Goal: Information Seeking & Learning: Learn about a topic

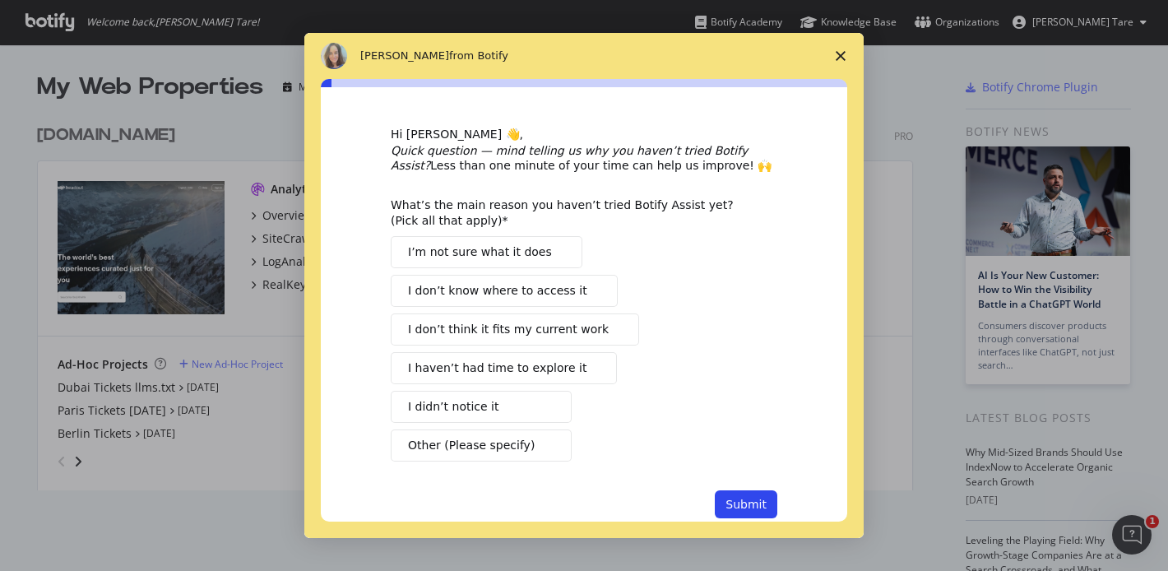
click at [836, 54] on icon "Close survey" at bounding box center [841, 56] width 10 height 10
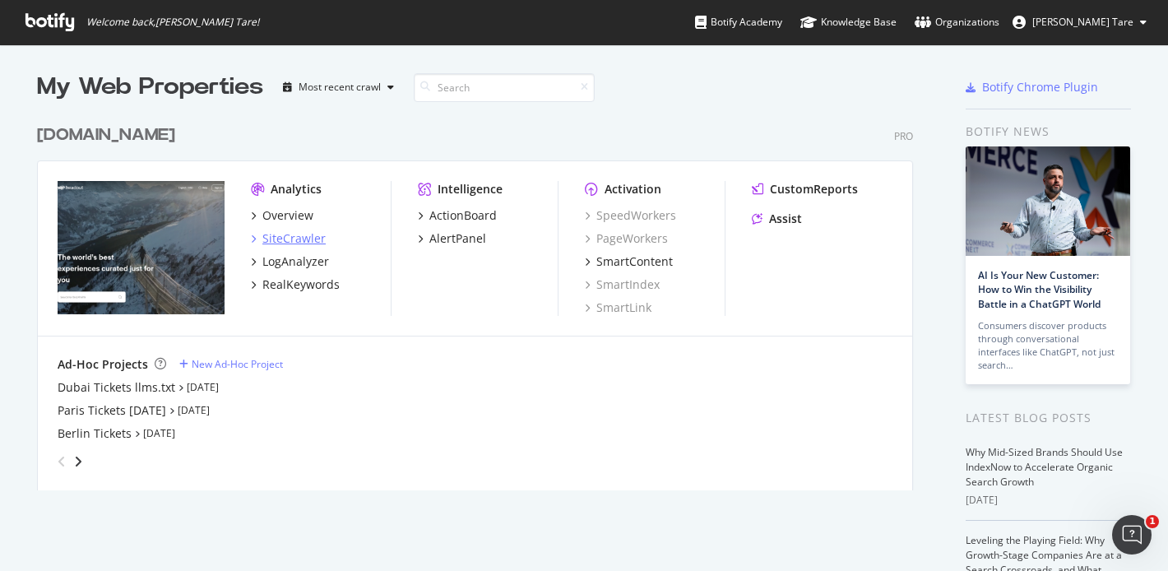
click at [313, 236] on div "SiteCrawler" at bounding box center [293, 238] width 63 height 16
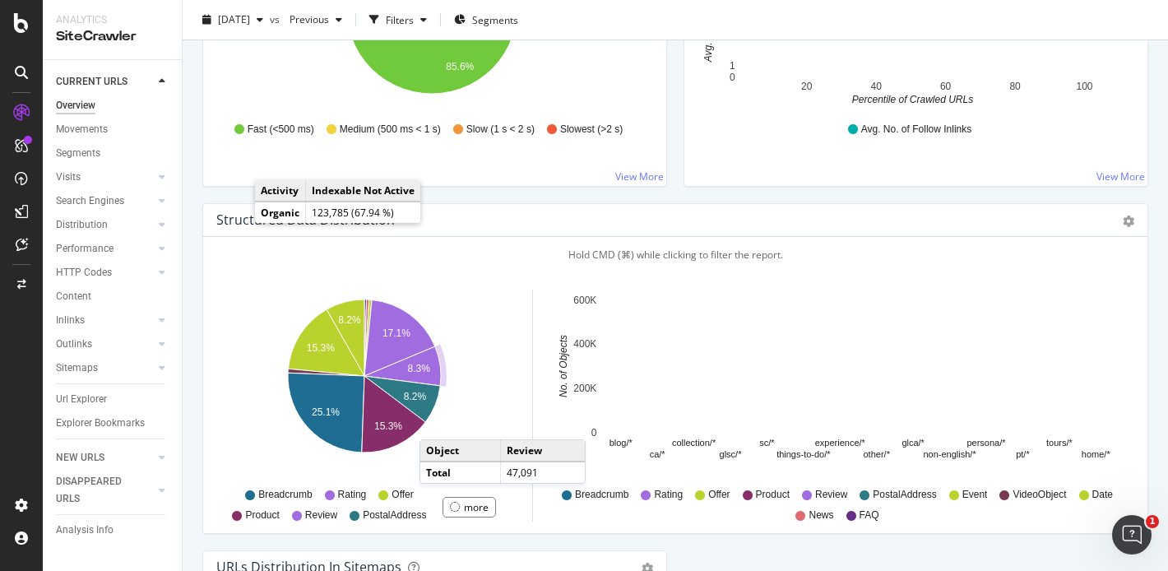
scroll to position [1506, 0]
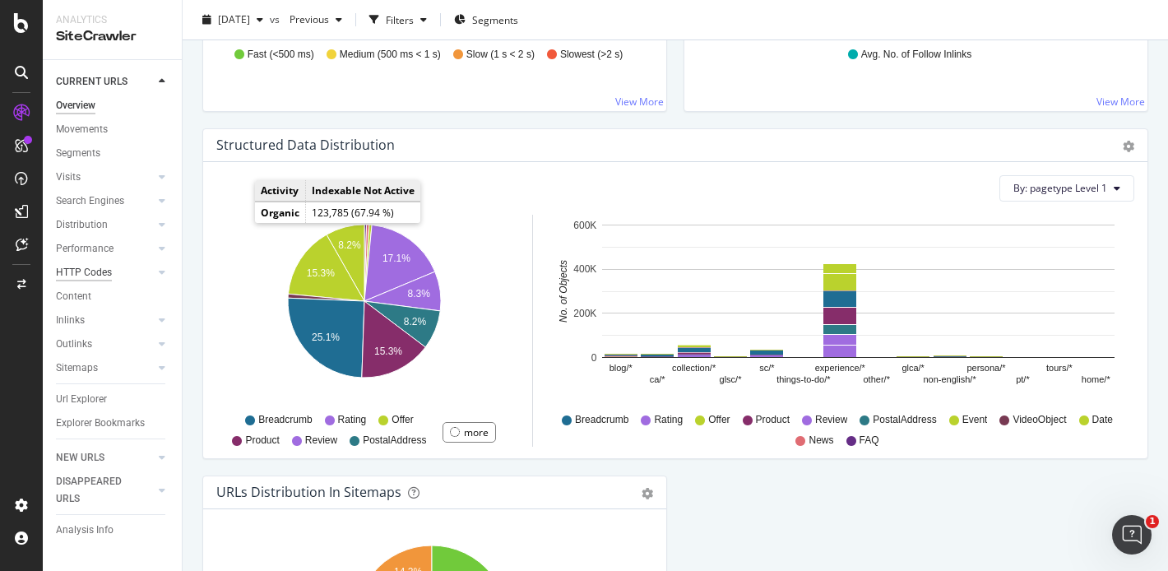
click at [79, 270] on div "HTTP Codes" at bounding box center [84, 272] width 56 height 17
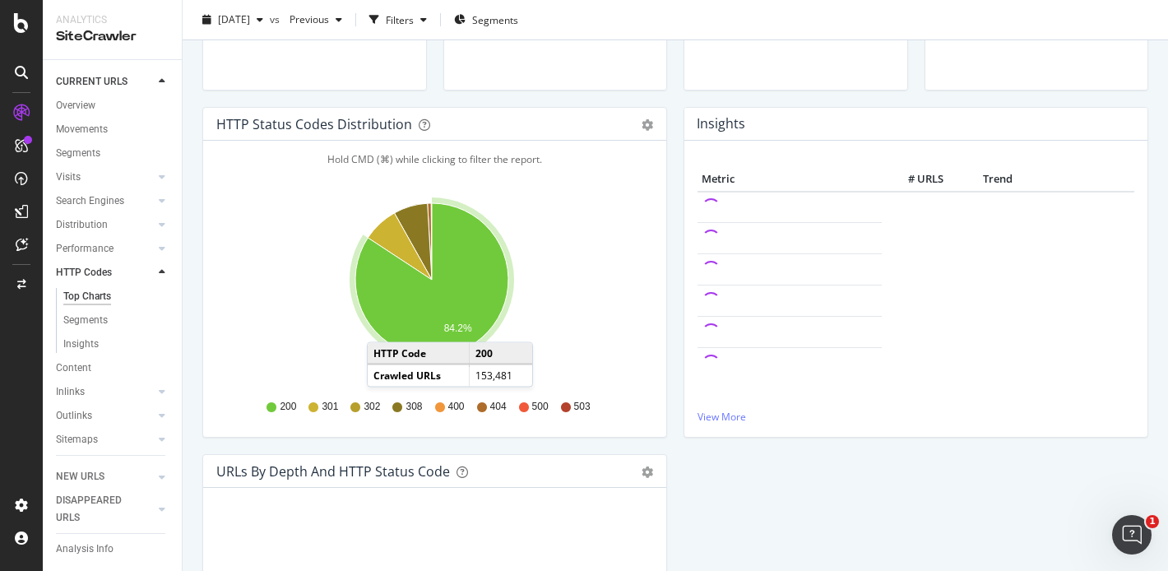
scroll to position [118, 0]
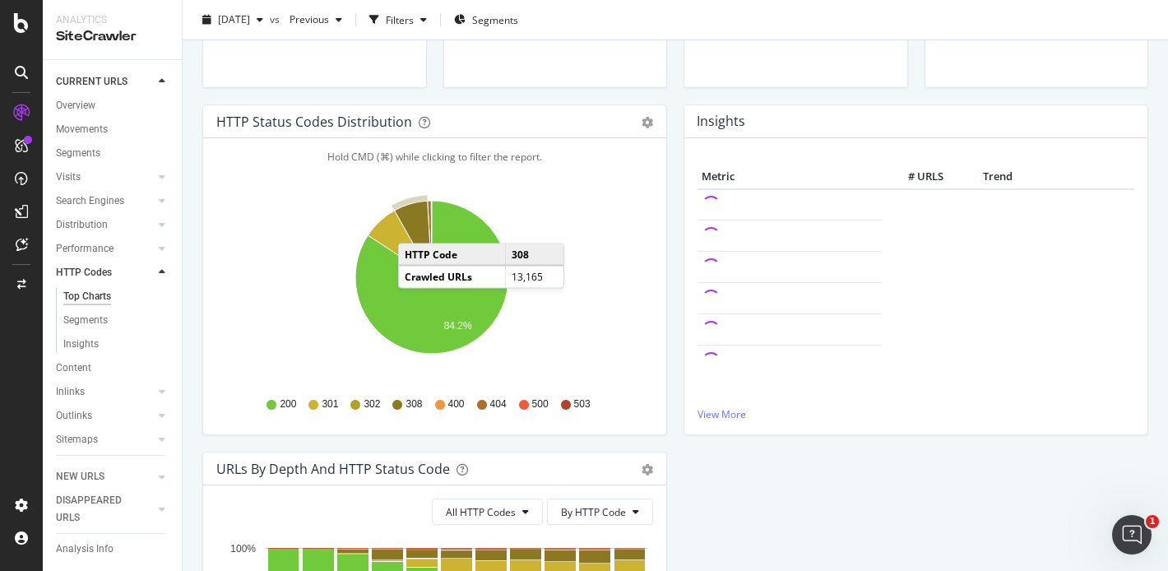
click at [414, 227] on icon "A chart." at bounding box center [413, 239] width 37 height 76
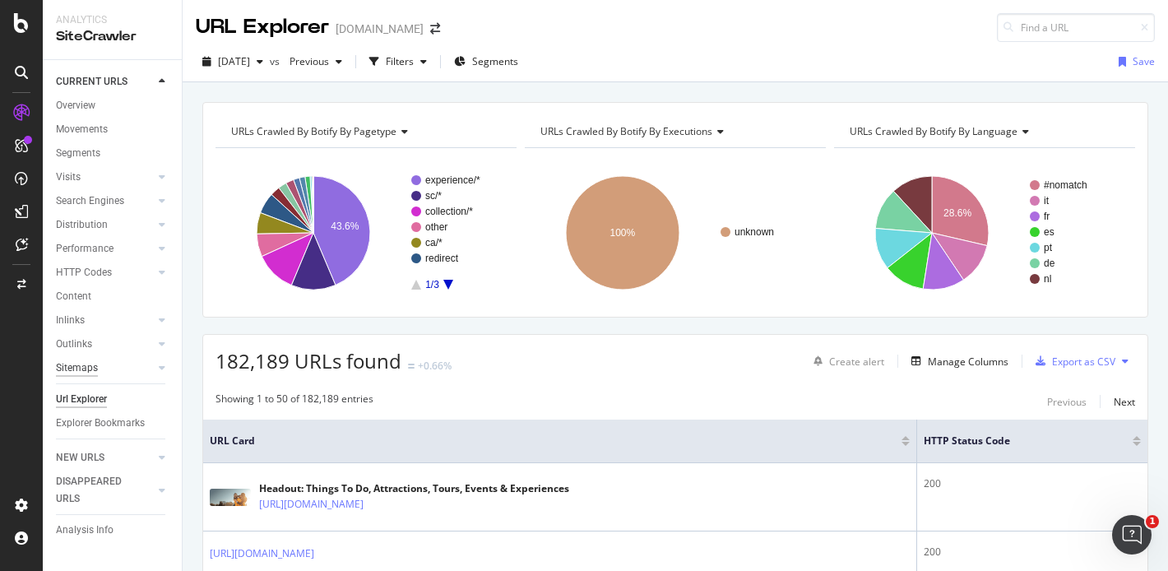
click at [95, 363] on div "Sitemaps" at bounding box center [77, 367] width 42 height 17
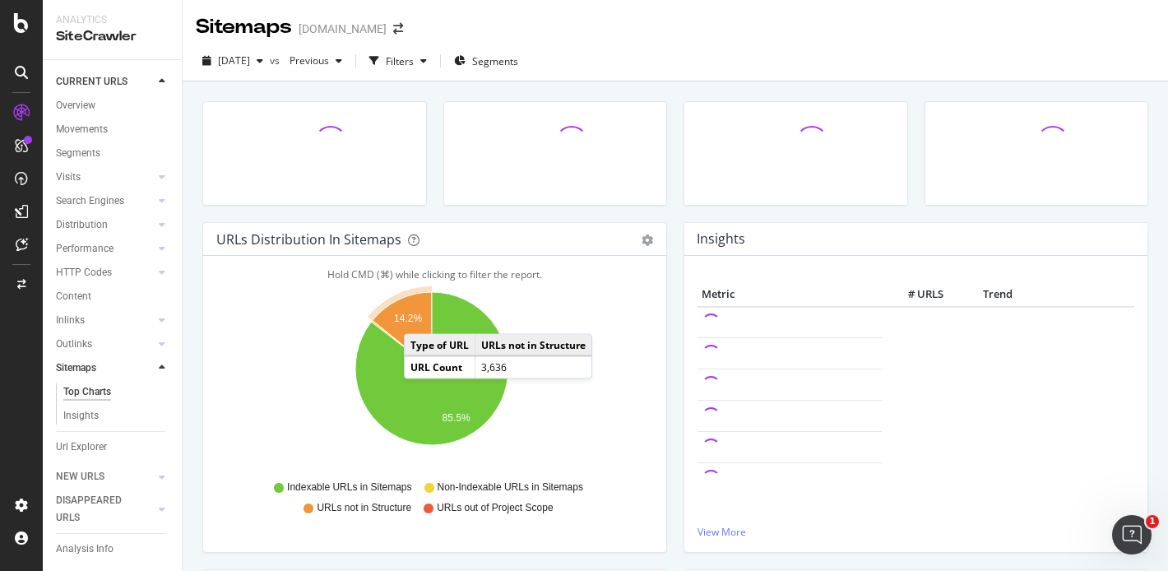
click at [420, 317] on text "14.2%" at bounding box center [408, 319] width 28 height 12
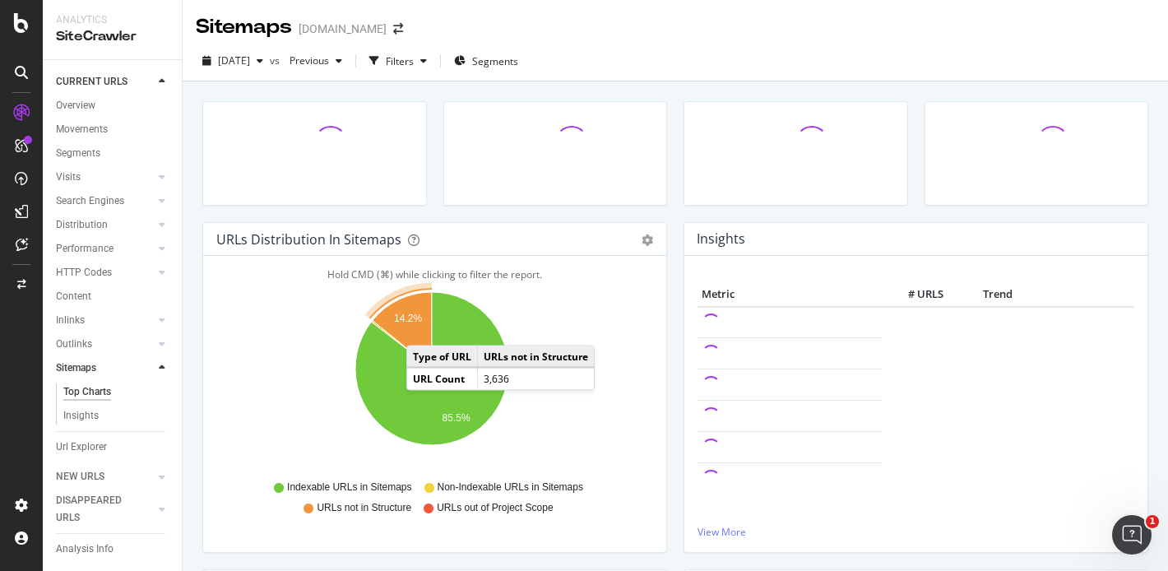
click at [423, 329] on icon "A chart." at bounding box center [402, 330] width 59 height 76
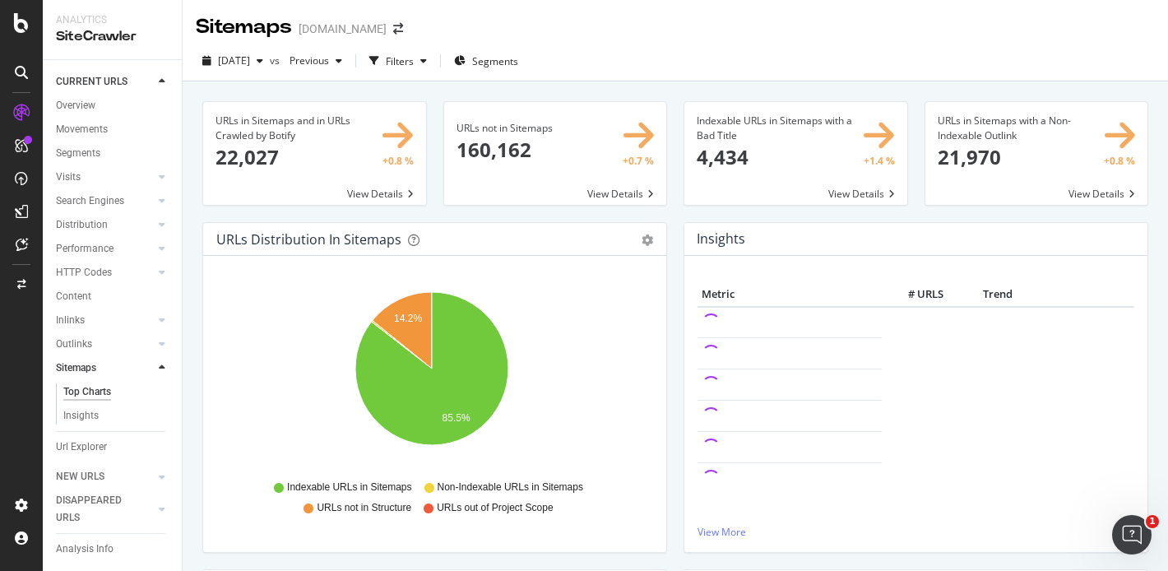
click at [627, 140] on span at bounding box center [555, 153] width 223 height 103
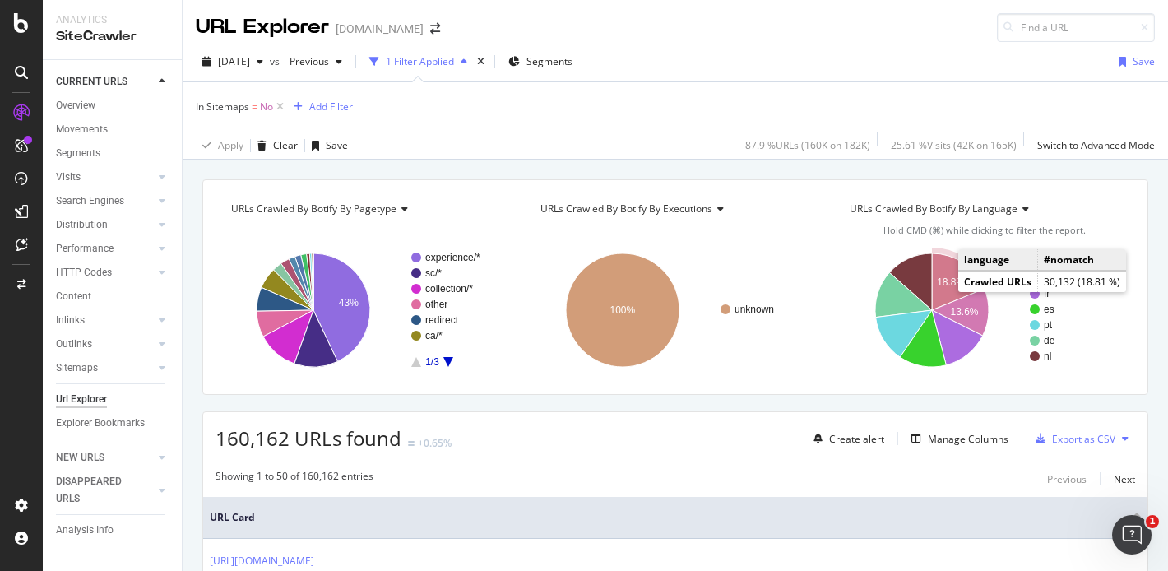
click at [937, 283] on text "18.8%" at bounding box center [951, 282] width 28 height 12
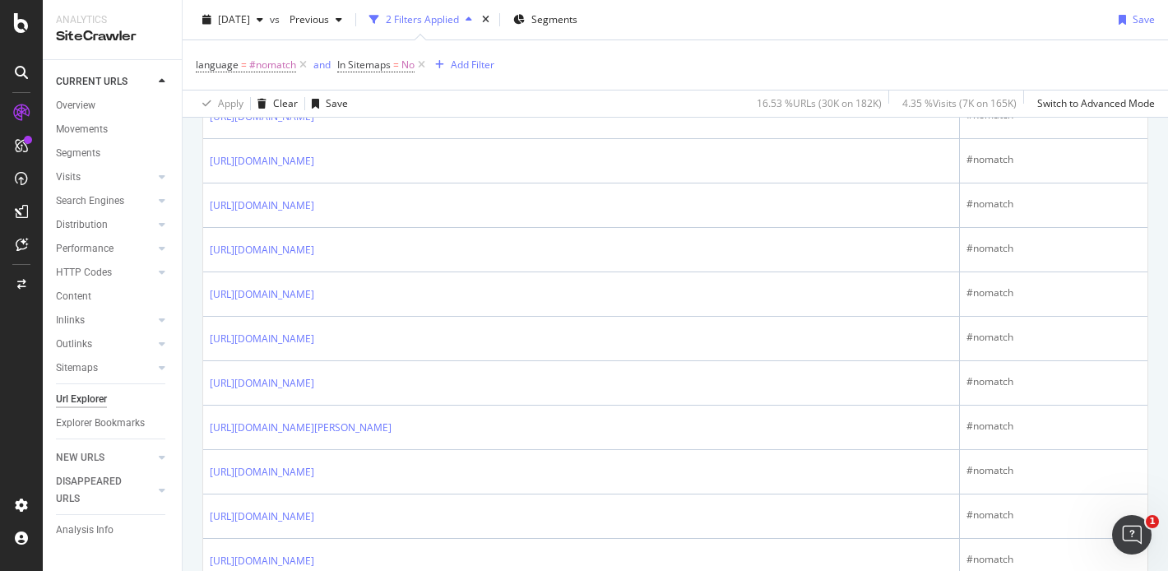
scroll to position [2408, 0]
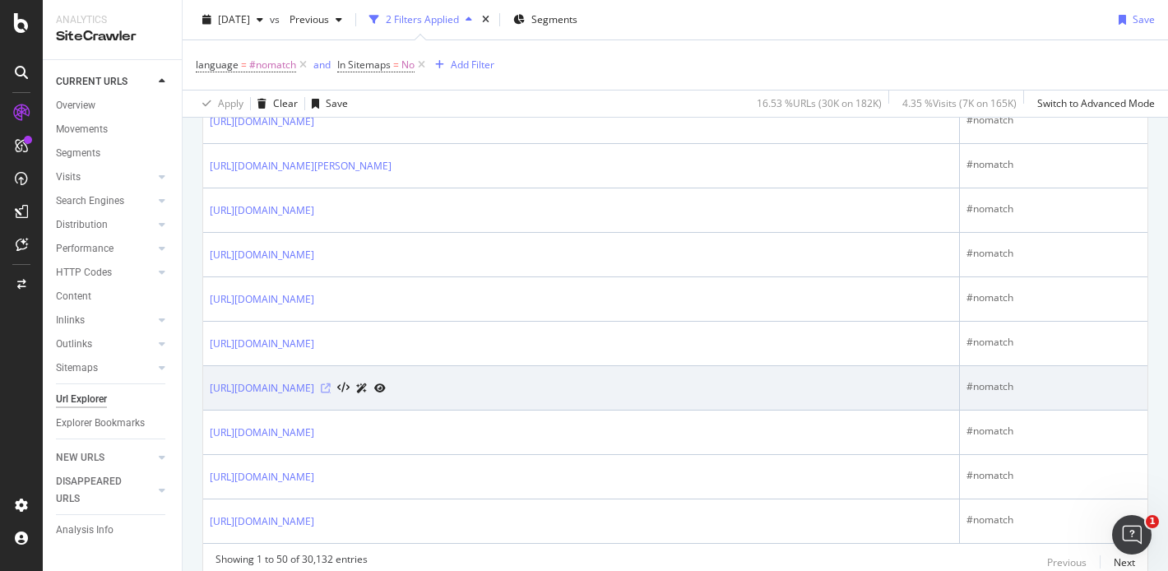
click at [331, 387] on icon at bounding box center [326, 388] width 10 height 10
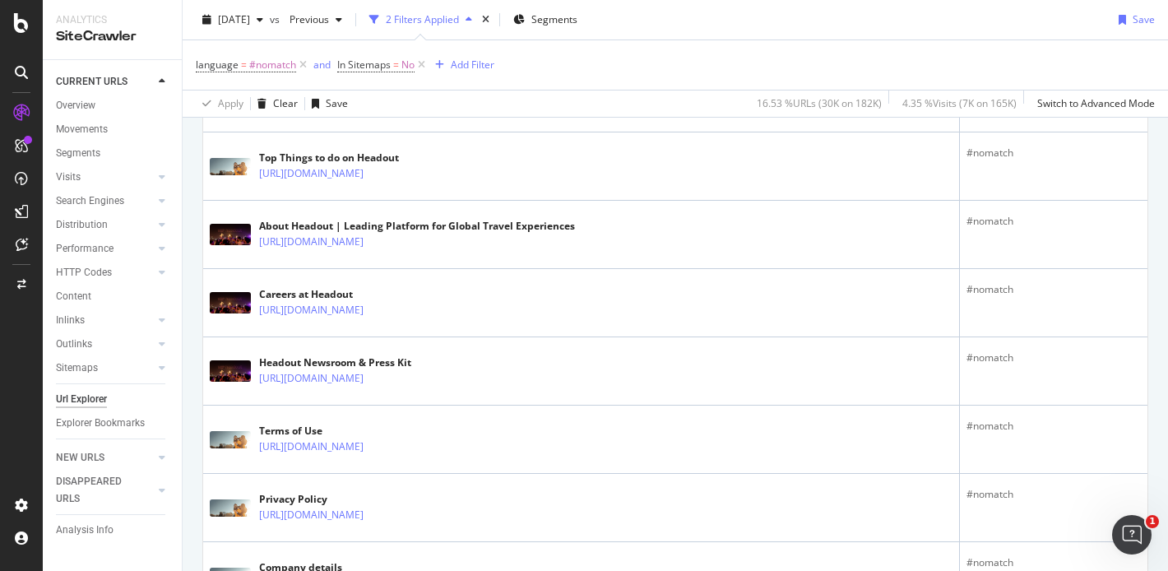
scroll to position [0, 0]
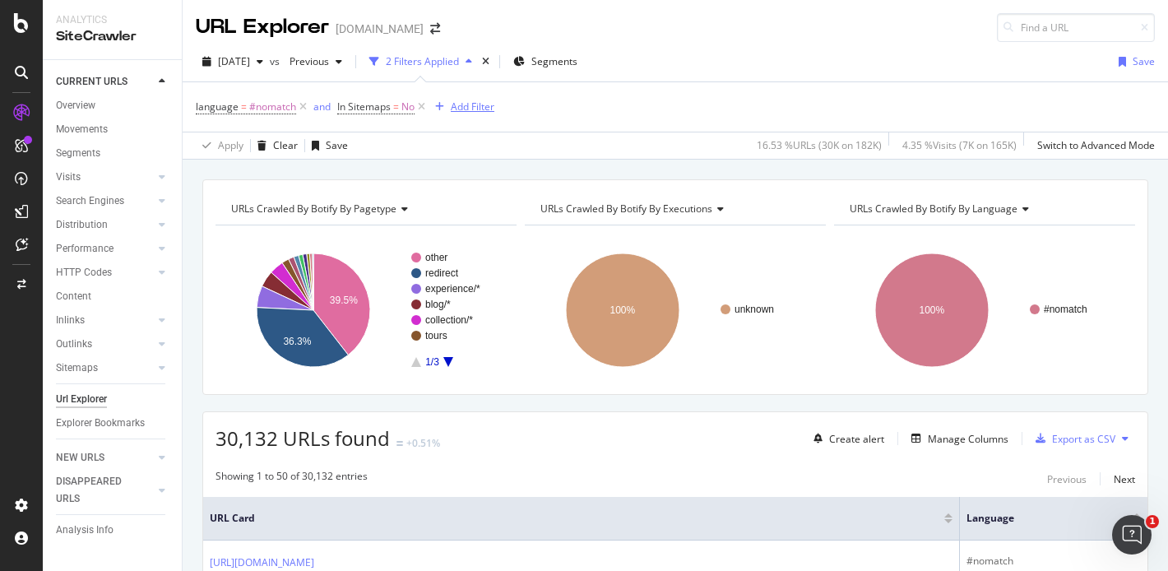
click at [469, 104] on div "Add Filter" at bounding box center [473, 107] width 44 height 14
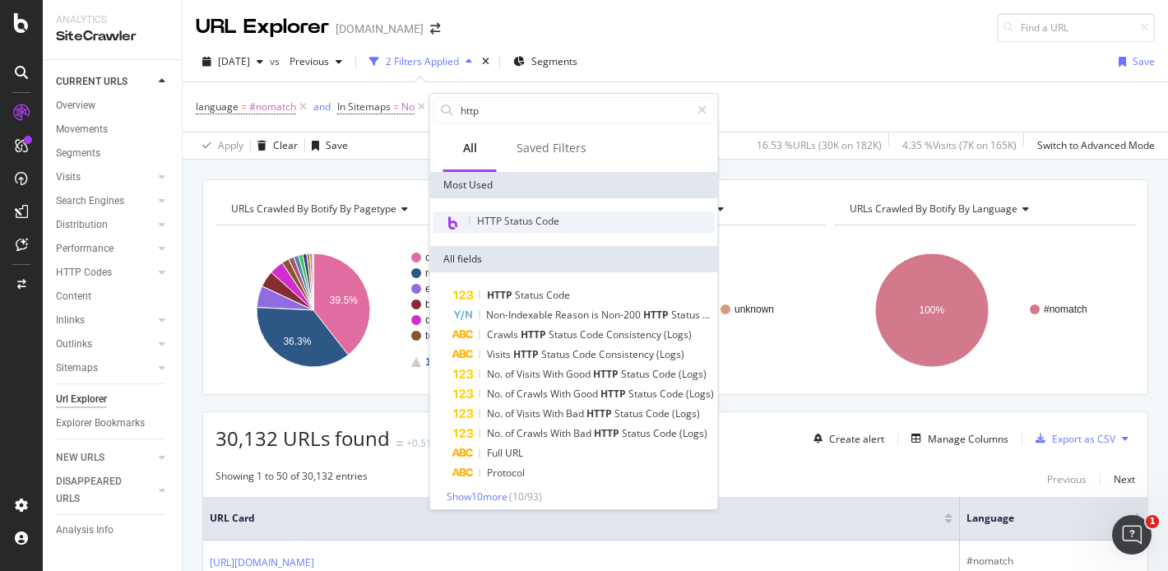
type input "http"
click at [523, 223] on span "HTTP Status Code" at bounding box center [518, 221] width 82 height 14
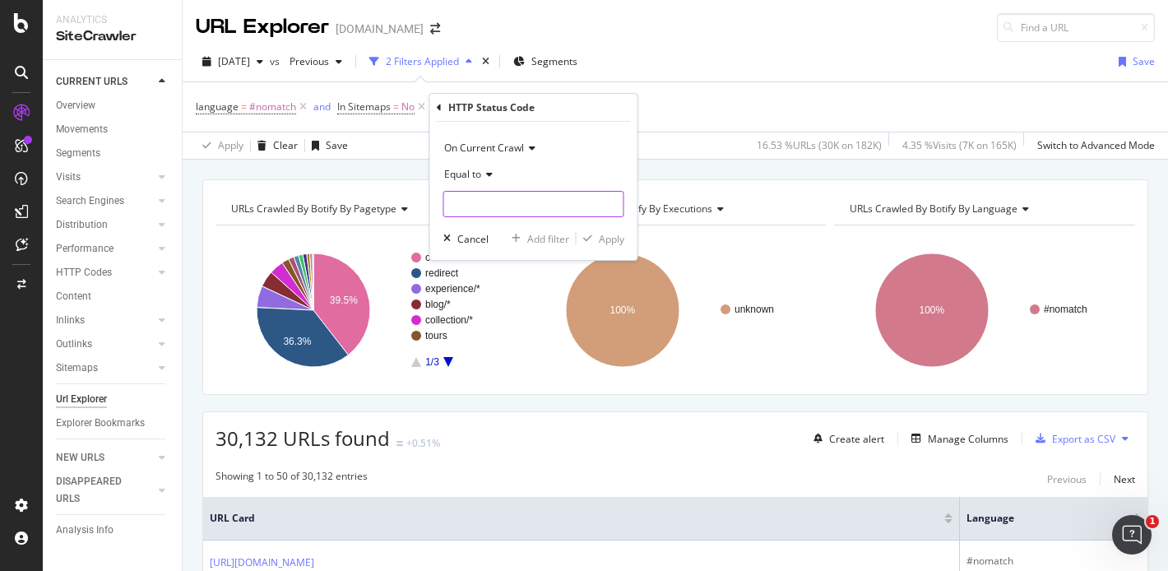
click at [498, 199] on input "number" at bounding box center [533, 204] width 181 height 26
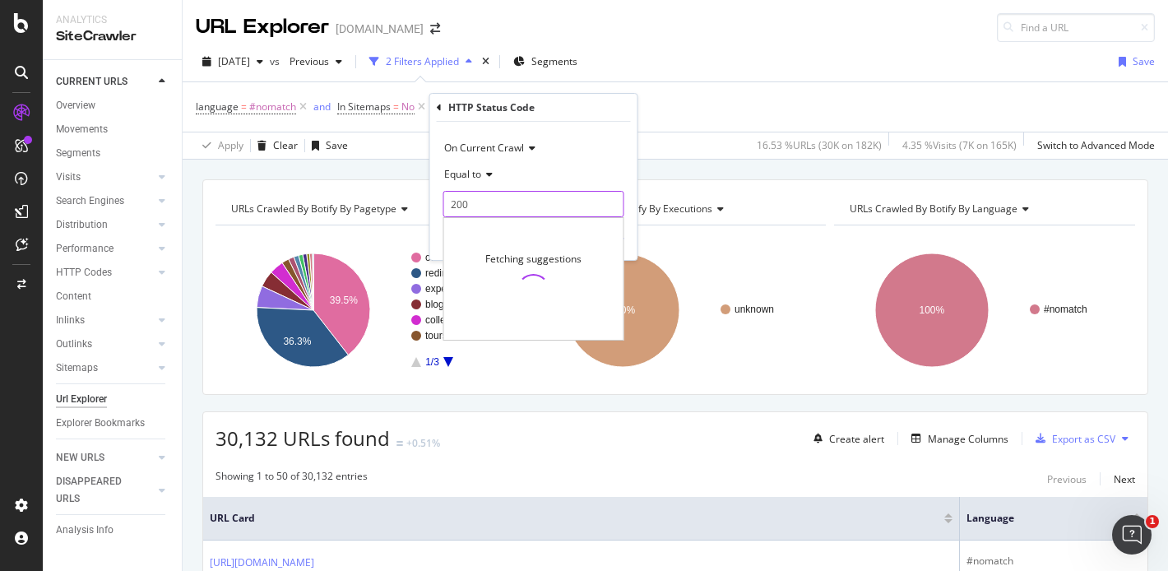
type input "200"
click at [543, 173] on div "Equal to" at bounding box center [533, 174] width 181 height 26
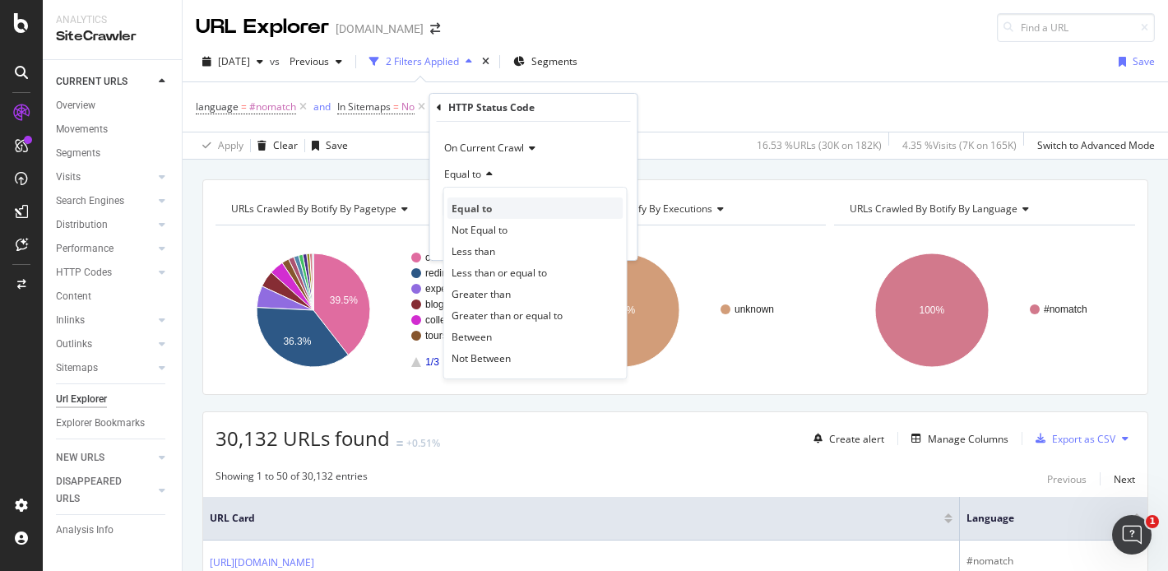
click at [489, 201] on span "Equal to" at bounding box center [471, 208] width 40 height 14
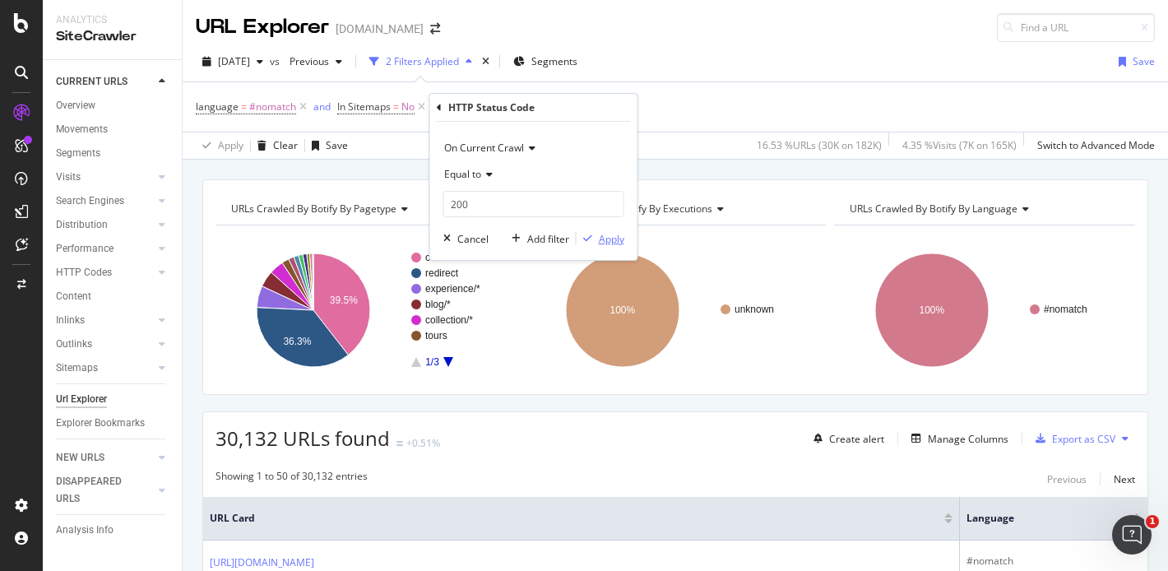
click at [599, 237] on div "Apply" at bounding box center [611, 239] width 25 height 14
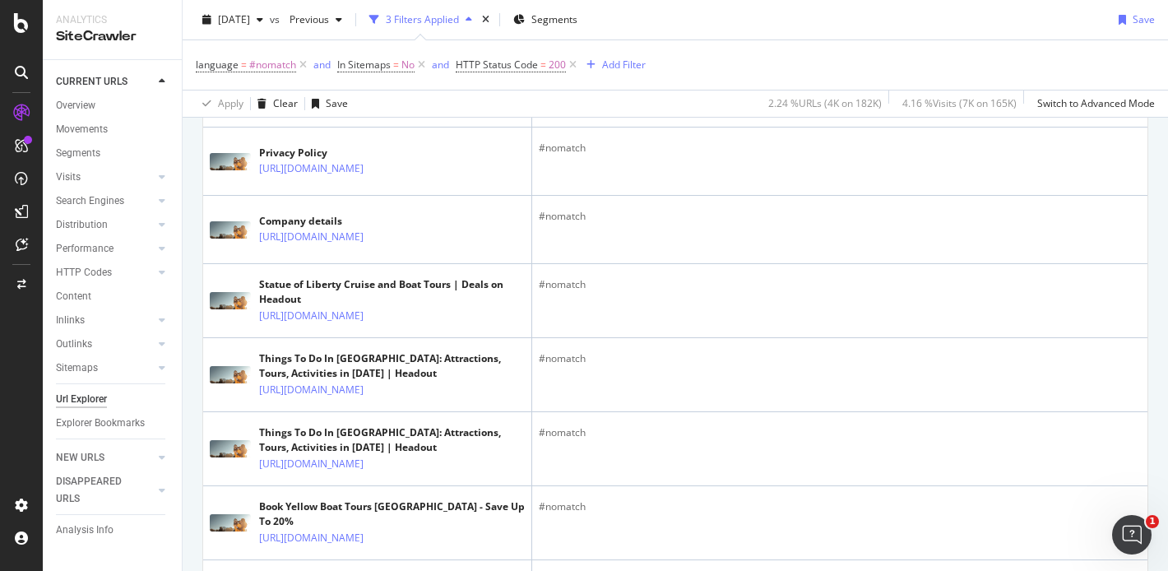
scroll to position [874, 0]
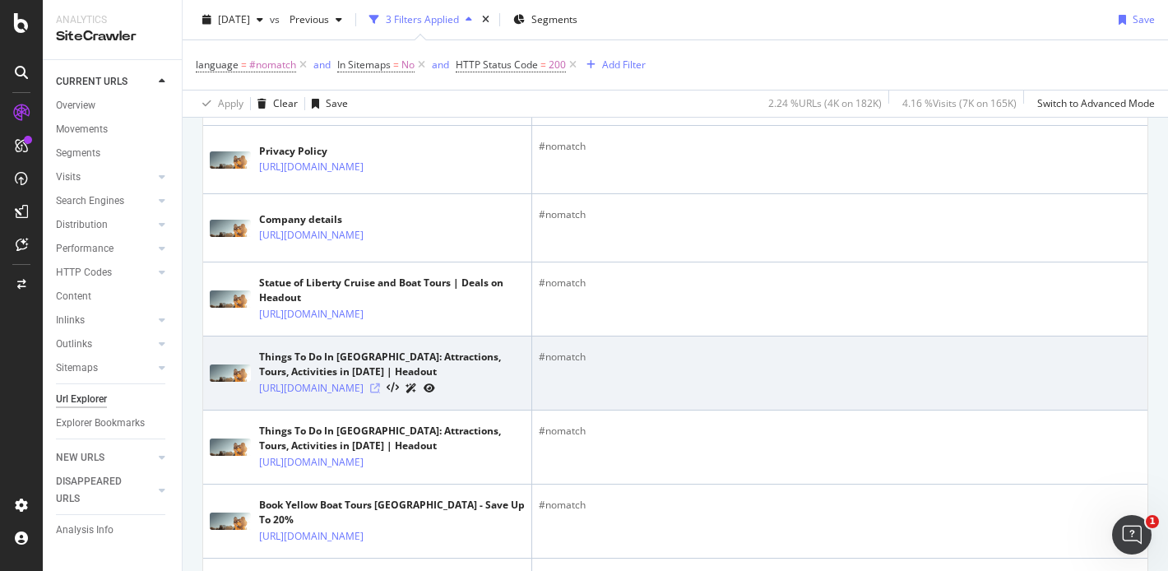
click at [380, 393] on icon at bounding box center [375, 388] width 10 height 10
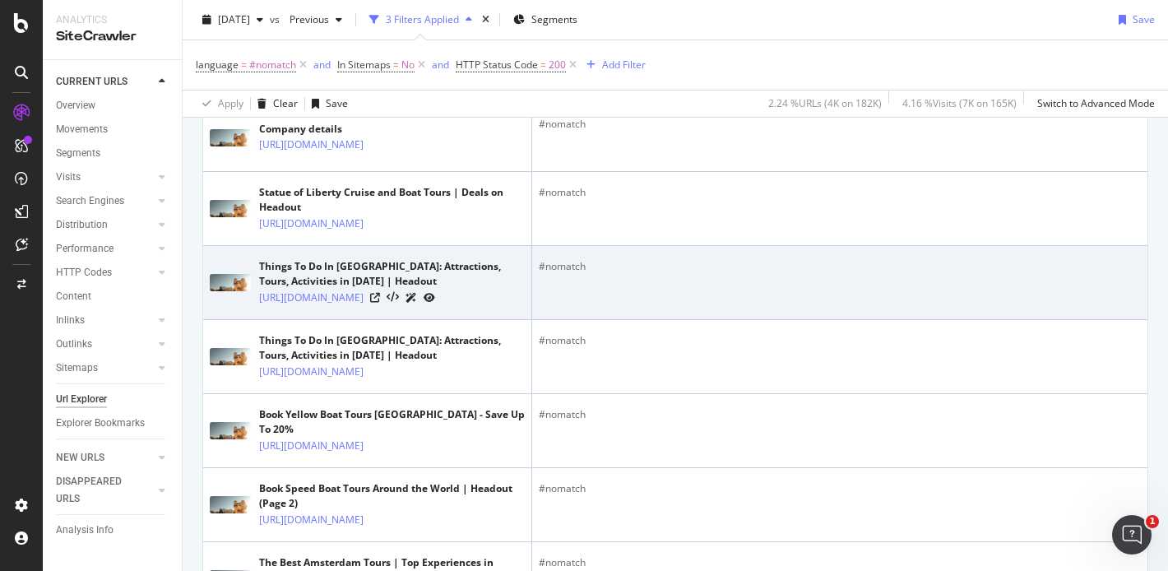
scroll to position [985, 0]
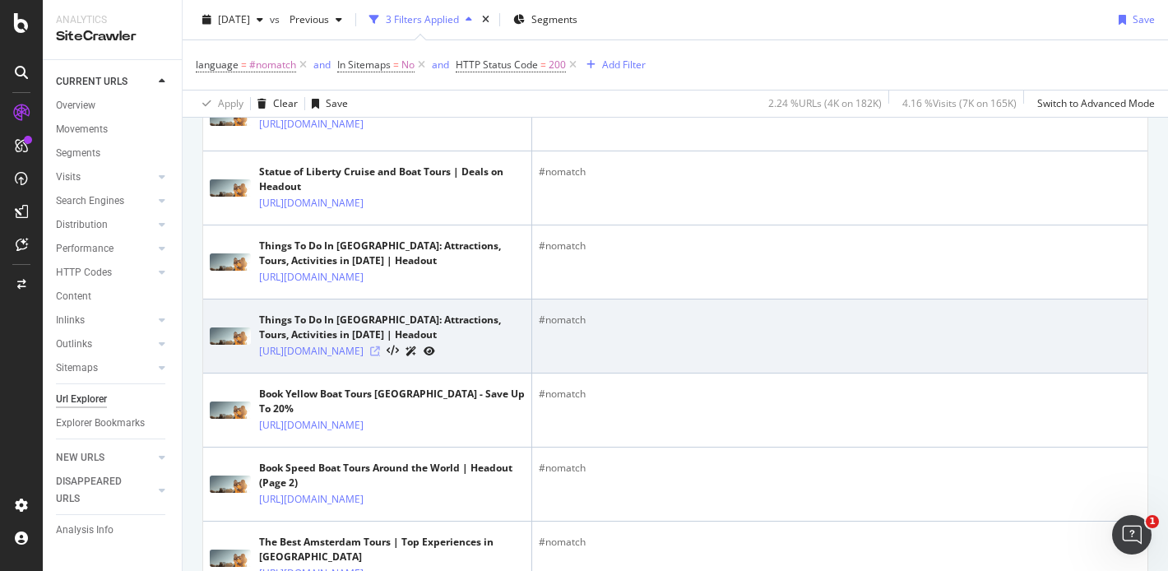
click at [380, 356] on icon at bounding box center [375, 351] width 10 height 10
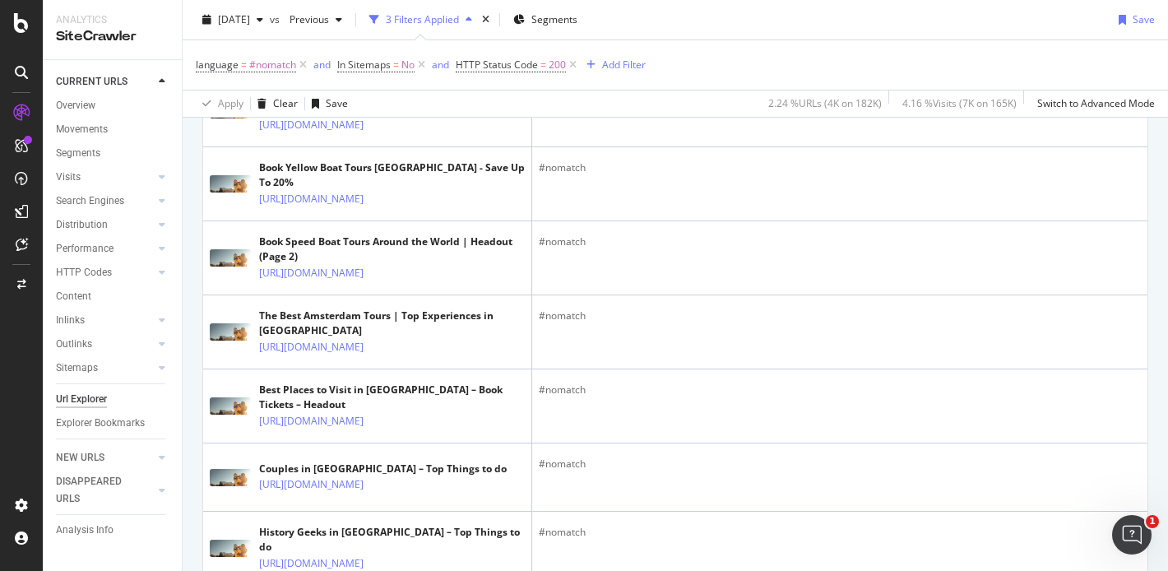
scroll to position [1210, 0]
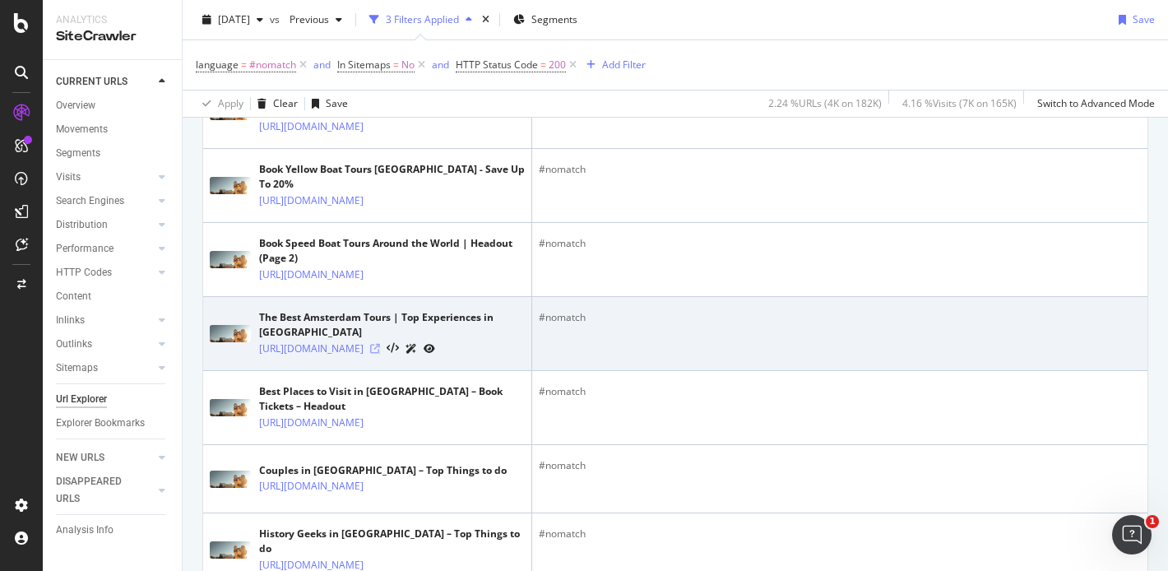
click at [380, 354] on icon at bounding box center [375, 349] width 10 height 10
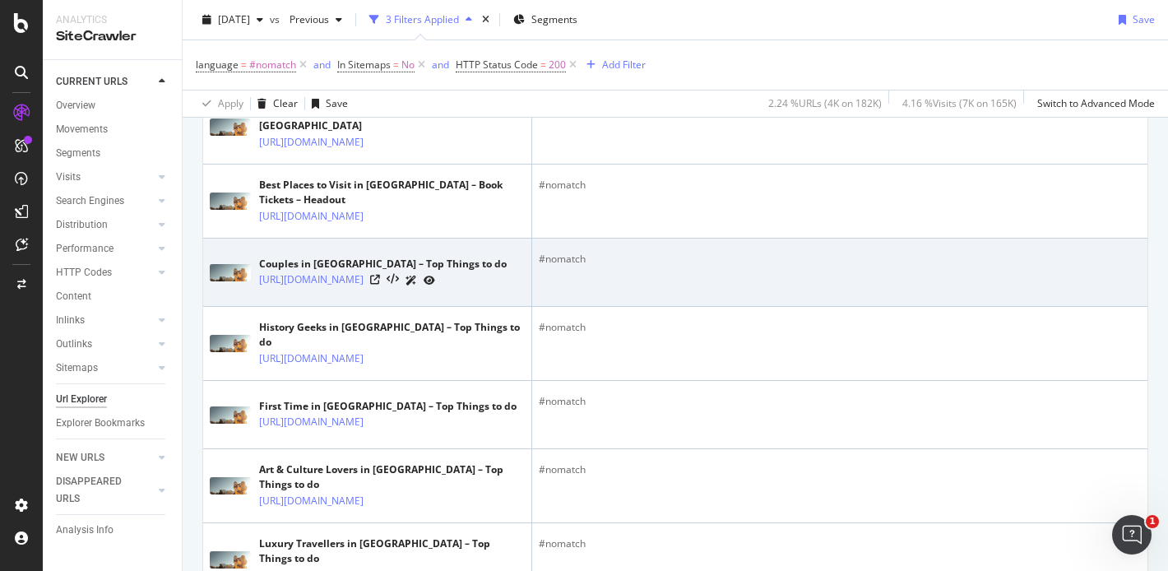
scroll to position [1415, 0]
click at [380, 285] on icon at bounding box center [375, 281] width 10 height 10
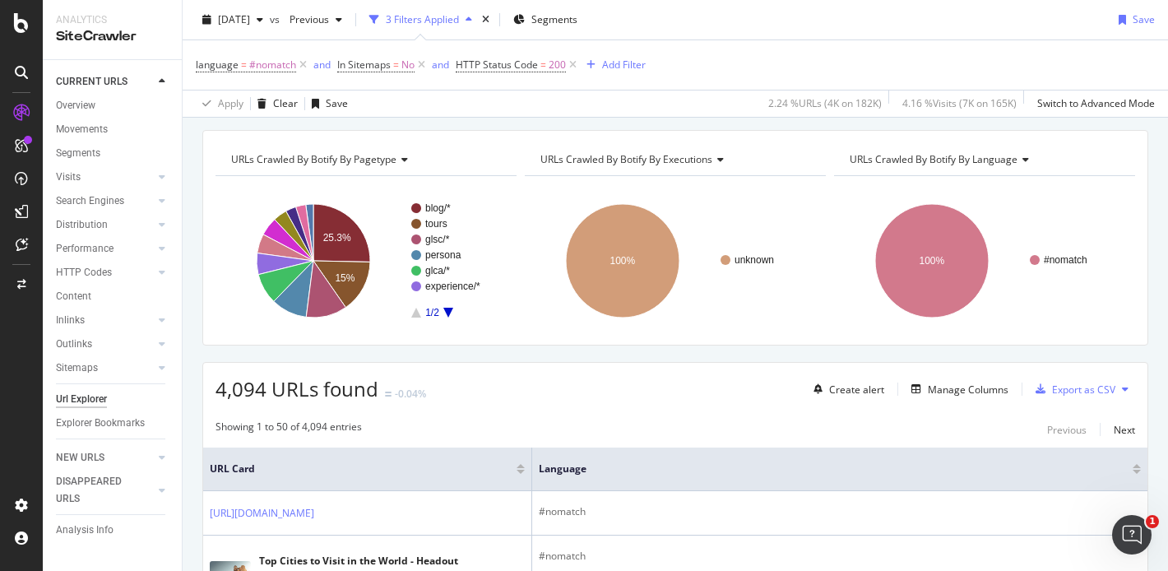
scroll to position [0, 0]
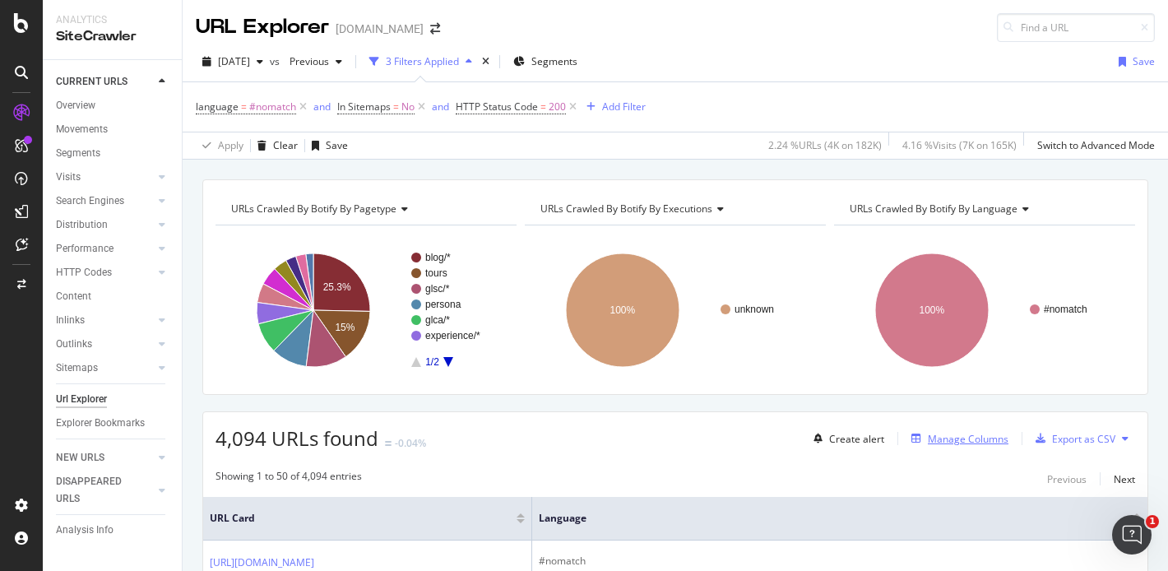
click at [949, 438] on div "Manage Columns" at bounding box center [968, 439] width 81 height 14
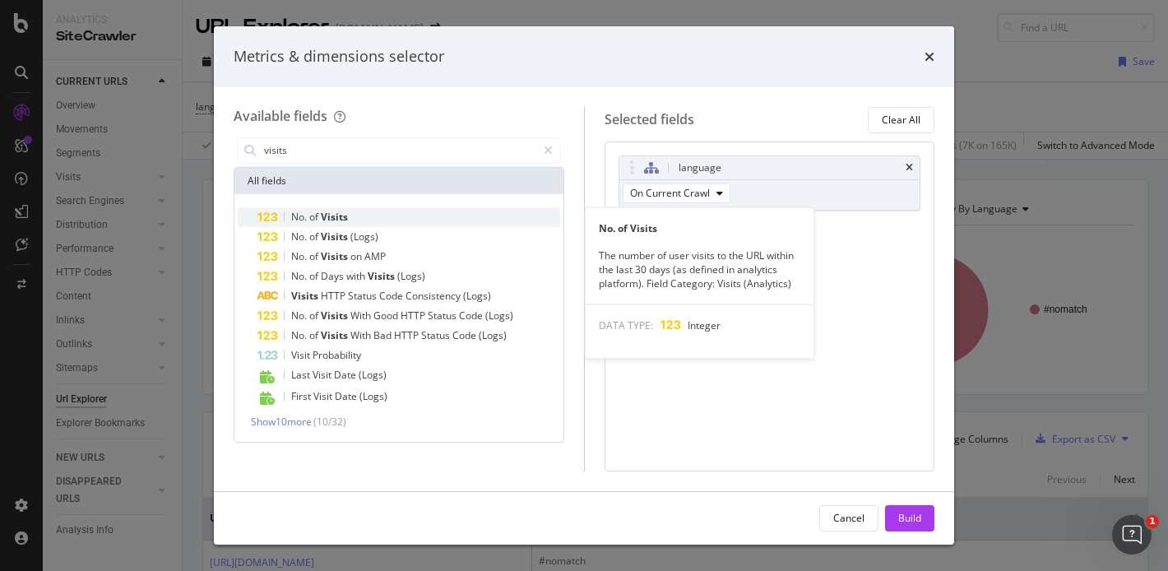
type input "visits"
click at [313, 220] on span "of" at bounding box center [315, 217] width 12 height 14
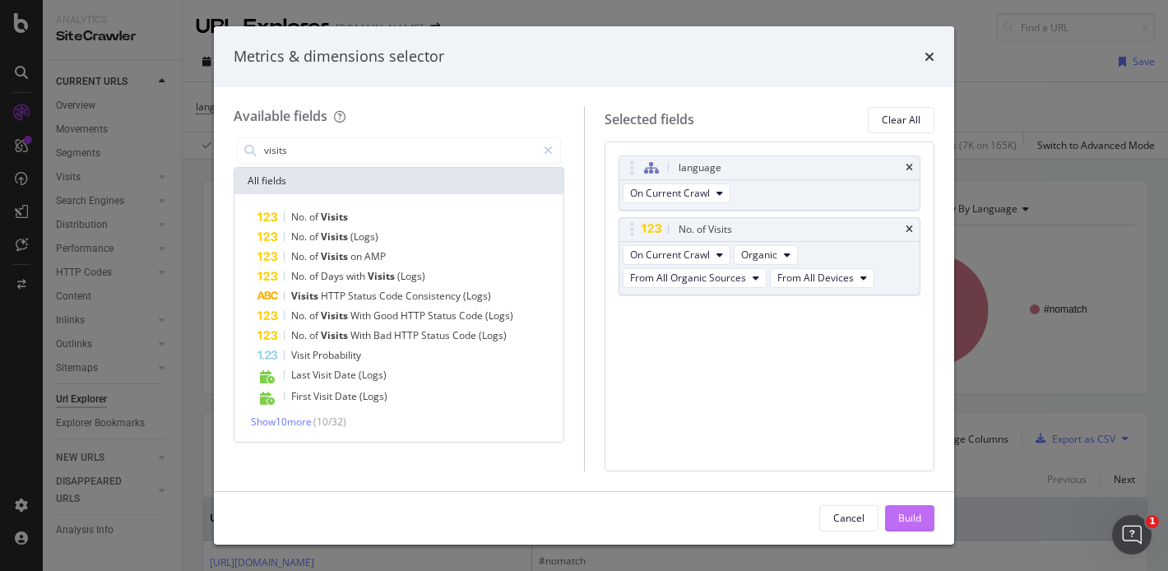
click at [901, 517] on div "Build" at bounding box center [909, 518] width 23 height 14
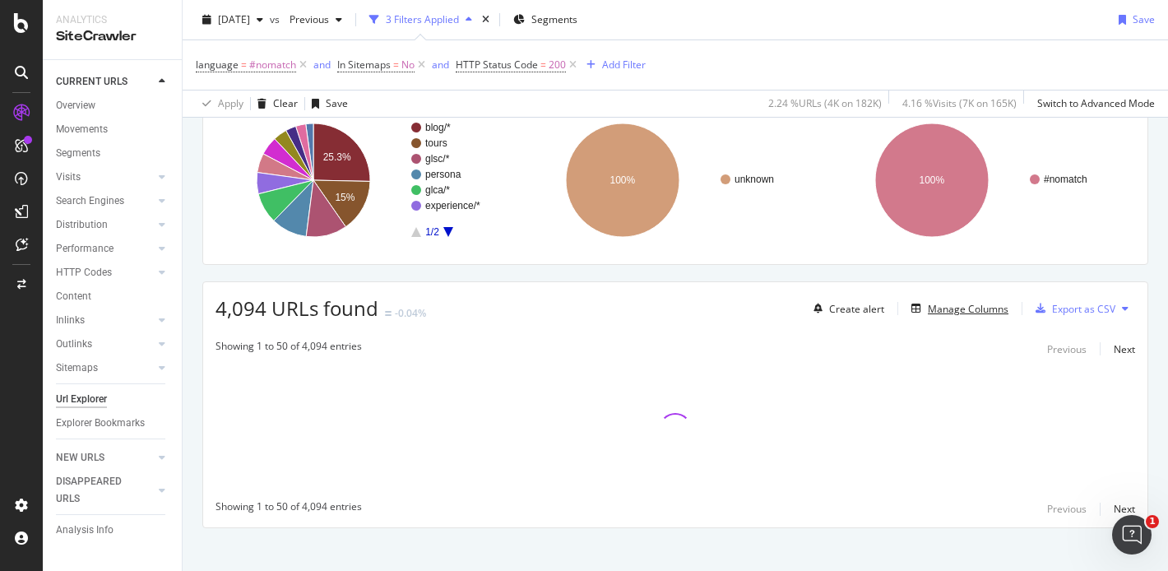
scroll to position [145, 0]
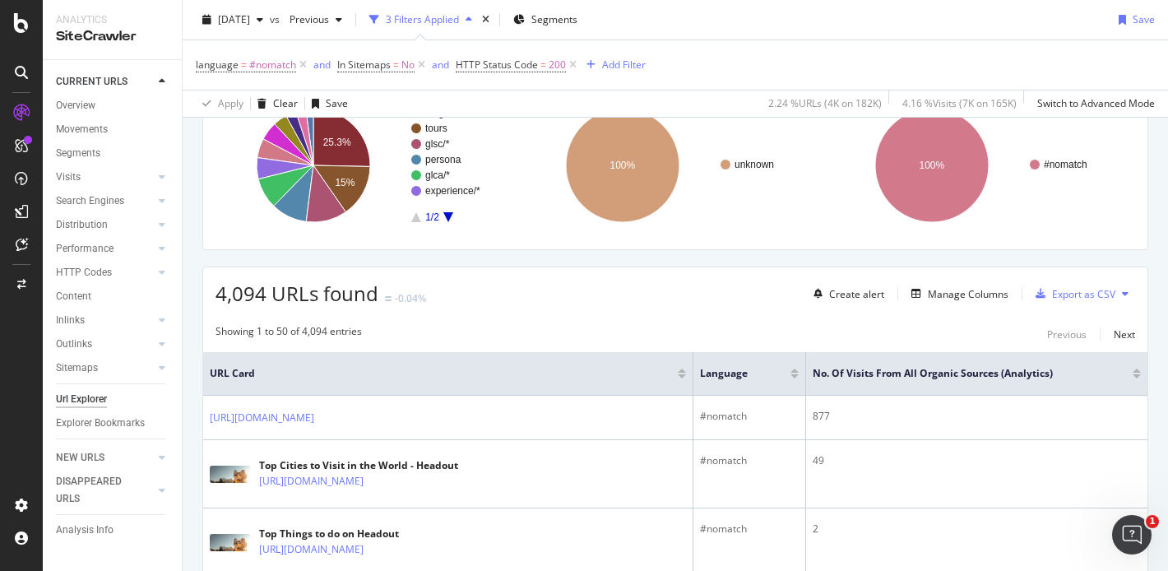
click at [1132, 377] on div at bounding box center [1136, 376] width 8 height 4
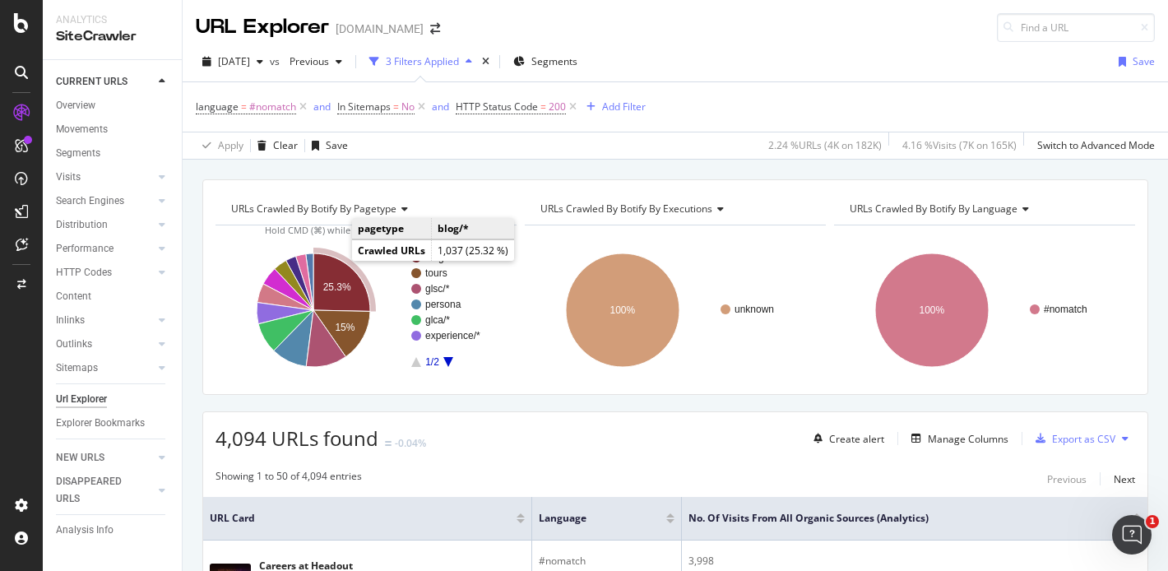
click at [343, 285] on text "25.3%" at bounding box center [337, 287] width 28 height 12
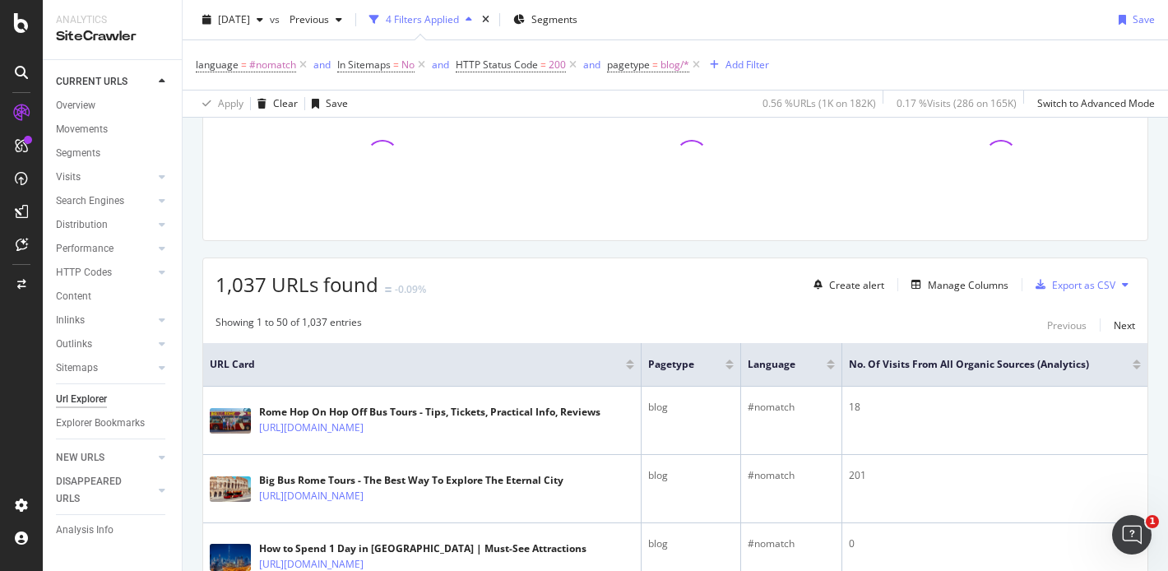
scroll to position [153, 0]
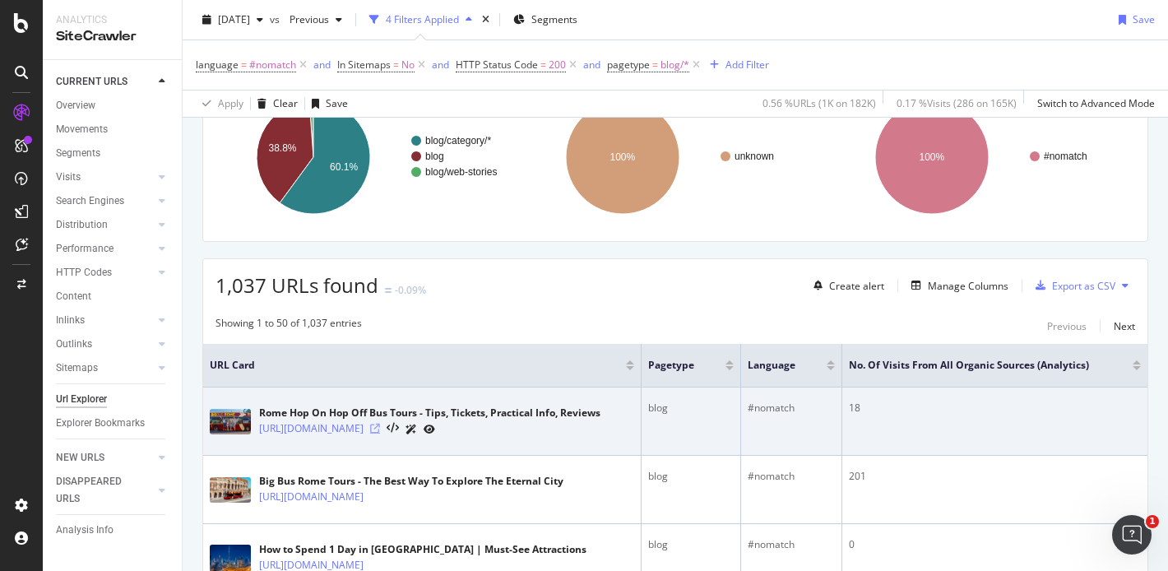
click at [380, 426] on icon at bounding box center [375, 429] width 10 height 10
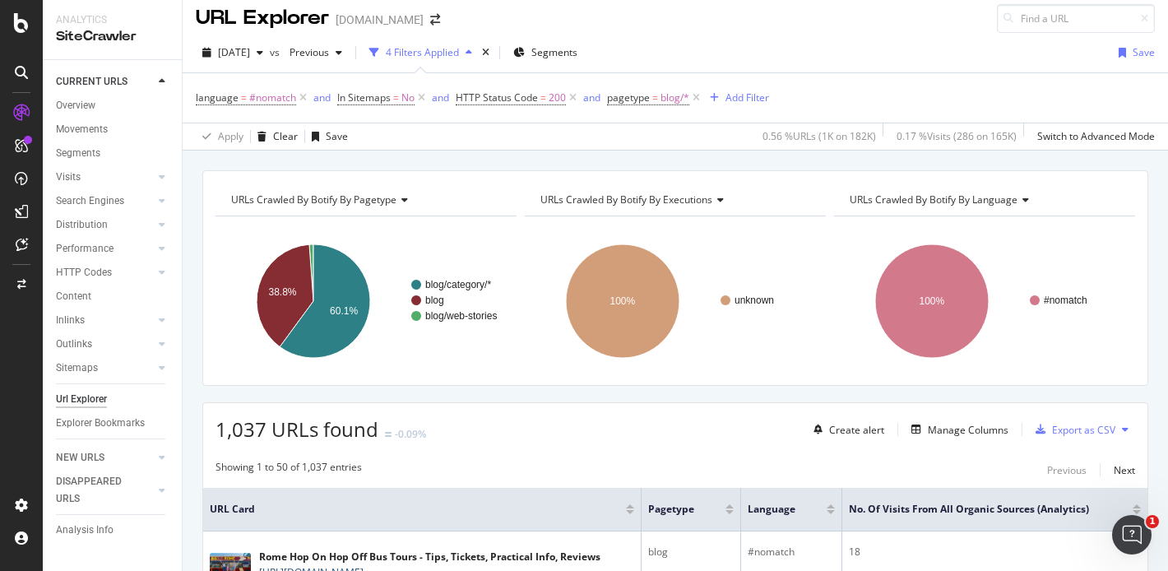
scroll to position [0, 0]
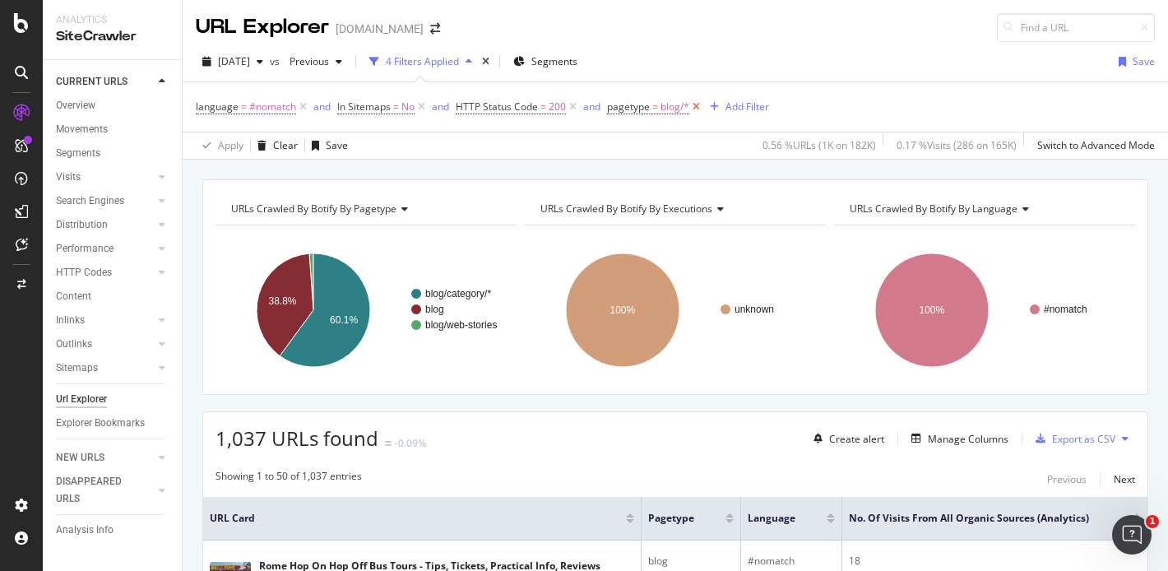
click at [698, 104] on icon at bounding box center [696, 107] width 14 height 16
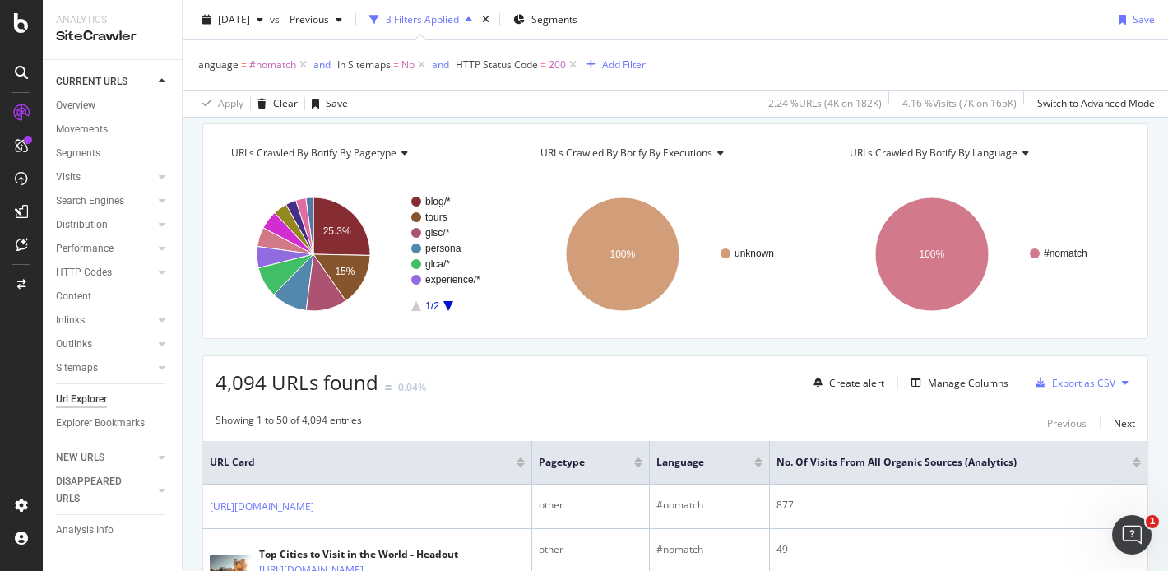
scroll to position [64, 0]
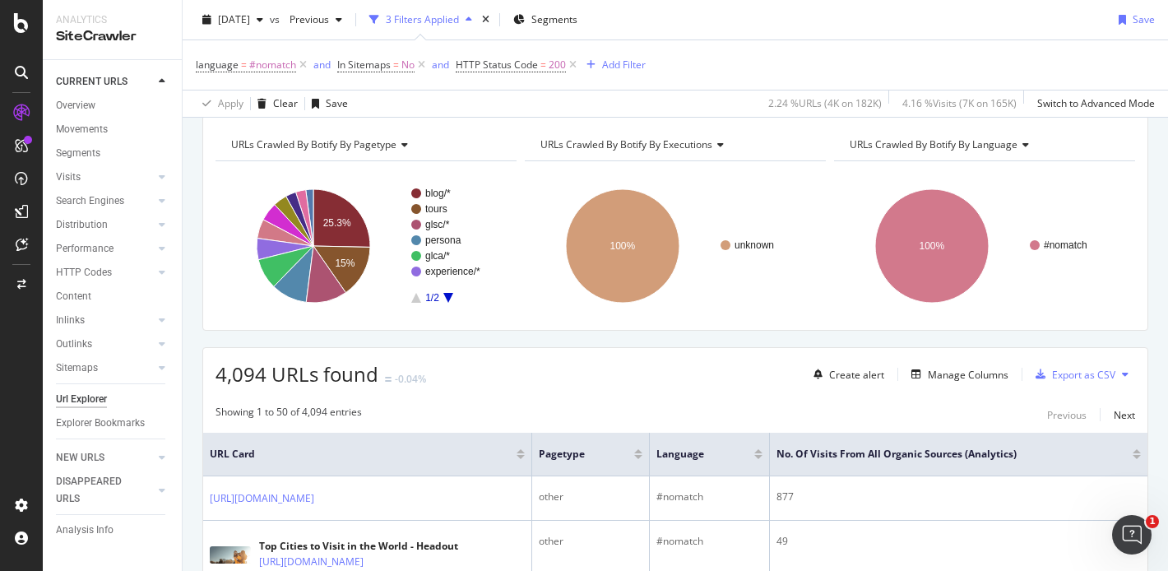
click at [440, 292] on rect "A chart." at bounding box center [454, 245] width 86 height 114
click at [441, 294] on rect "A chart." at bounding box center [454, 245] width 86 height 114
click at [444, 295] on rect "A chart." at bounding box center [454, 245] width 86 height 114
click at [444, 292] on rect "A chart." at bounding box center [454, 245] width 86 height 114
click at [447, 296] on icon "A chart." at bounding box center [448, 298] width 10 height 10
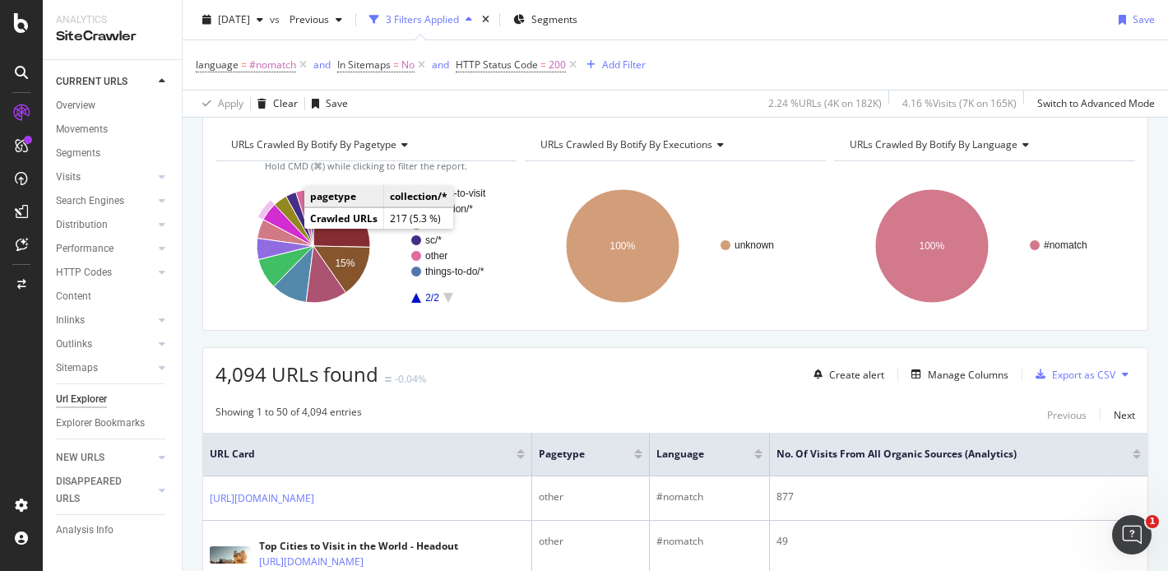
click at [288, 225] on icon "A chart." at bounding box center [288, 225] width 50 height 41
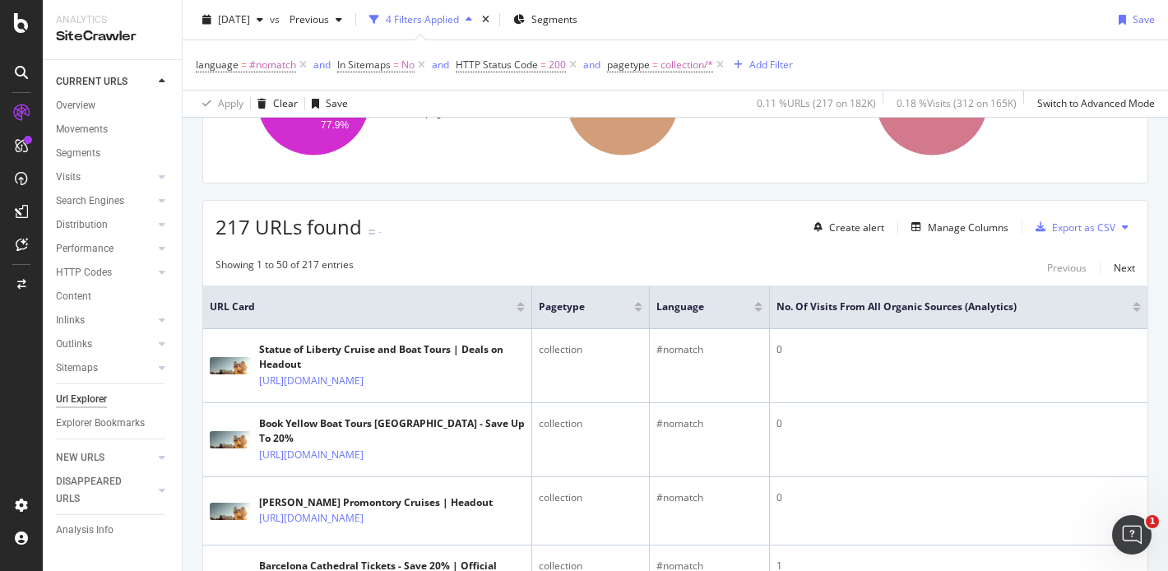
scroll to position [212, 0]
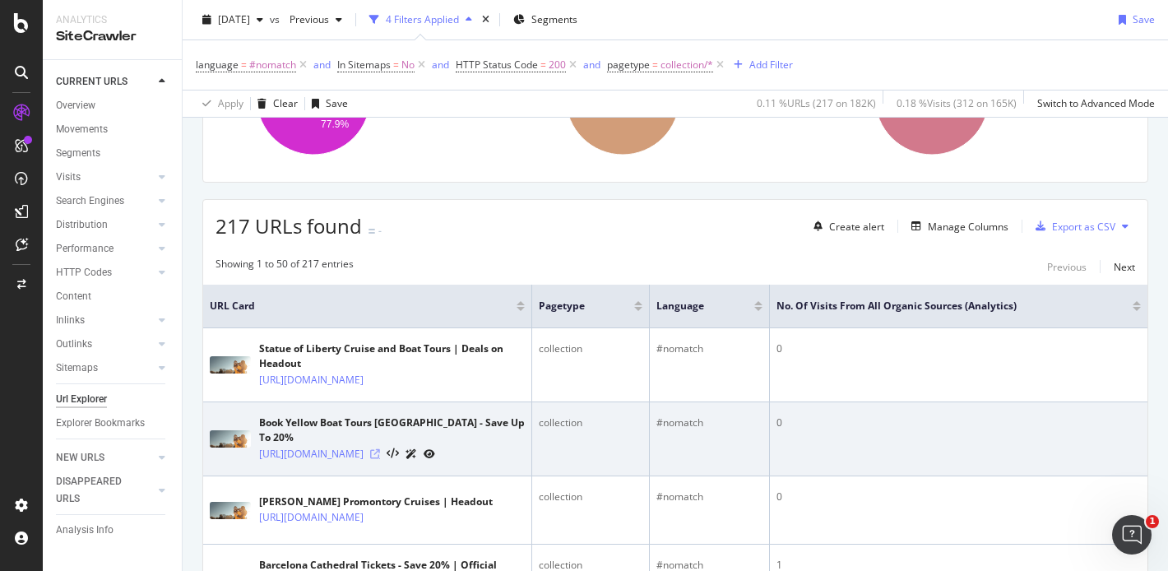
click at [380, 459] on icon at bounding box center [375, 454] width 10 height 10
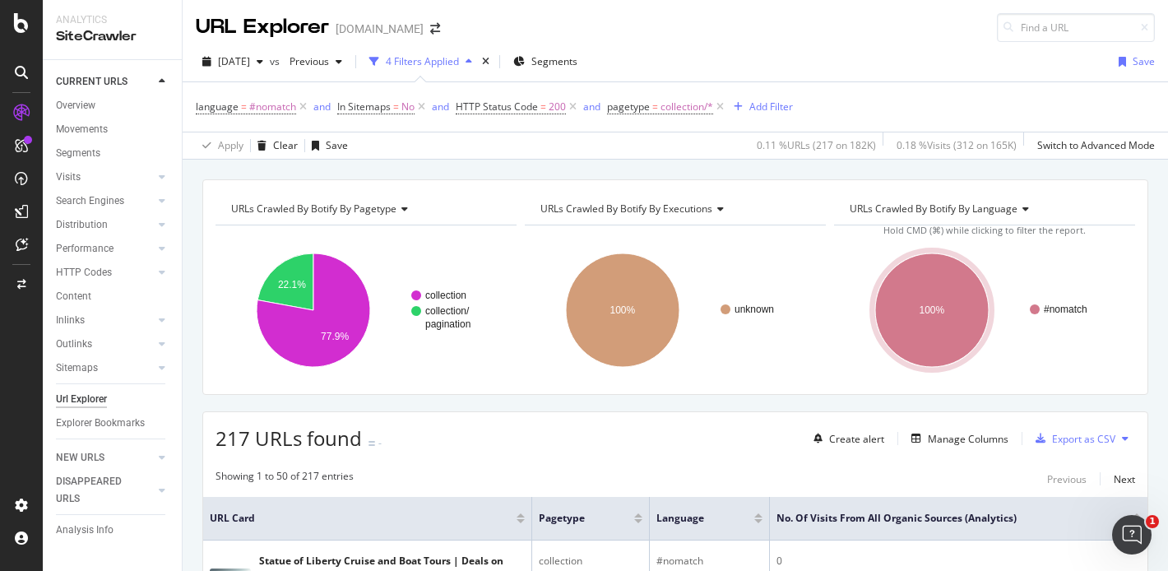
scroll to position [59, 0]
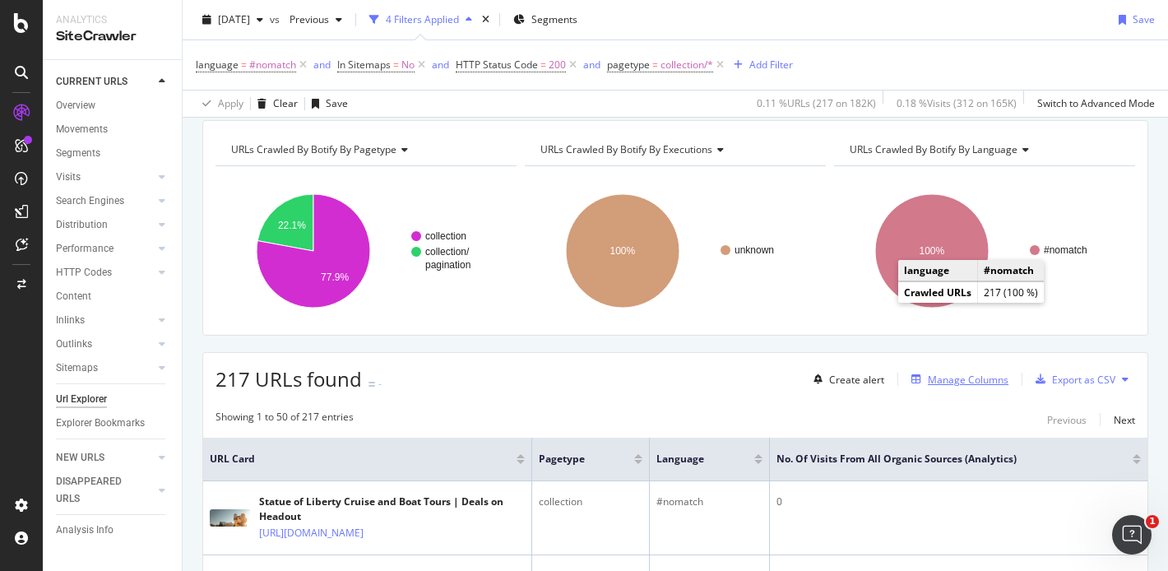
click at [951, 373] on div "Manage Columns" at bounding box center [968, 380] width 81 height 14
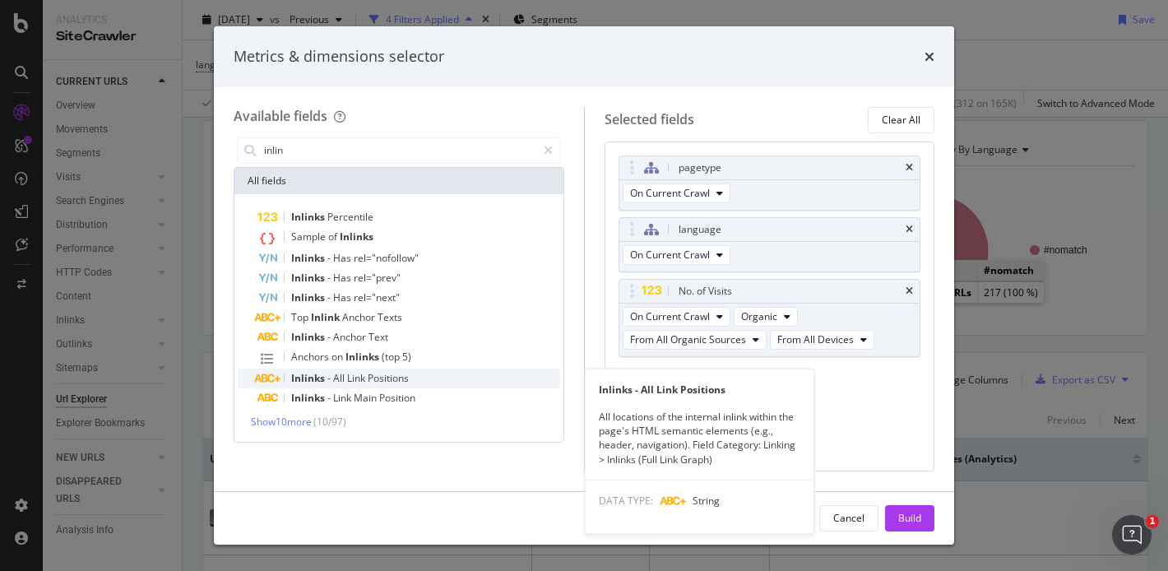
type input "inlin"
click at [340, 377] on span "All" at bounding box center [340, 378] width 14 height 14
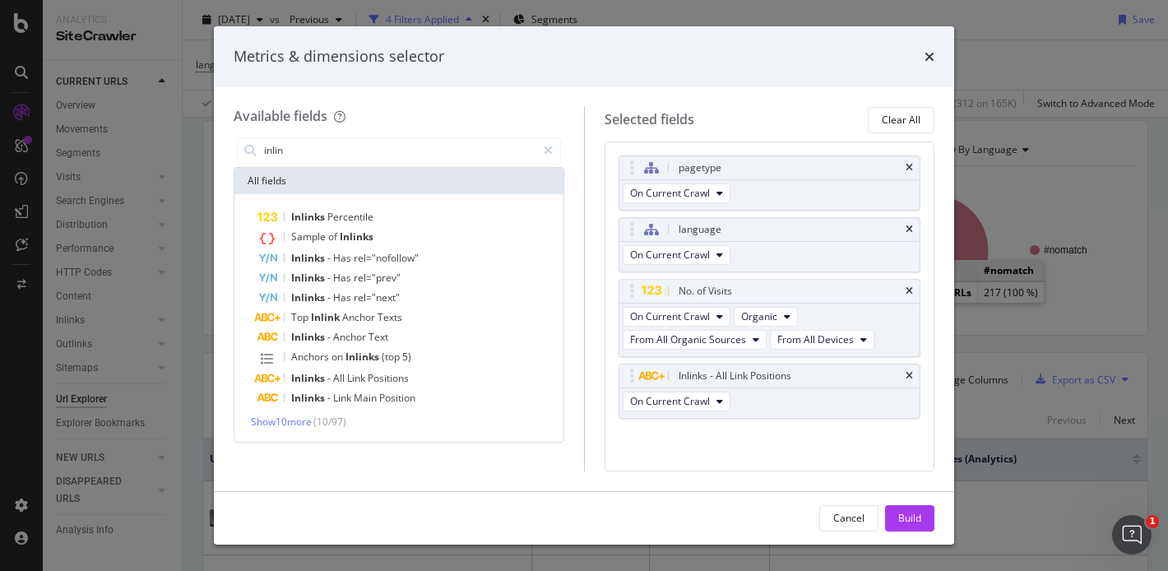
click at [851, 469] on div "pagetype On Current Crawl language On Current Crawl No. of Visits On Current Cr…" at bounding box center [769, 306] width 331 height 330
click at [905, 523] on div "Build" at bounding box center [909, 518] width 23 height 14
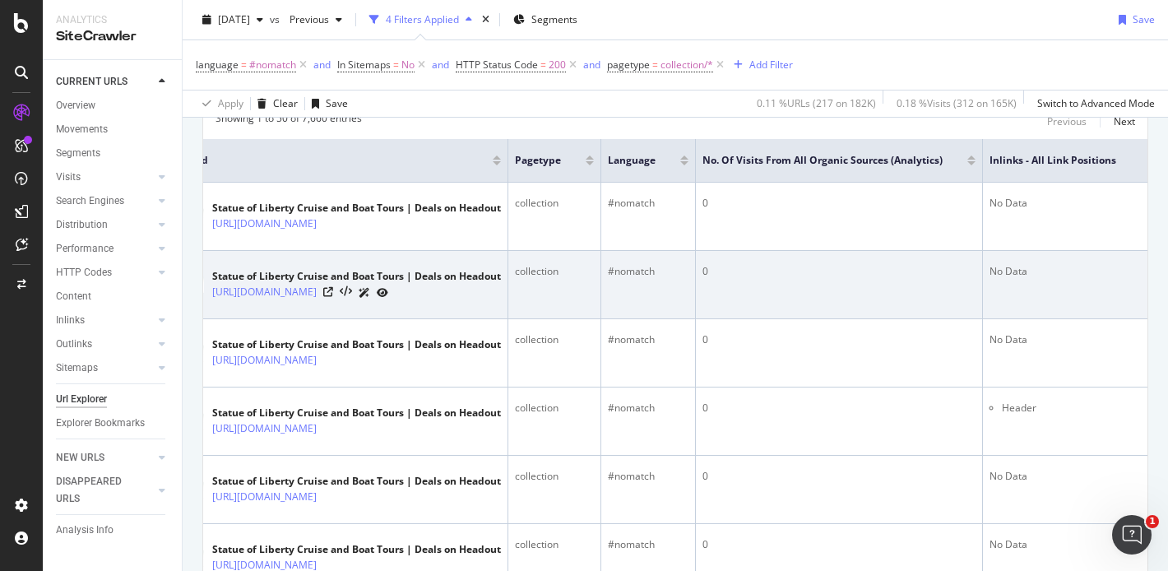
scroll to position [0, 104]
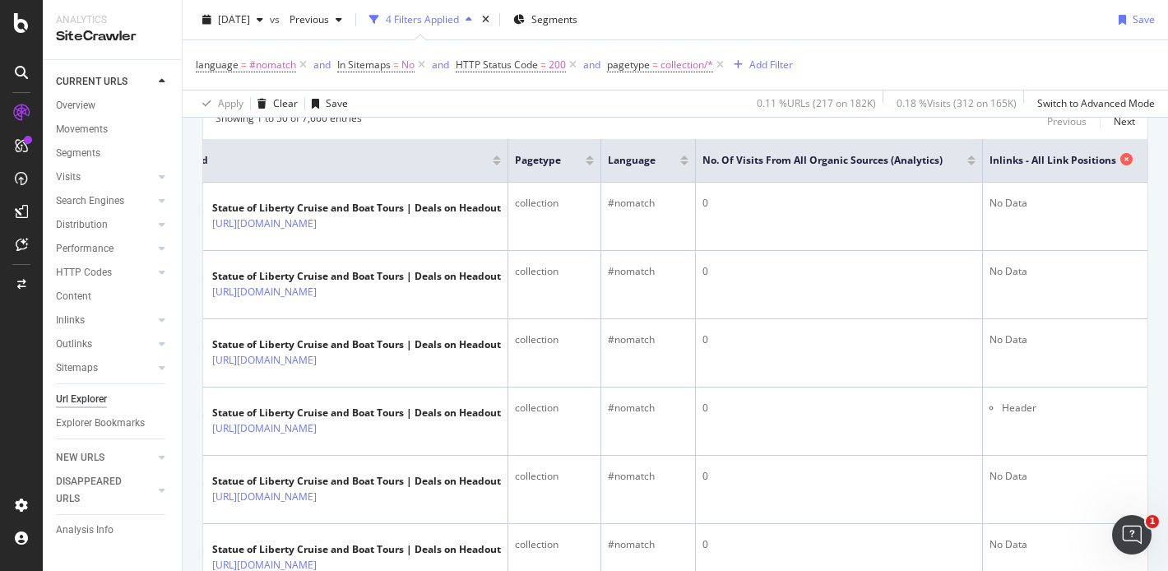
click at [1120, 159] on icon at bounding box center [1126, 159] width 12 height 12
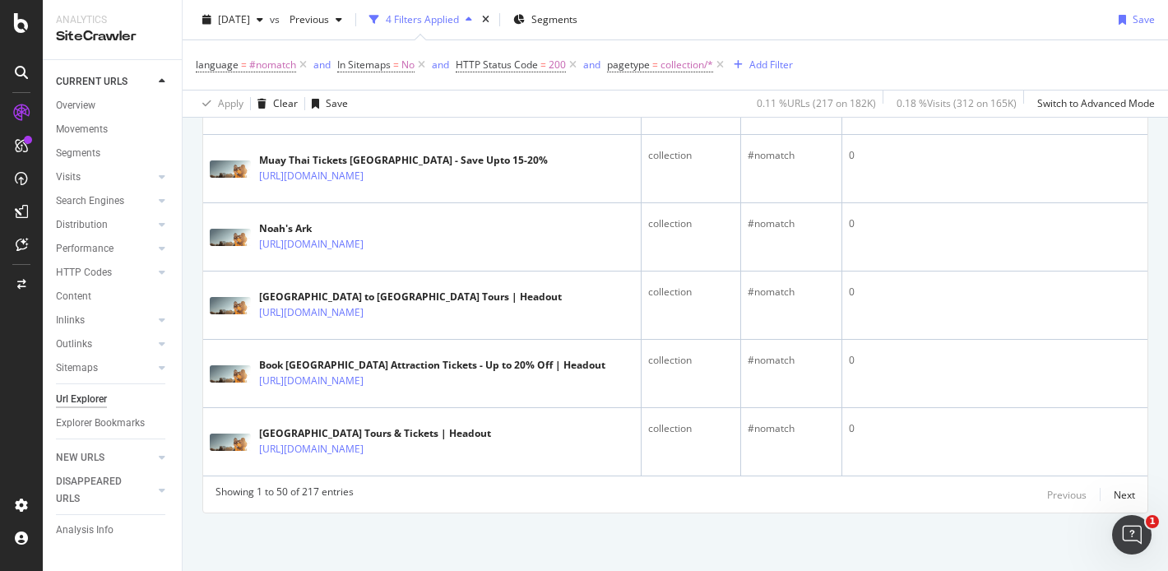
scroll to position [3565, 0]
click at [1114, 494] on div "Next" at bounding box center [1124, 495] width 21 height 14
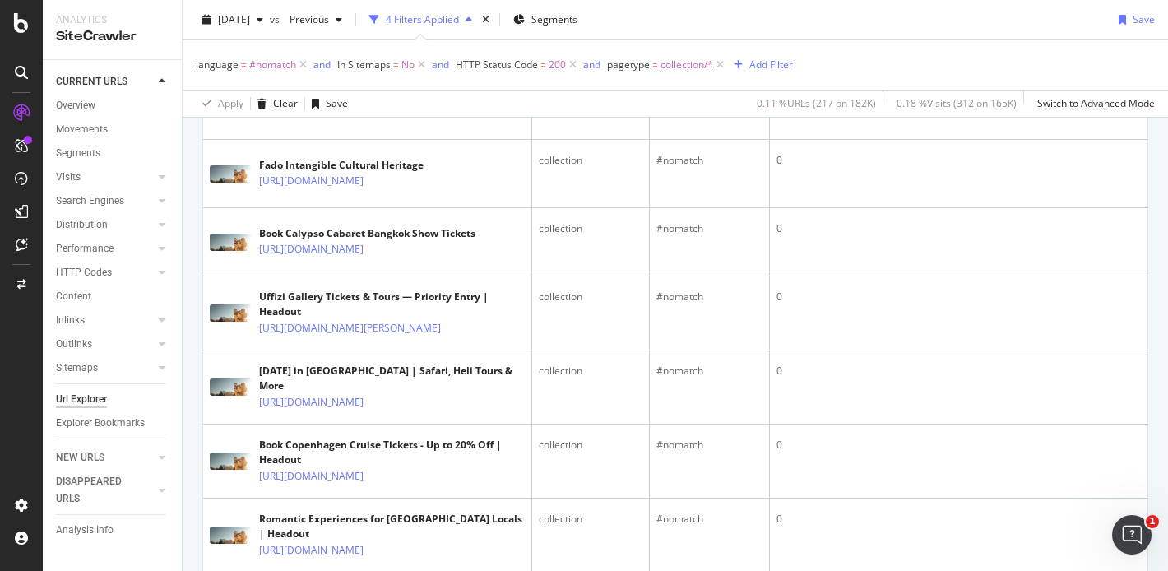
scroll to position [2175, 0]
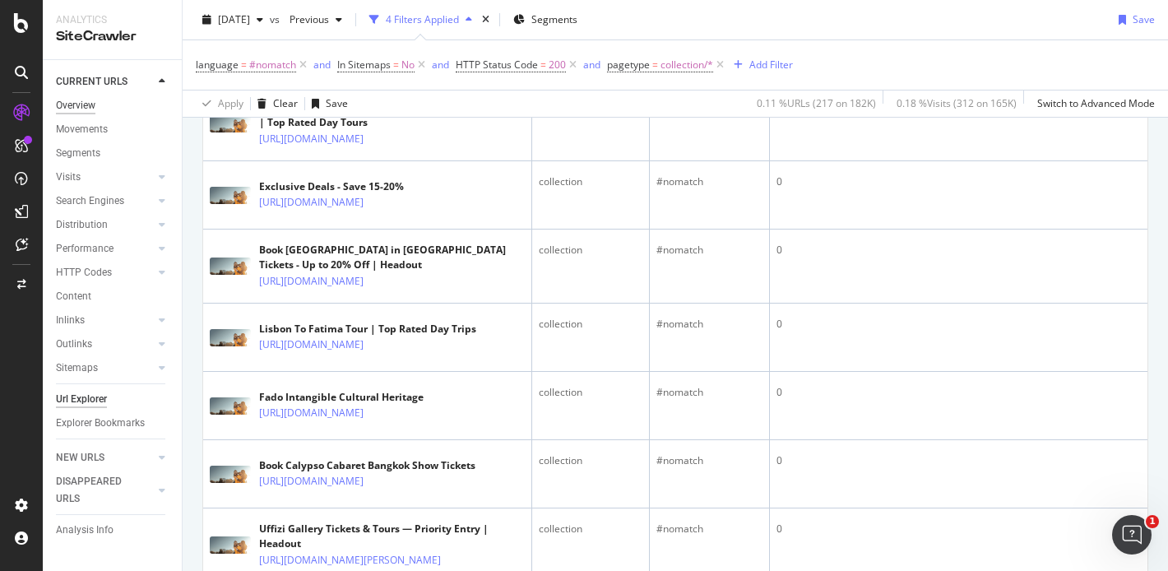
click at [88, 108] on div "Overview" at bounding box center [75, 105] width 39 height 17
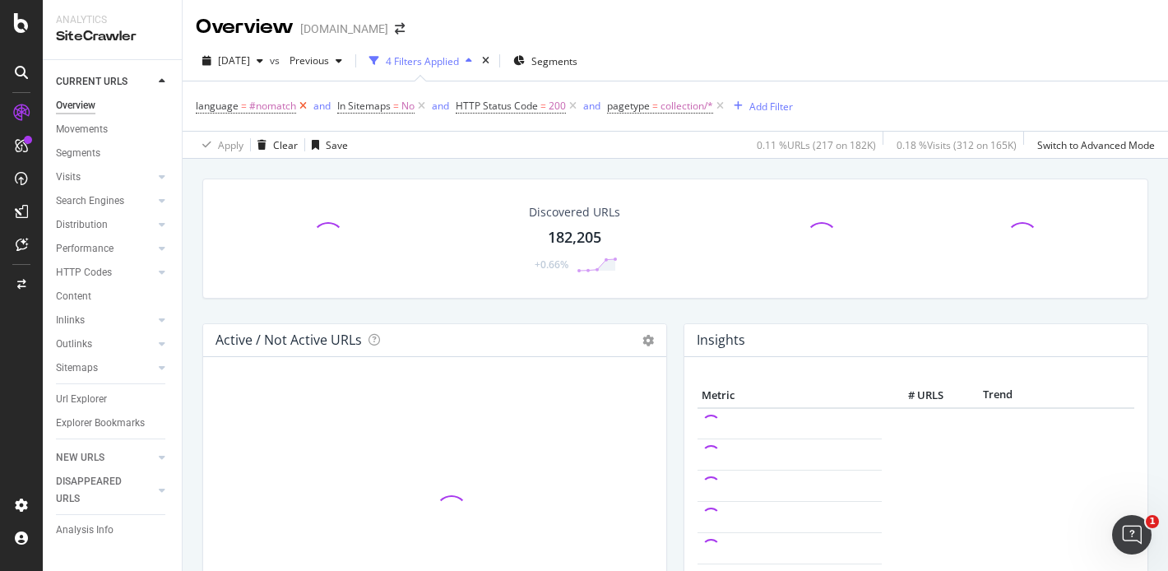
click at [304, 103] on icon at bounding box center [303, 106] width 14 height 16
click at [277, 100] on icon at bounding box center [280, 106] width 14 height 16
click at [312, 108] on icon at bounding box center [313, 106] width 14 height 16
click at [311, 108] on icon at bounding box center [309, 106] width 14 height 16
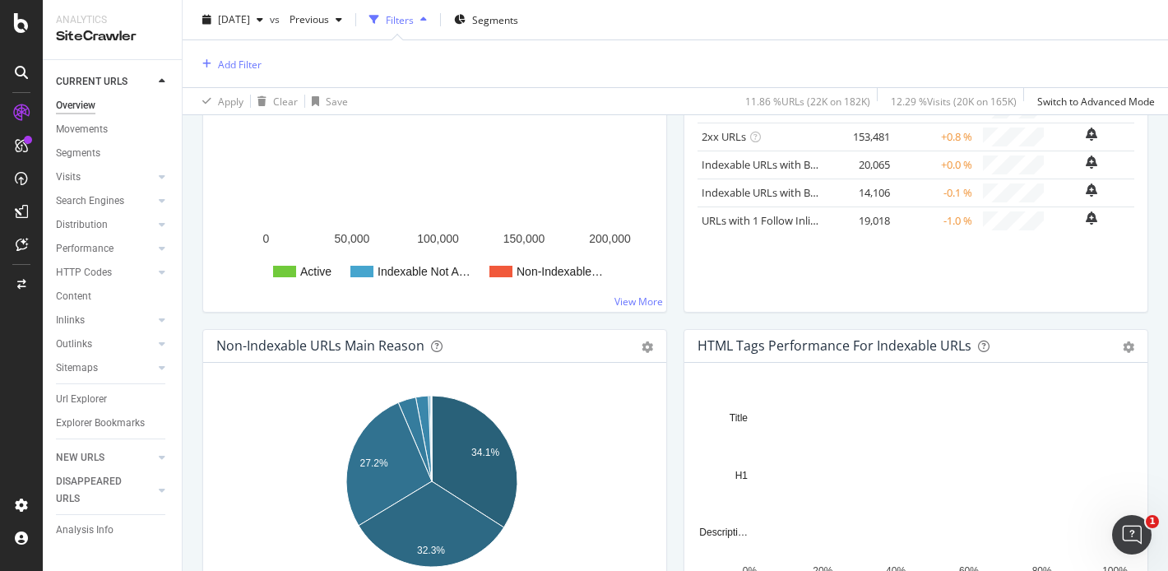
scroll to position [335, 0]
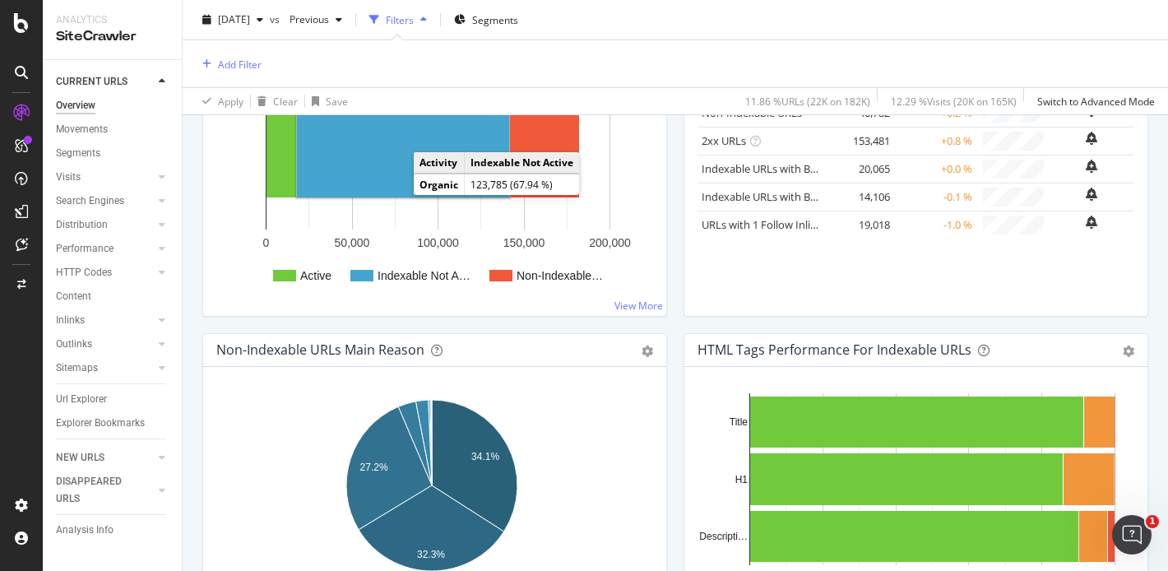
click at [397, 188] on rect "A chart." at bounding box center [403, 146] width 212 height 103
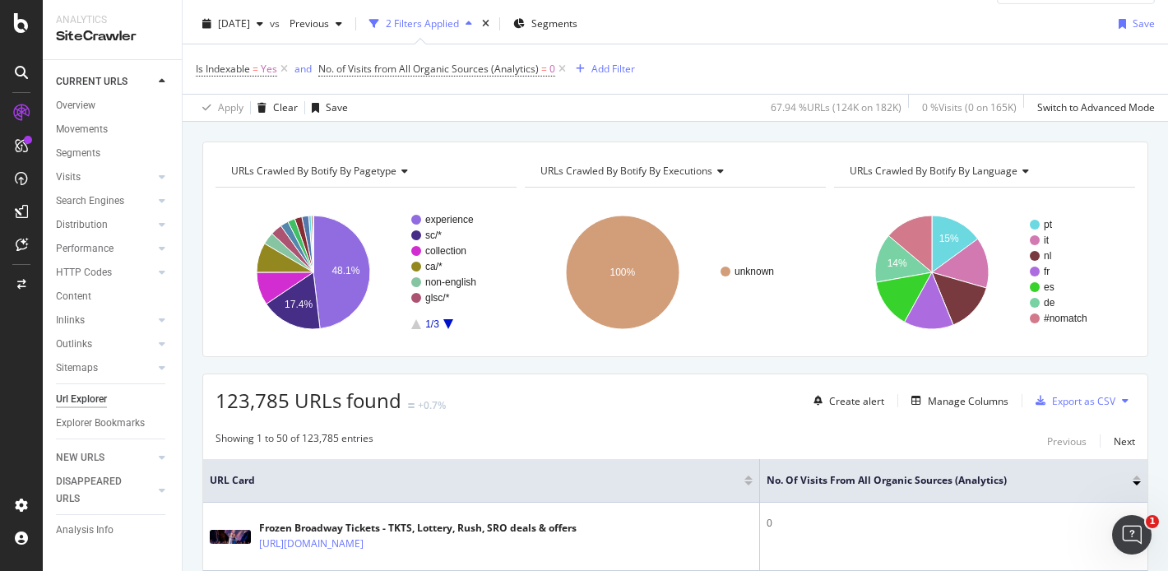
scroll to position [37, 0]
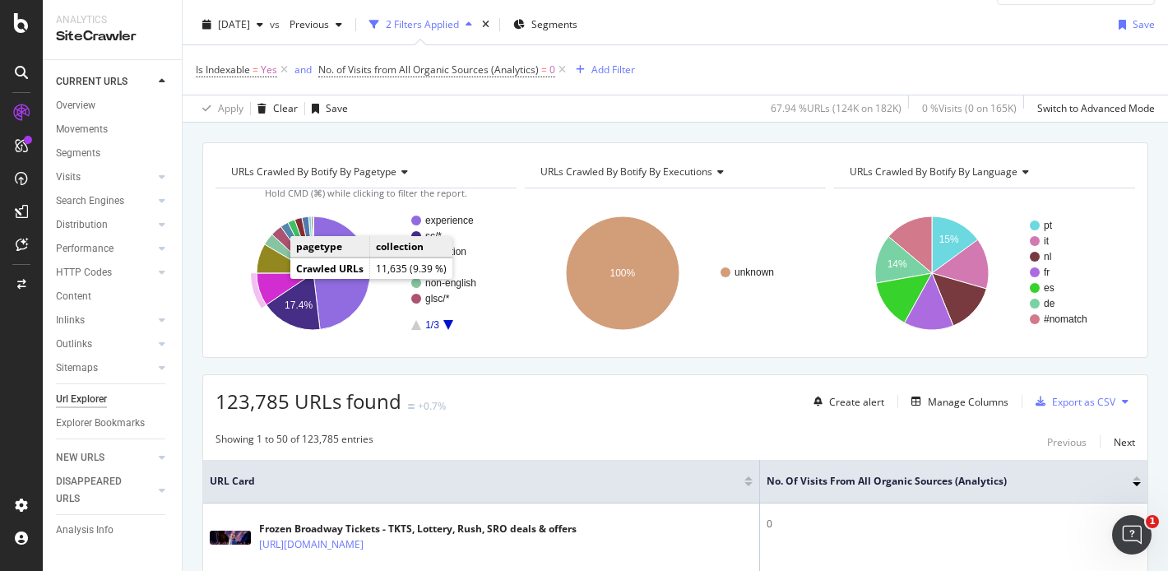
click at [276, 282] on icon "A chart." at bounding box center [285, 289] width 57 height 32
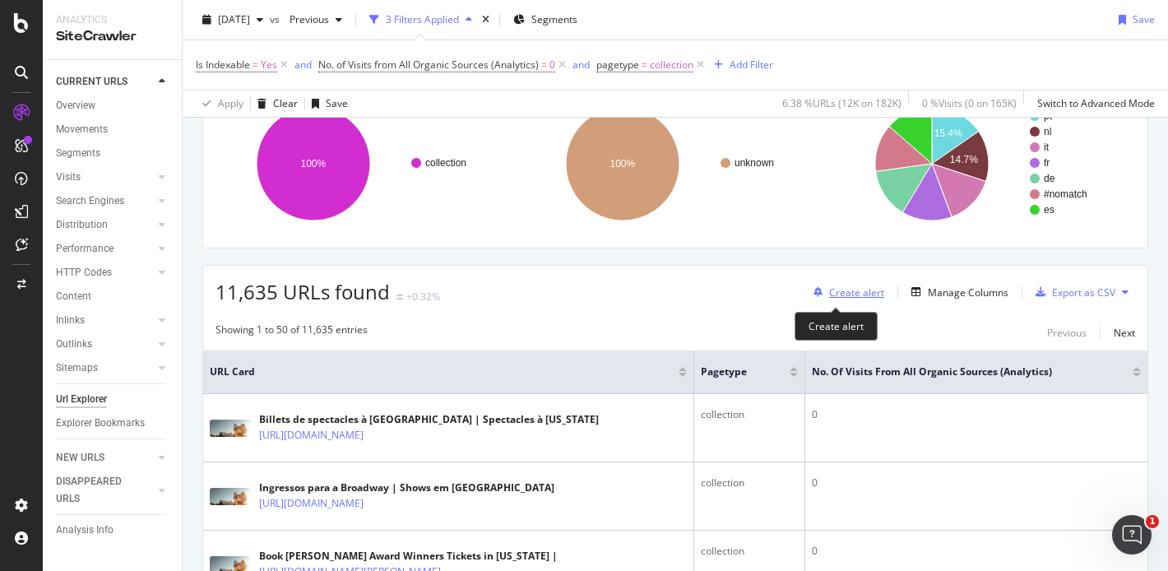
scroll to position [90, 0]
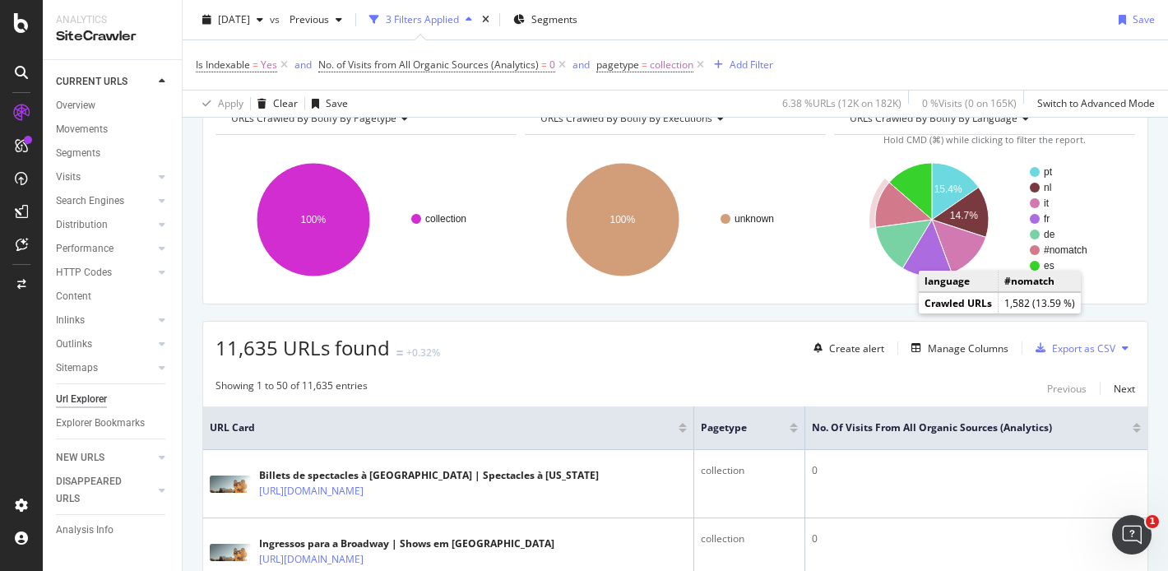
click at [1030, 251] on circle "A chart." at bounding box center [1035, 250] width 10 height 10
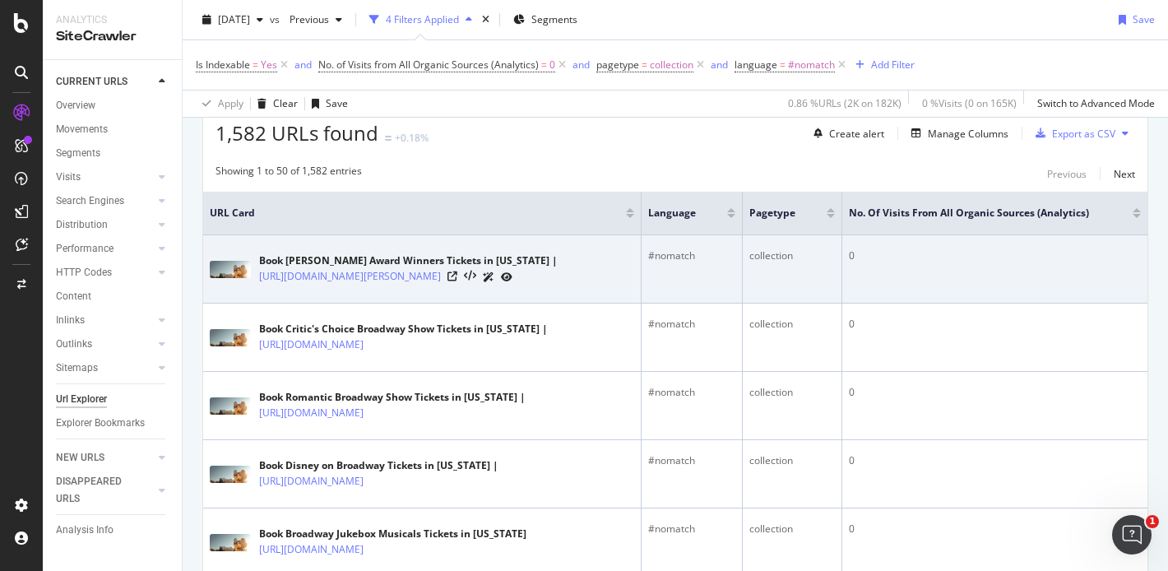
scroll to position [308, 0]
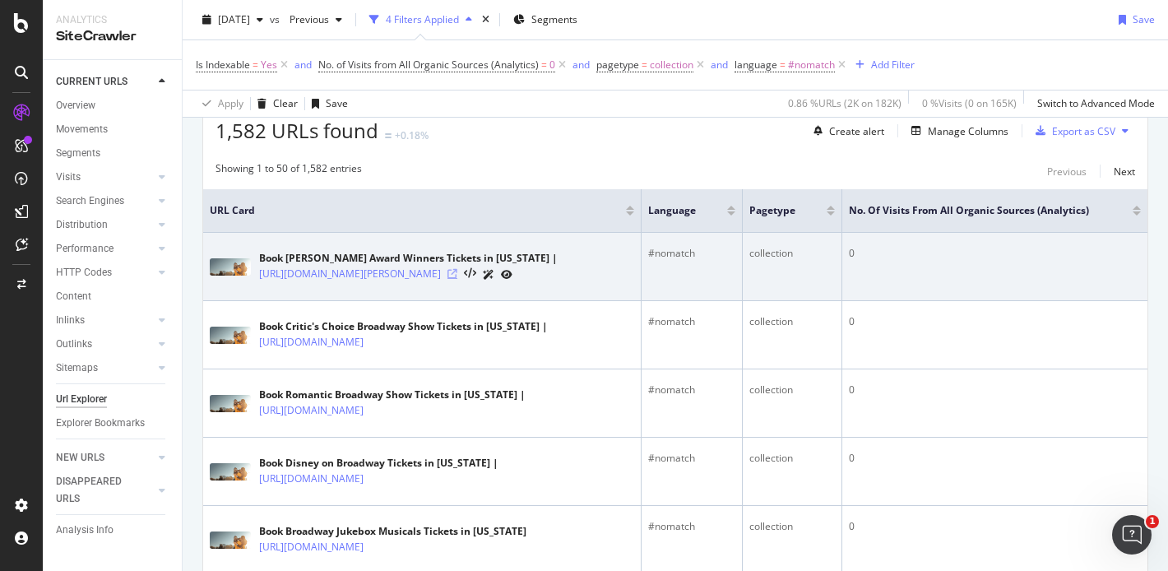
click at [457, 273] on icon at bounding box center [452, 274] width 10 height 10
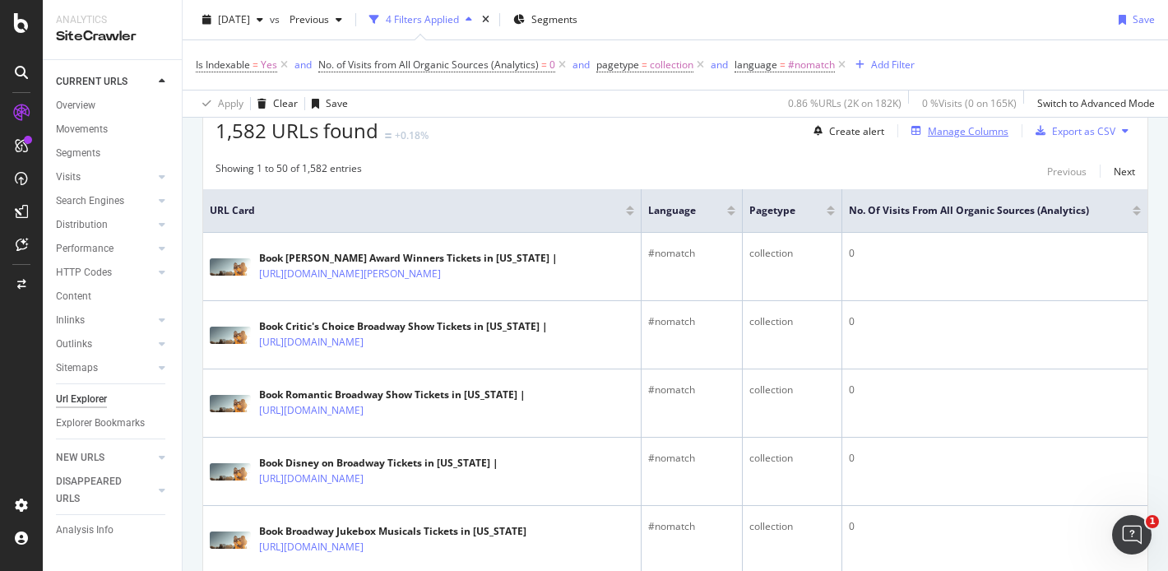
click at [946, 136] on div "Manage Columns" at bounding box center [968, 131] width 81 height 14
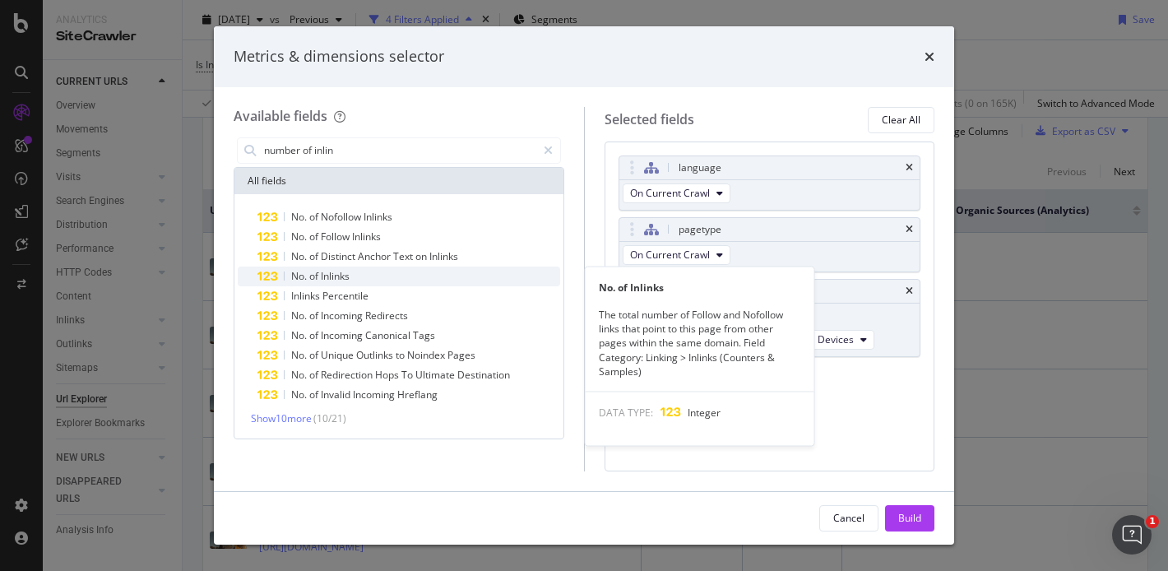
type input "number of inlin"
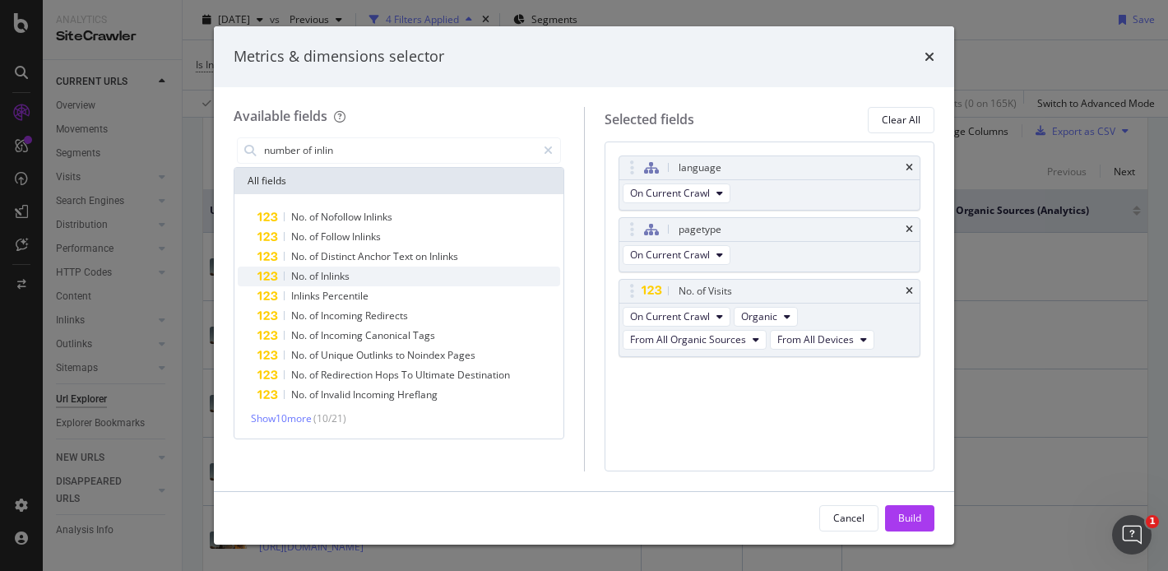
click at [423, 271] on div "No. of Inlinks" at bounding box center [408, 276] width 303 height 20
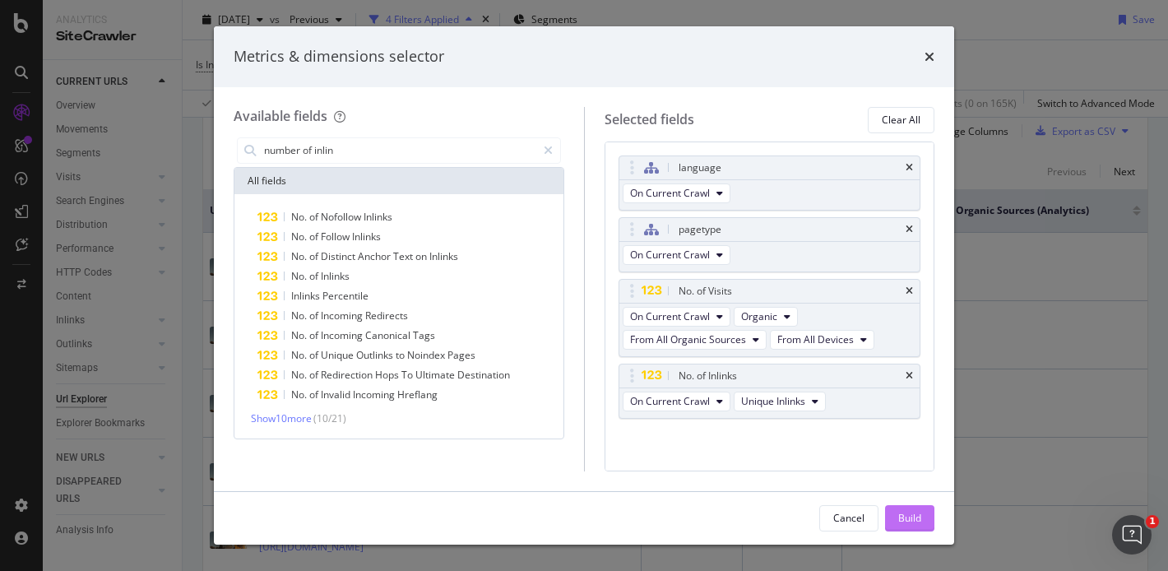
click at [914, 517] on div "Build" at bounding box center [909, 518] width 23 height 14
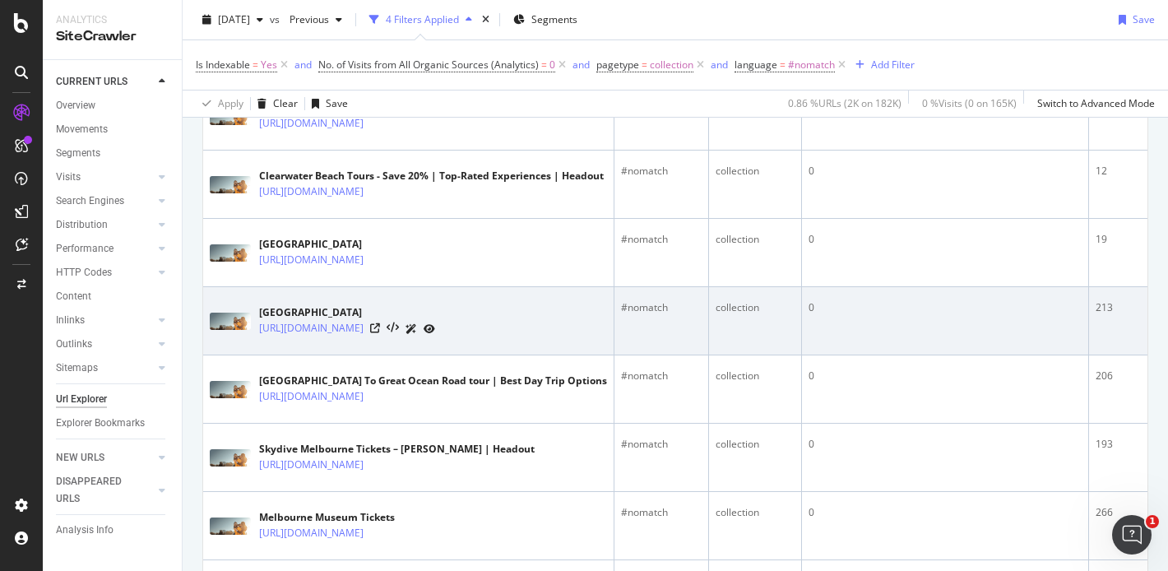
scroll to position [1147, 0]
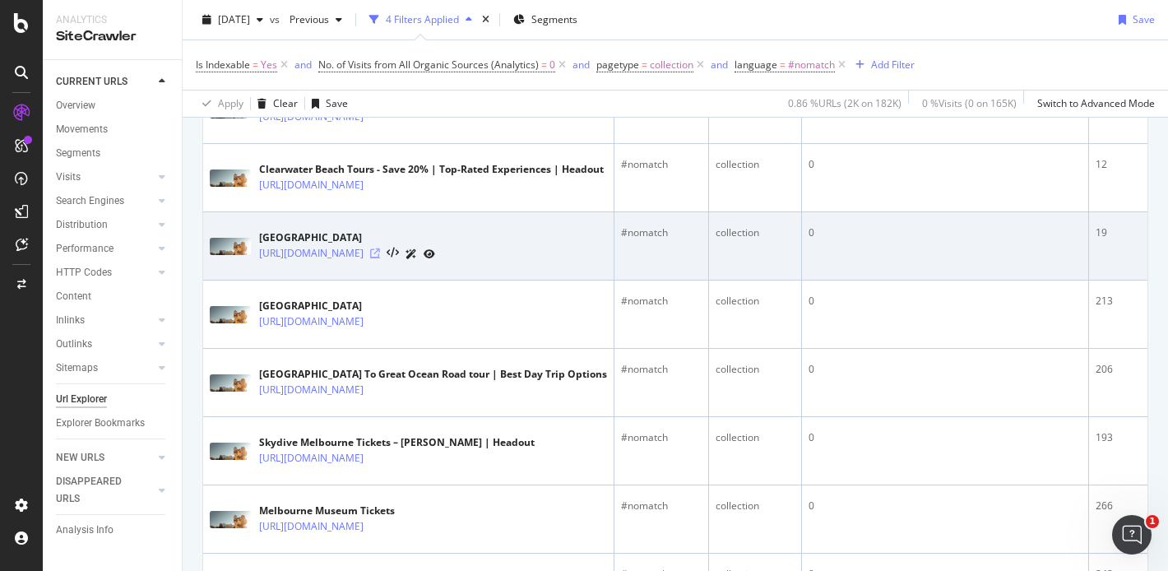
click at [380, 258] on icon at bounding box center [375, 253] width 10 height 10
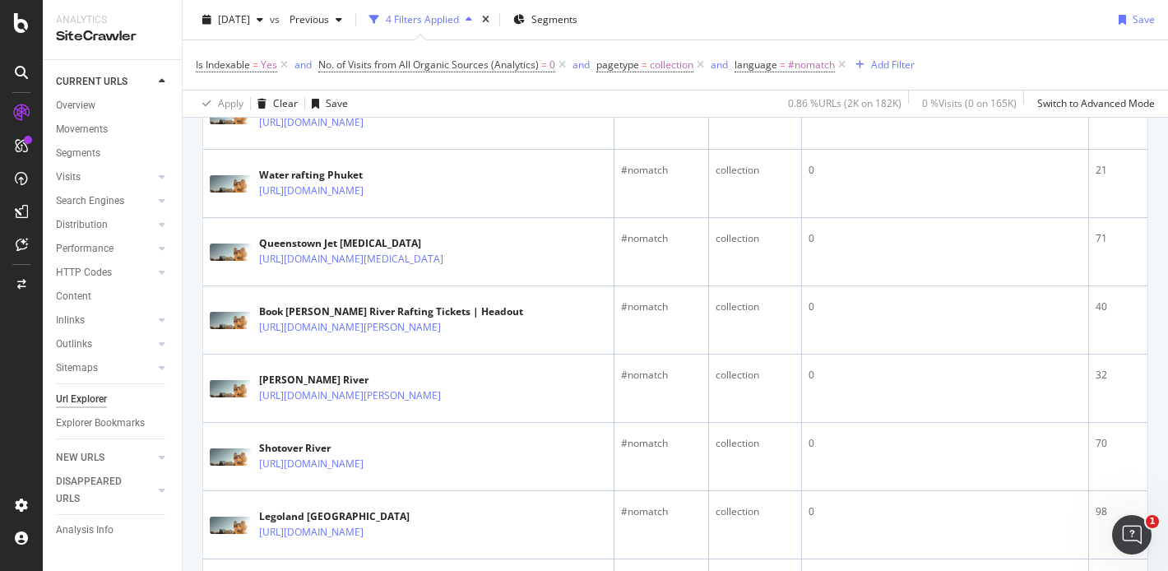
scroll to position [2242, 0]
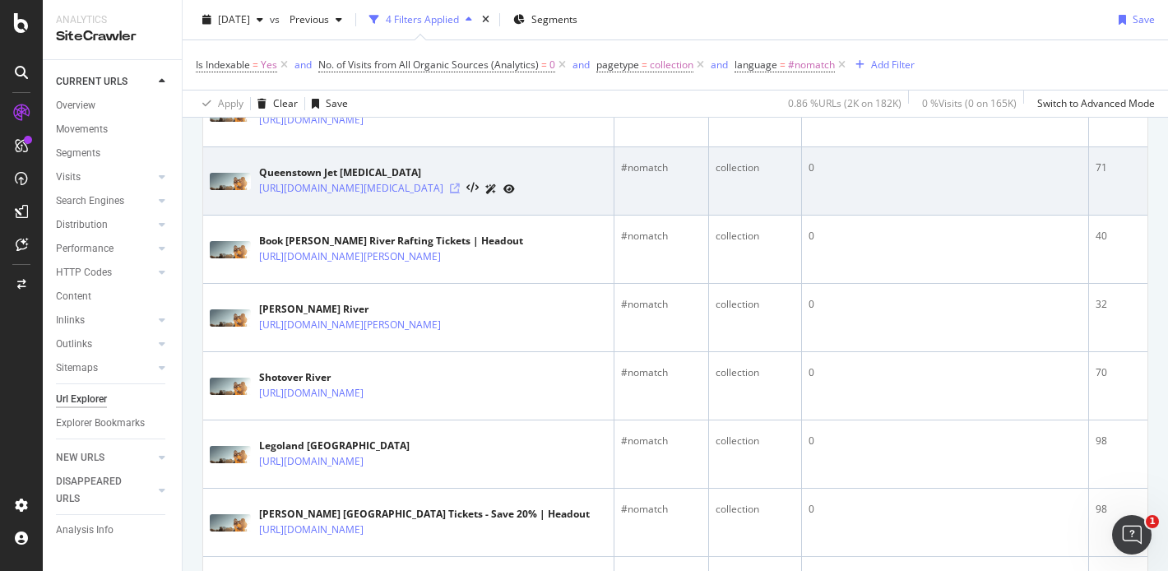
click at [460, 193] on icon at bounding box center [455, 188] width 10 height 10
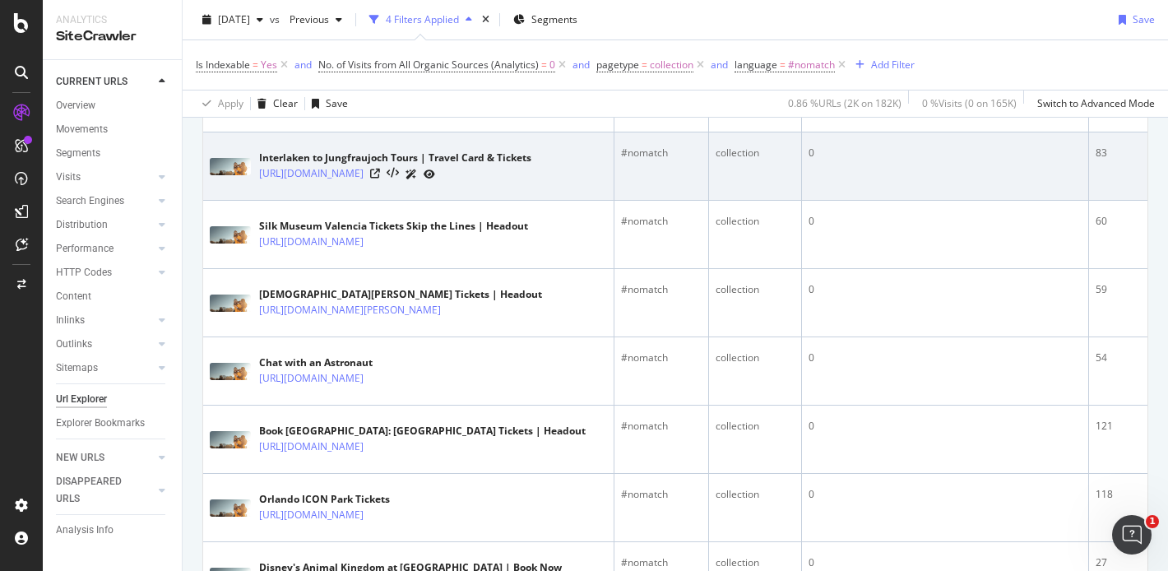
scroll to position [3283, 0]
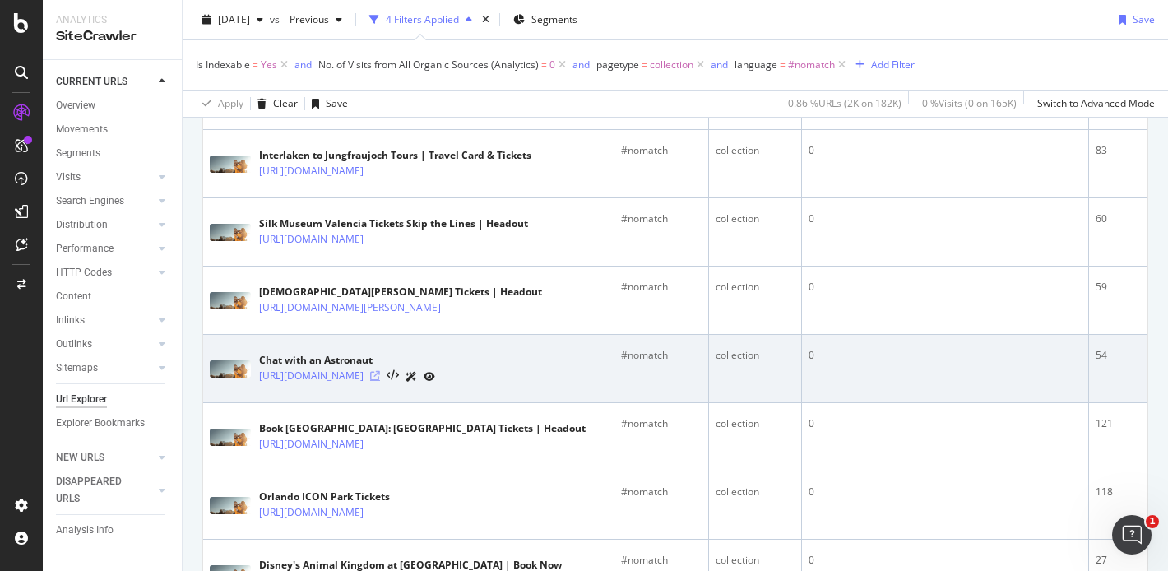
click at [380, 381] on icon at bounding box center [375, 376] width 10 height 10
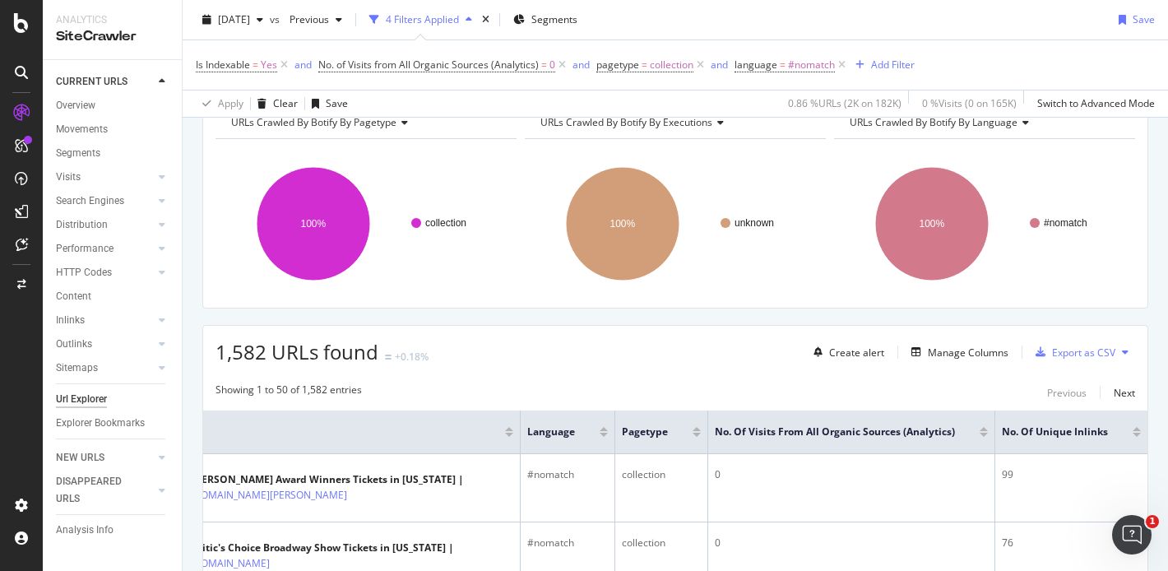
scroll to position [197, 0]
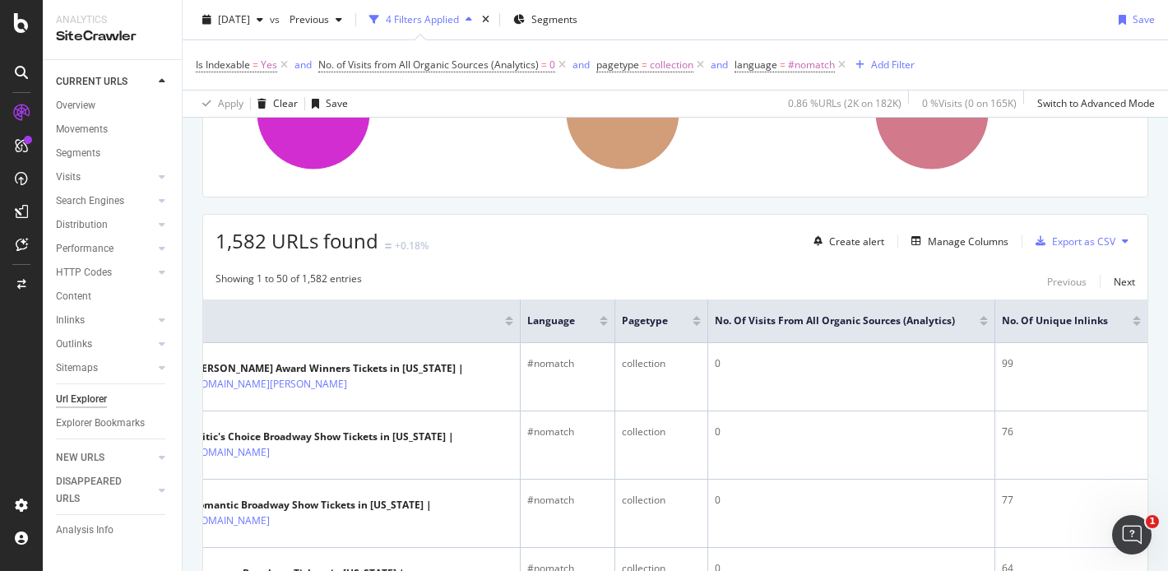
click at [1132, 316] on div at bounding box center [1136, 318] width 8 height 4
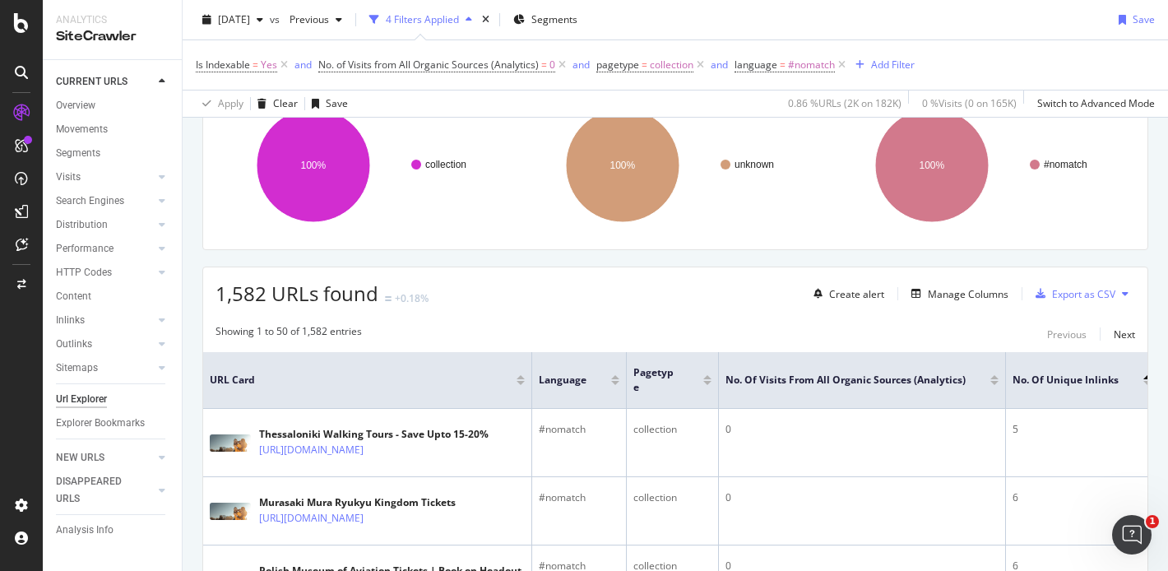
scroll to position [197, 0]
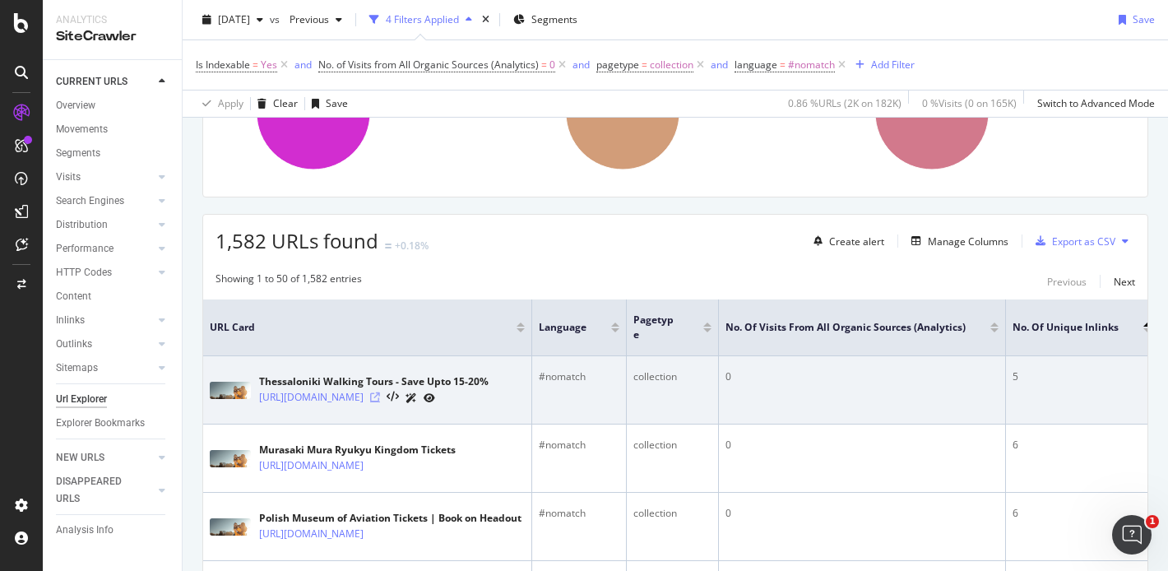
click at [380, 401] on icon at bounding box center [375, 397] width 10 height 10
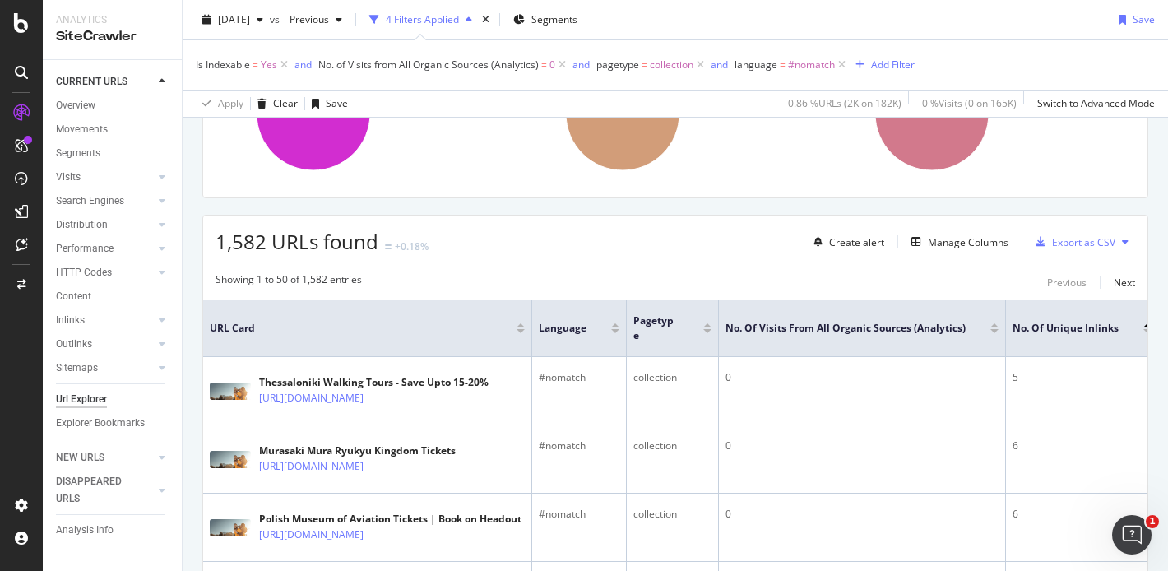
scroll to position [0, 22]
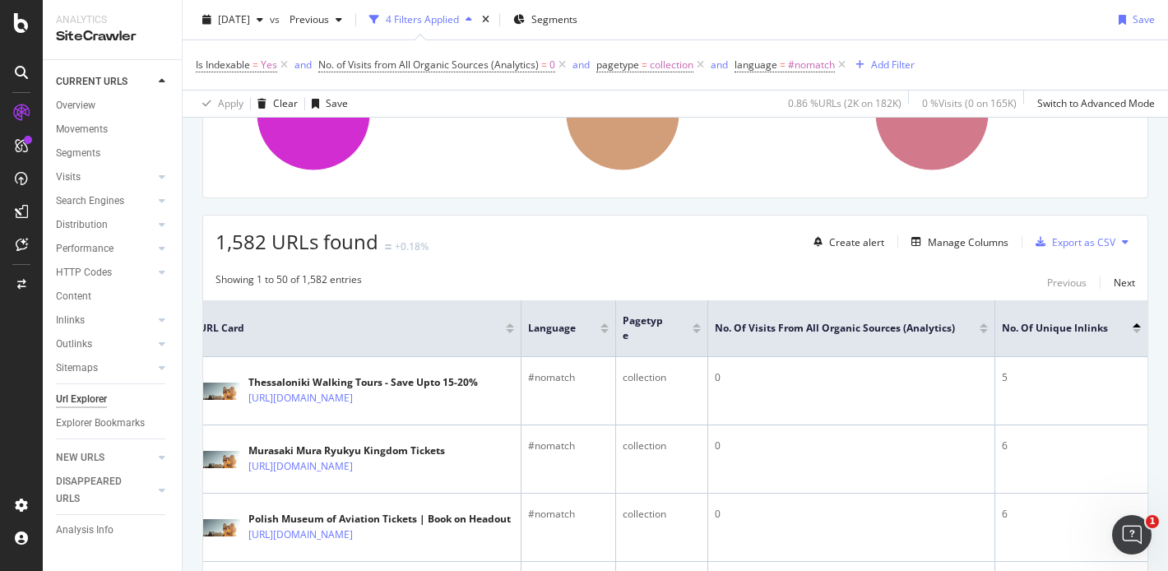
click at [1132, 331] on div at bounding box center [1136, 331] width 8 height 4
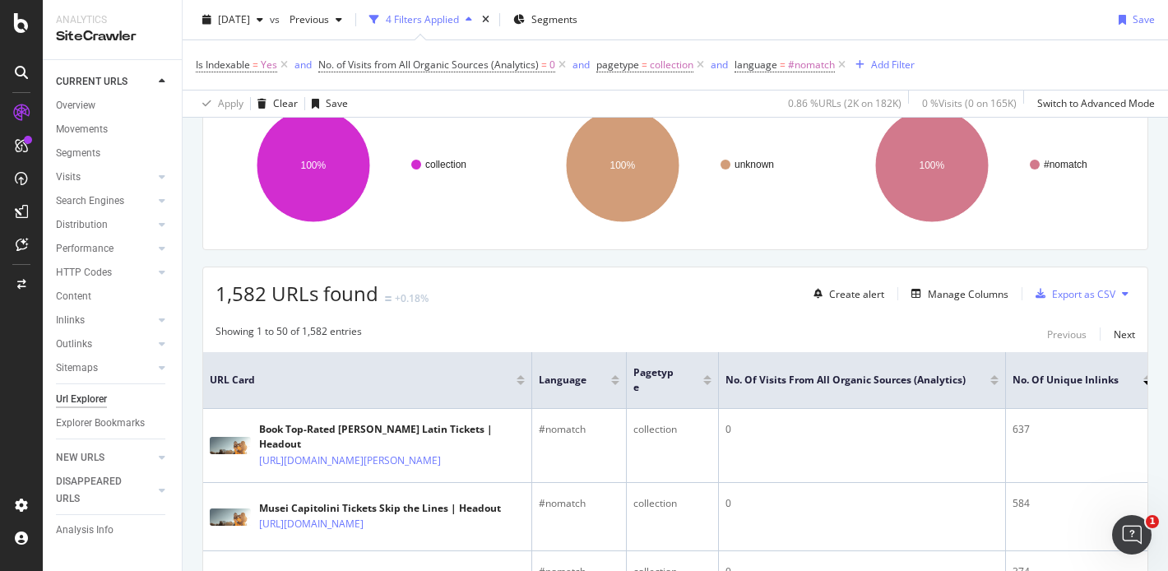
scroll to position [197, 0]
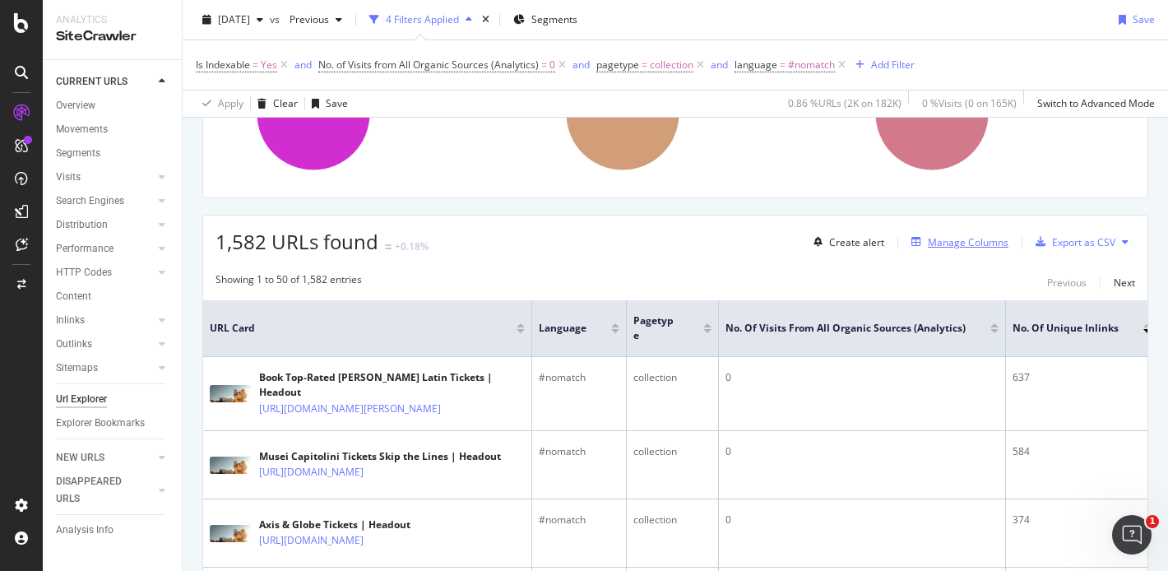
click at [957, 244] on div "Manage Columns" at bounding box center [968, 242] width 81 height 14
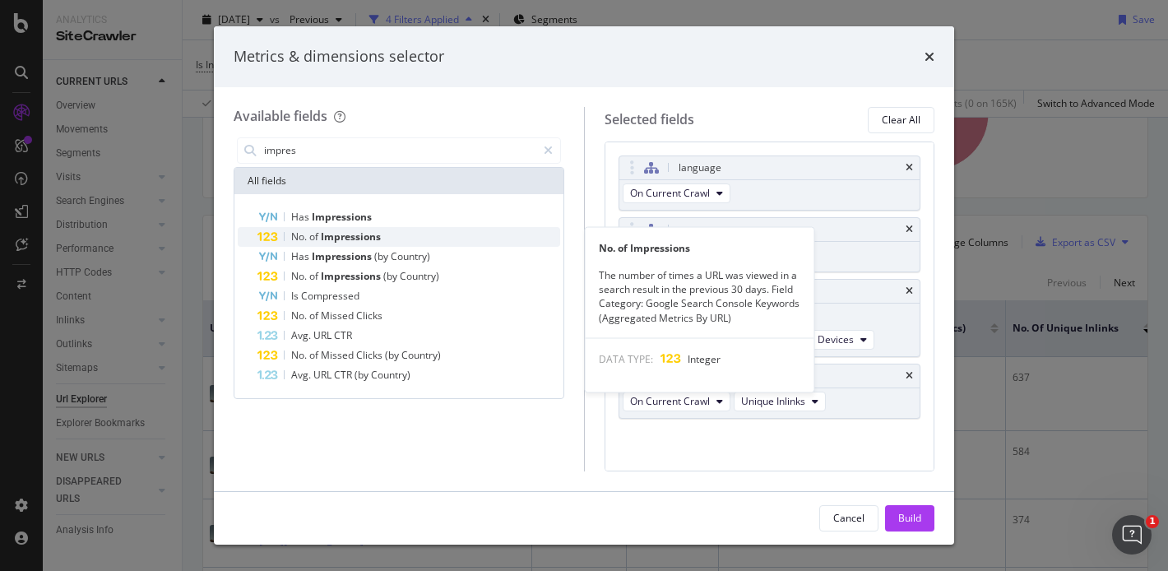
type input "impres"
click at [407, 236] on div "No. of Impressions" at bounding box center [408, 237] width 303 height 20
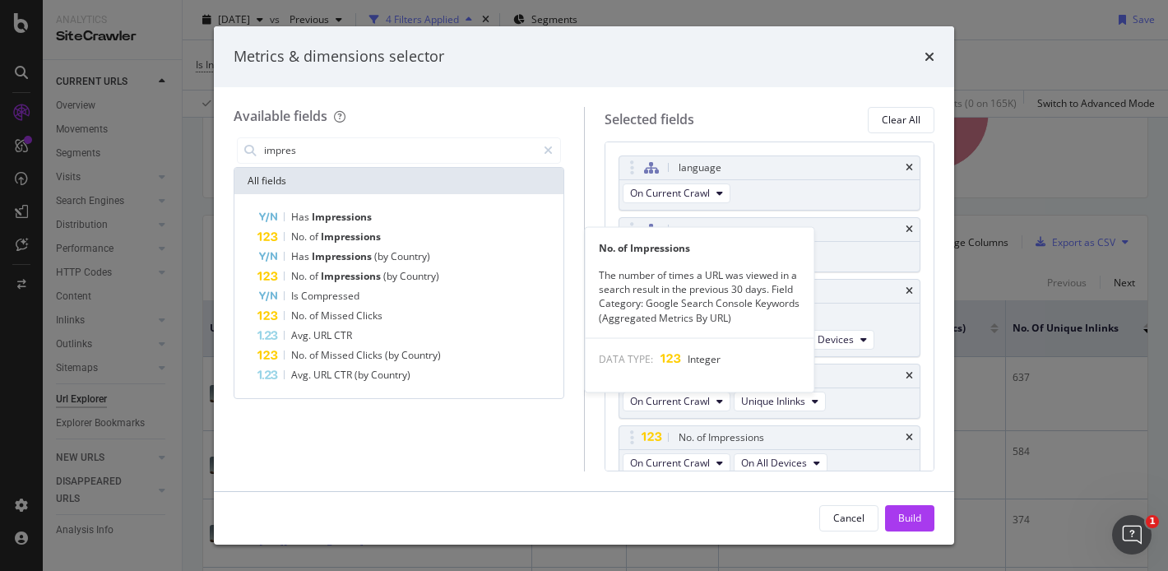
scroll to position [32, 0]
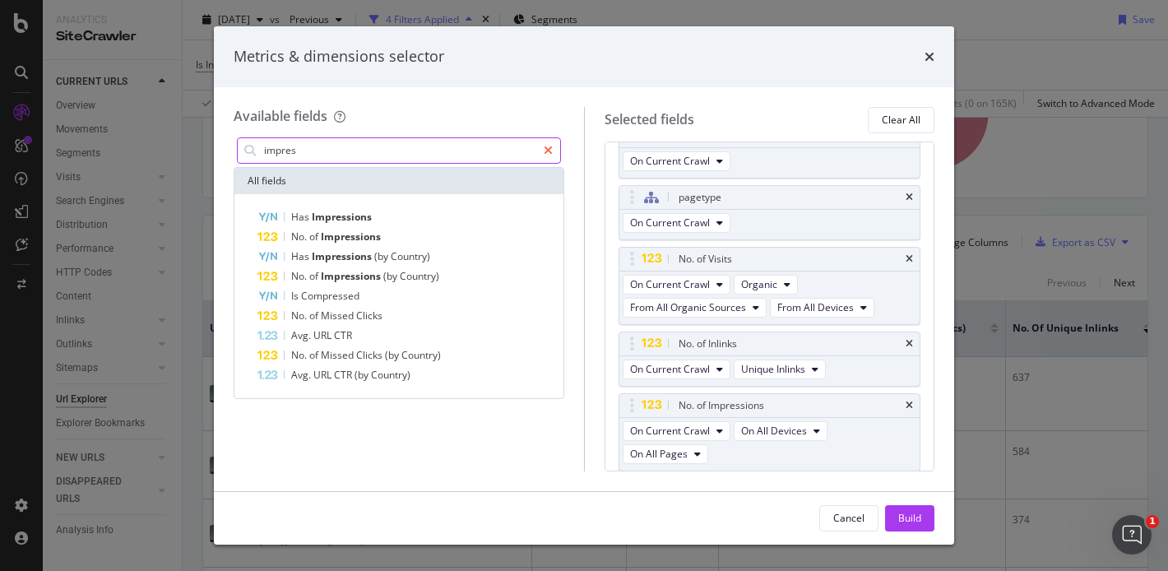
click at [543, 155] on div "modal" at bounding box center [548, 150] width 24 height 26
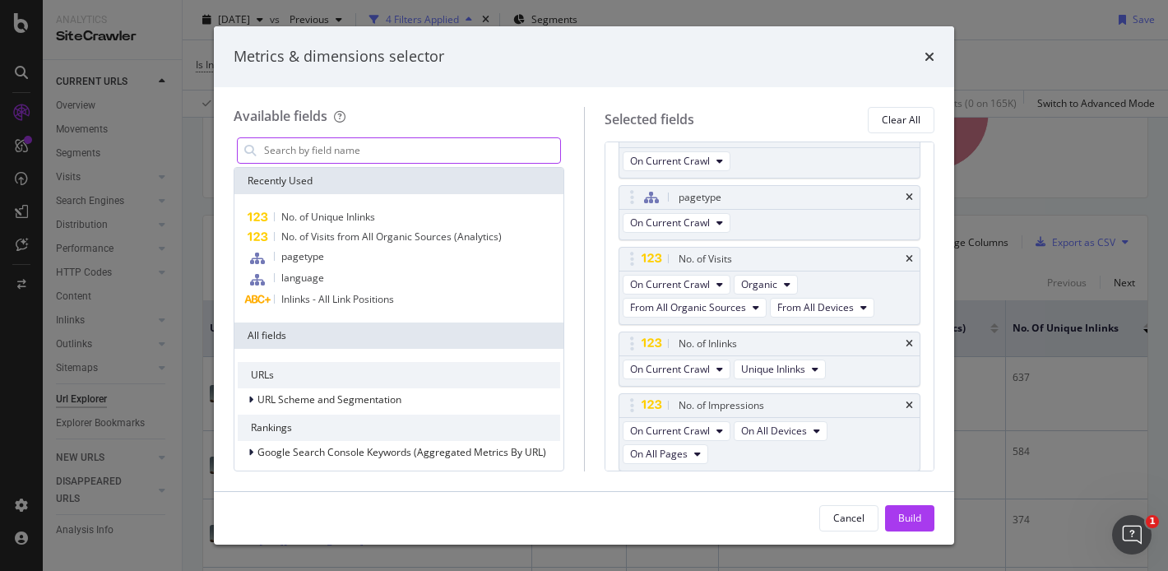
click at [520, 150] on input "modal" at bounding box center [411, 150] width 298 height 25
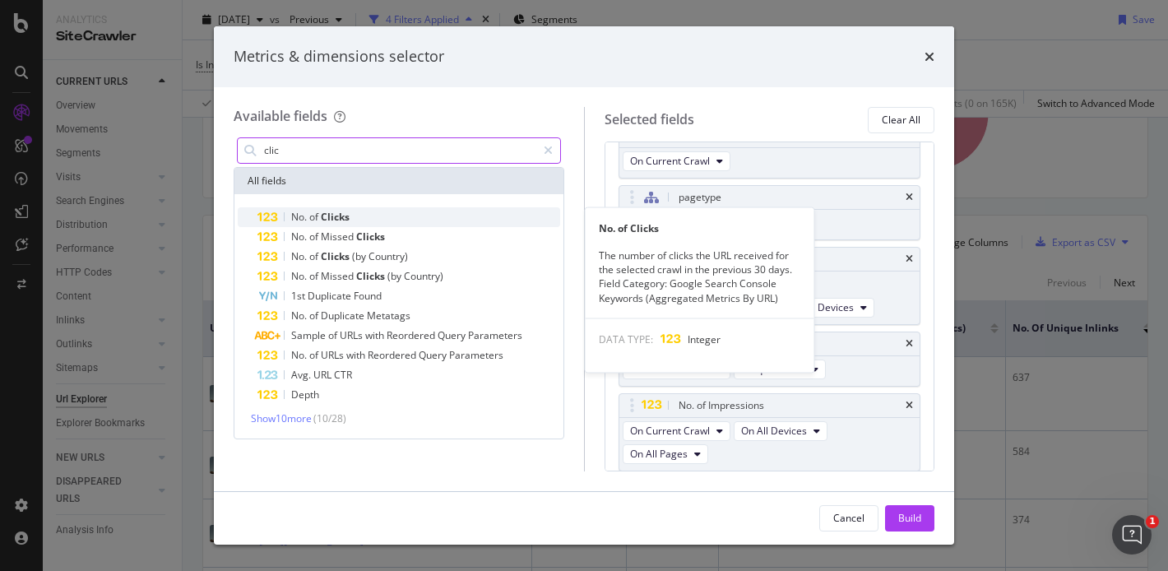
type input "clic"
click at [444, 212] on div "No. of Clicks" at bounding box center [408, 217] width 303 height 20
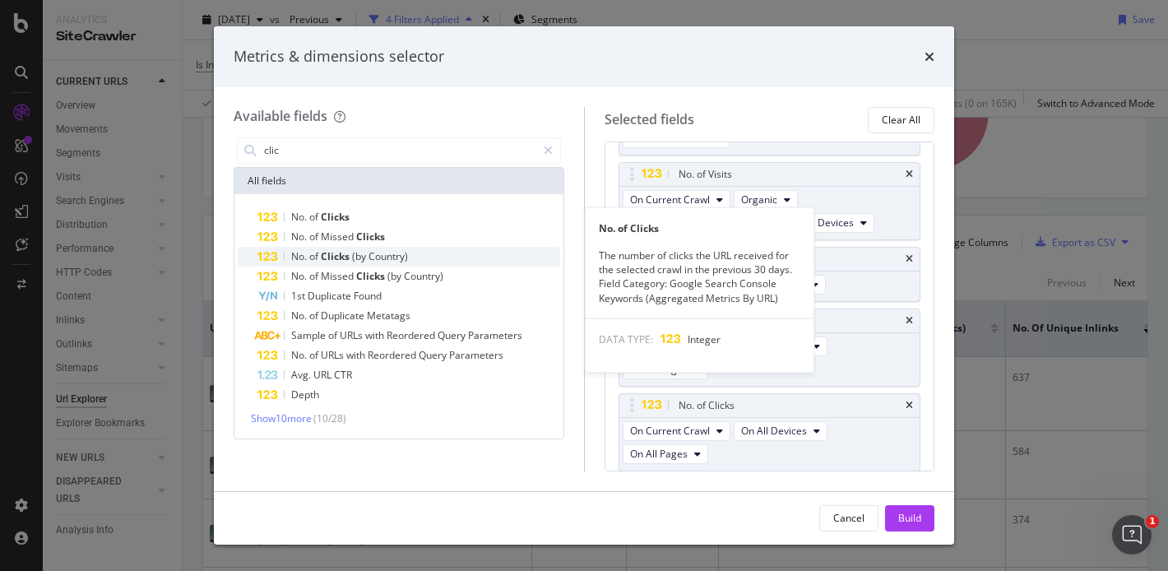
scroll to position [117, 0]
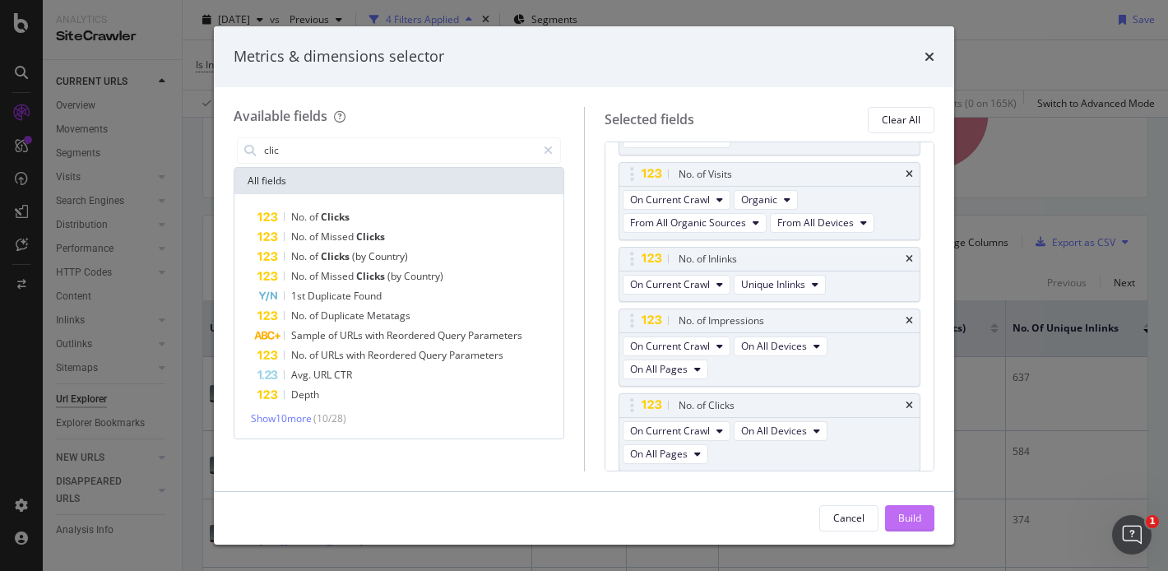
click at [915, 517] on div "Build" at bounding box center [909, 518] width 23 height 14
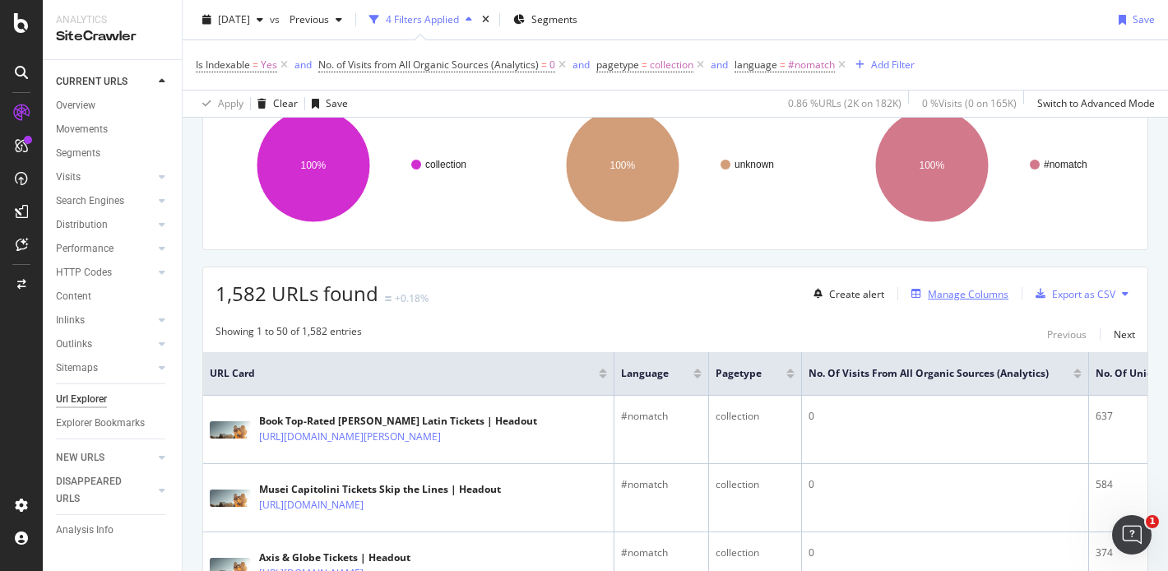
click at [928, 295] on div "Manage Columns" at bounding box center [968, 294] width 81 height 14
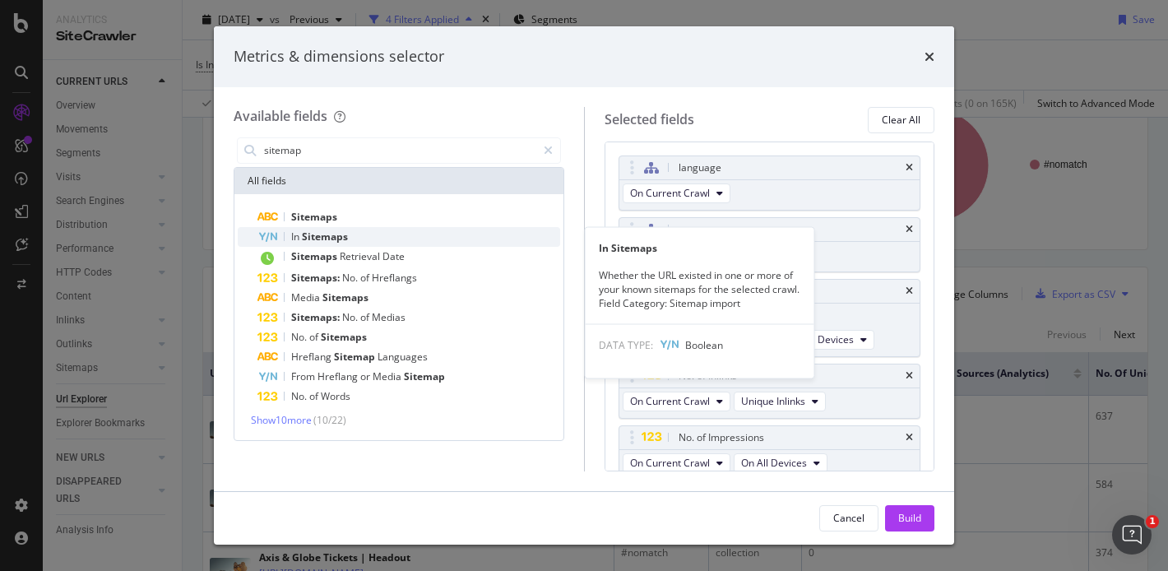
type input "sitemap"
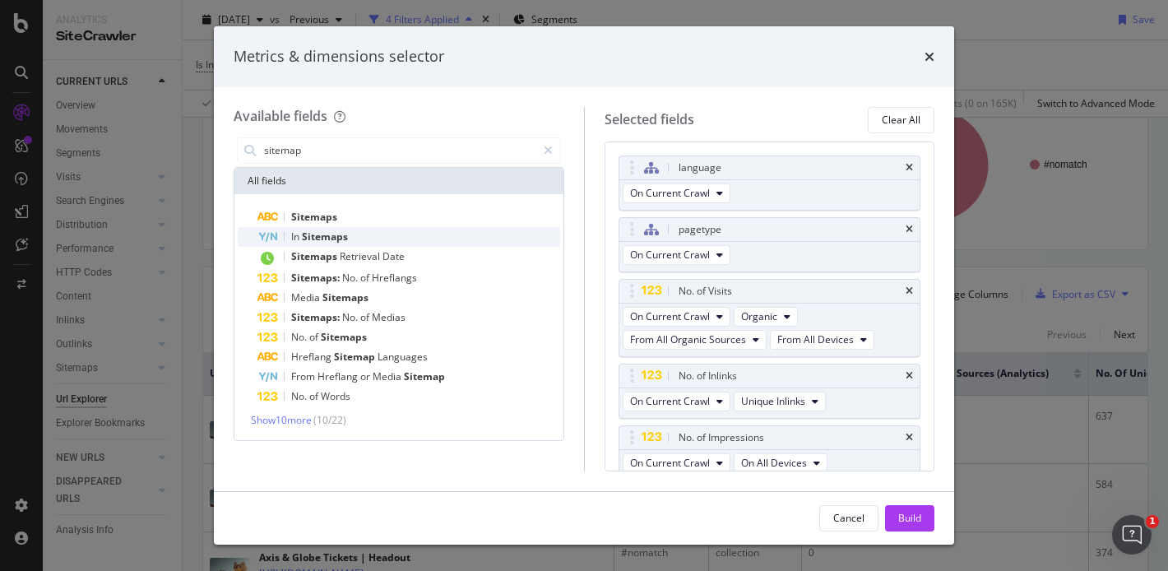
click at [394, 234] on div "In Sitemaps" at bounding box center [408, 237] width 303 height 20
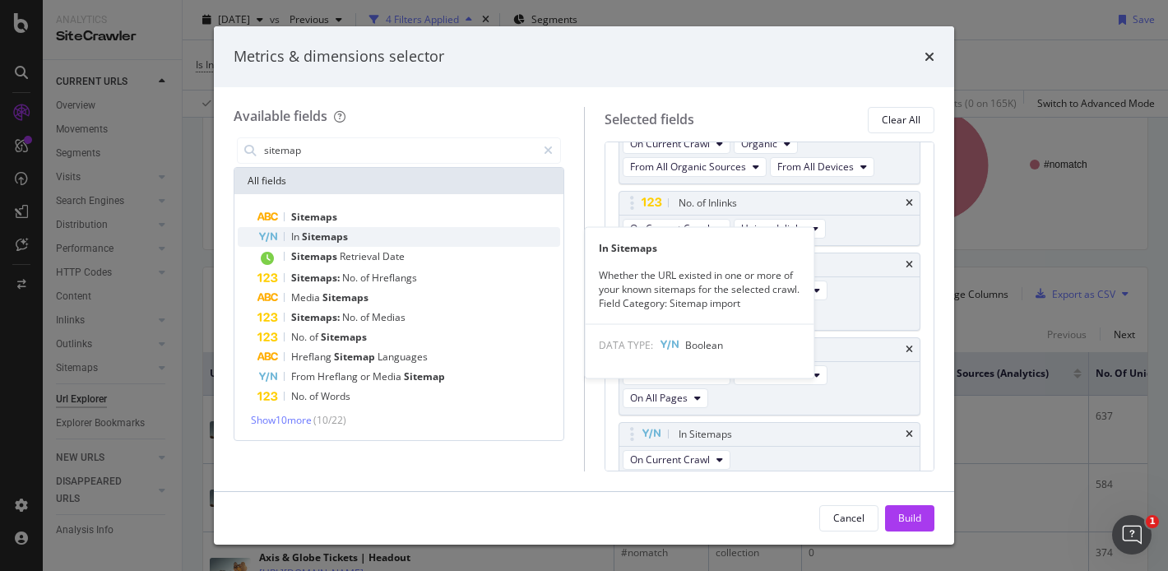
scroll to position [178, 0]
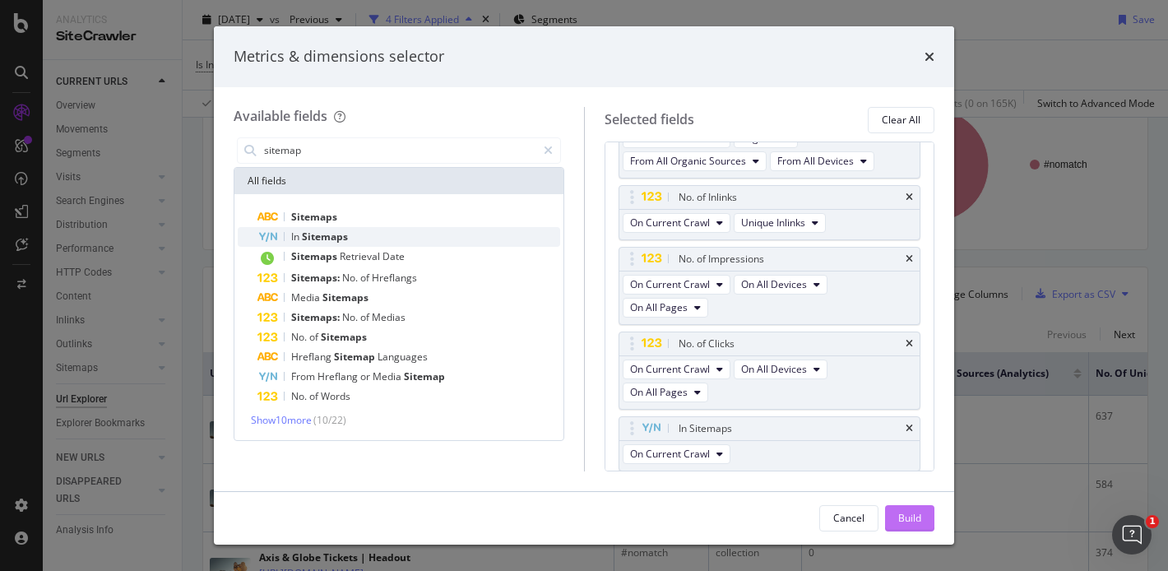
click at [891, 513] on button "Build" at bounding box center [909, 518] width 49 height 26
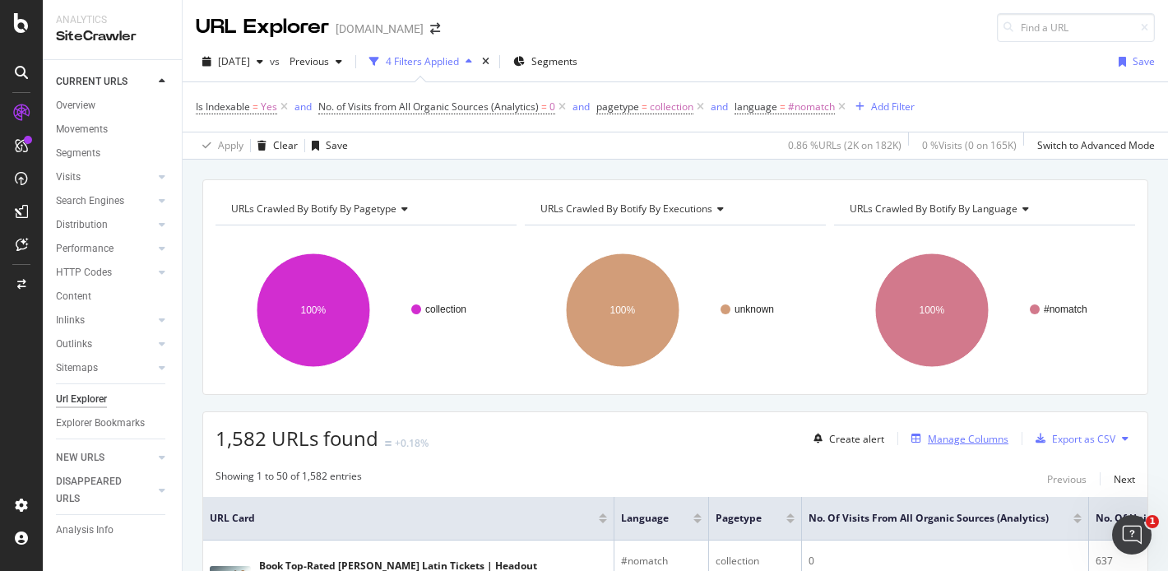
click at [978, 440] on div "Manage Columns" at bounding box center [968, 439] width 81 height 14
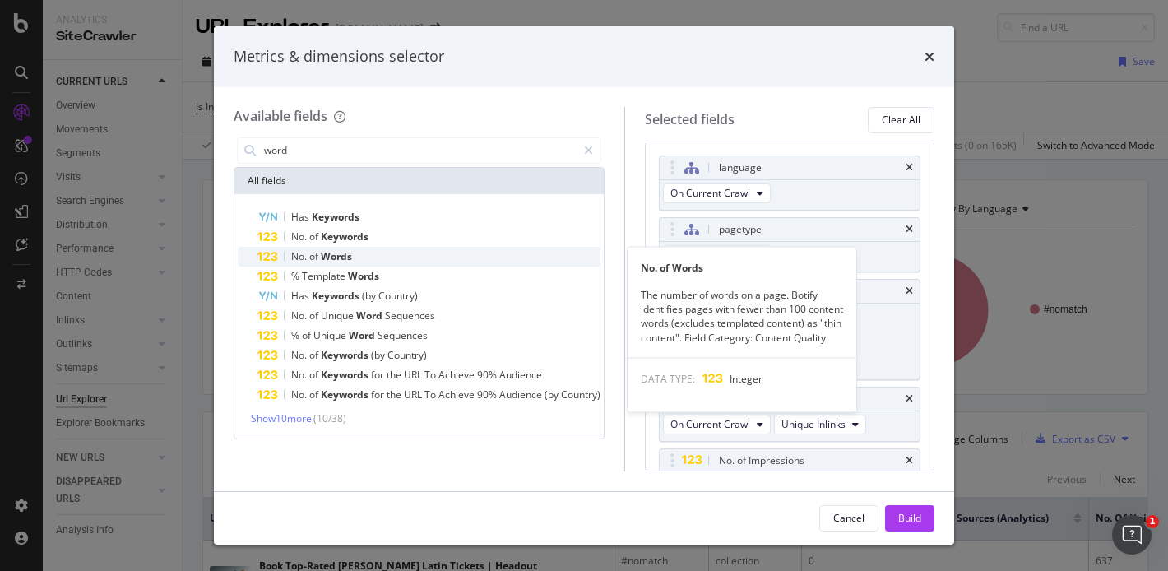
type input "word"
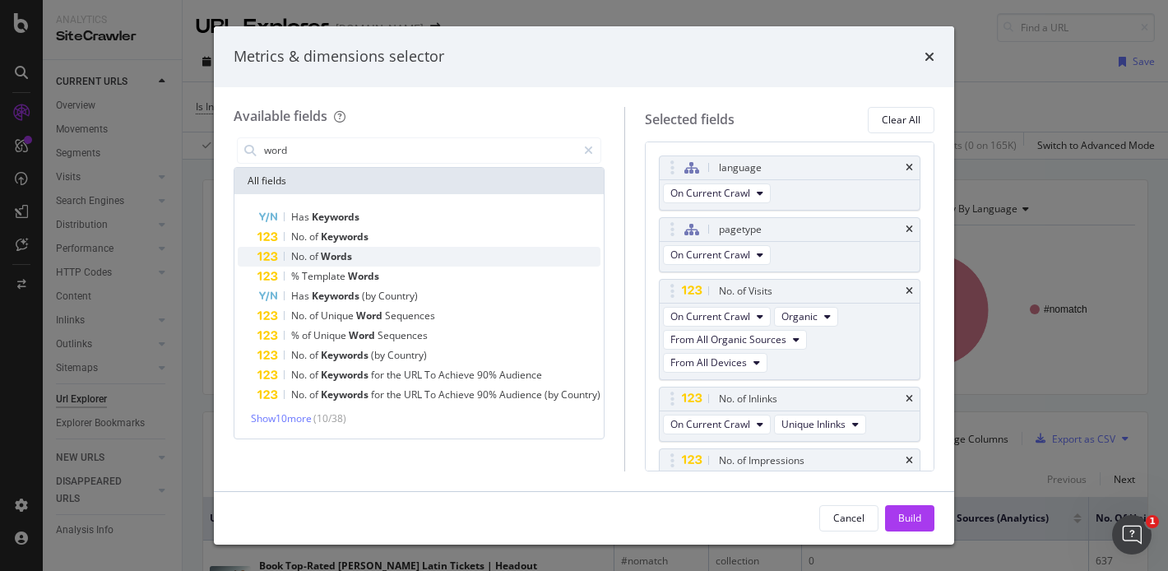
click at [397, 258] on div "No. of Words" at bounding box center [428, 257] width 343 height 20
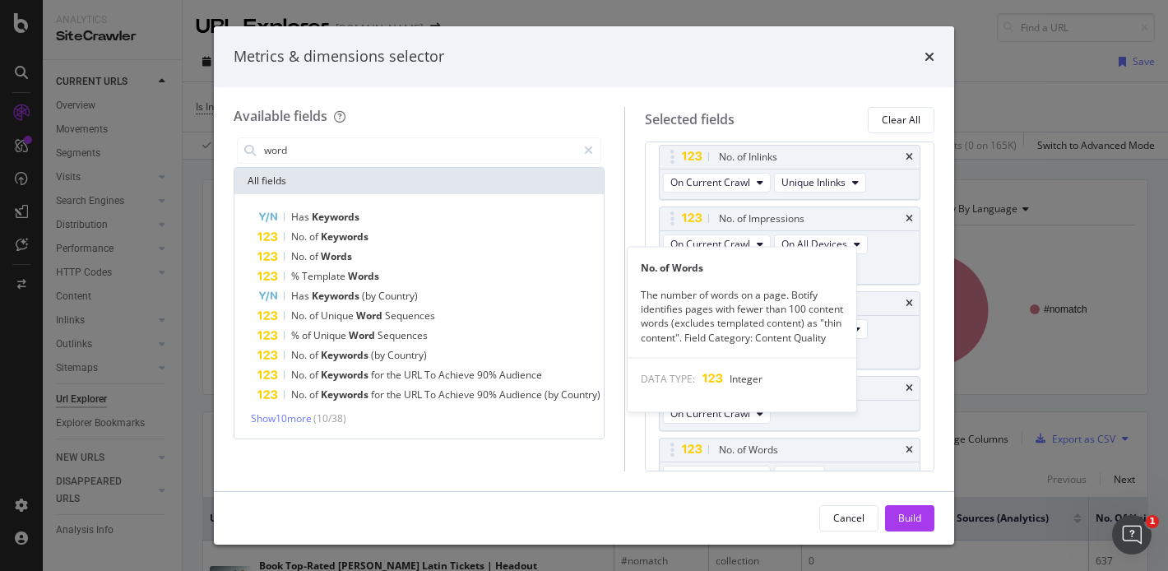
scroll to position [263, 0]
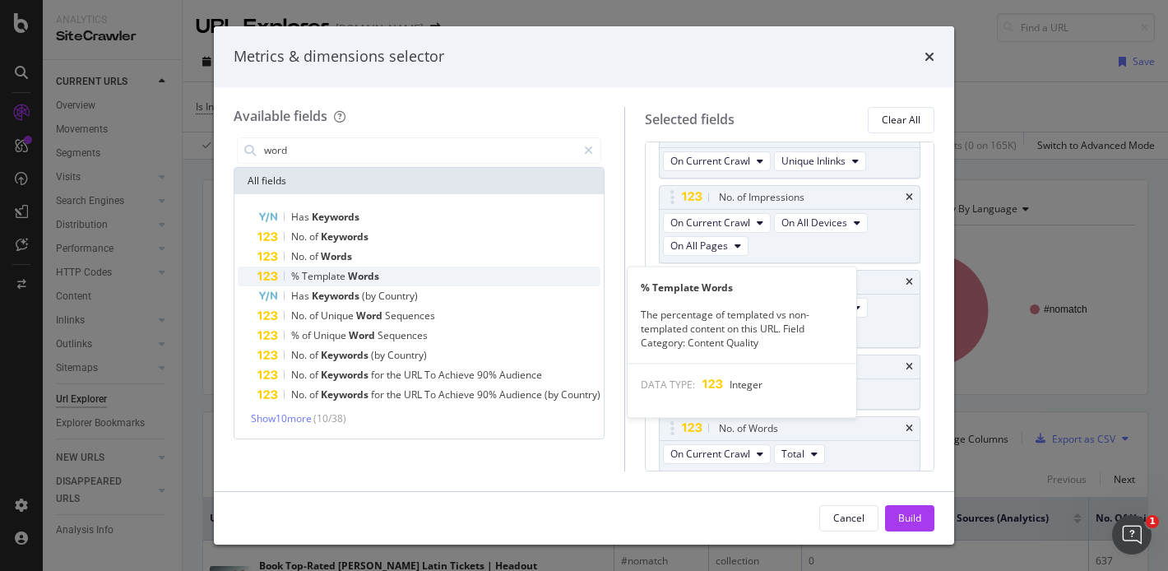
click at [386, 271] on div "% Template Words" at bounding box center [428, 276] width 343 height 20
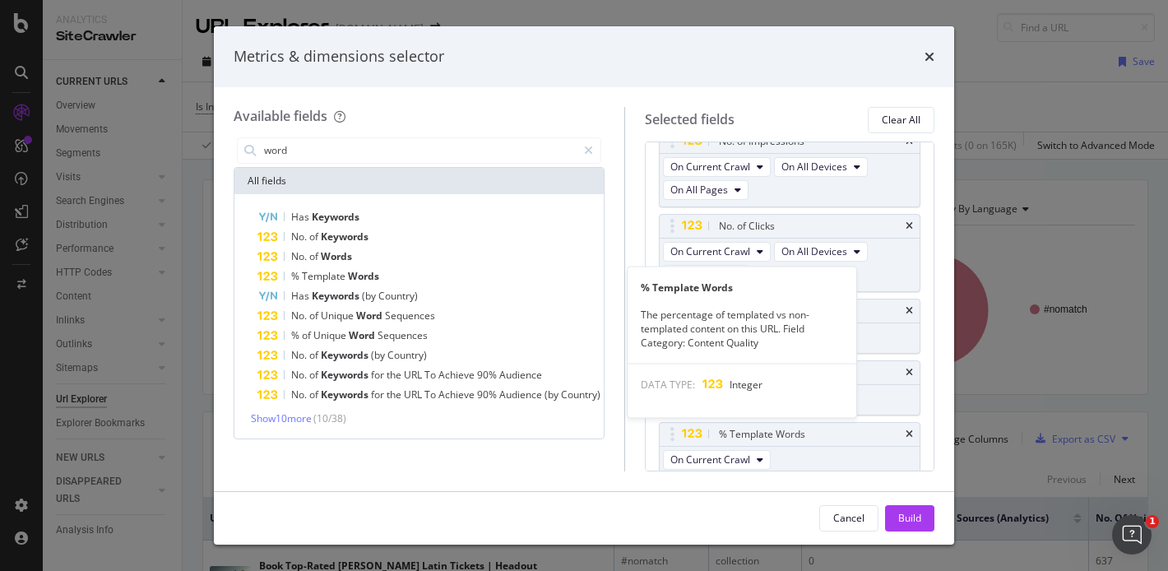
scroll to position [325, 0]
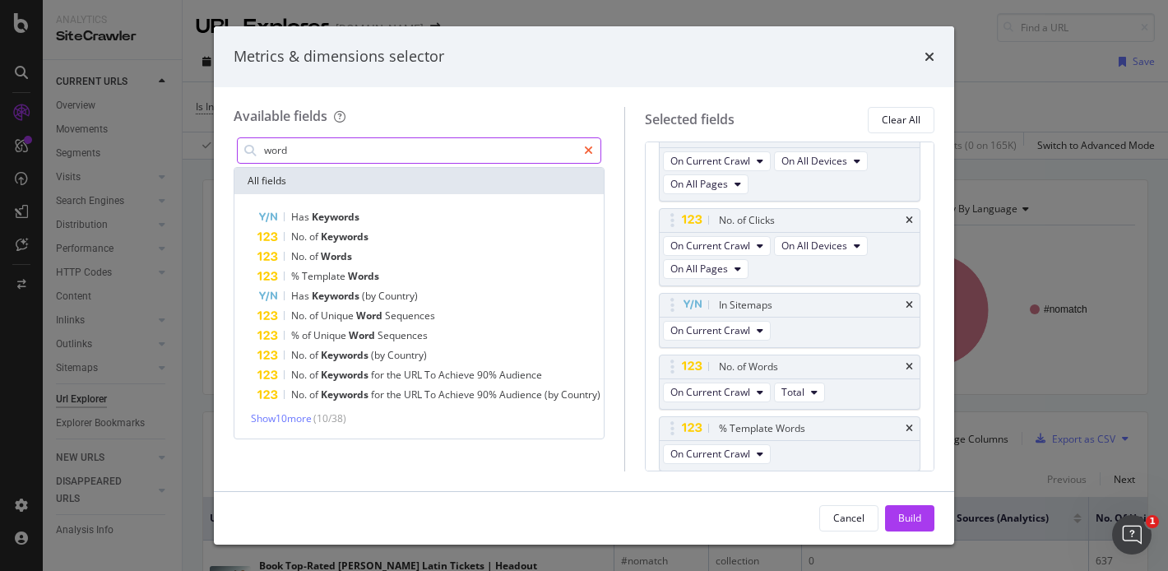
click at [586, 155] on div "modal" at bounding box center [589, 150] width 24 height 26
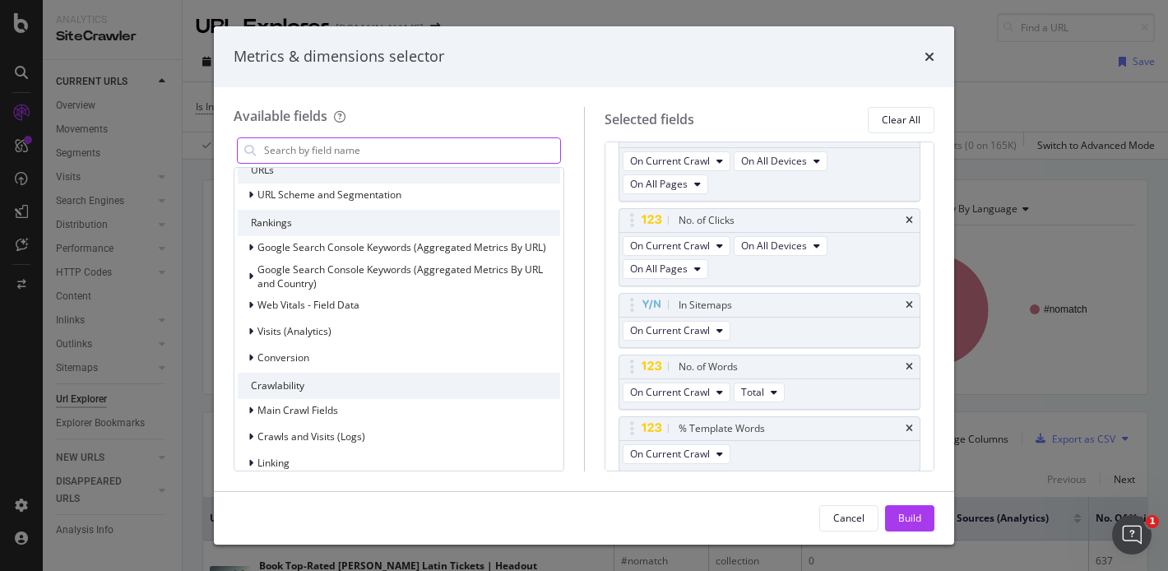
scroll to position [229, 0]
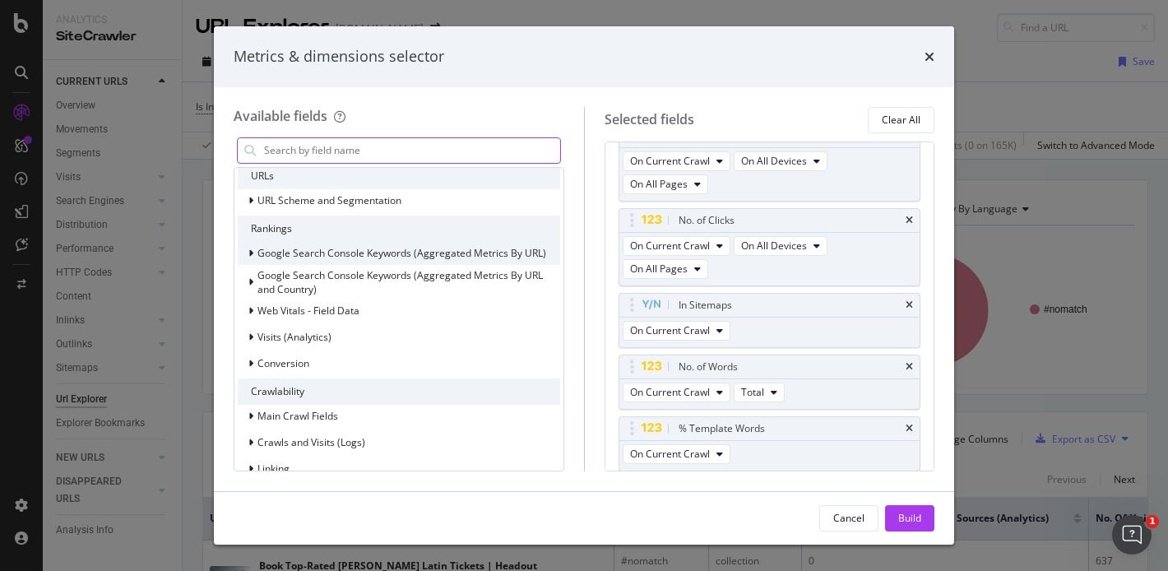
click at [253, 262] on div "modal" at bounding box center [253, 253] width 10 height 16
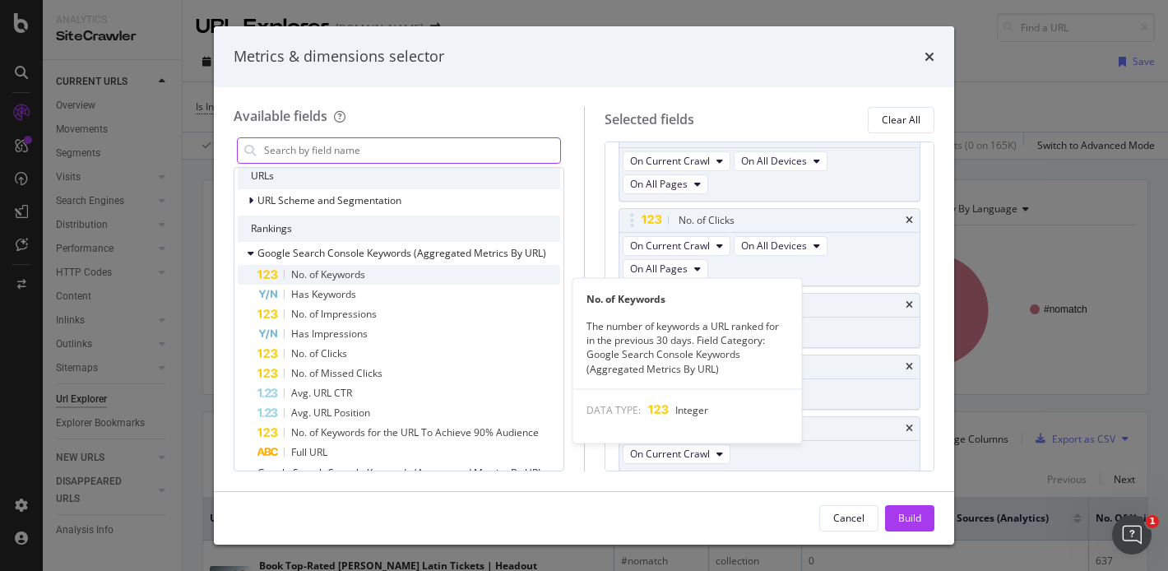
click at [303, 281] on span "No. of Keywords" at bounding box center [328, 274] width 74 height 14
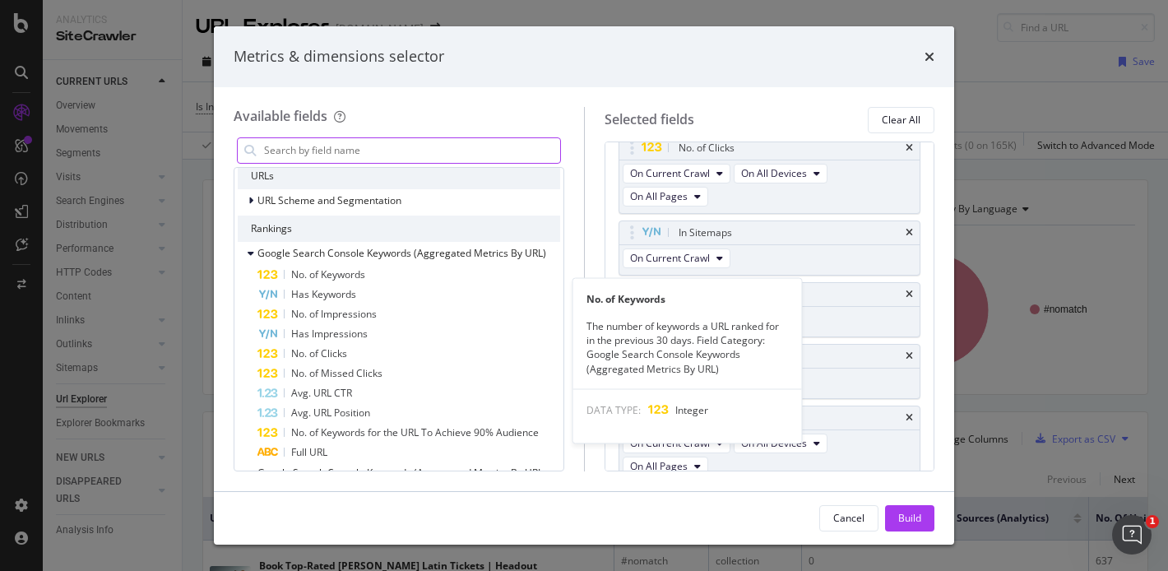
scroll to position [387, 0]
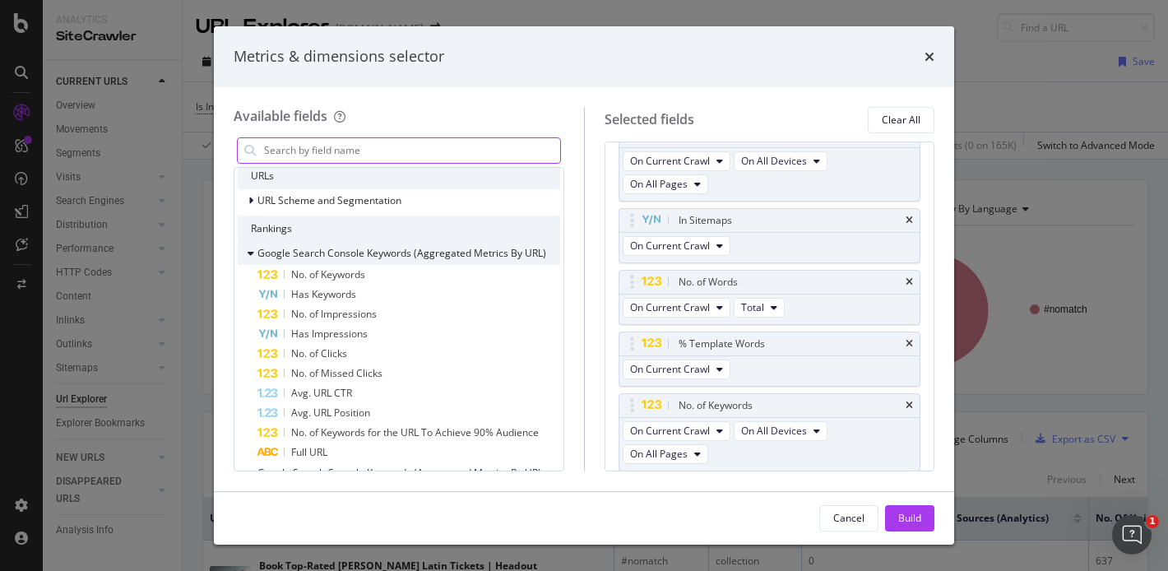
click at [250, 258] on icon "modal" at bounding box center [251, 253] width 7 height 10
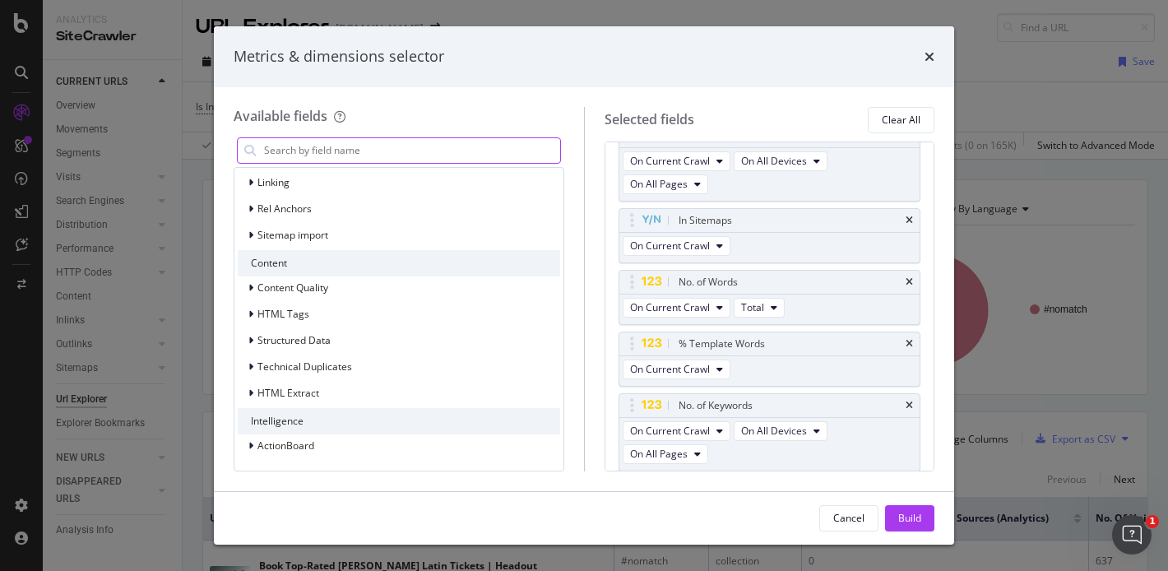
scroll to position [527, 0]
click at [250, 289] on icon "modal" at bounding box center [250, 288] width 5 height 10
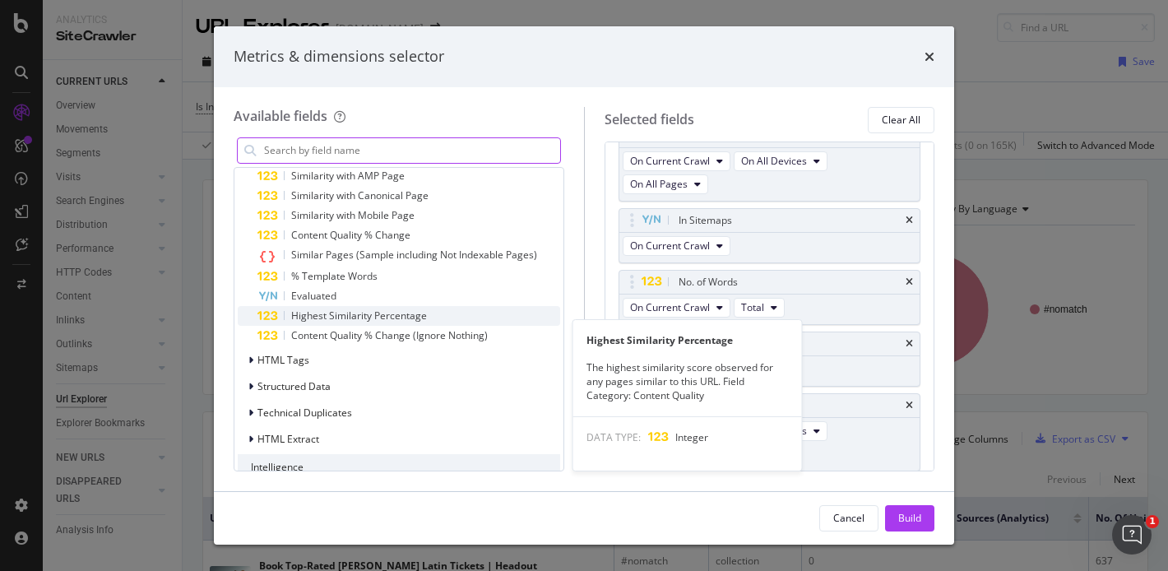
scroll to position [787, 0]
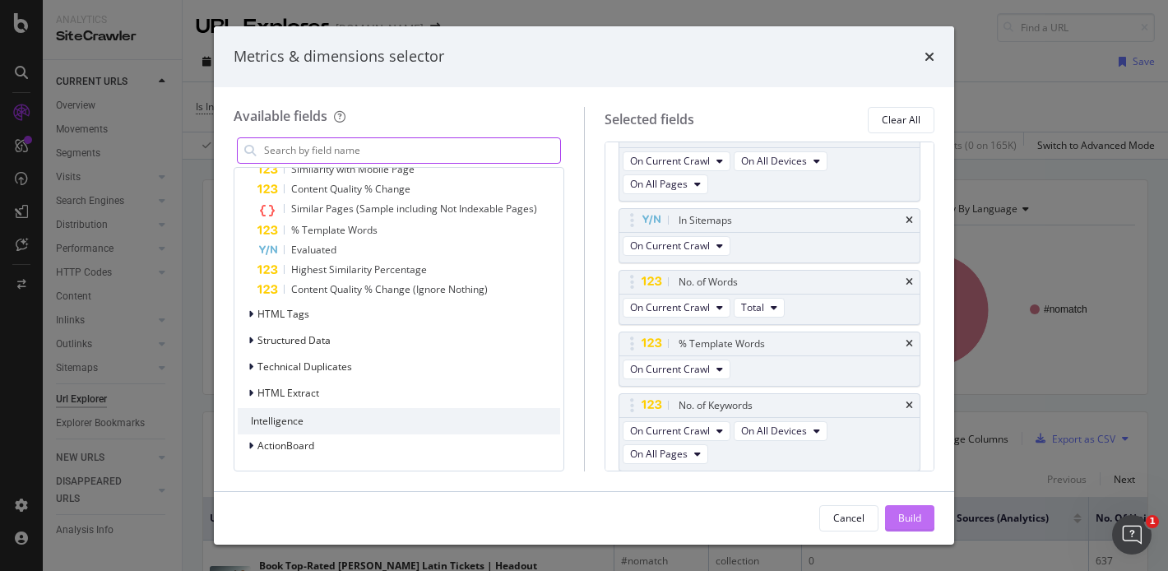
click at [895, 526] on button "Build" at bounding box center [909, 518] width 49 height 26
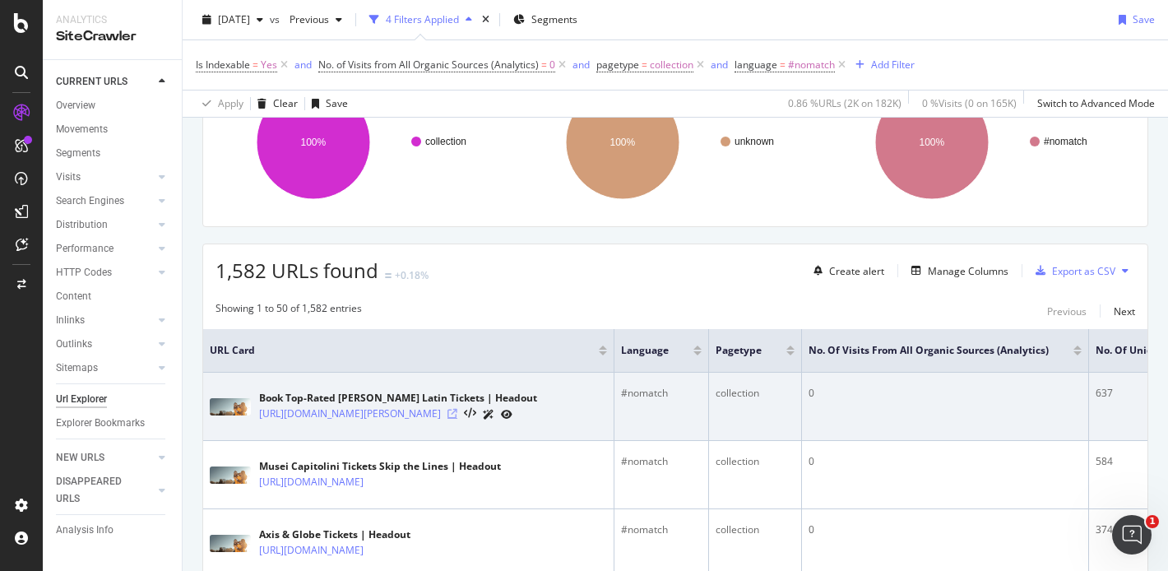
click at [457, 413] on icon at bounding box center [452, 414] width 10 height 10
click at [512, 408] on div at bounding box center [479, 413] width 65 height 17
click at [457, 411] on icon at bounding box center [452, 414] width 10 height 10
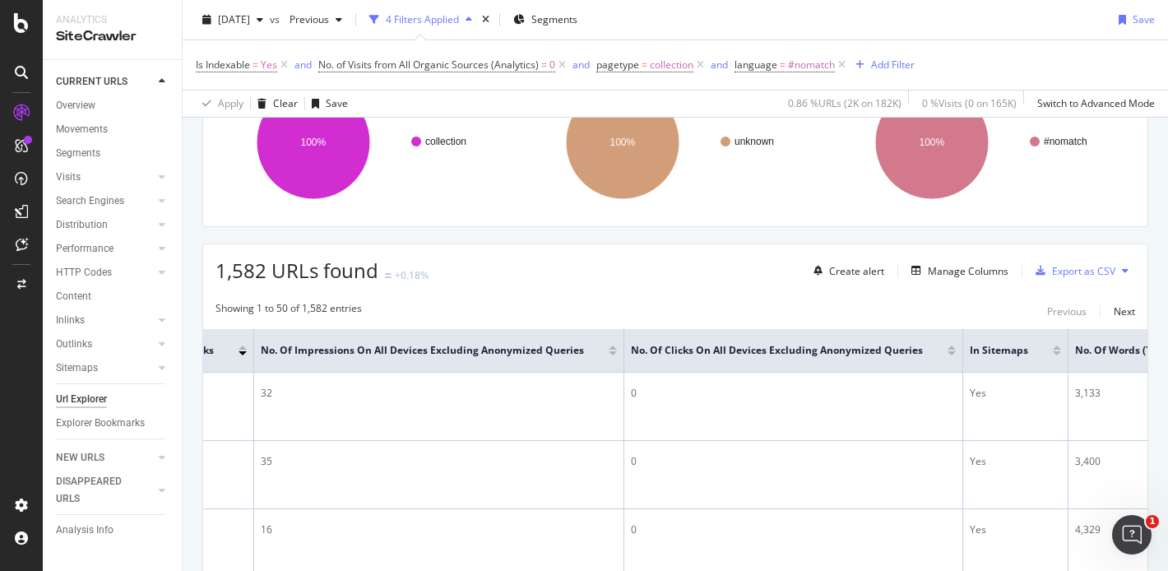
scroll to position [0, 998]
click at [986, 273] on div "Manage Columns" at bounding box center [968, 271] width 81 height 14
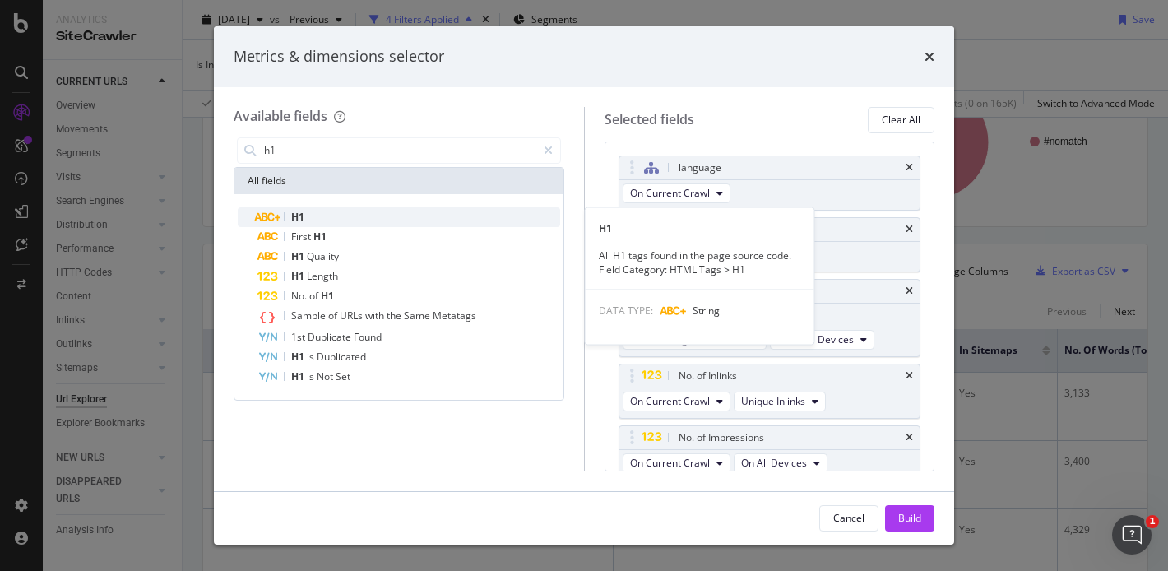
type input "h1"
click at [385, 222] on div "H1" at bounding box center [408, 217] width 303 height 20
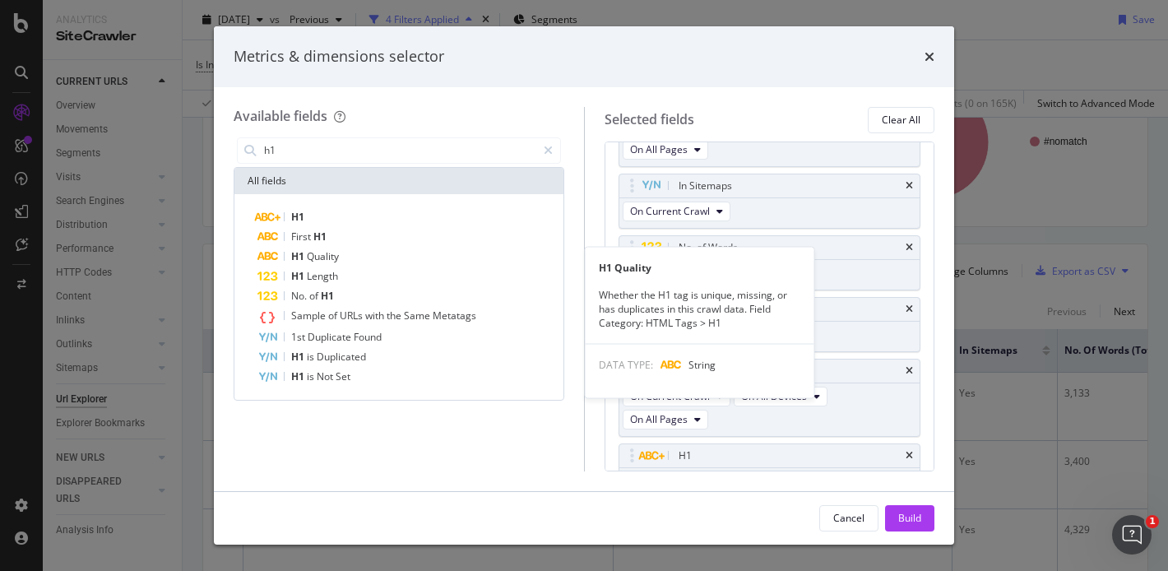
scroll to position [448, 0]
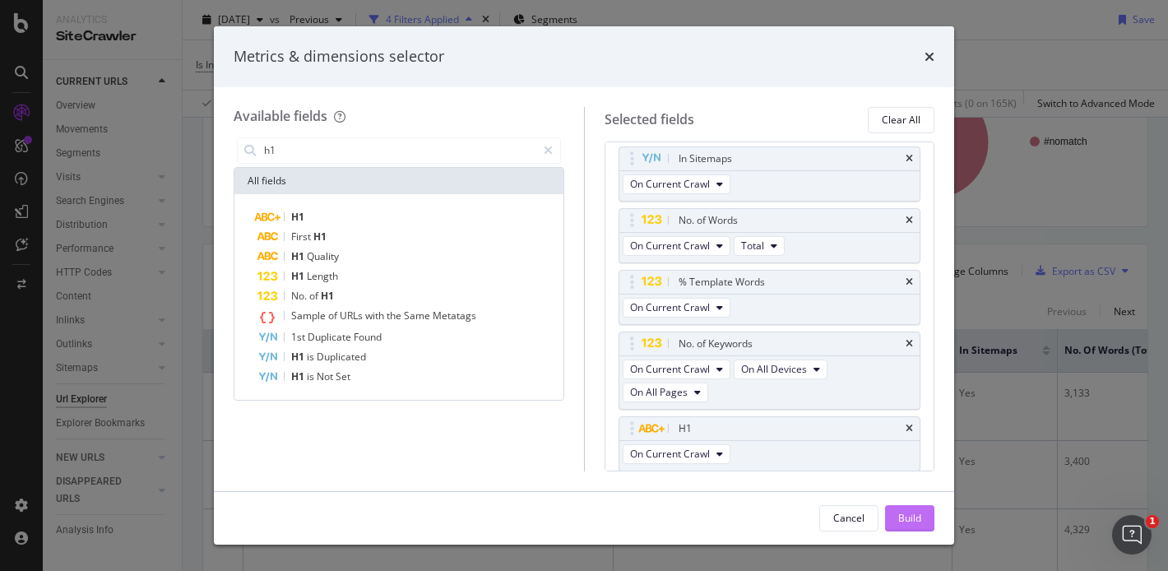
click at [912, 510] on div "Build" at bounding box center [909, 518] width 23 height 25
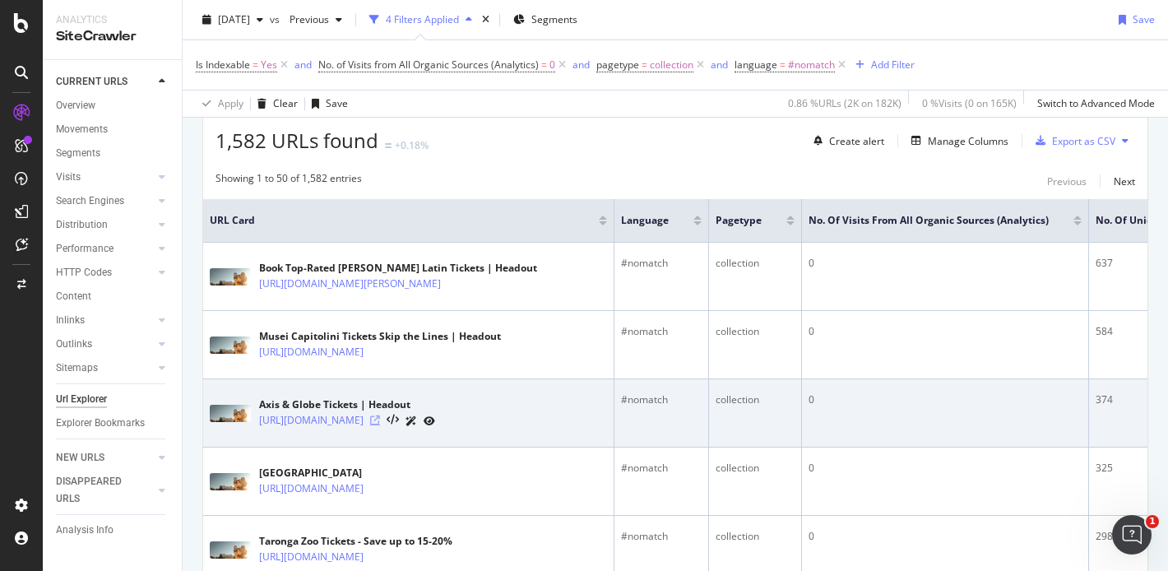
click at [380, 420] on icon at bounding box center [375, 420] width 10 height 10
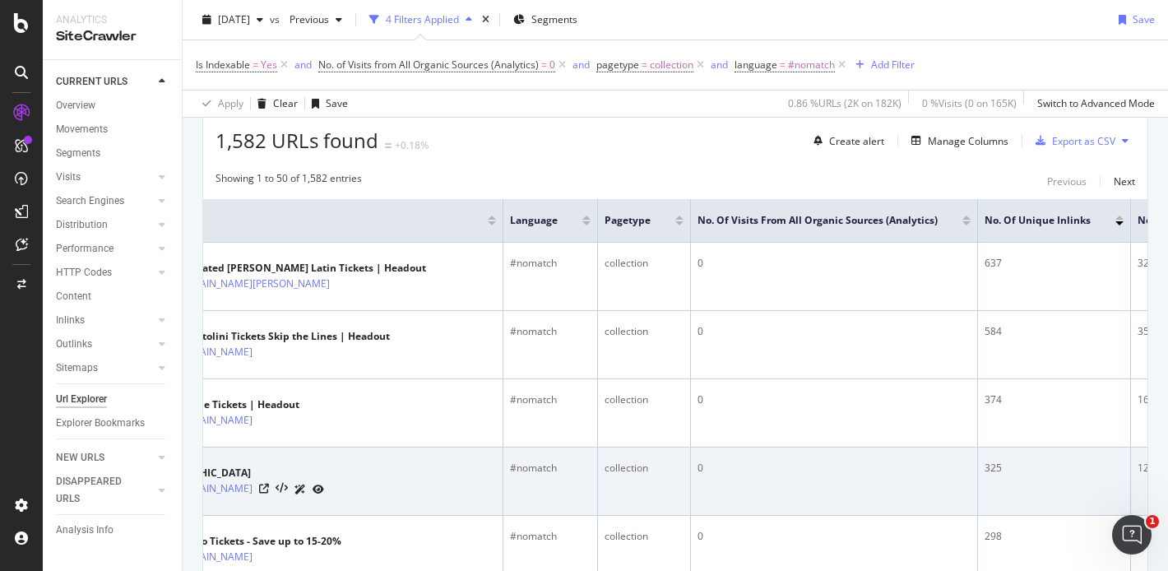
scroll to position [0, 92]
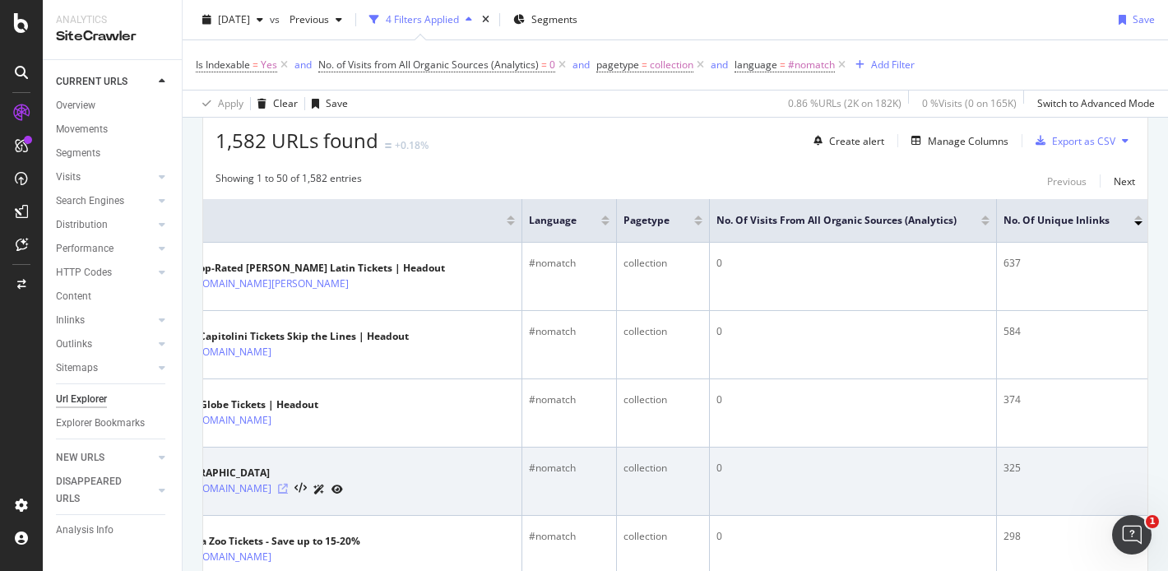
click at [288, 493] on icon at bounding box center [283, 489] width 10 height 10
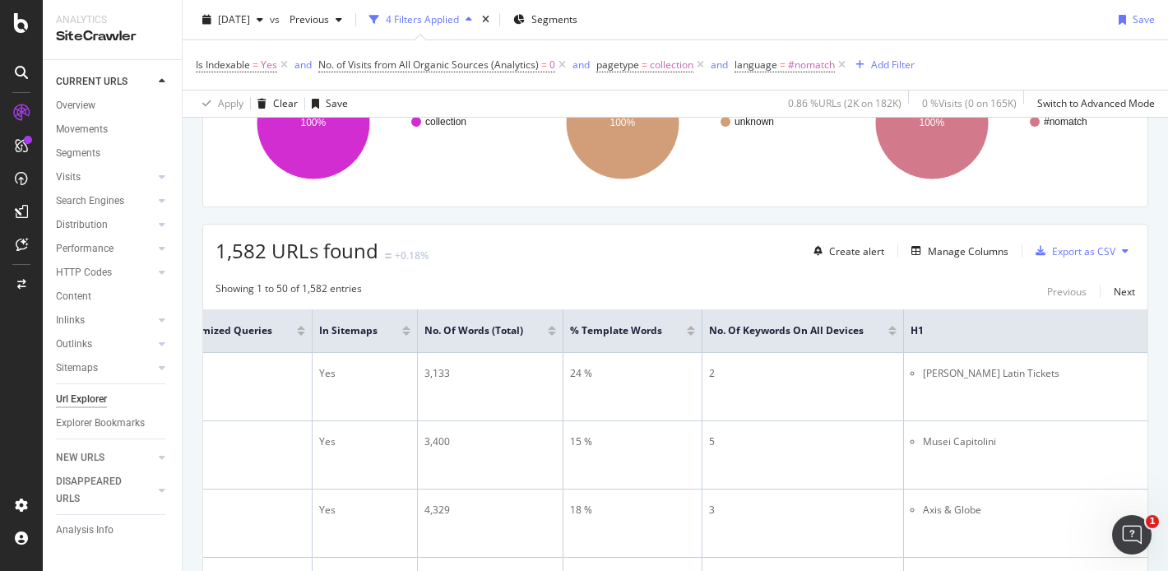
scroll to position [193, 0]
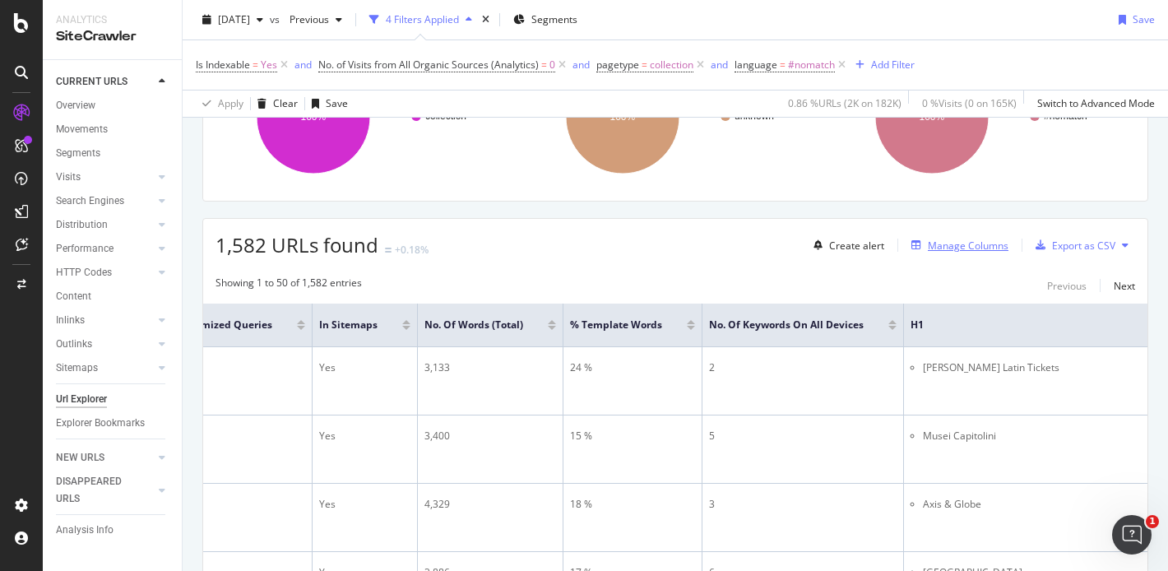
click at [966, 243] on div "Manage Columns" at bounding box center [968, 245] width 81 height 14
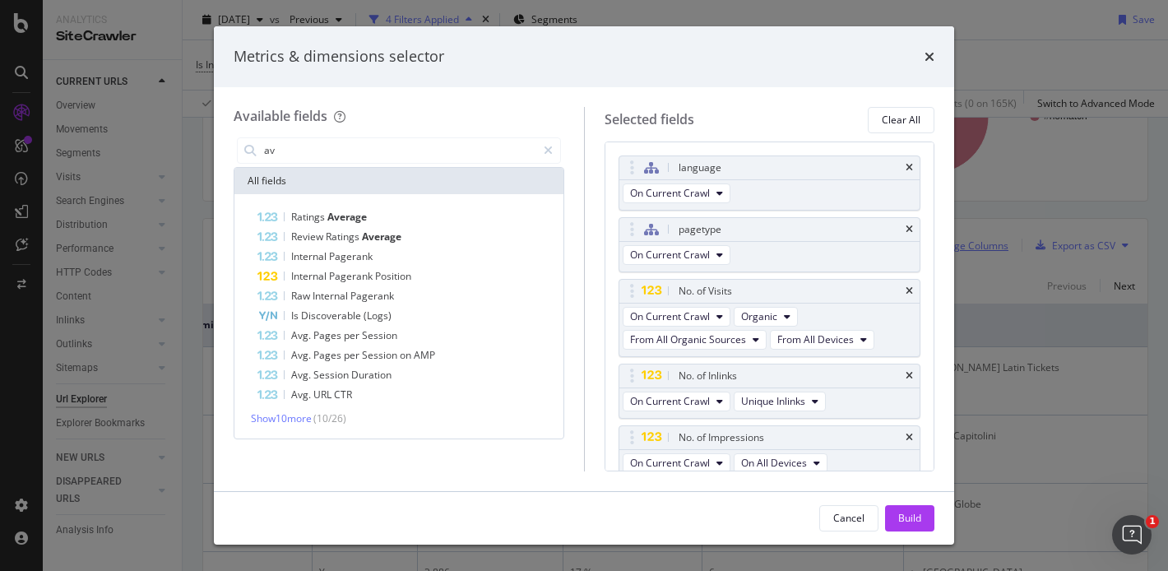
type input "a"
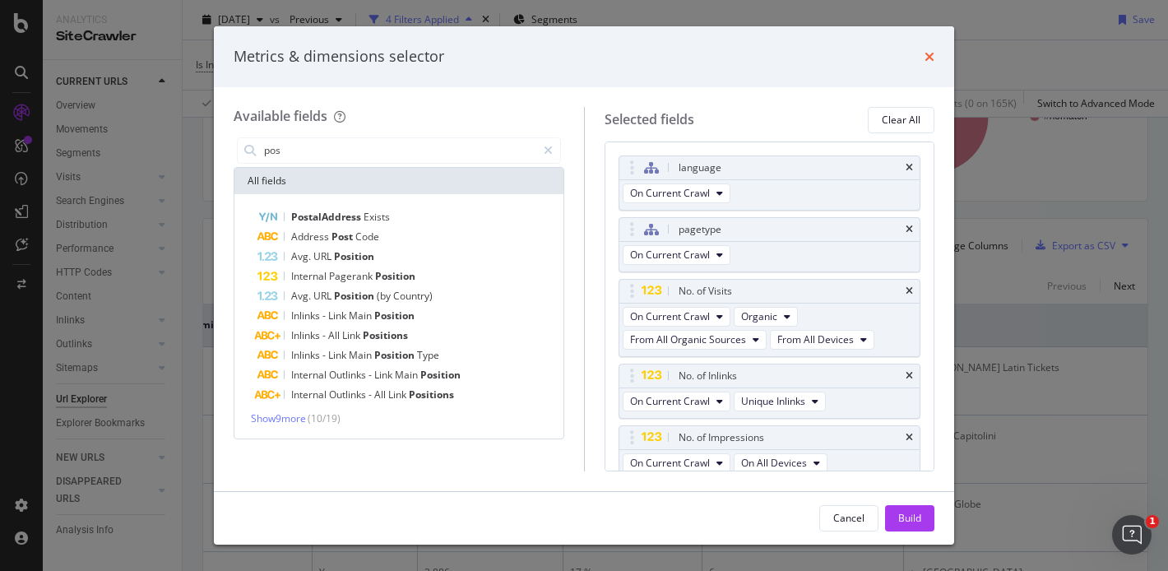
type input "pos"
click at [930, 58] on icon "times" at bounding box center [929, 56] width 10 height 13
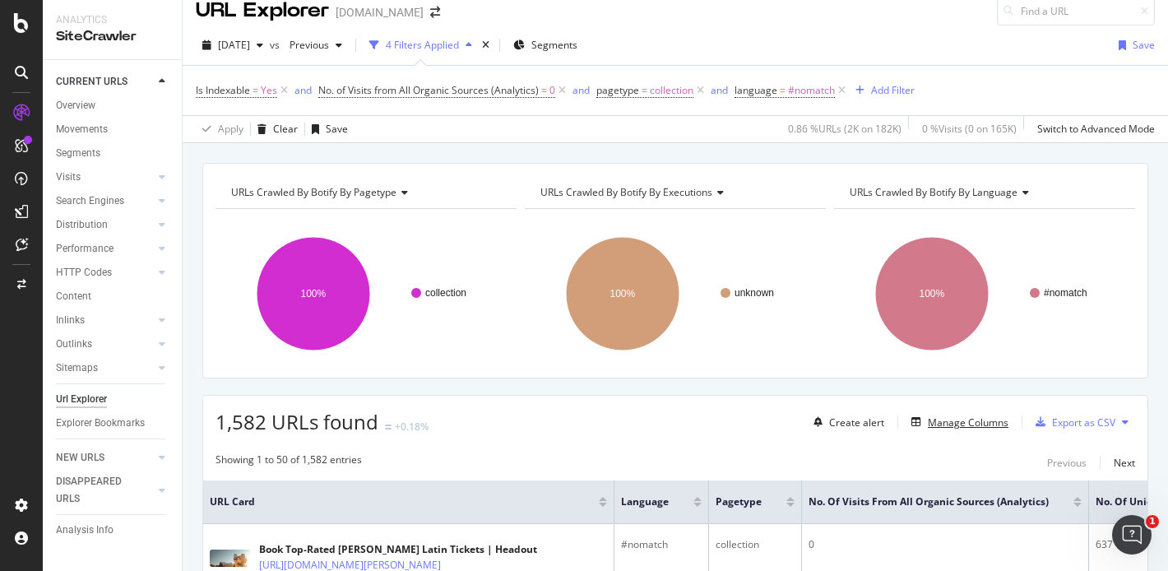
scroll to position [0, 0]
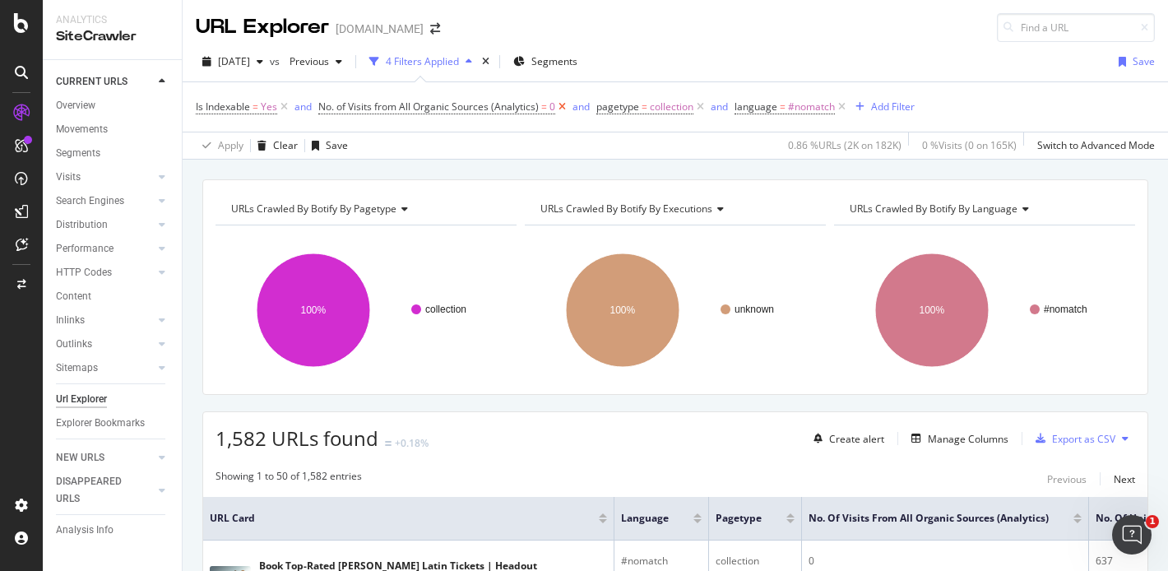
click at [563, 105] on icon at bounding box center [562, 107] width 14 height 16
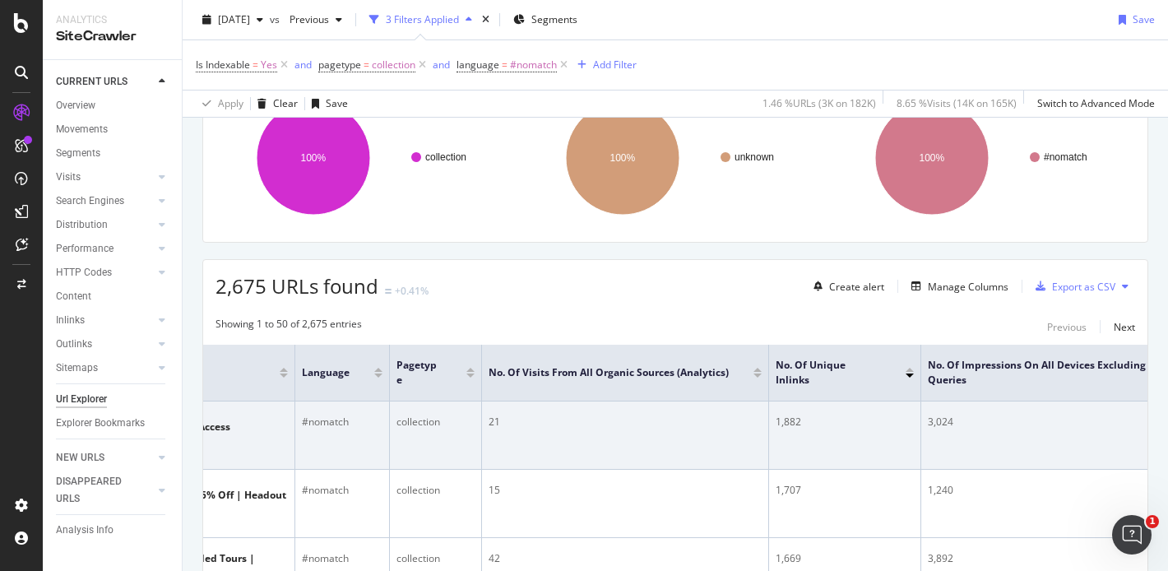
scroll to position [0, 245]
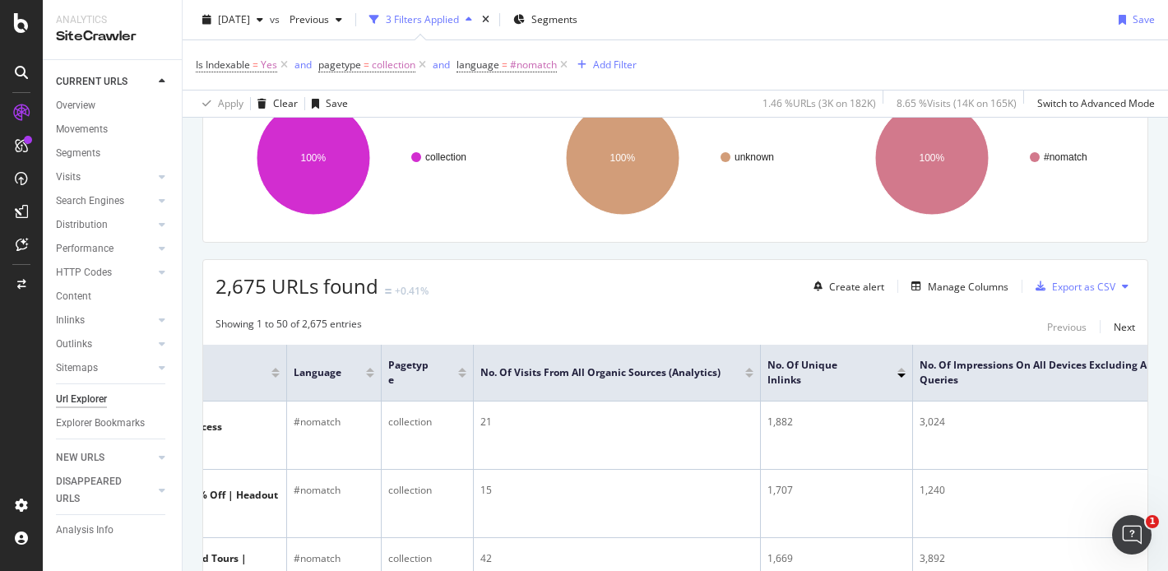
click at [748, 373] on div at bounding box center [749, 375] width 8 height 4
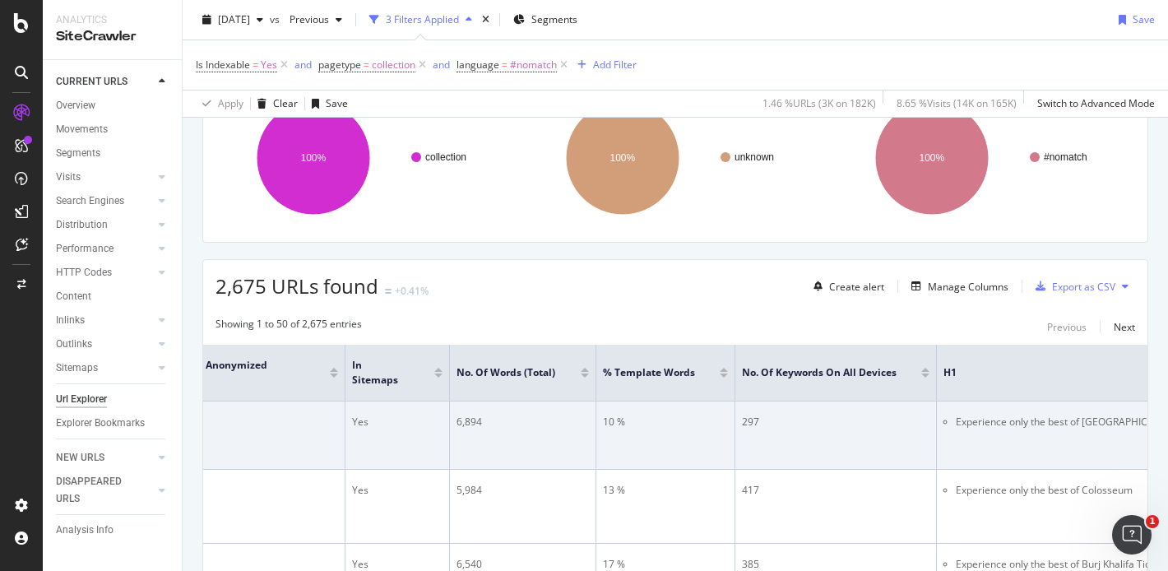
scroll to position [0, 1612]
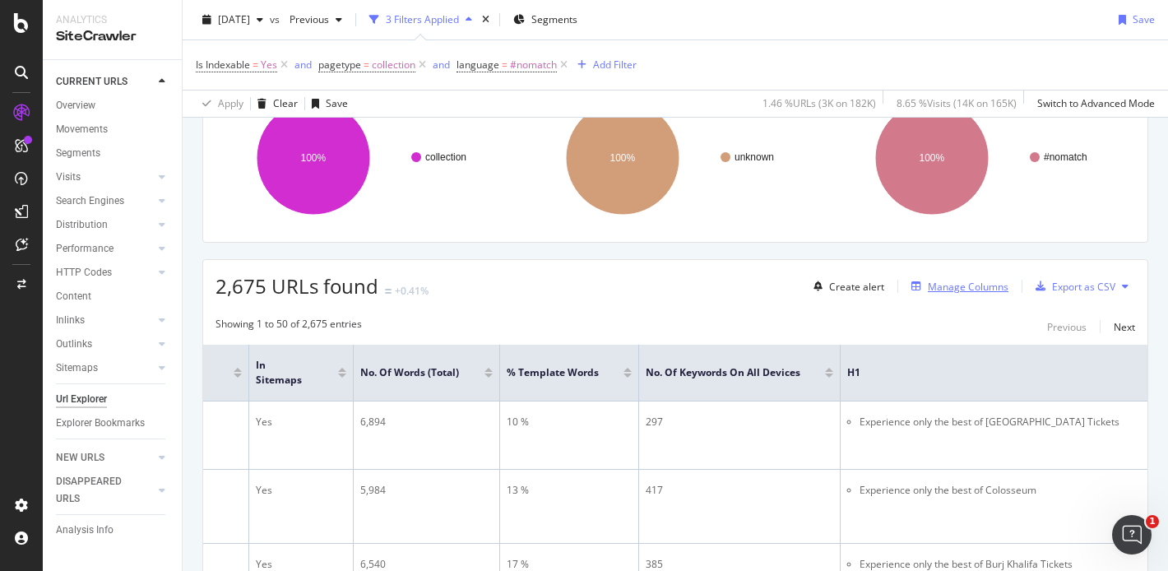
click at [948, 289] on div "Manage Columns" at bounding box center [968, 287] width 81 height 14
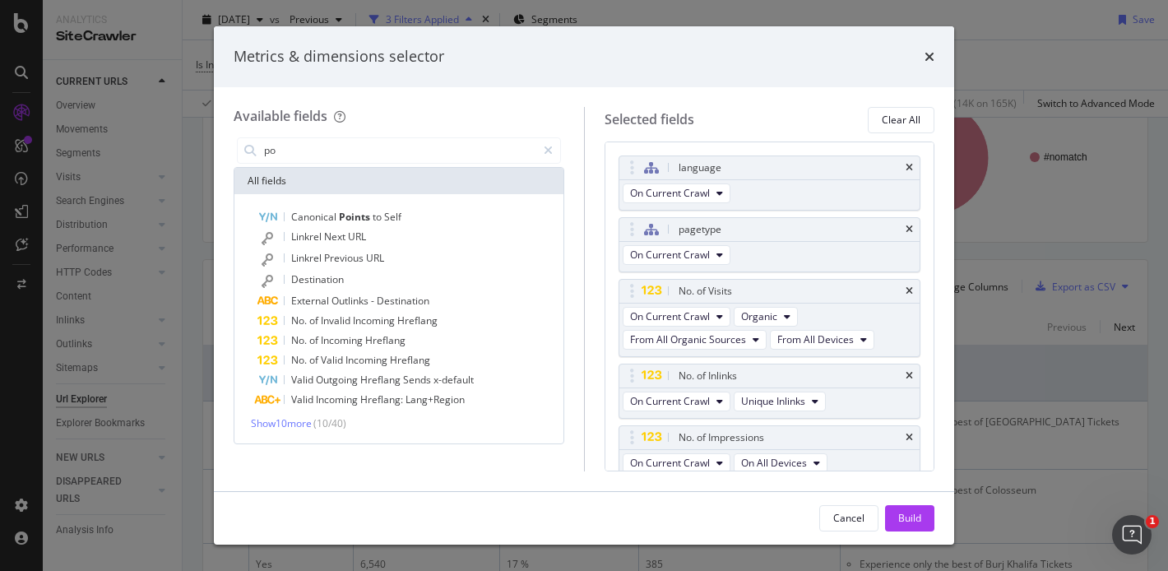
type input "p"
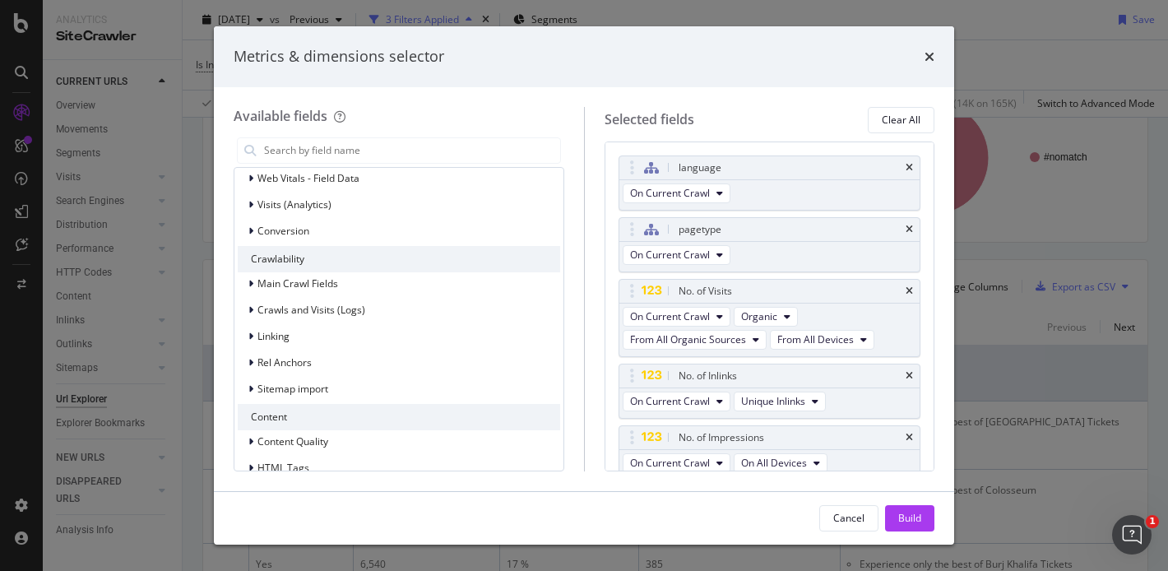
scroll to position [502, 0]
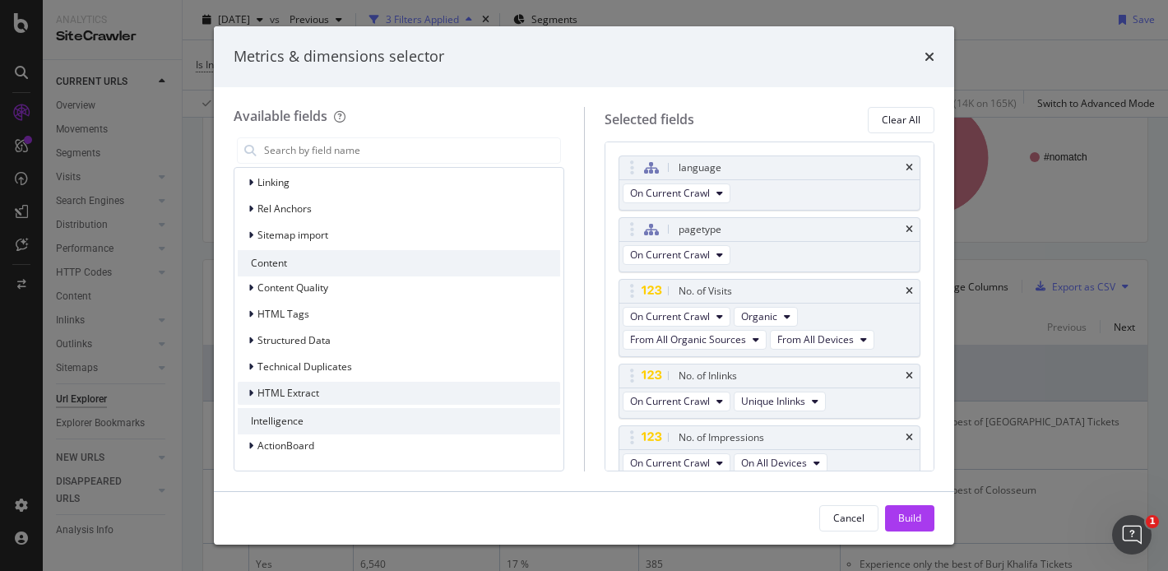
click at [252, 393] on icon "modal" at bounding box center [250, 393] width 5 height 10
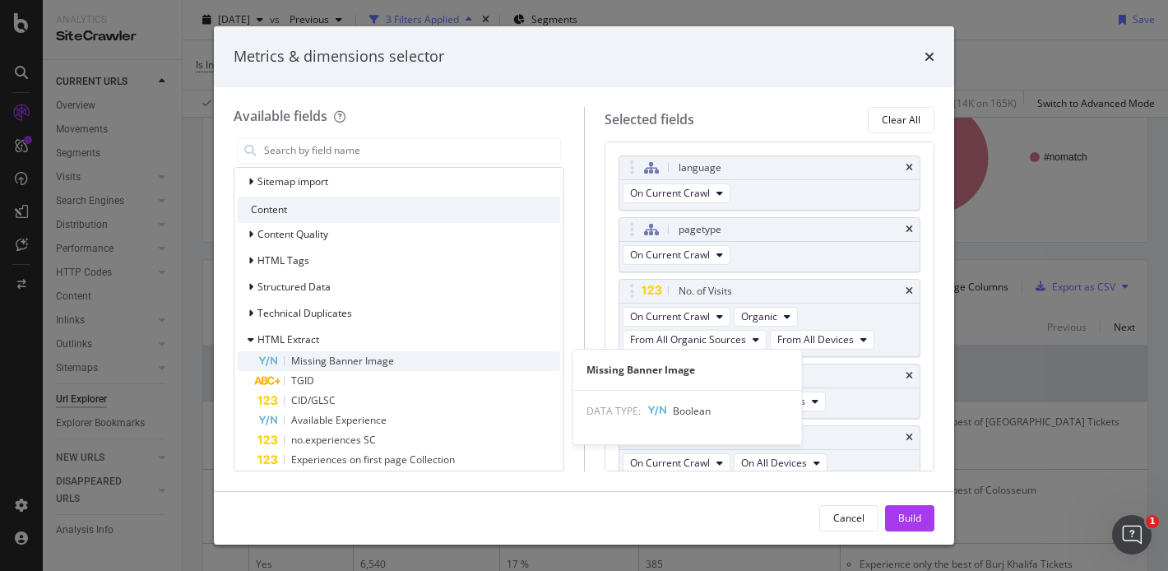
scroll to position [558, 0]
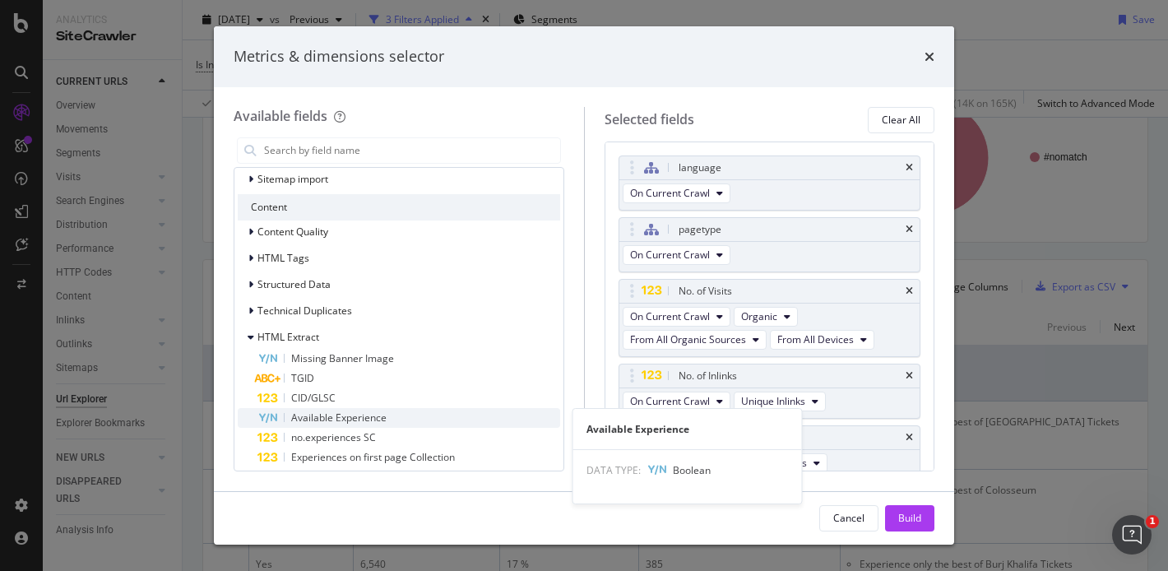
click at [373, 424] on span "Available Experience" at bounding box center [338, 417] width 95 height 14
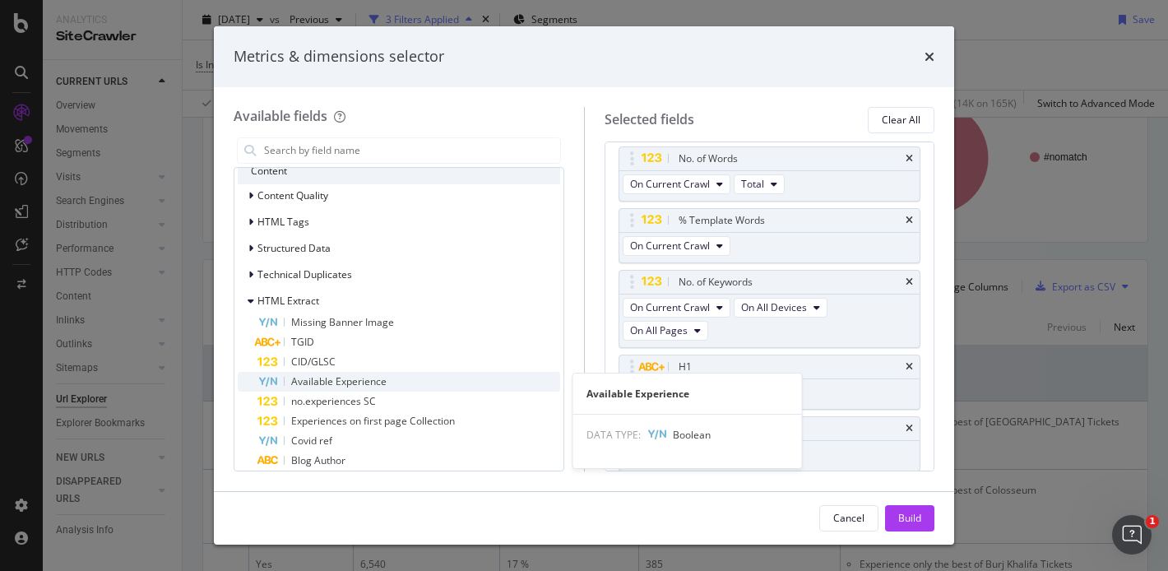
scroll to position [600, 0]
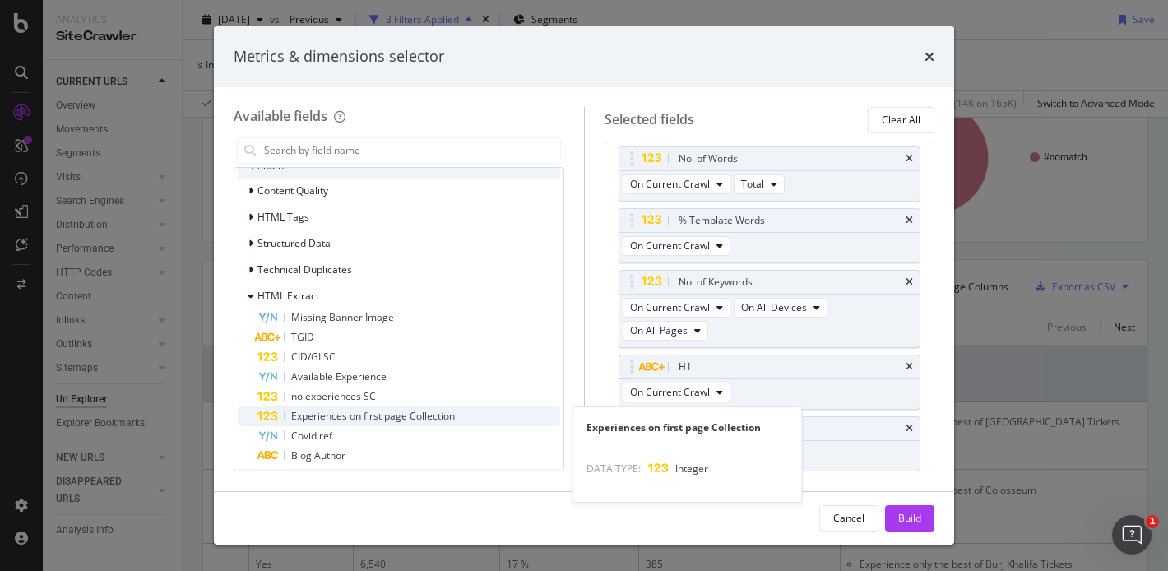
click at [397, 414] on span "Experiences on first page Collection" at bounding box center [373, 416] width 164 height 14
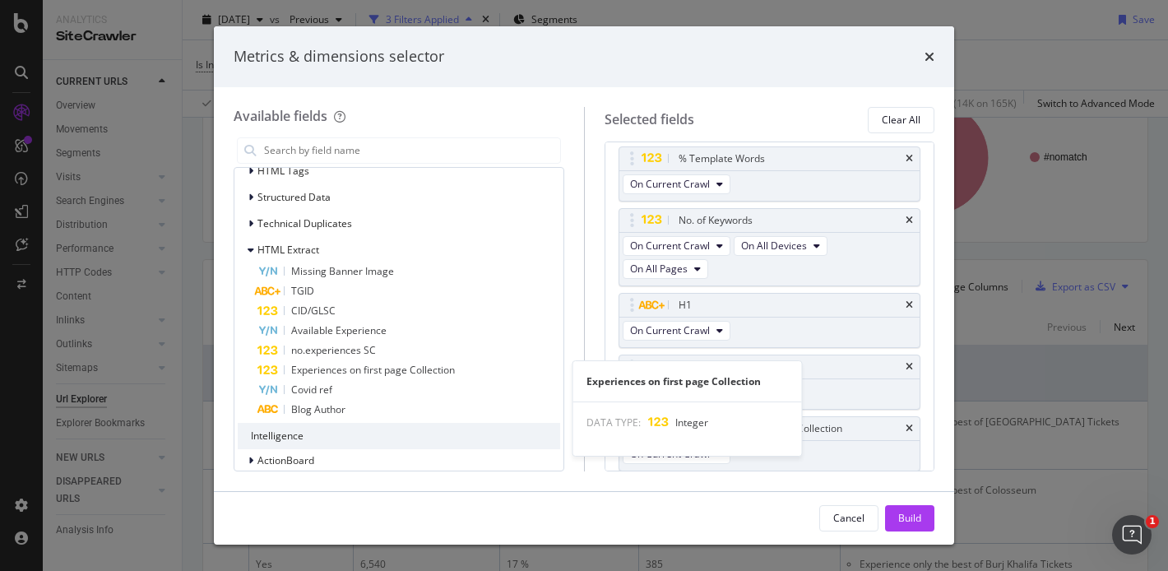
scroll to position [660, 0]
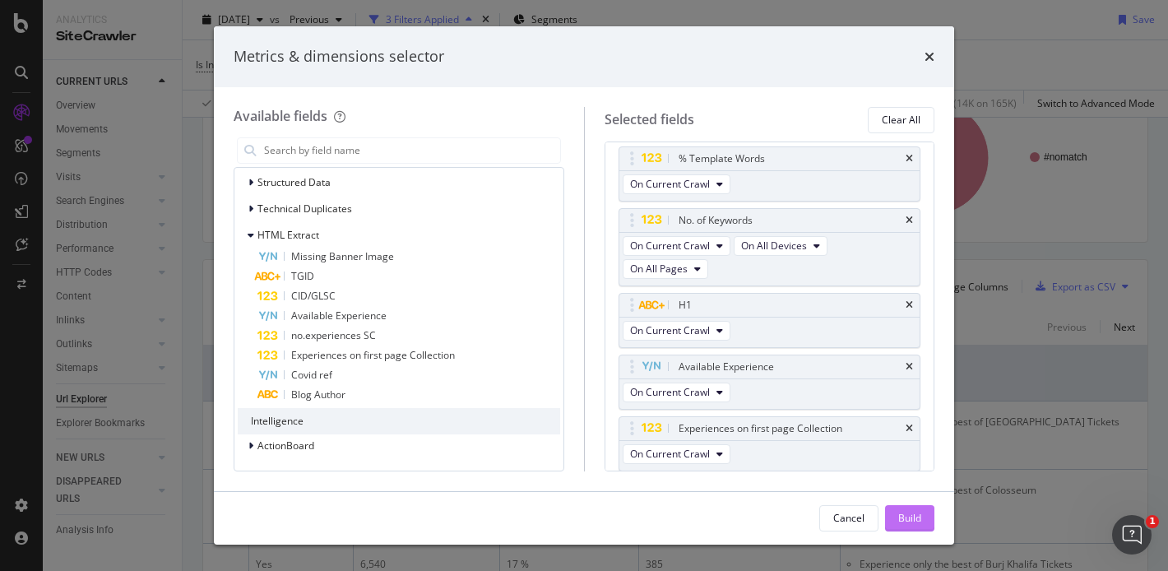
click at [910, 514] on div "Build" at bounding box center [909, 518] width 23 height 14
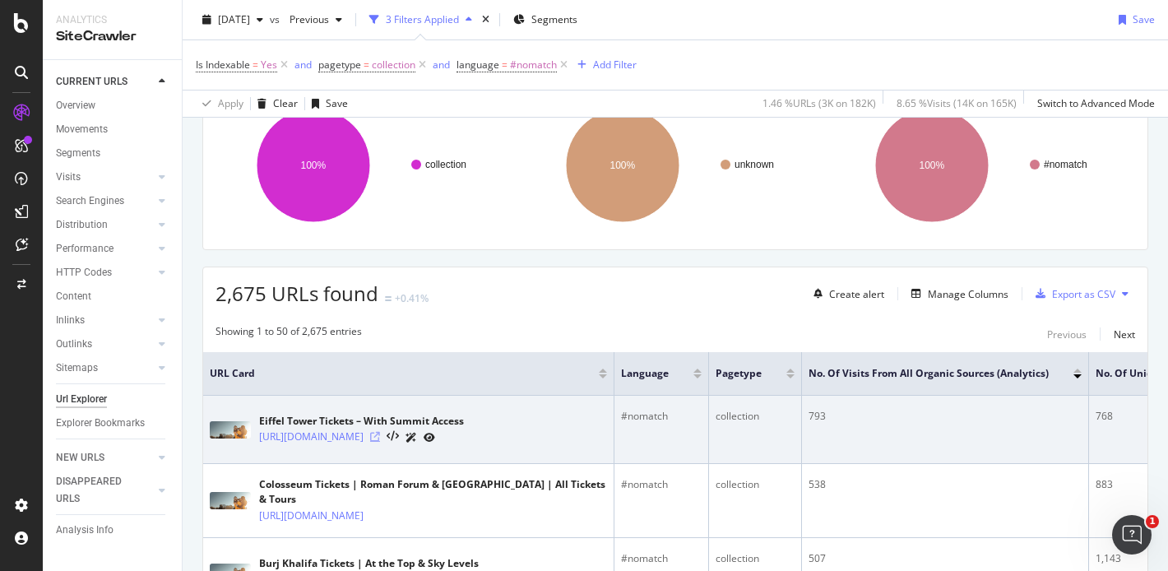
click at [380, 436] on icon at bounding box center [375, 437] width 10 height 10
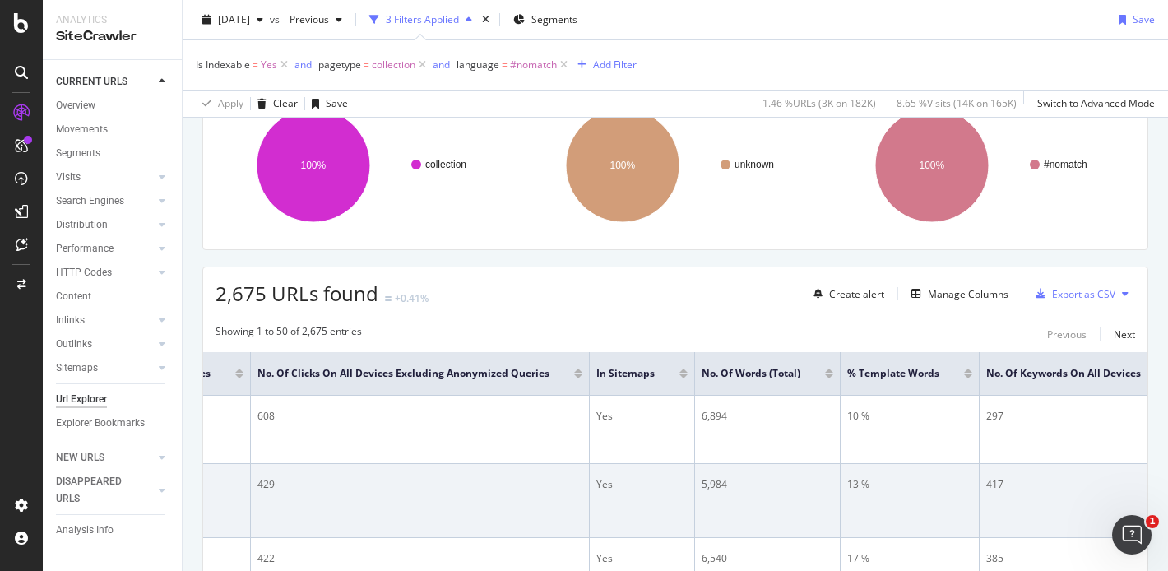
scroll to position [0, 2068]
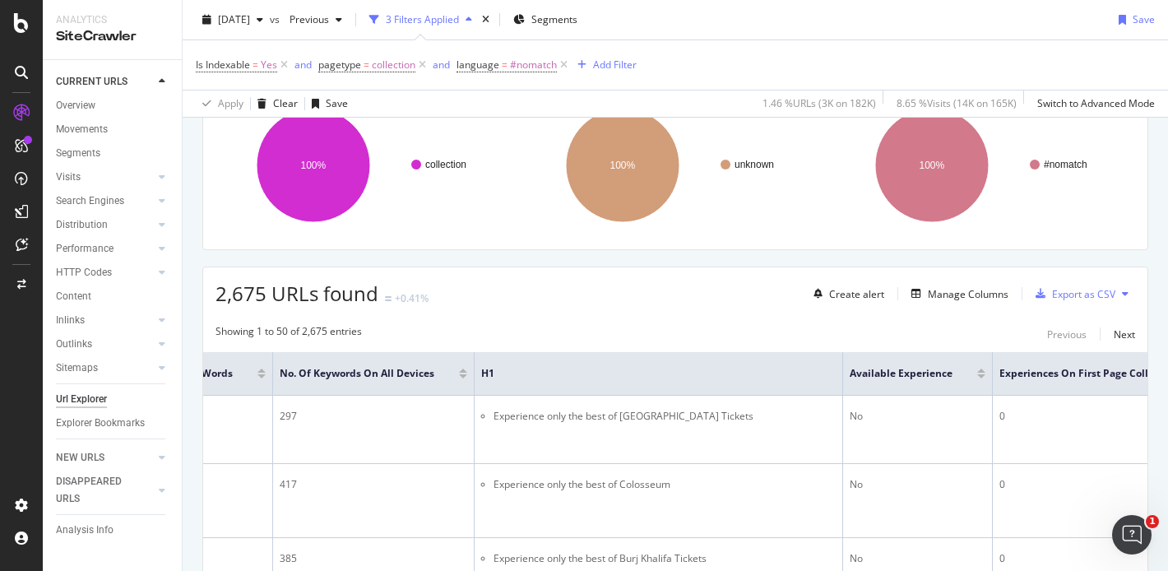
click at [1167, 371] on icon at bounding box center [1189, 372] width 12 height 12
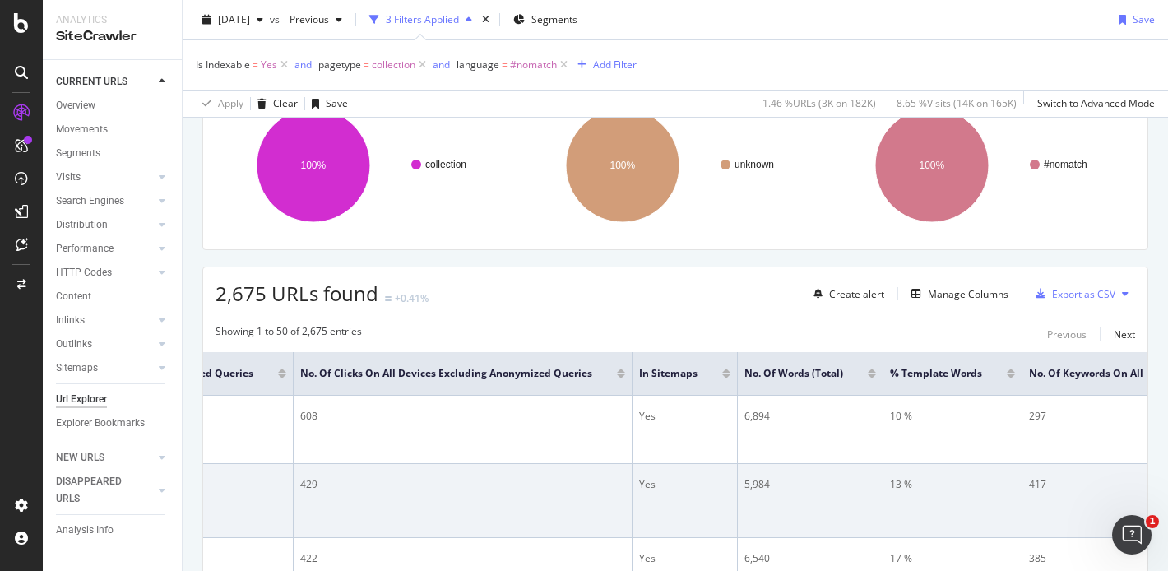
scroll to position [0, 1842]
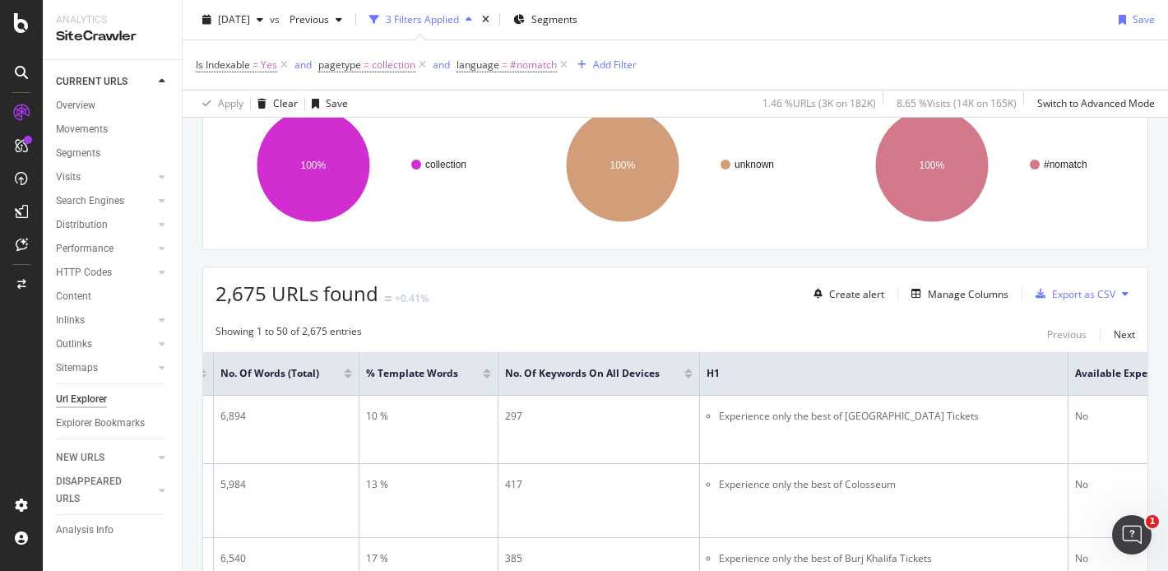
click at [1167, 372] on icon at bounding box center [1188, 372] width 12 height 12
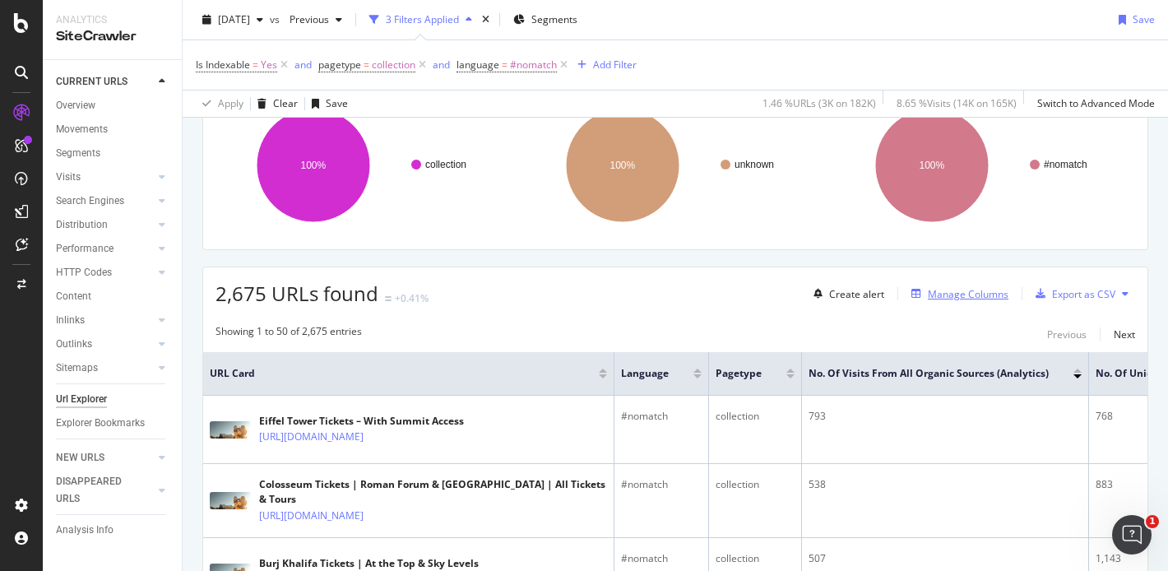
click at [911, 299] on div "Manage Columns" at bounding box center [957, 294] width 104 height 18
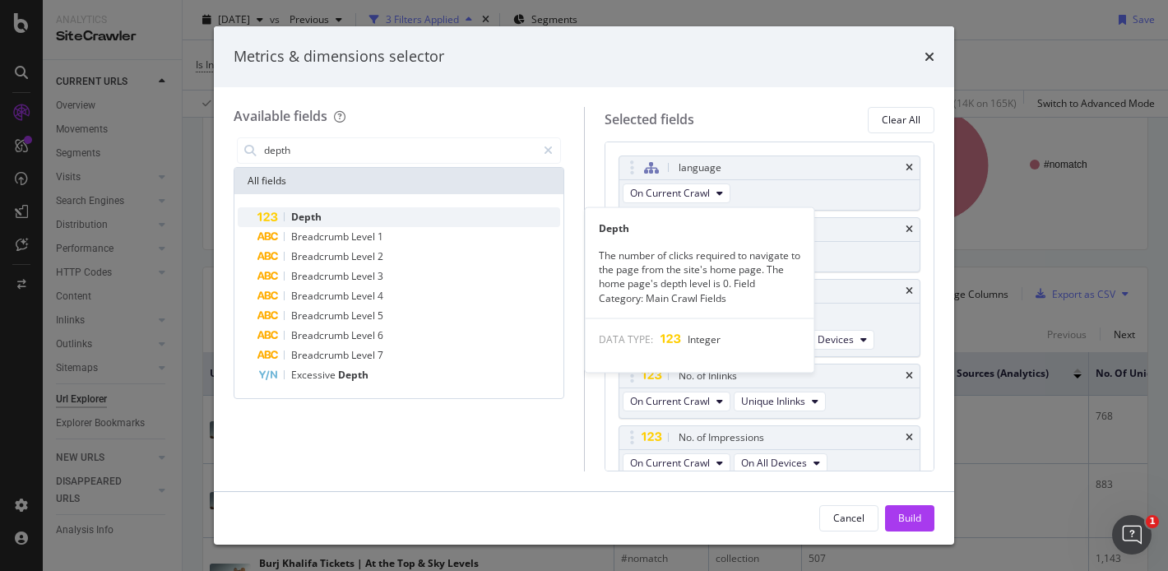
type input "depth"
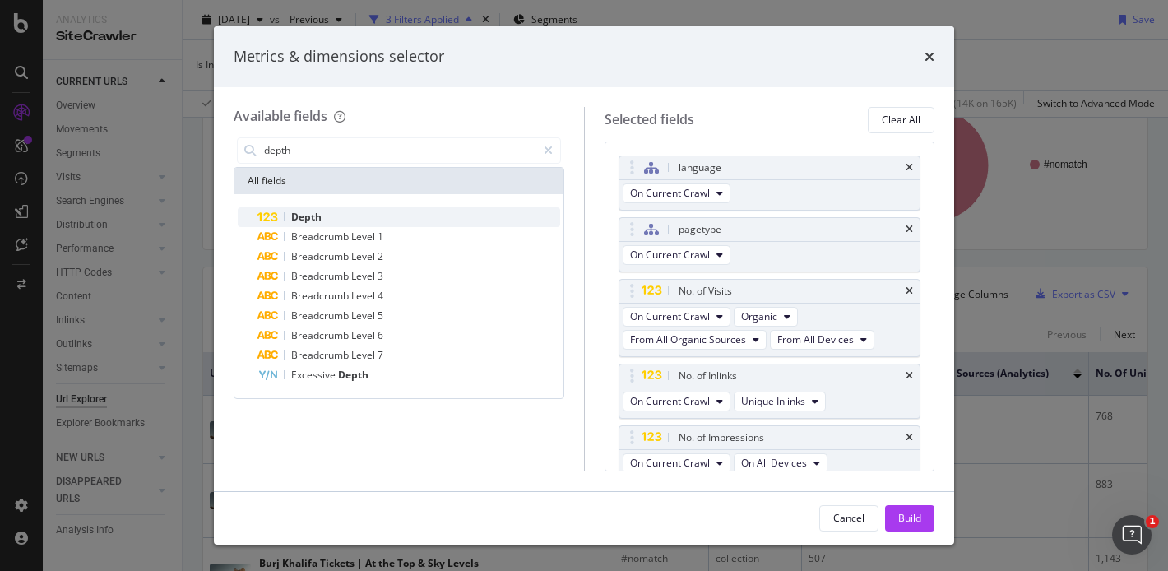
click at [359, 222] on div "Depth" at bounding box center [408, 217] width 303 height 20
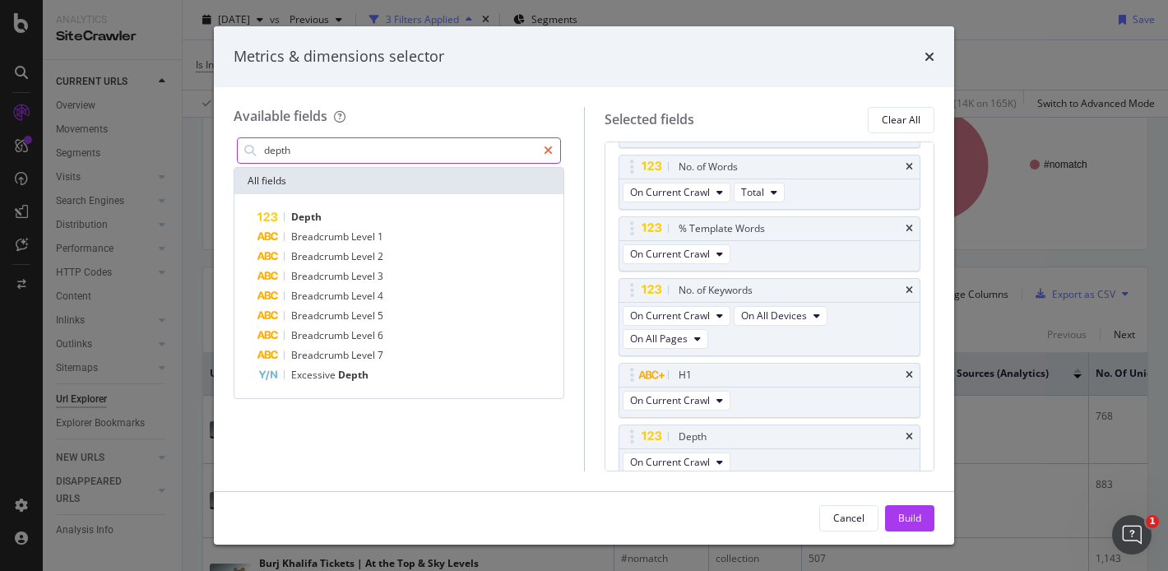
scroll to position [510, 0]
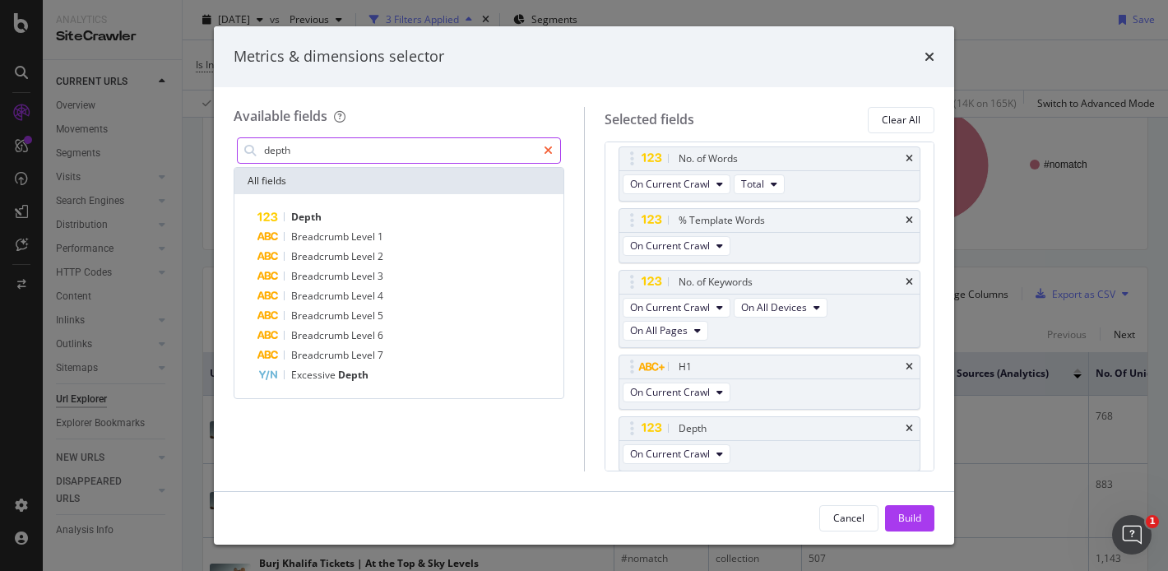
click at [547, 148] on icon "modal" at bounding box center [548, 151] width 9 height 12
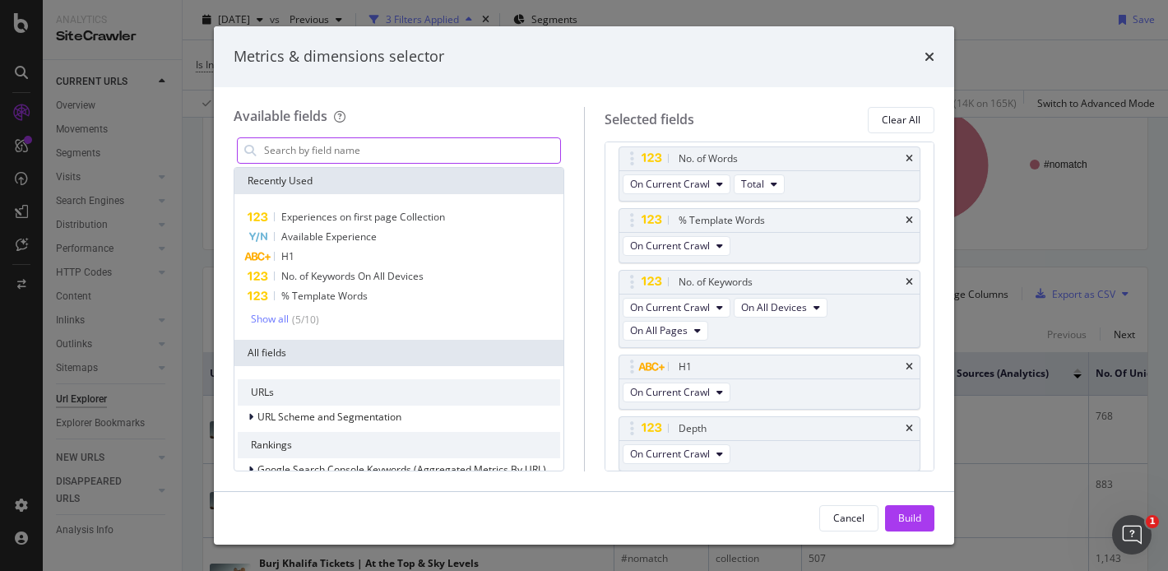
click at [508, 153] on input "modal" at bounding box center [411, 150] width 298 height 25
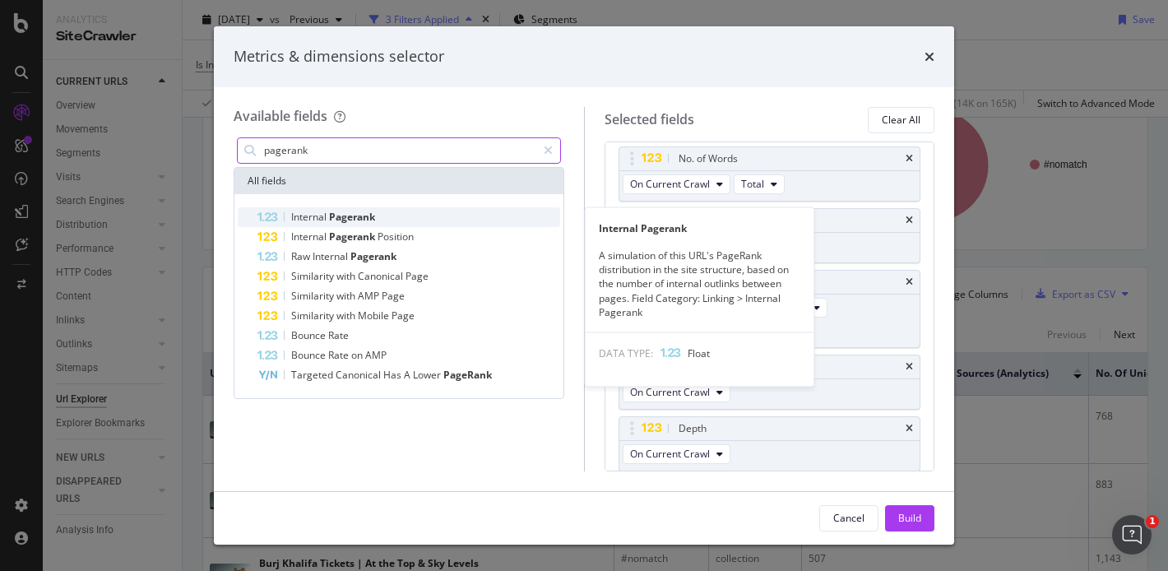
type input "pagerank"
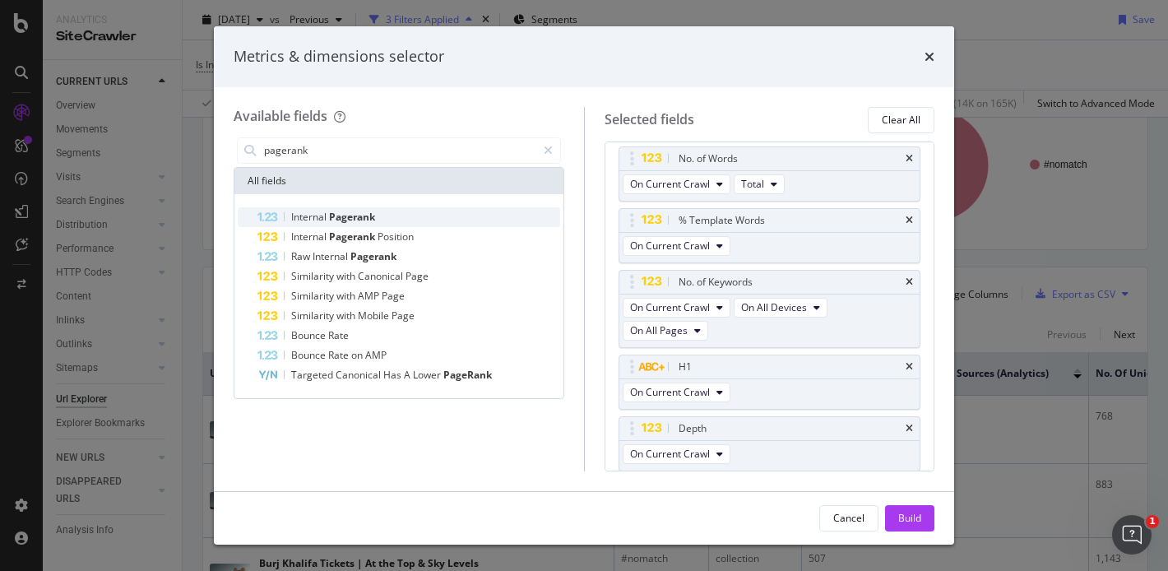
click at [342, 217] on span "Pagerank" at bounding box center [352, 217] width 46 height 14
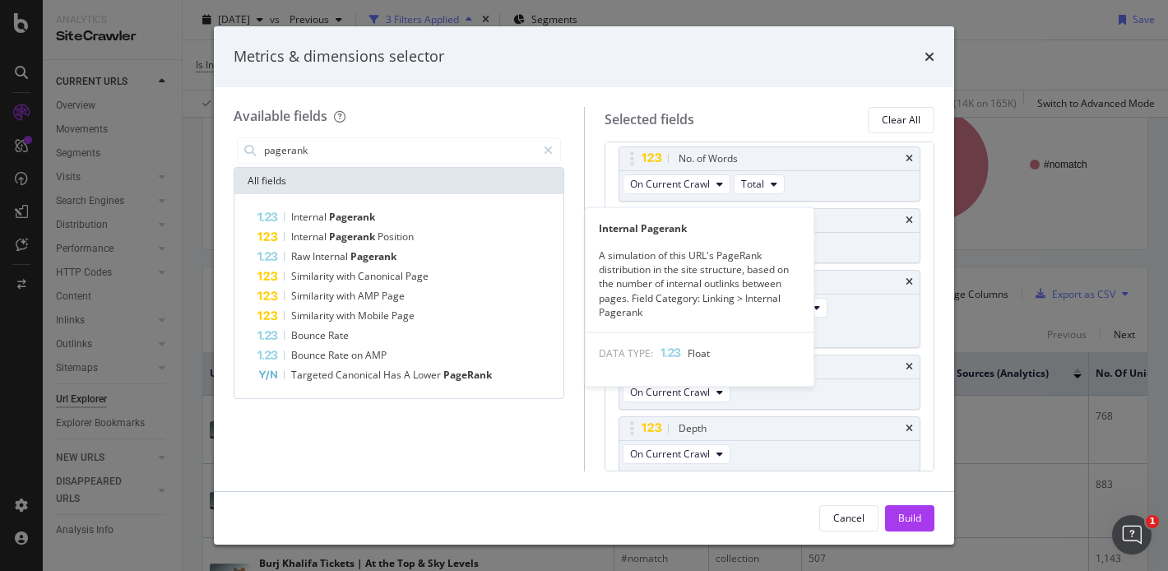
scroll to position [572, 0]
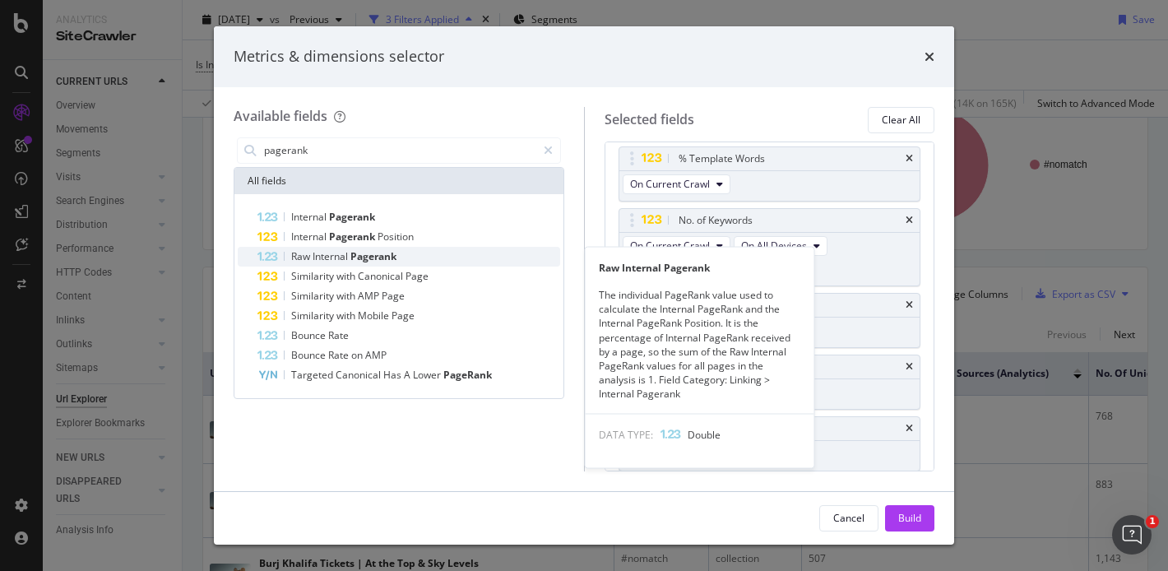
click at [342, 257] on span "Internal" at bounding box center [332, 256] width 38 height 14
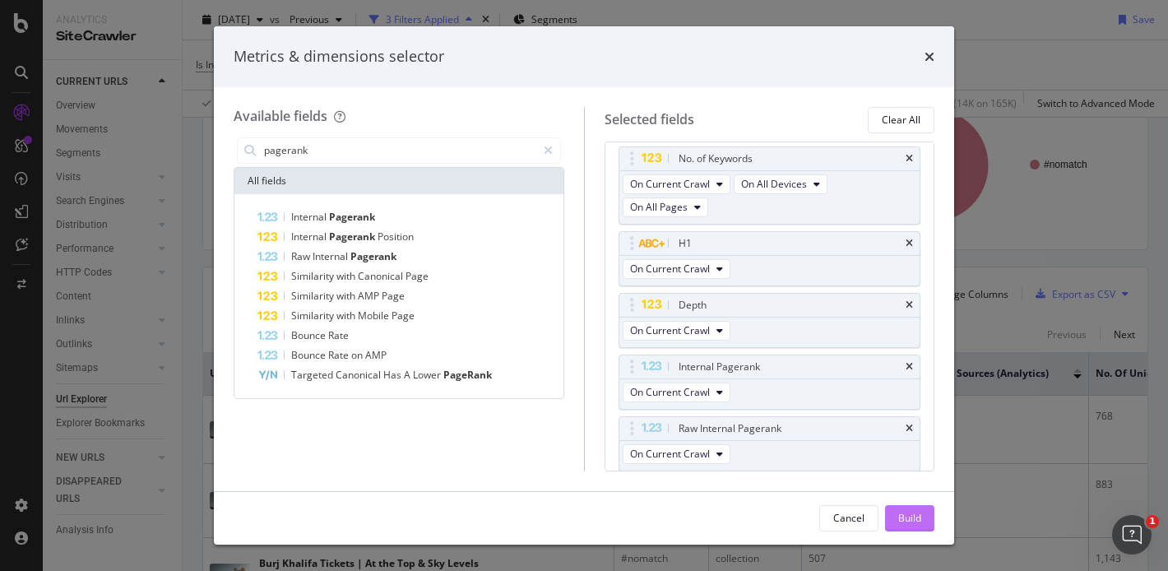
click at [917, 522] on div "Build" at bounding box center [909, 518] width 23 height 14
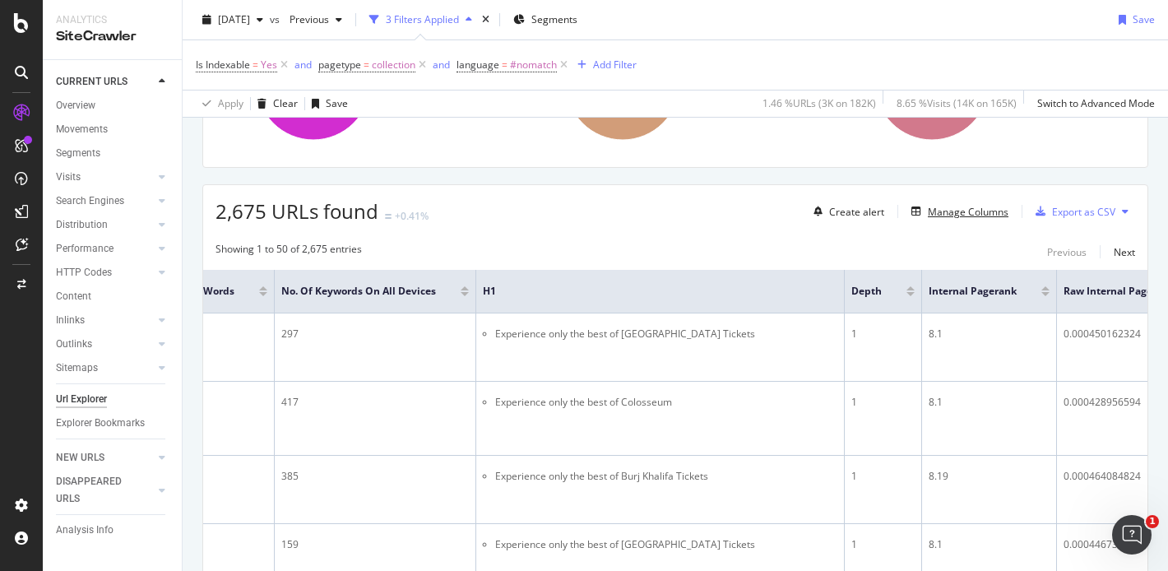
scroll to position [226, 0]
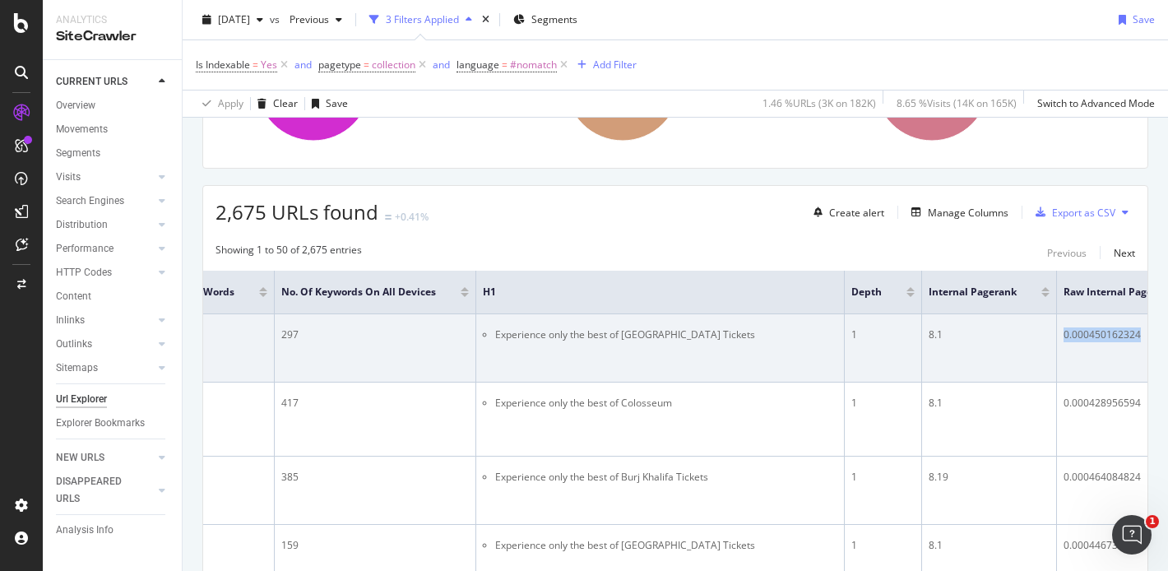
drag, startPoint x: 984, startPoint y: 334, endPoint x: 1061, endPoint y: 337, distance: 77.4
click at [1063, 337] on div "0.000450162324" at bounding box center [1135, 334] width 144 height 15
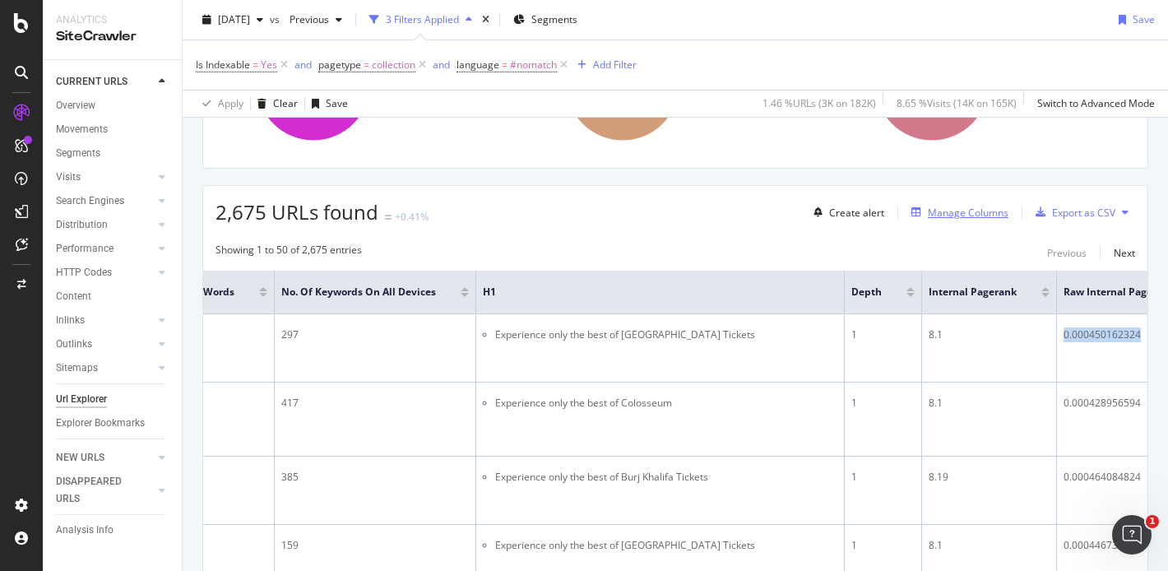
click at [954, 215] on div "Manage Columns" at bounding box center [968, 213] width 81 height 14
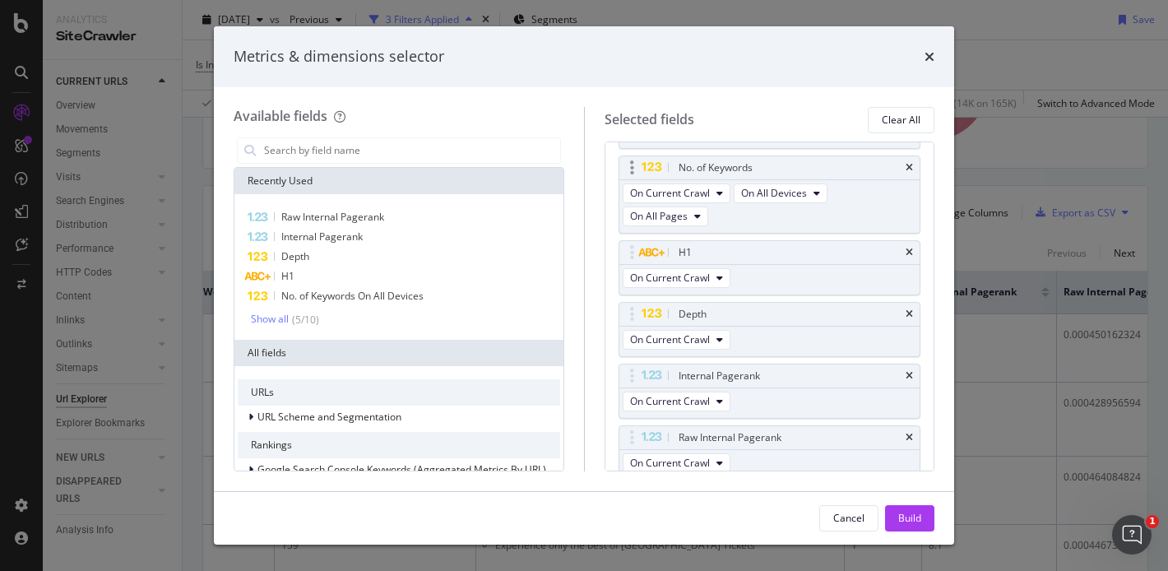
scroll to position [688, 0]
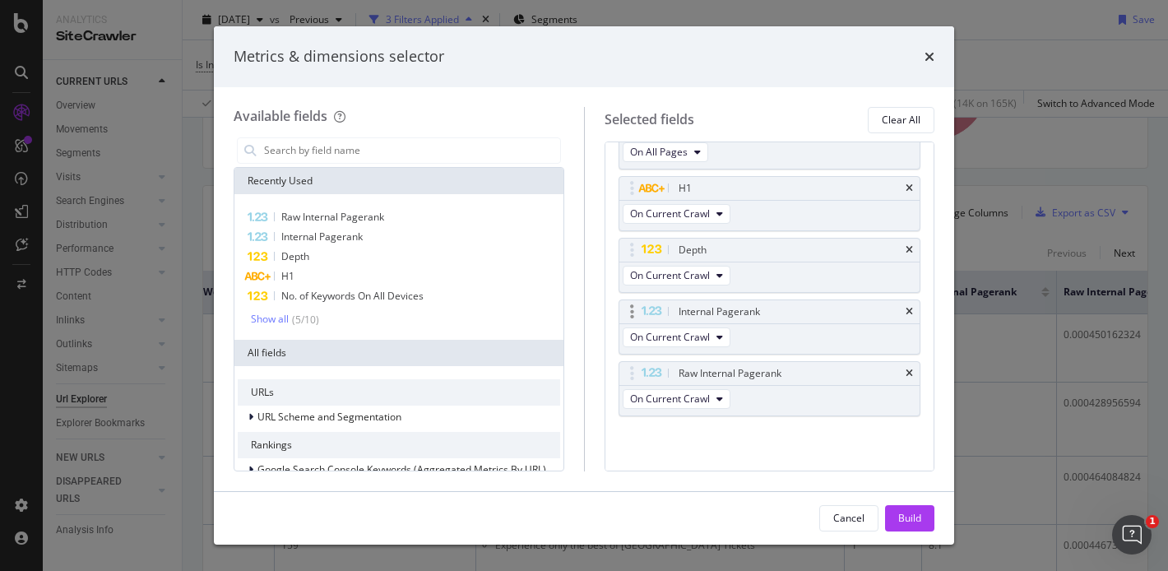
click at [632, 311] on icon "modal" at bounding box center [632, 311] width 4 height 16
click at [646, 315] on icon "modal" at bounding box center [651, 311] width 21 height 11
click at [707, 334] on span "On Current Crawl" at bounding box center [670, 337] width 80 height 14
click at [905, 308] on icon "times" at bounding box center [908, 312] width 7 height 10
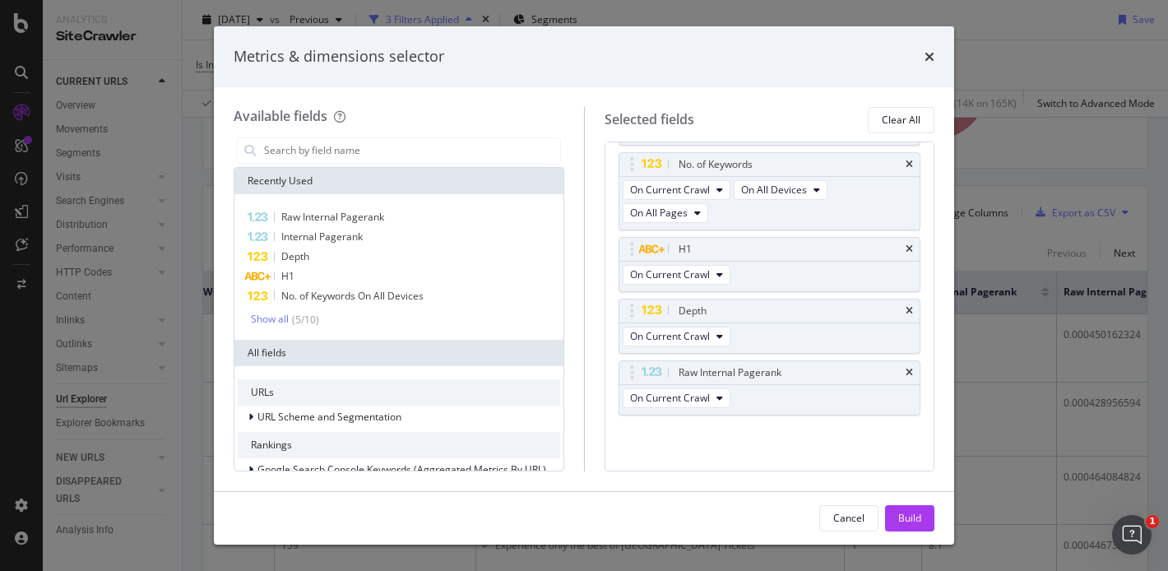
scroll to position [627, 0]
click at [905, 369] on icon "times" at bounding box center [908, 373] width 7 height 10
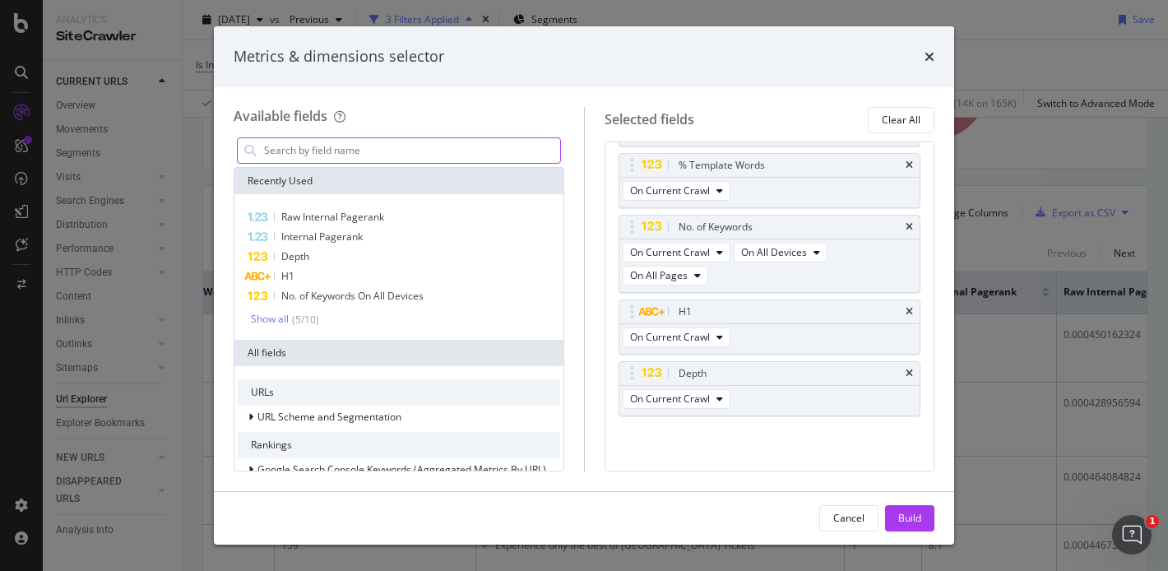
click at [428, 155] on input "modal" at bounding box center [411, 150] width 298 height 25
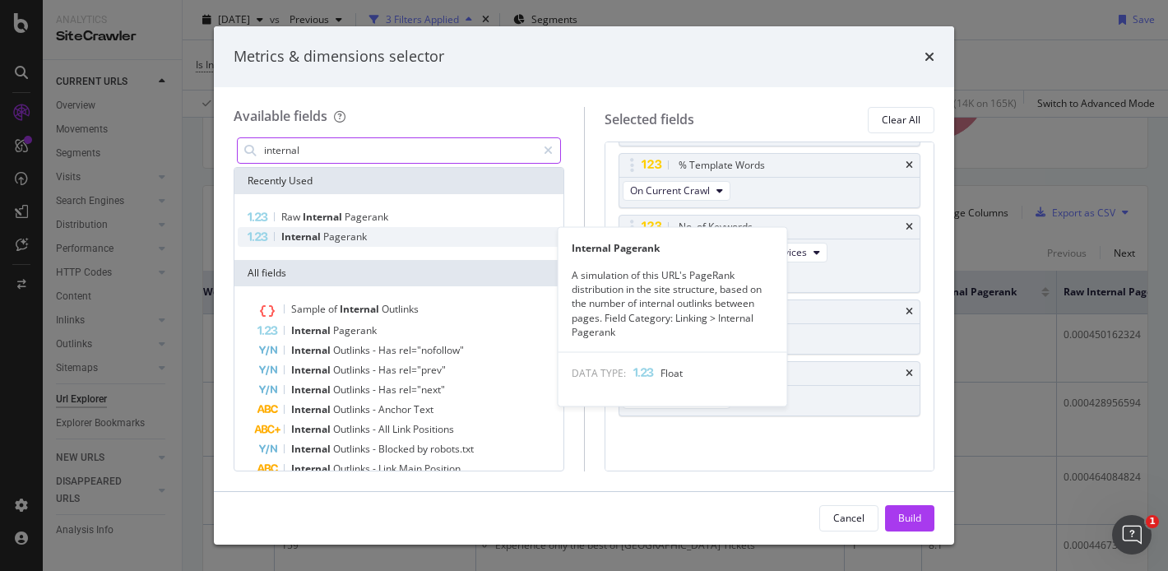
type input "internal"
click at [337, 233] on span "Pagerank" at bounding box center [345, 236] width 44 height 14
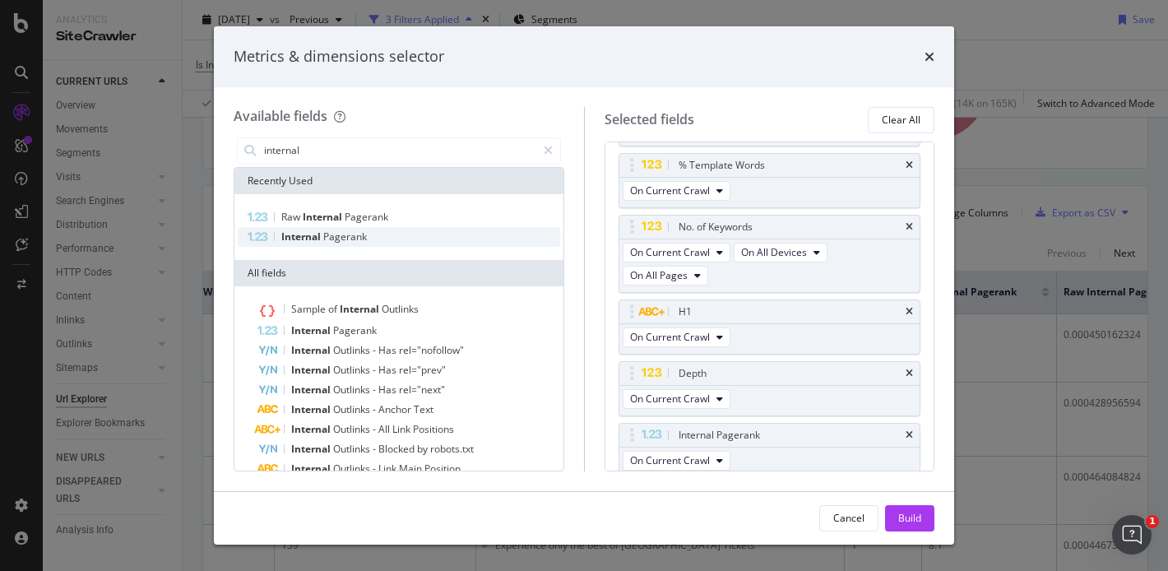
scroll to position [627, 0]
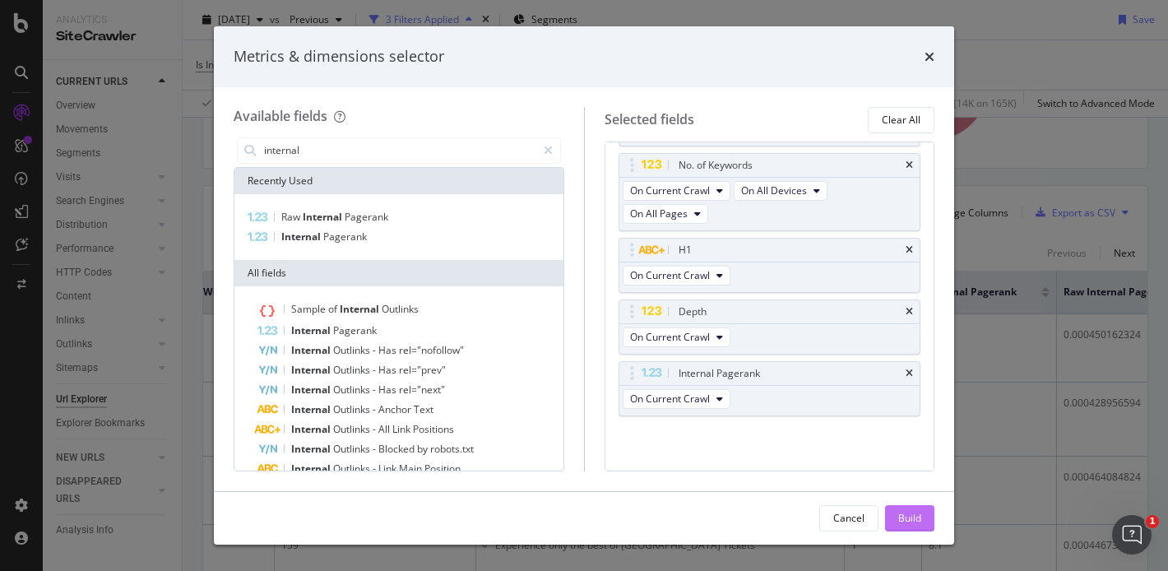
click at [899, 516] on div "Build" at bounding box center [909, 518] width 23 height 14
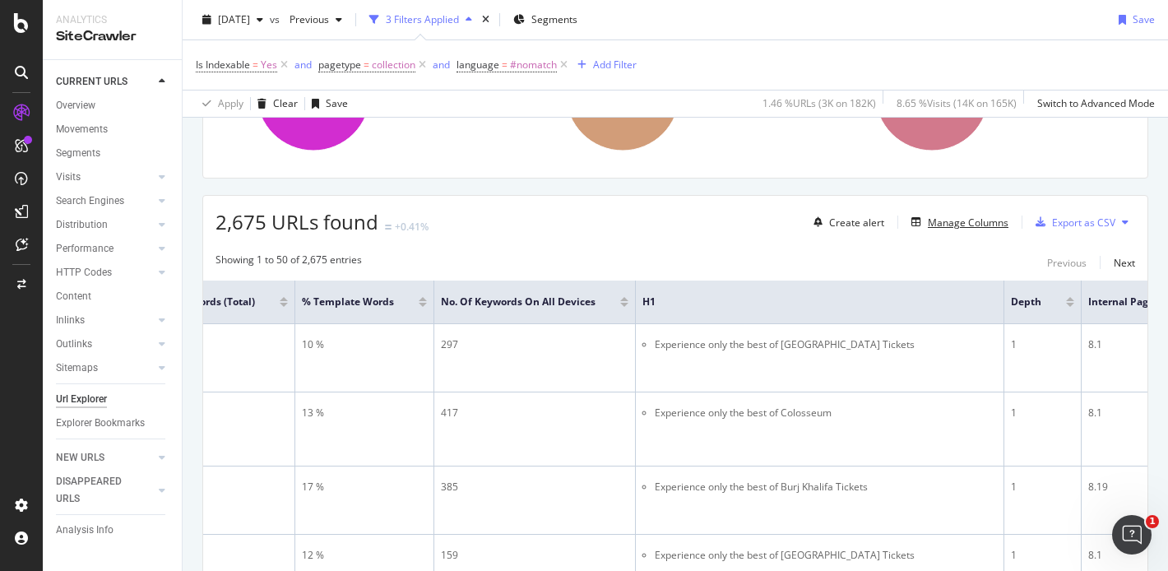
scroll to position [213, 0]
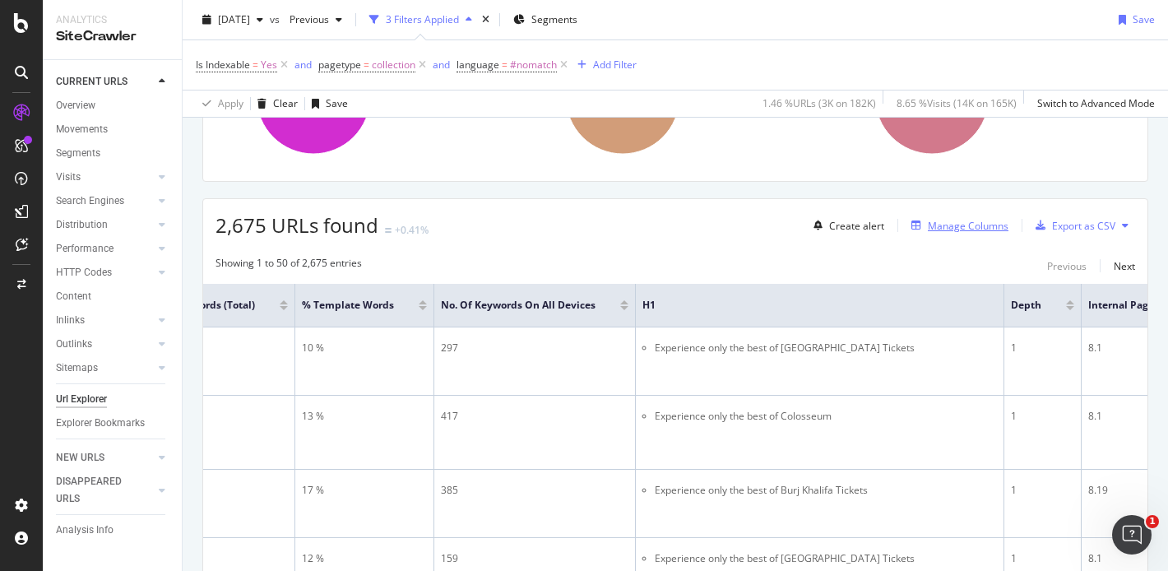
click at [969, 234] on div "Manage Columns" at bounding box center [957, 225] width 104 height 18
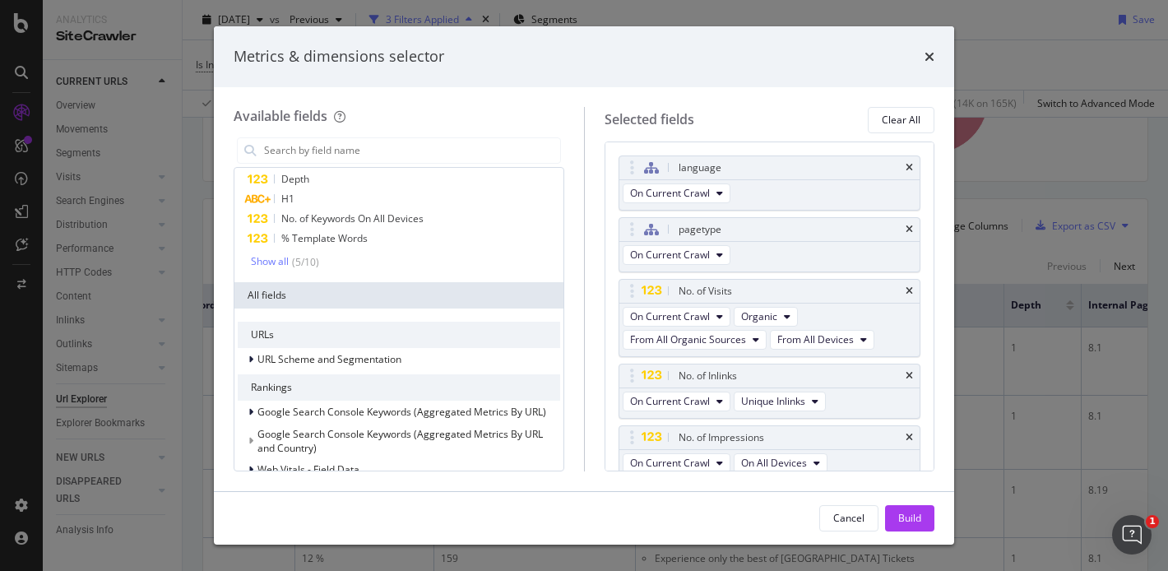
scroll to position [65, 0]
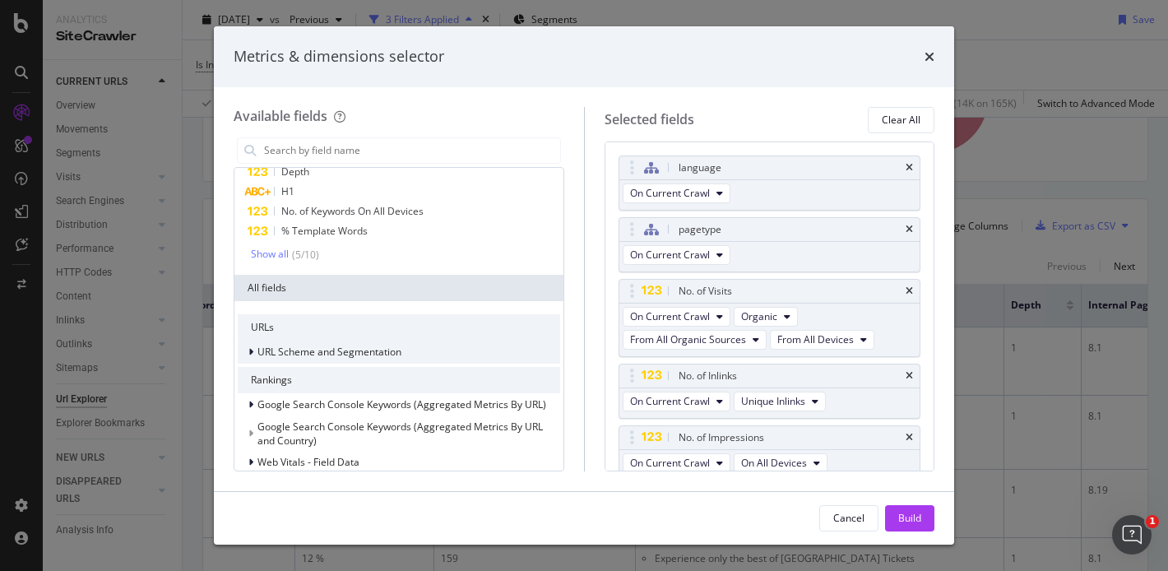
click at [251, 354] on icon "modal" at bounding box center [250, 352] width 5 height 10
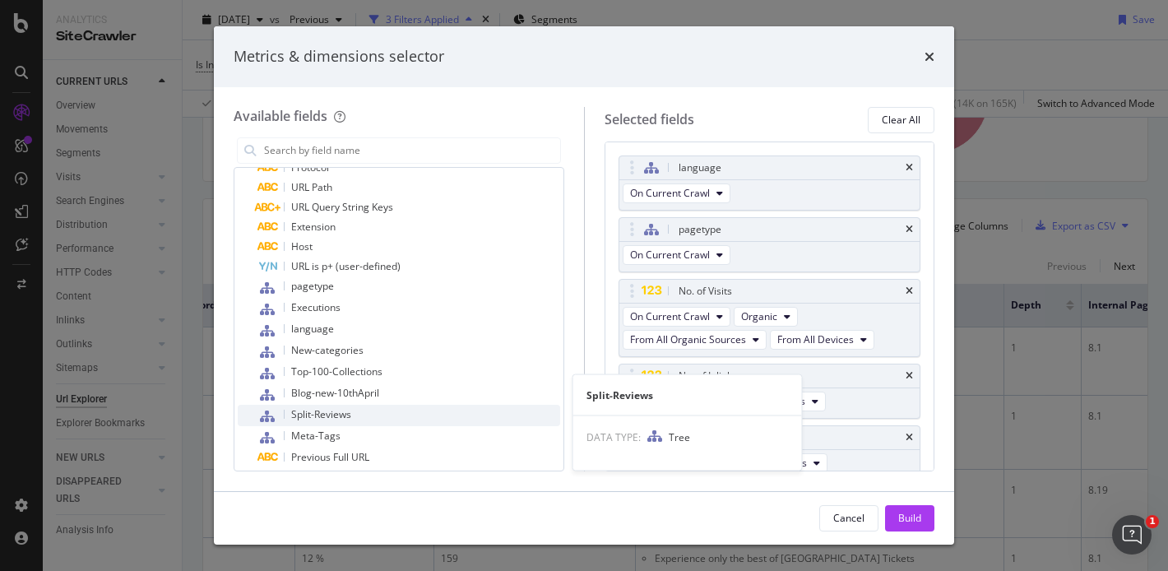
scroll to position [502, 0]
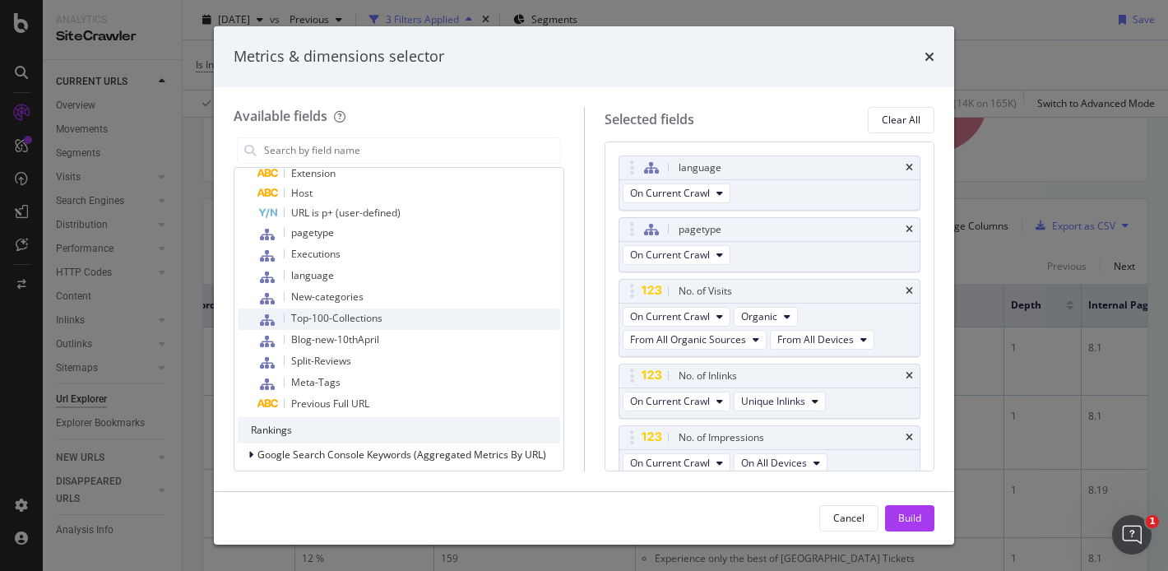
click at [348, 324] on span "Top-100-Collections" at bounding box center [336, 318] width 91 height 14
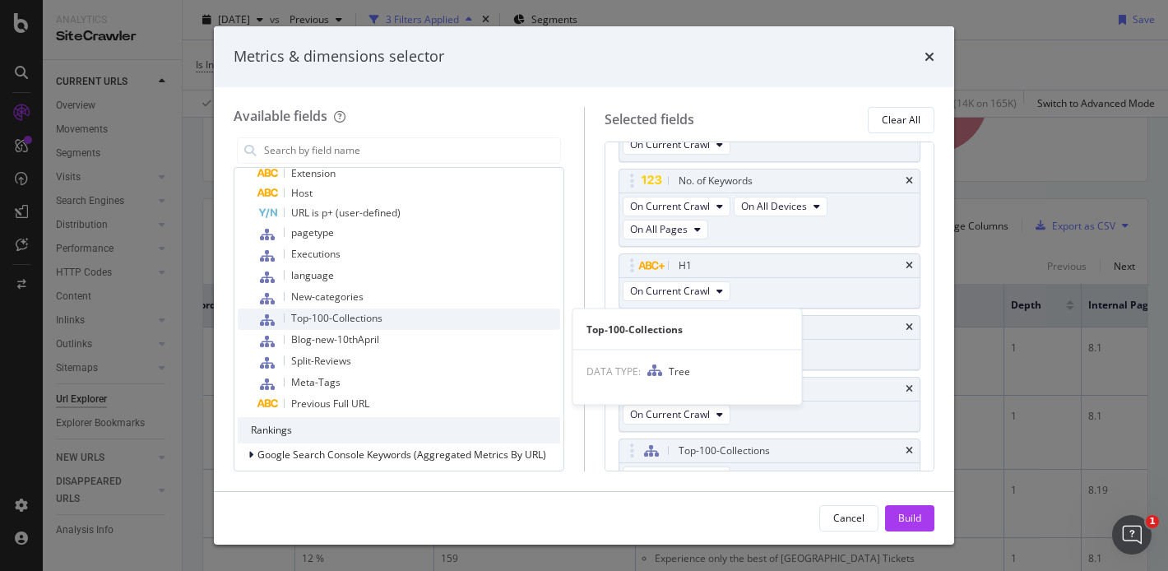
scroll to position [633, 0]
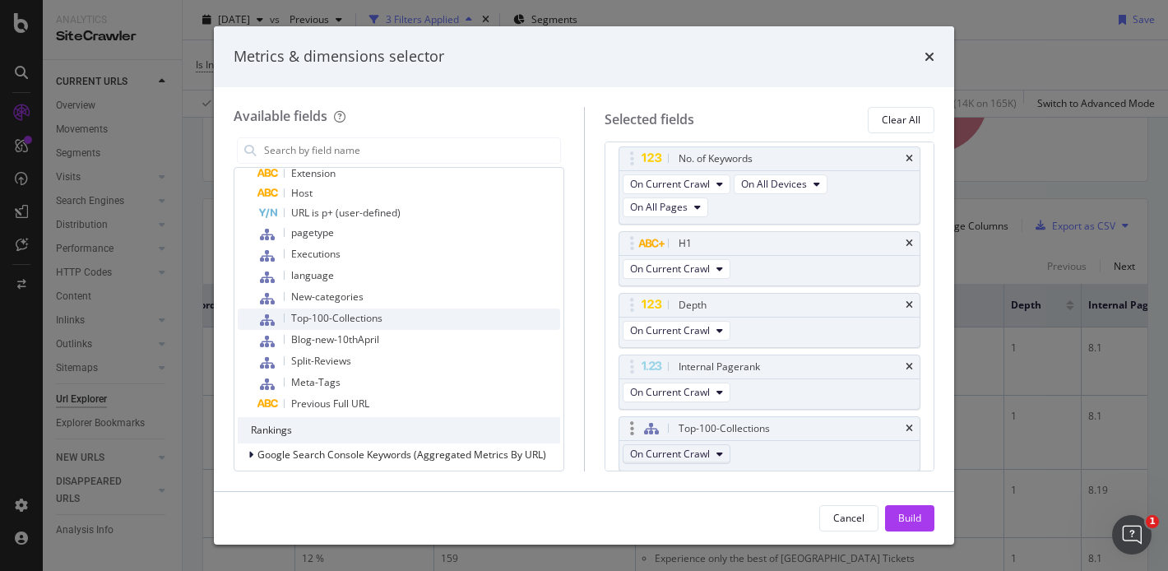
click at [697, 445] on button "On Current Crawl" at bounding box center [677, 454] width 108 height 20
click at [698, 445] on button "On Current Crawl" at bounding box center [677, 454] width 108 height 20
click at [890, 511] on button "Build" at bounding box center [909, 518] width 49 height 26
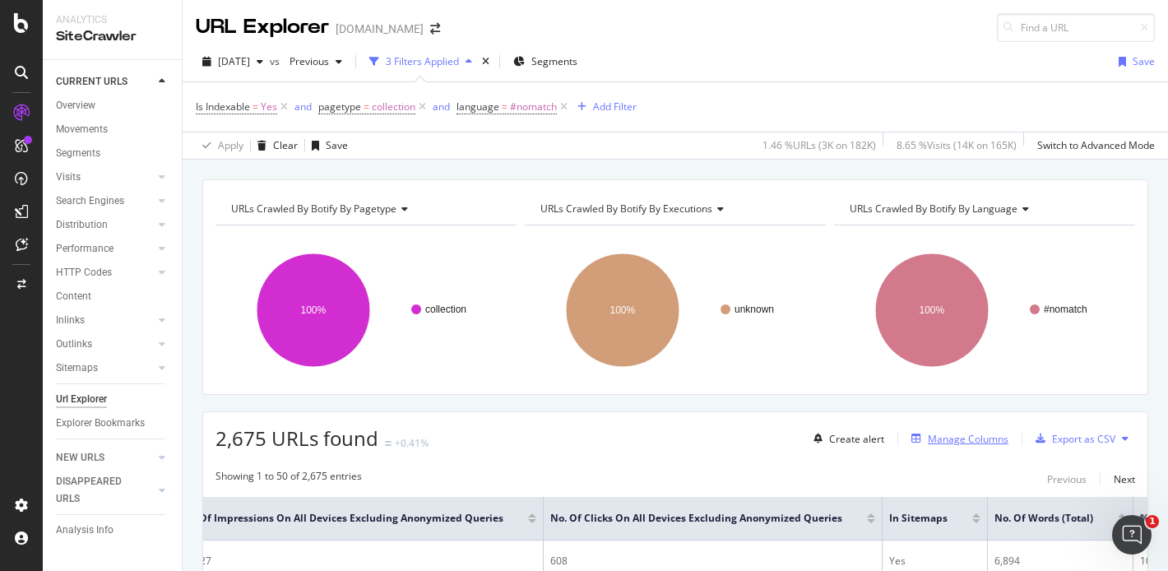
click at [911, 442] on icon "button" at bounding box center [916, 438] width 10 height 10
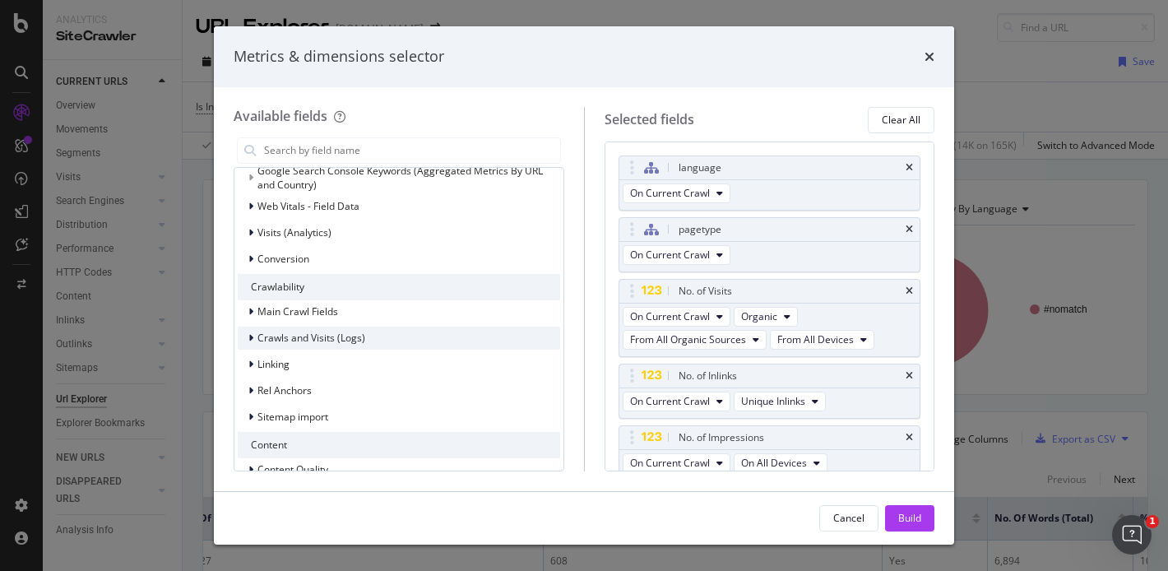
scroll to position [321, 0]
click at [249, 339] on icon "modal" at bounding box center [250, 340] width 5 height 10
click at [249, 338] on icon "modal" at bounding box center [251, 340] width 7 height 10
click at [249, 337] on icon "modal" at bounding box center [250, 340] width 5 height 10
click at [249, 337] on icon "modal" at bounding box center [251, 340] width 7 height 10
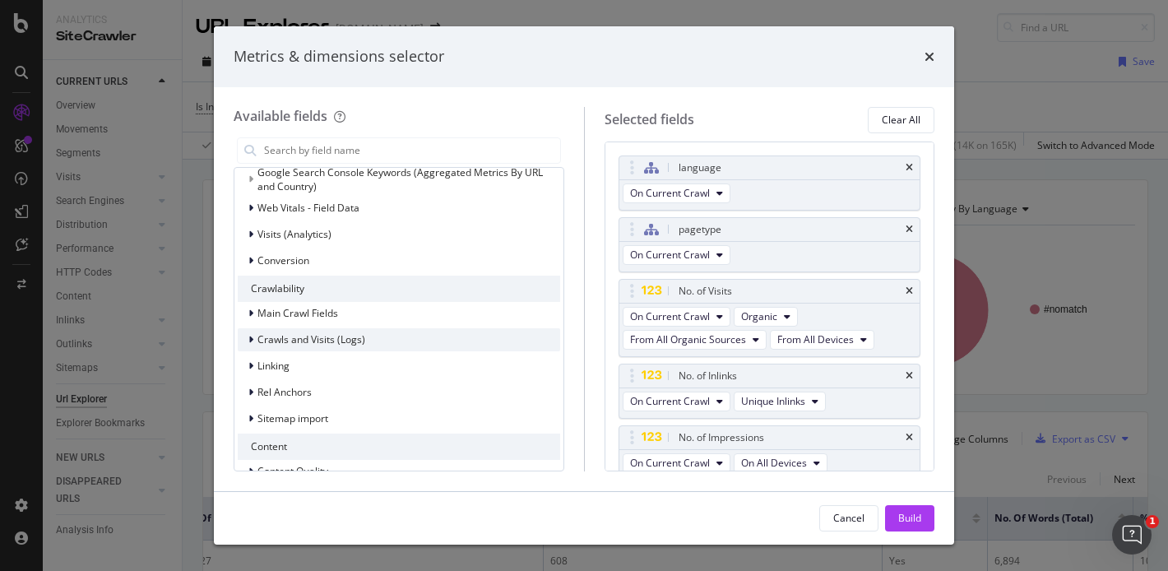
click at [249, 337] on icon "modal" at bounding box center [250, 340] width 5 height 10
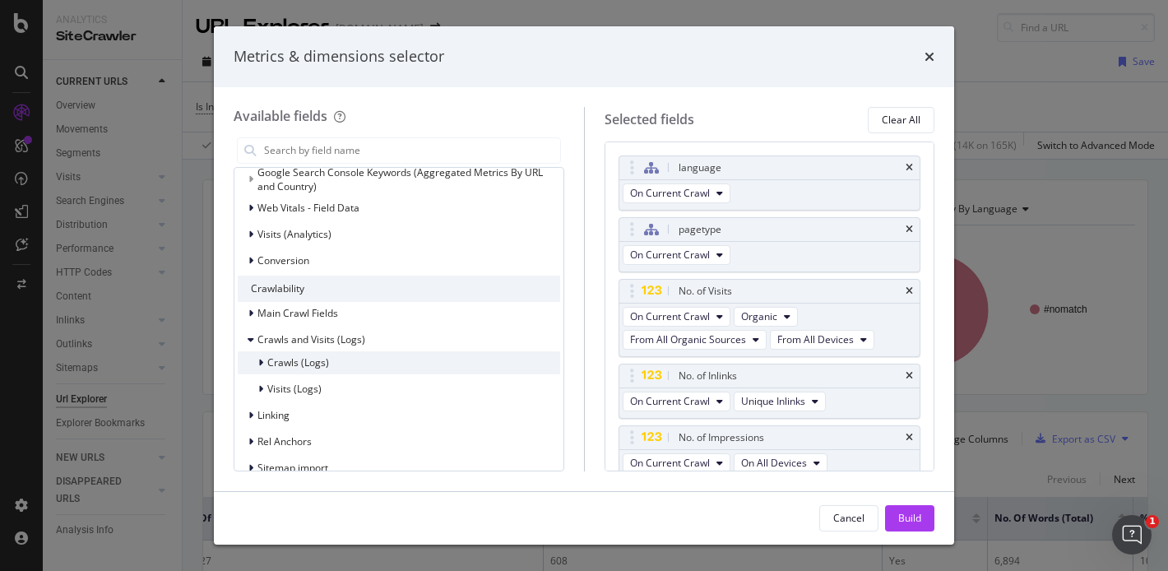
click at [262, 359] on icon "modal" at bounding box center [260, 363] width 5 height 10
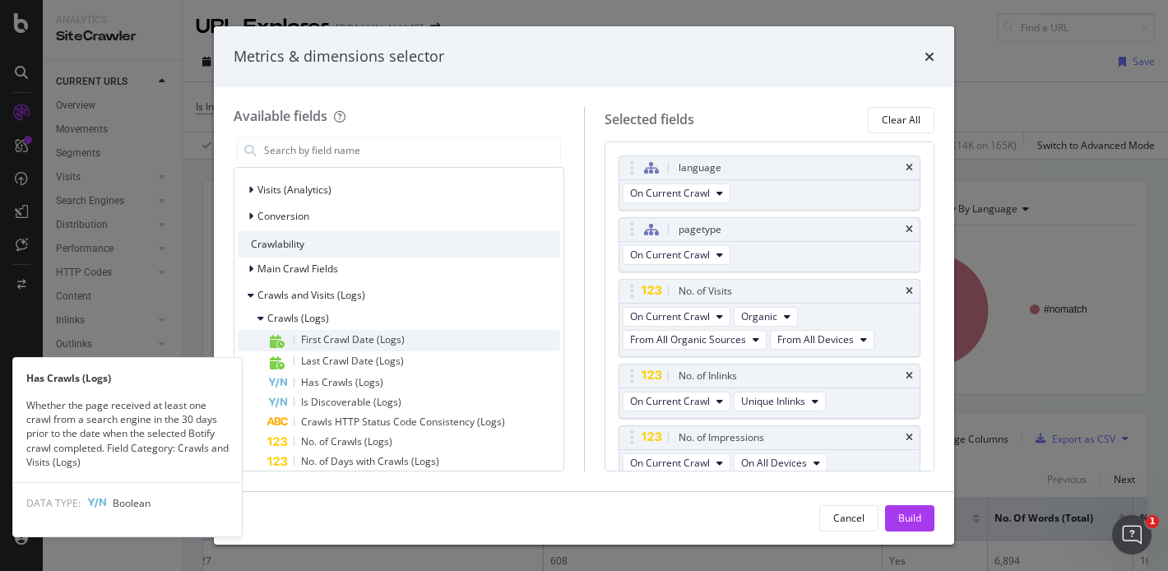
scroll to position [395, 0]
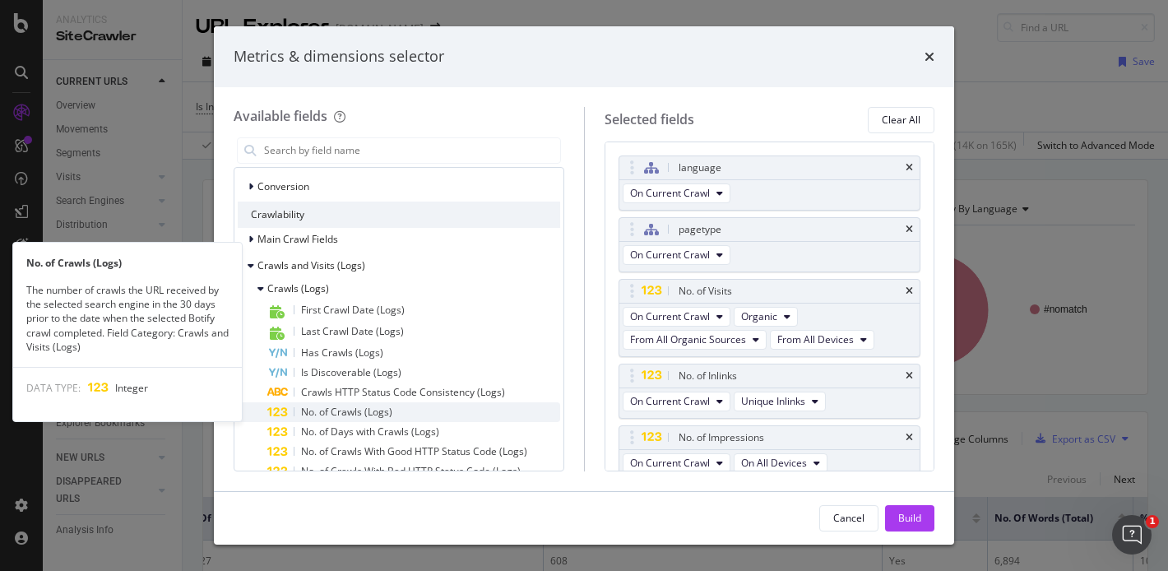
click at [362, 404] on div "No. of Crawls (Logs)" at bounding box center [413, 412] width 293 height 20
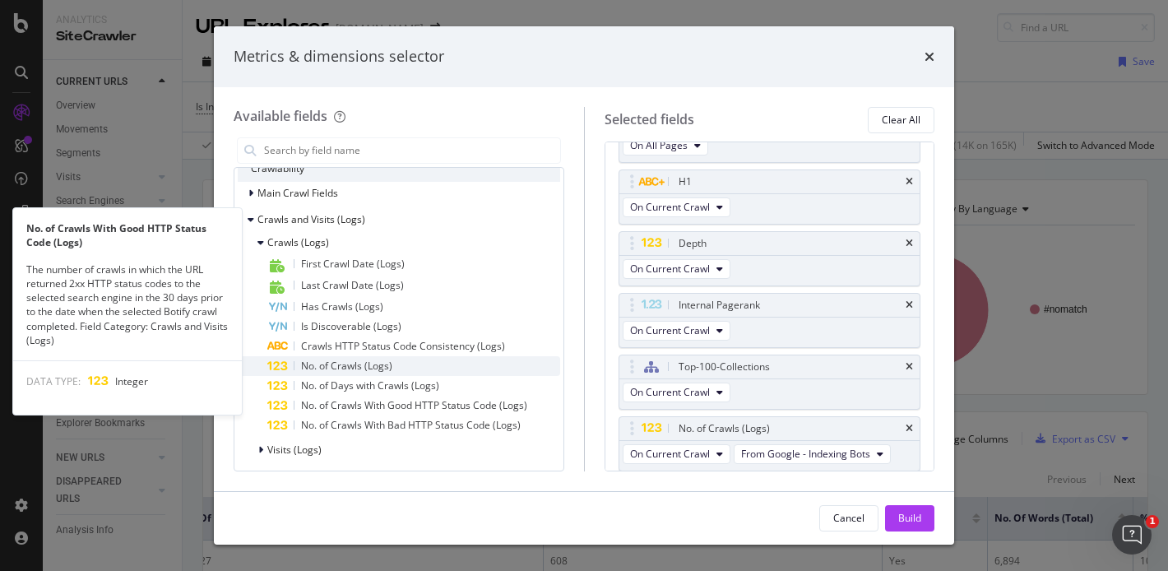
scroll to position [438, 0]
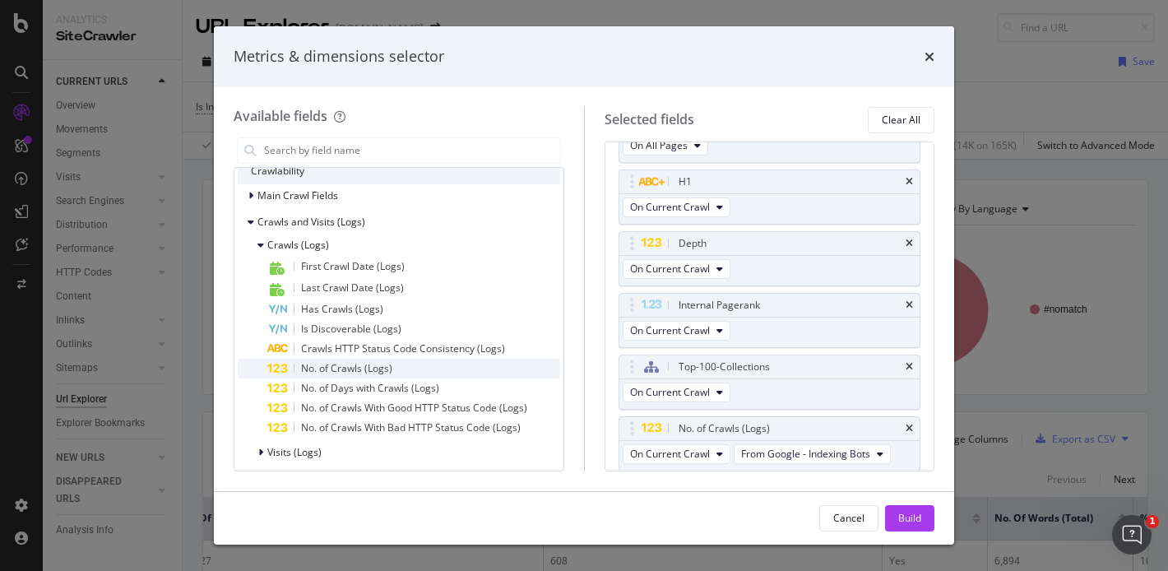
click at [403, 409] on span "No. of Crawls With Good HTTP Status Code (Logs)" at bounding box center [414, 408] width 226 height 14
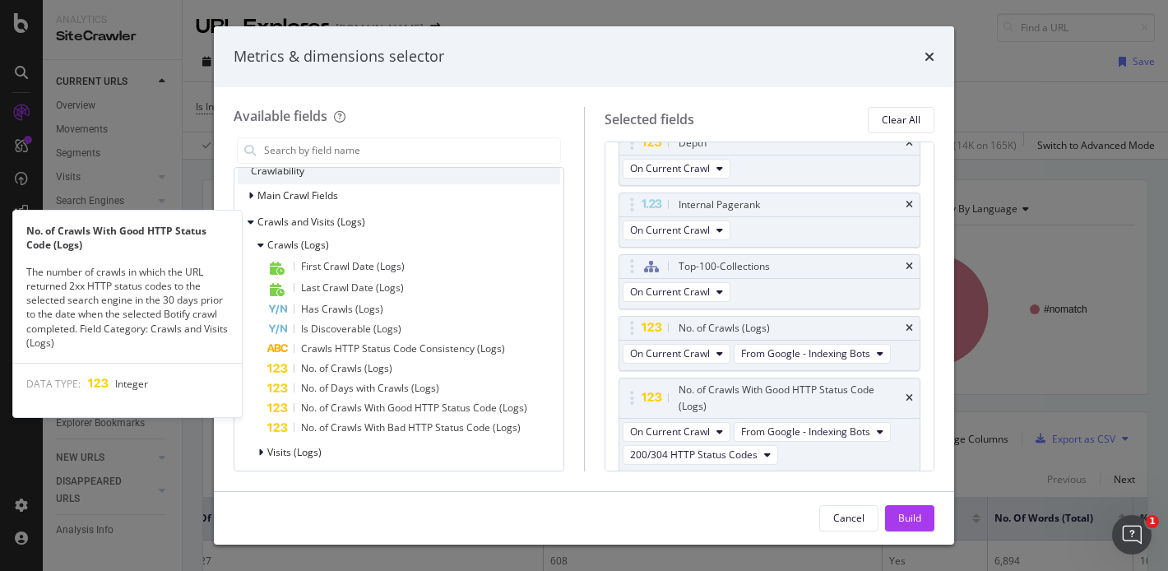
scroll to position [796, 0]
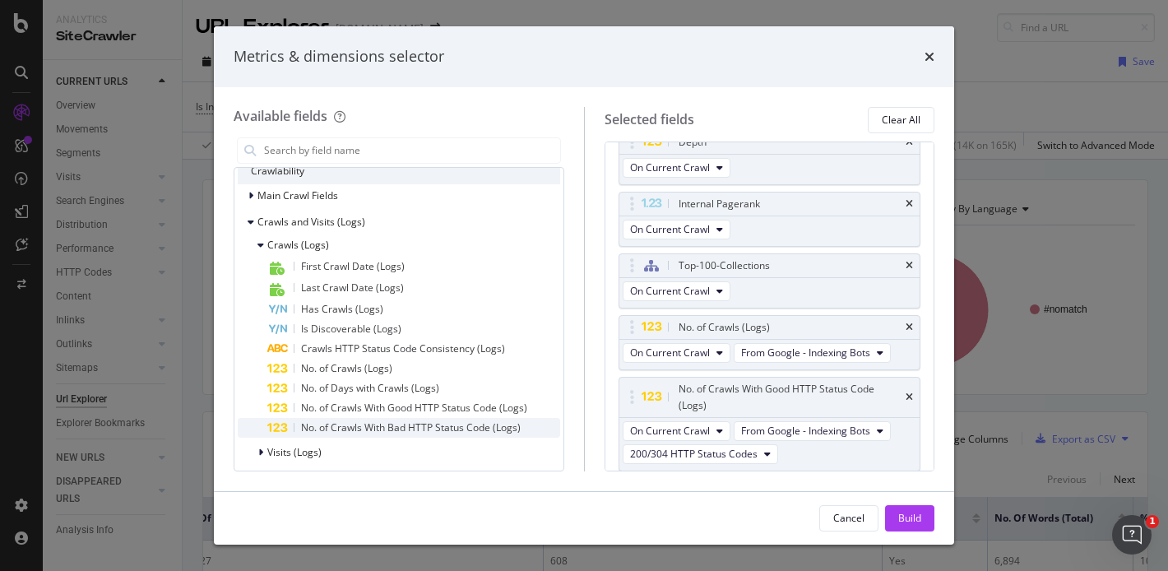
click at [391, 428] on span "No. of Crawls With Bad HTTP Status Code (Logs)" at bounding box center [411, 427] width 220 height 14
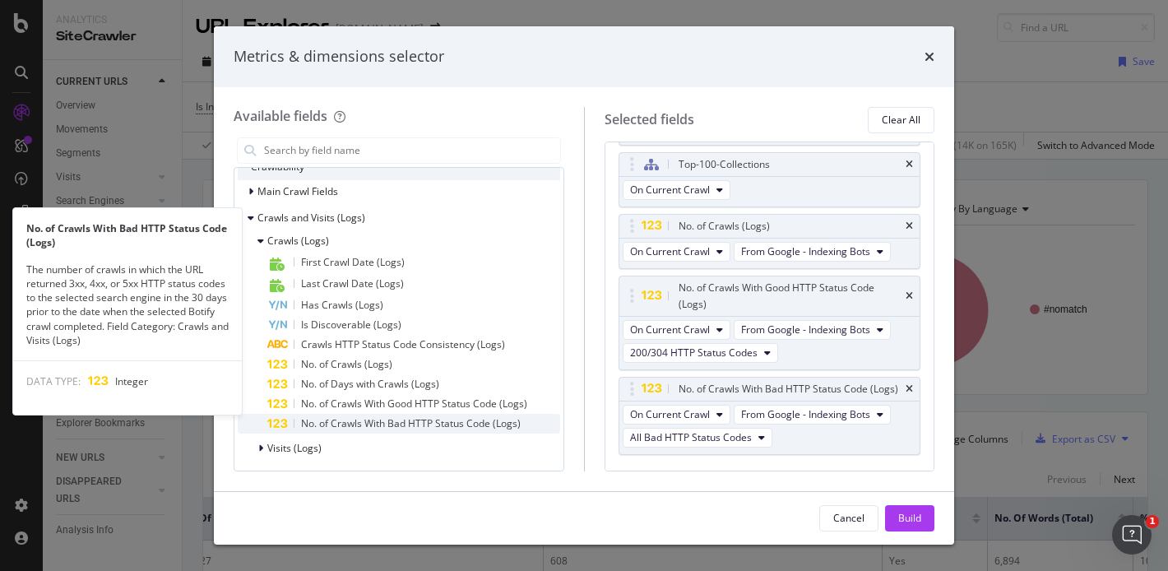
scroll to position [427, 0]
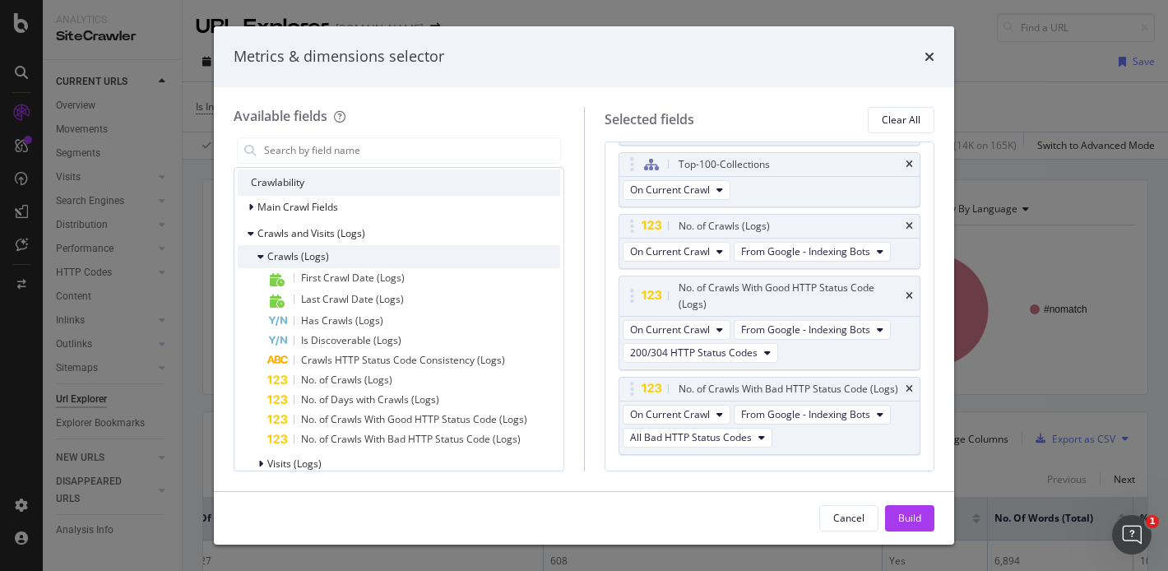
click at [261, 260] on icon "modal" at bounding box center [260, 257] width 7 height 10
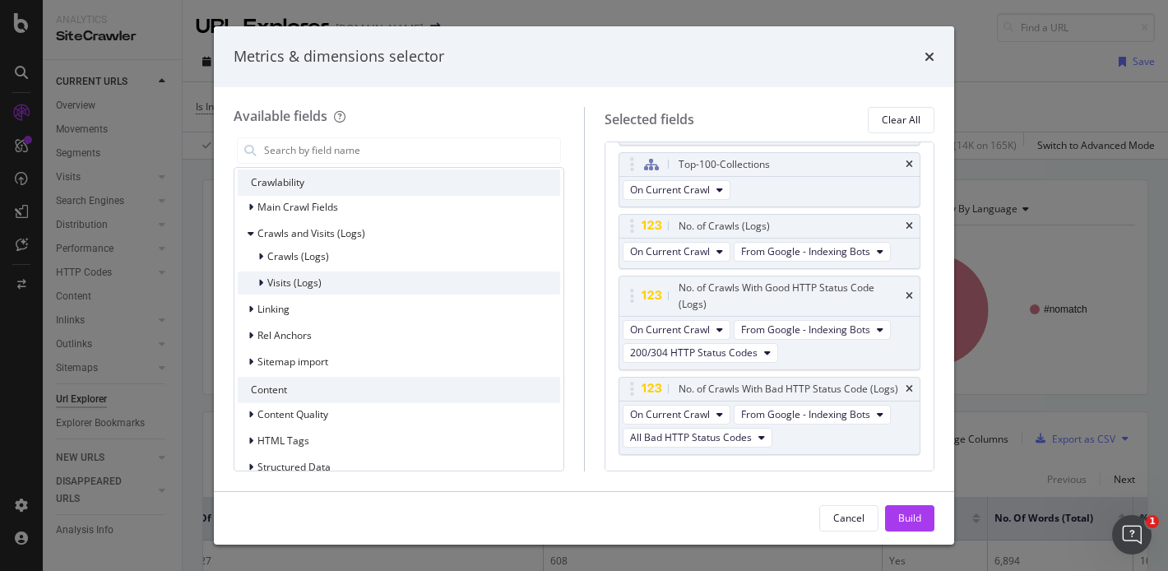
click at [262, 285] on icon "modal" at bounding box center [260, 283] width 5 height 10
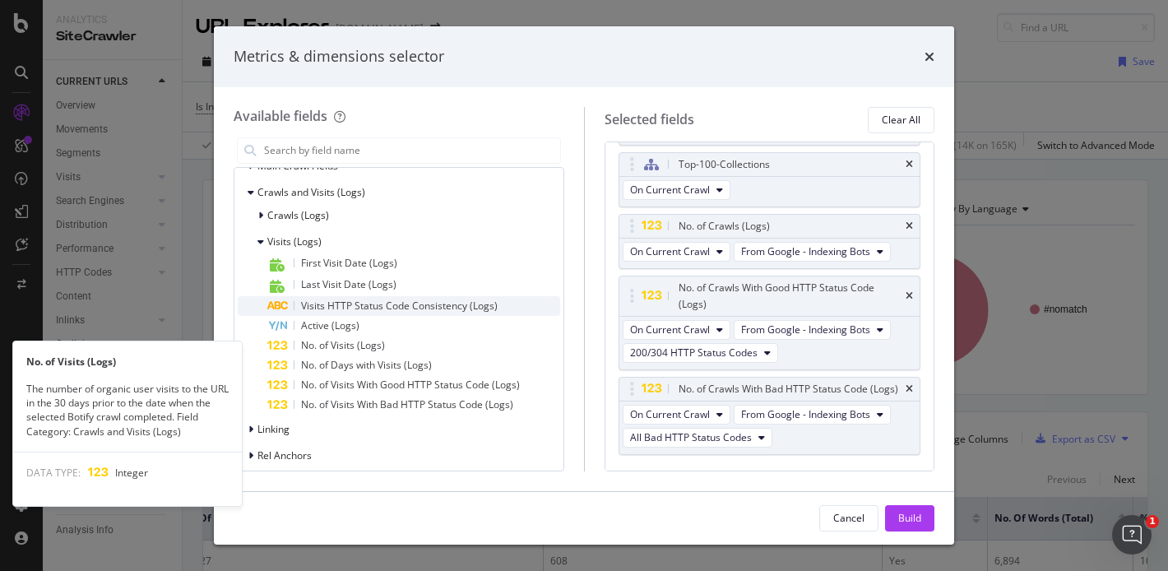
scroll to position [463, 0]
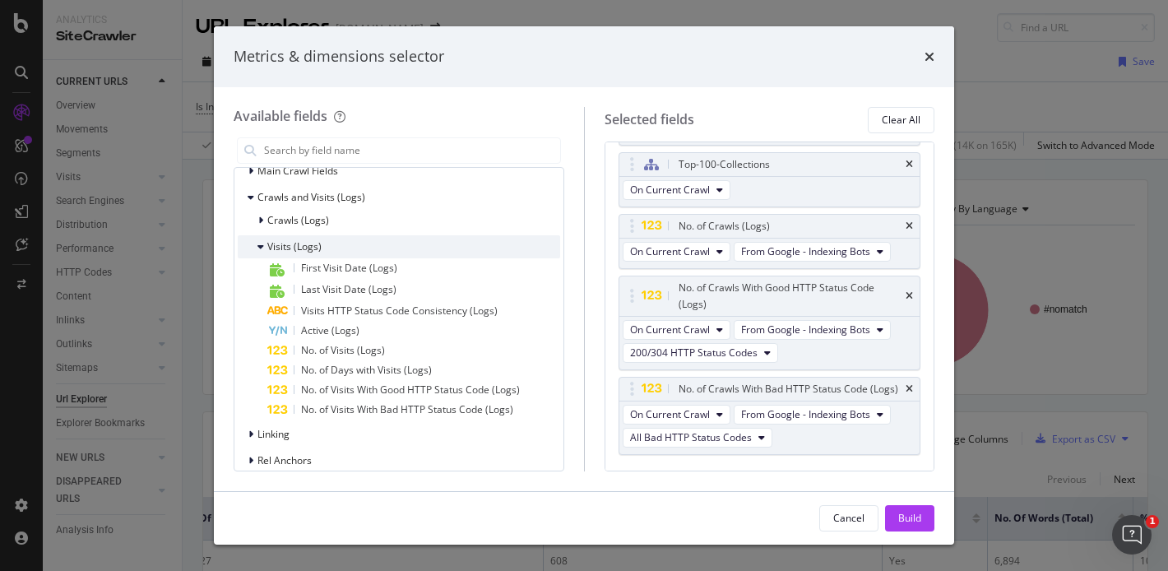
click at [262, 248] on icon "modal" at bounding box center [260, 247] width 7 height 10
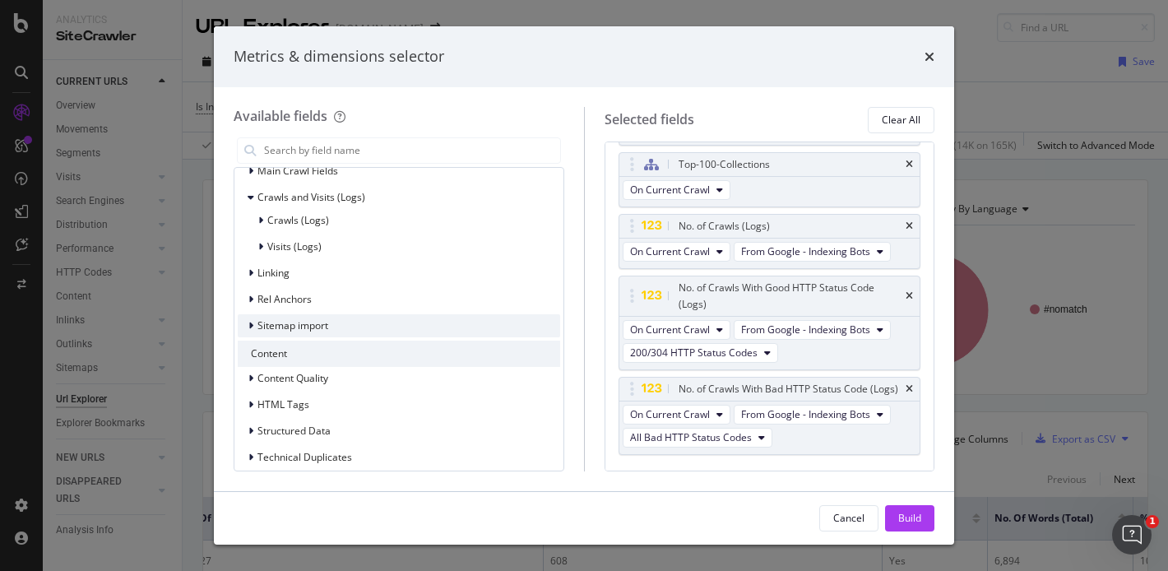
click at [251, 326] on icon "modal" at bounding box center [250, 326] width 5 height 10
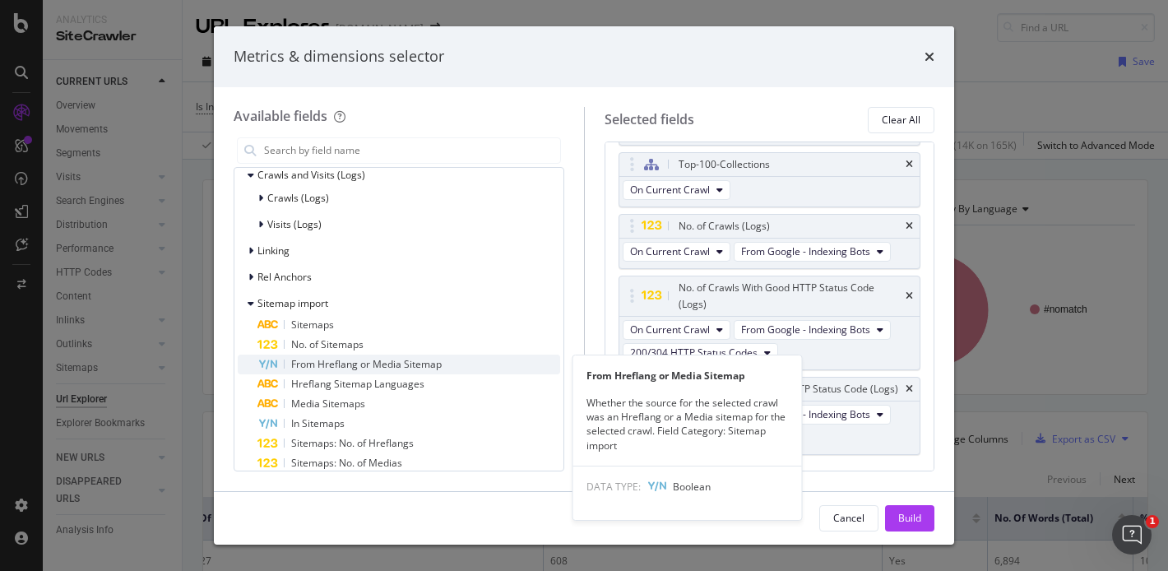
scroll to position [486, 0]
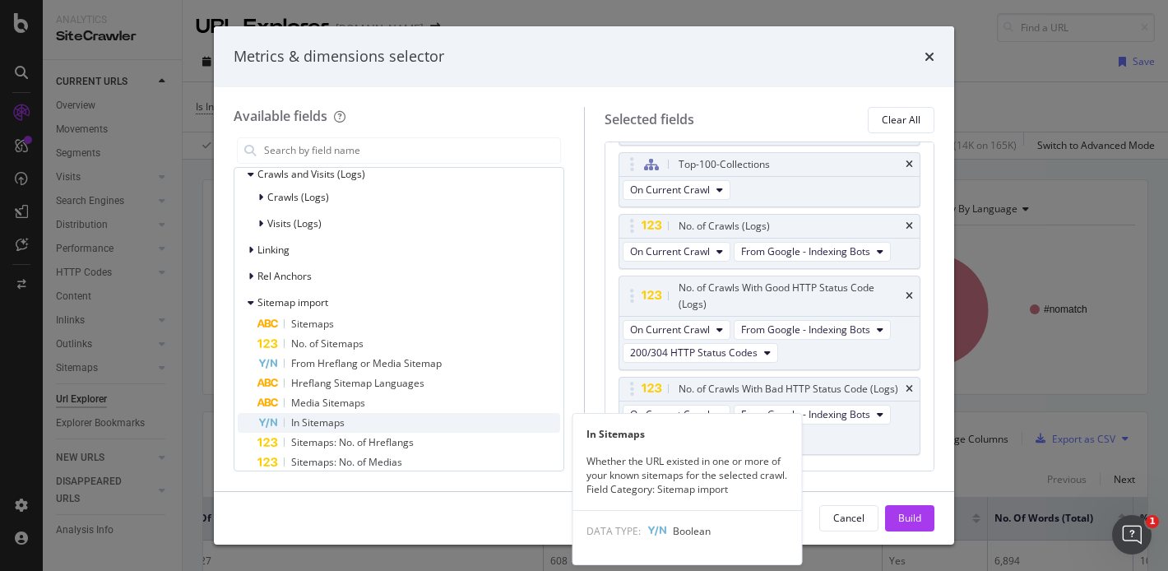
click at [367, 420] on div "In Sitemaps" at bounding box center [408, 423] width 303 height 20
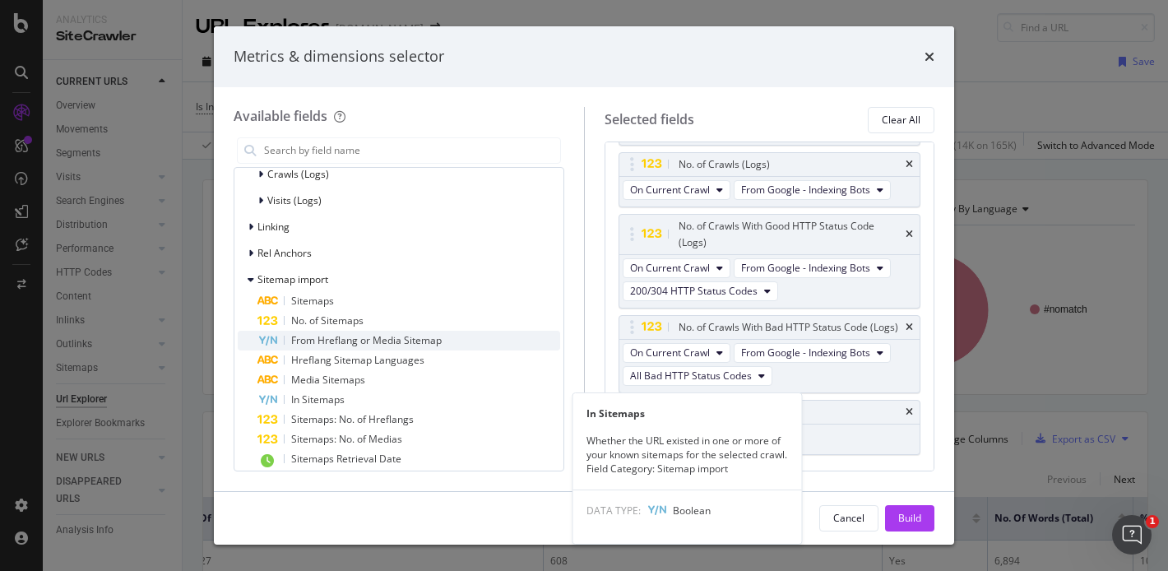
scroll to position [507, 0]
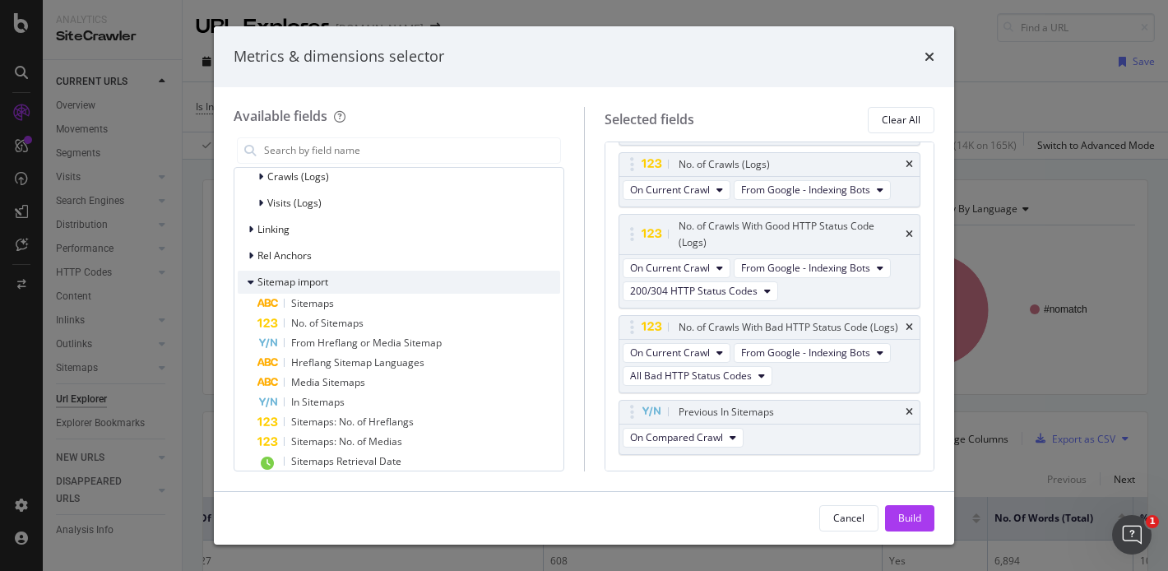
click at [249, 277] on icon "modal" at bounding box center [251, 282] width 7 height 10
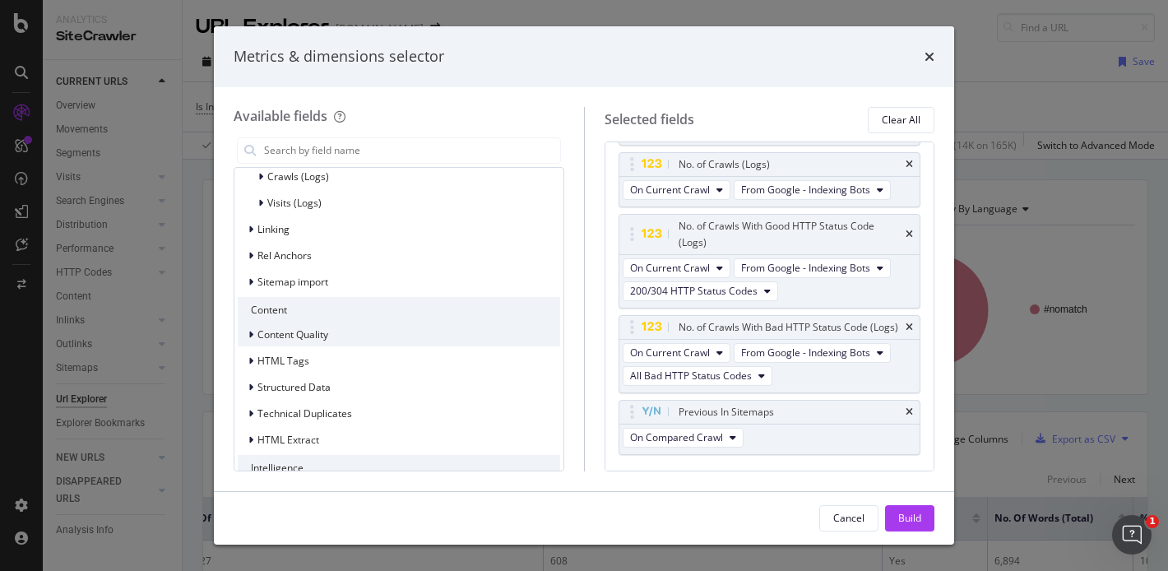
click at [249, 336] on icon "modal" at bounding box center [250, 335] width 5 height 10
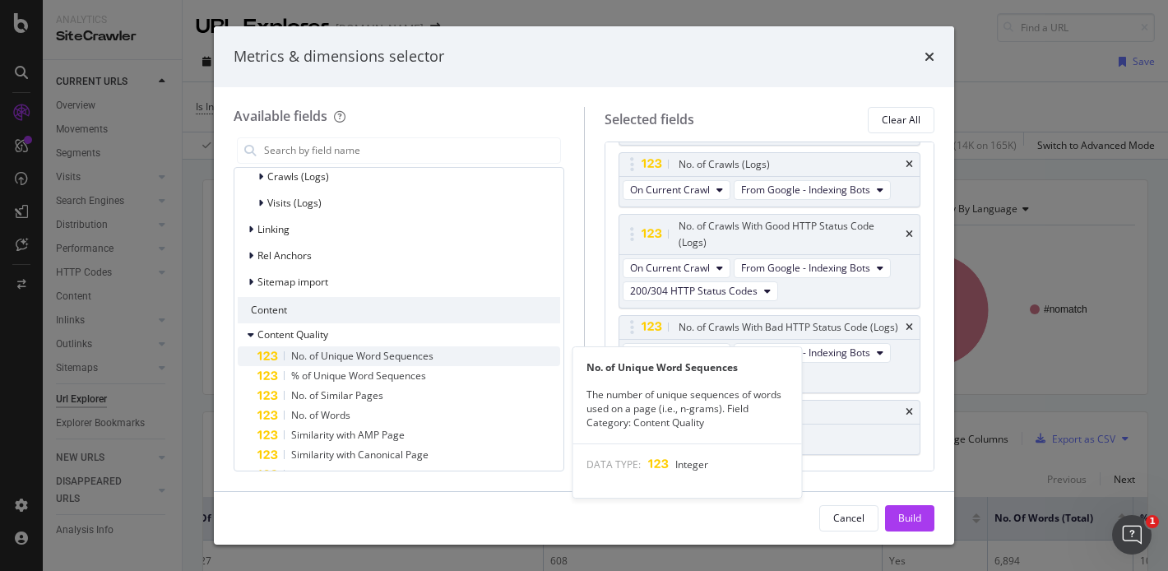
click at [330, 351] on span "No. of Unique Word Sequences" at bounding box center [362, 356] width 142 height 14
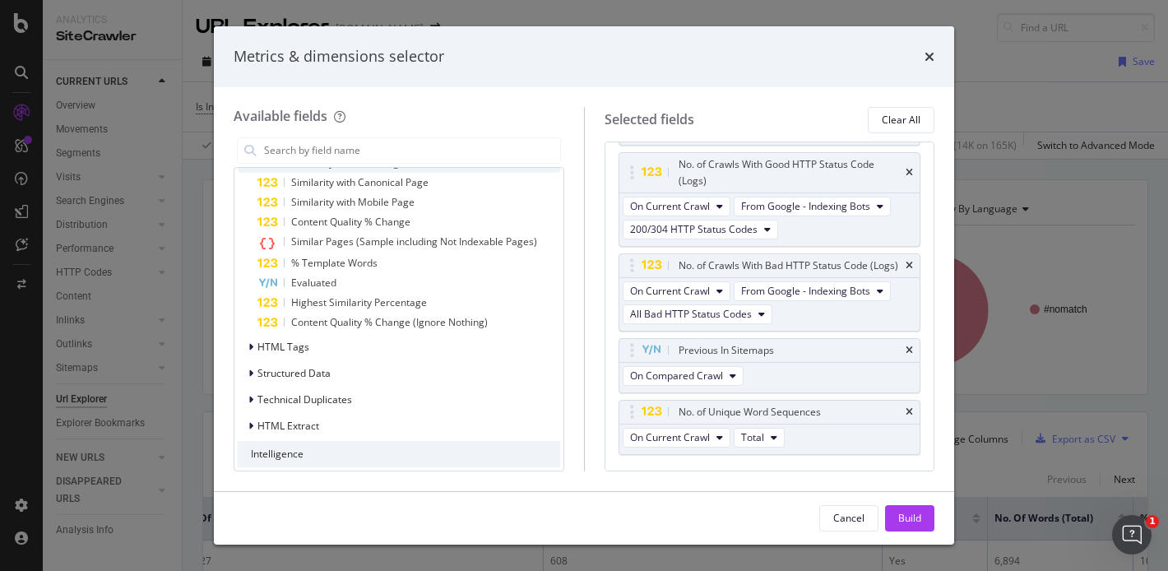
scroll to position [791, 0]
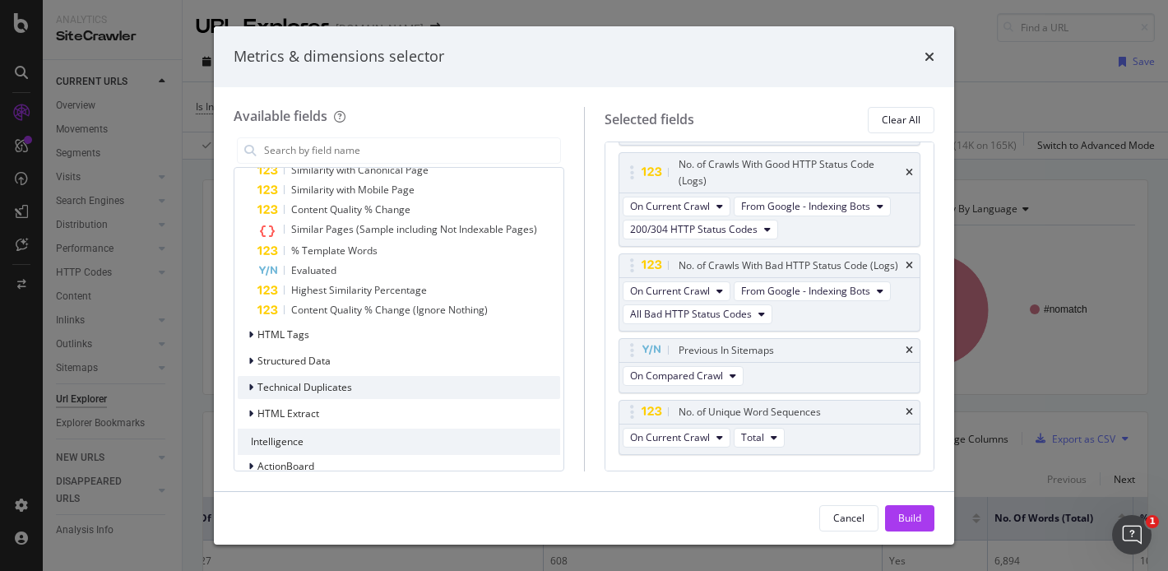
click at [252, 392] on div "modal" at bounding box center [253, 387] width 10 height 16
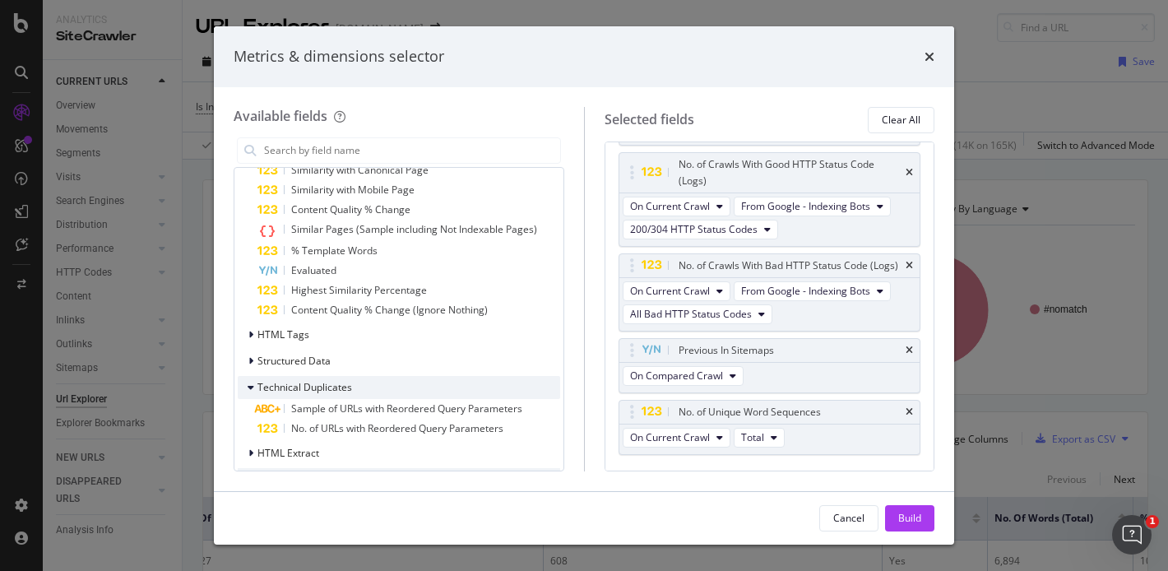
click at [252, 392] on div "modal" at bounding box center [253, 387] width 10 height 16
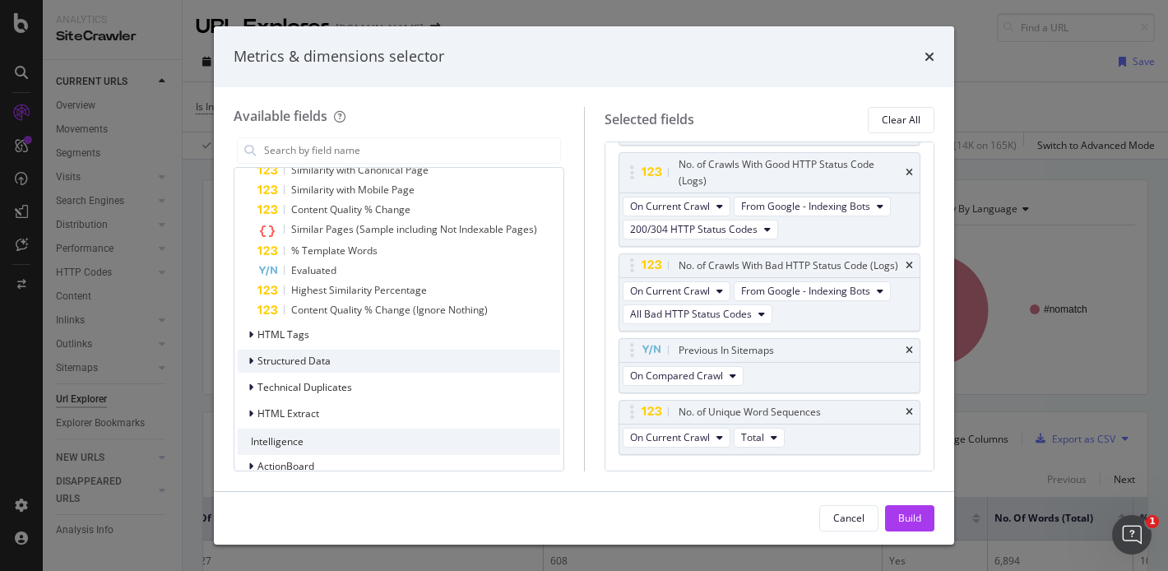
click at [250, 368] on div "modal" at bounding box center [253, 361] width 10 height 16
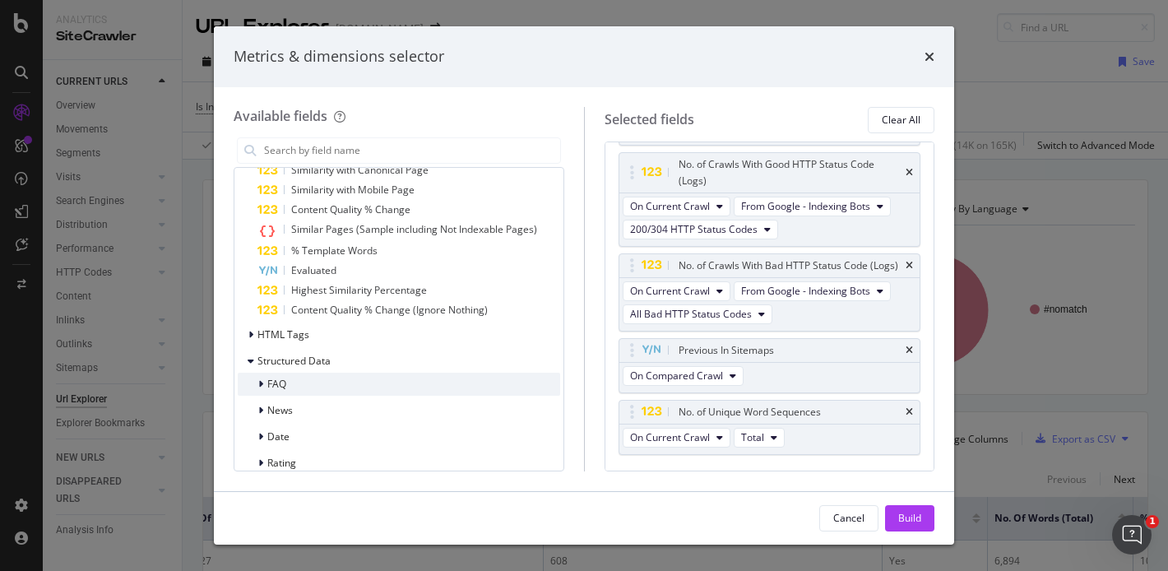
click at [262, 384] on icon "modal" at bounding box center [260, 384] width 5 height 10
click at [262, 383] on icon "modal" at bounding box center [260, 384] width 7 height 10
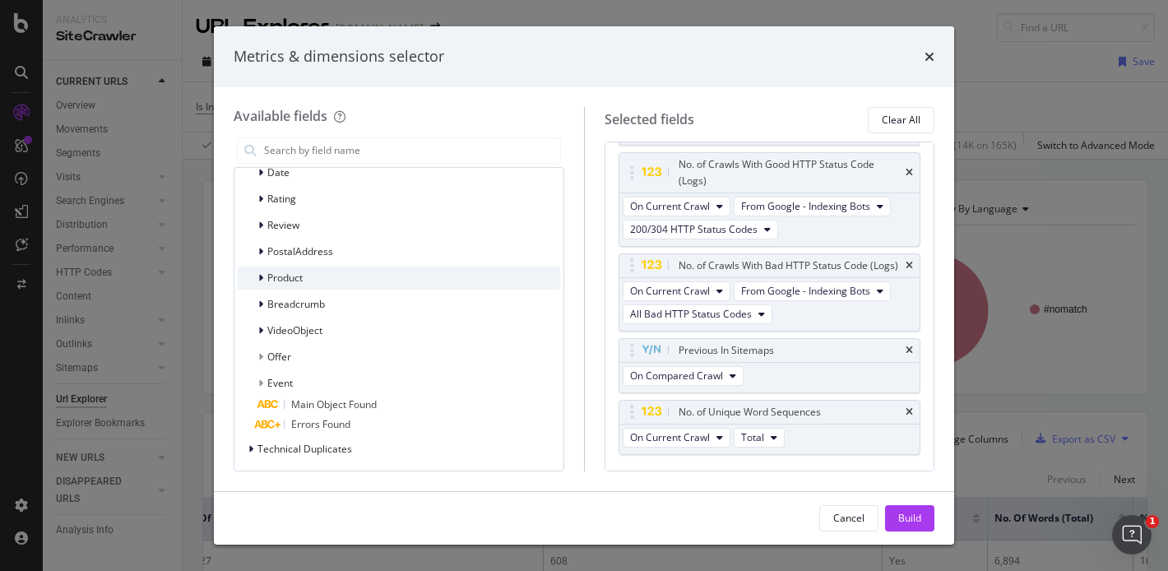
scroll to position [985, 0]
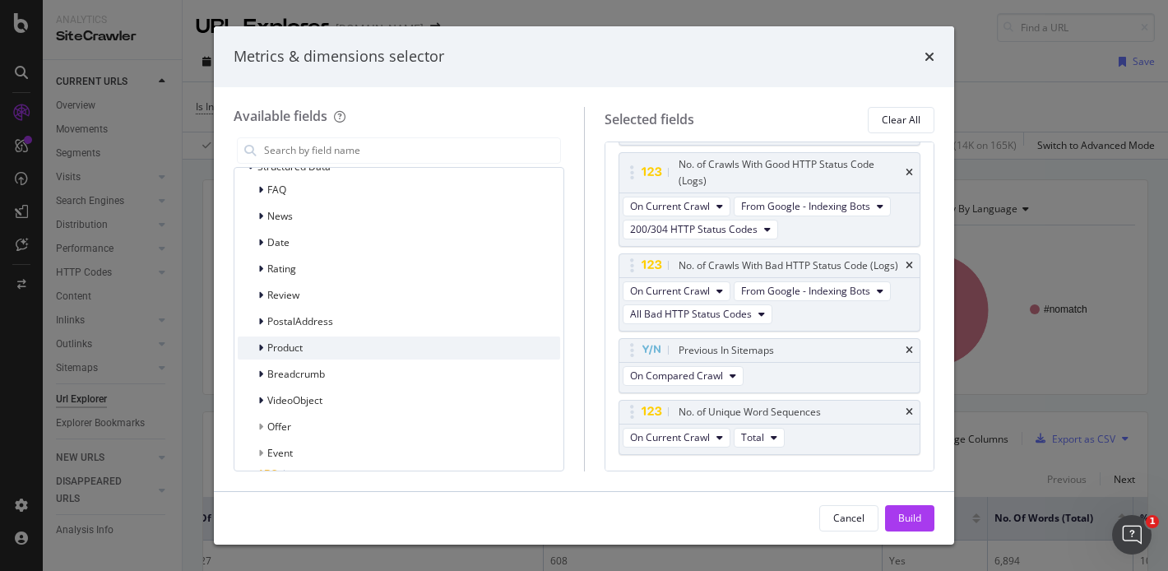
click at [264, 348] on div "modal" at bounding box center [262, 348] width 10 height 16
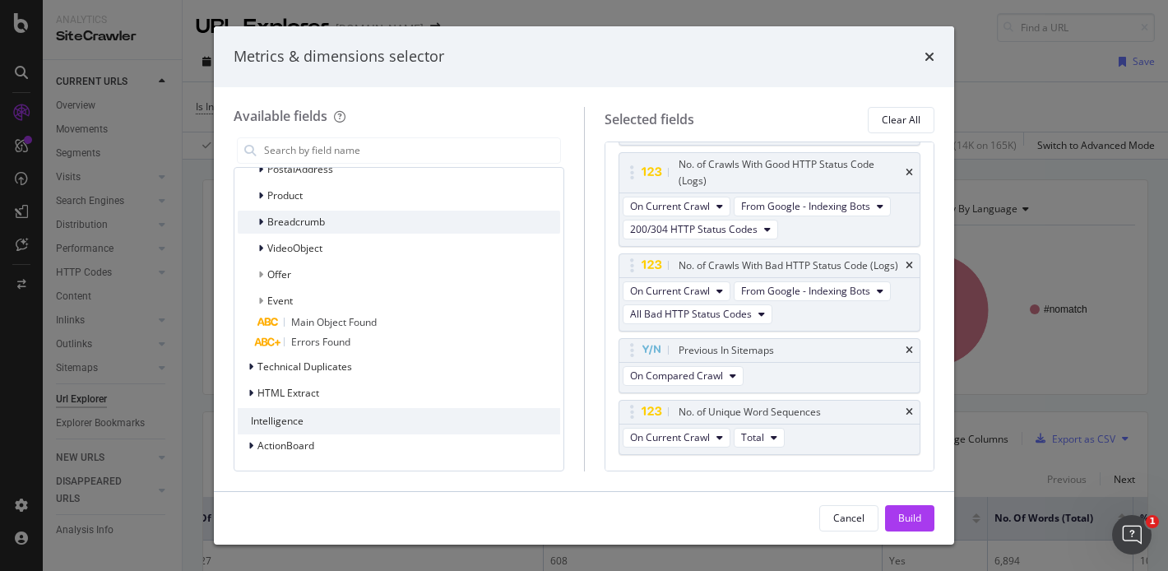
scroll to position [1136, 0]
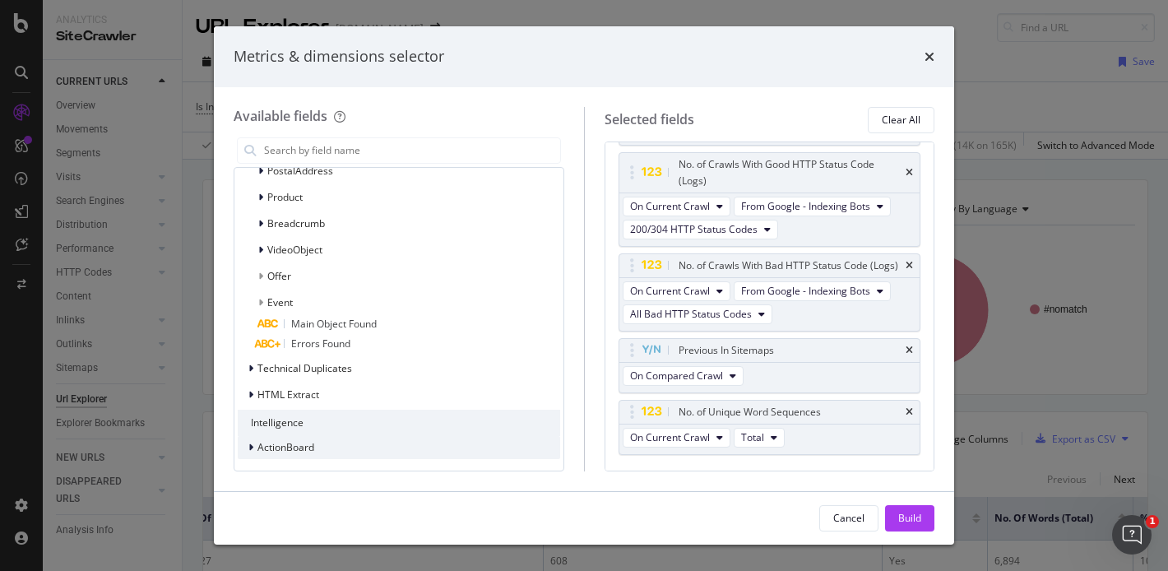
click at [252, 444] on icon "modal" at bounding box center [250, 447] width 5 height 10
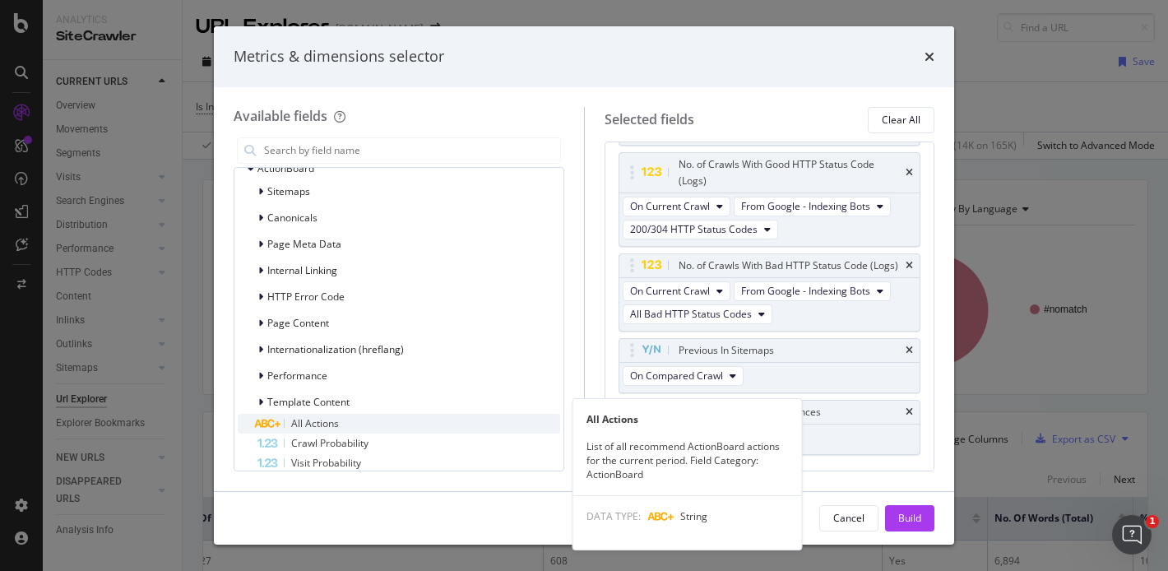
scroll to position [1430, 0]
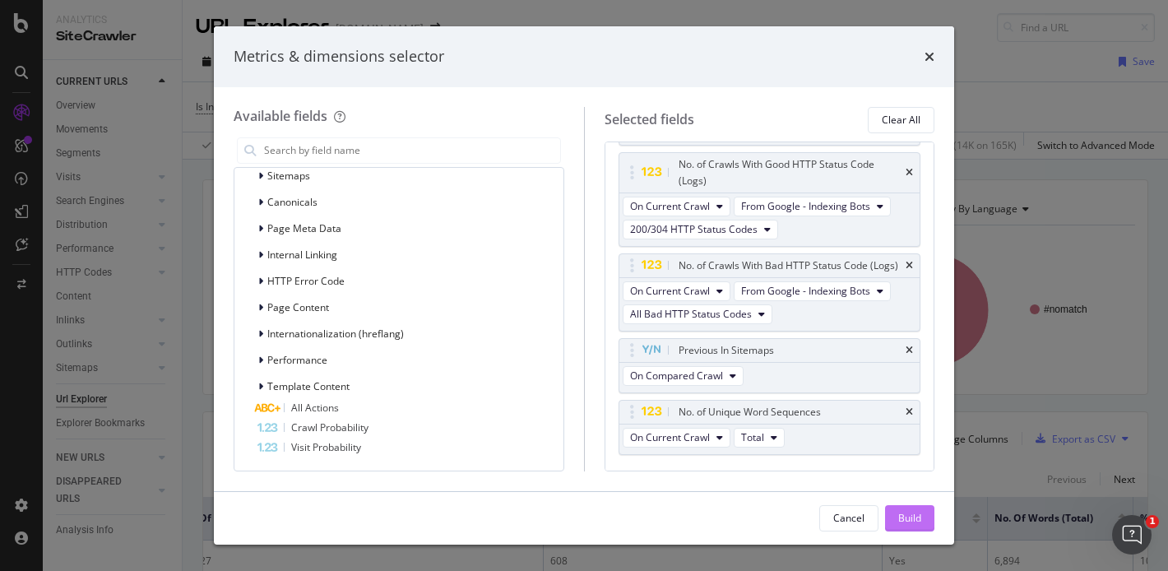
click at [916, 513] on div "Build" at bounding box center [909, 518] width 23 height 14
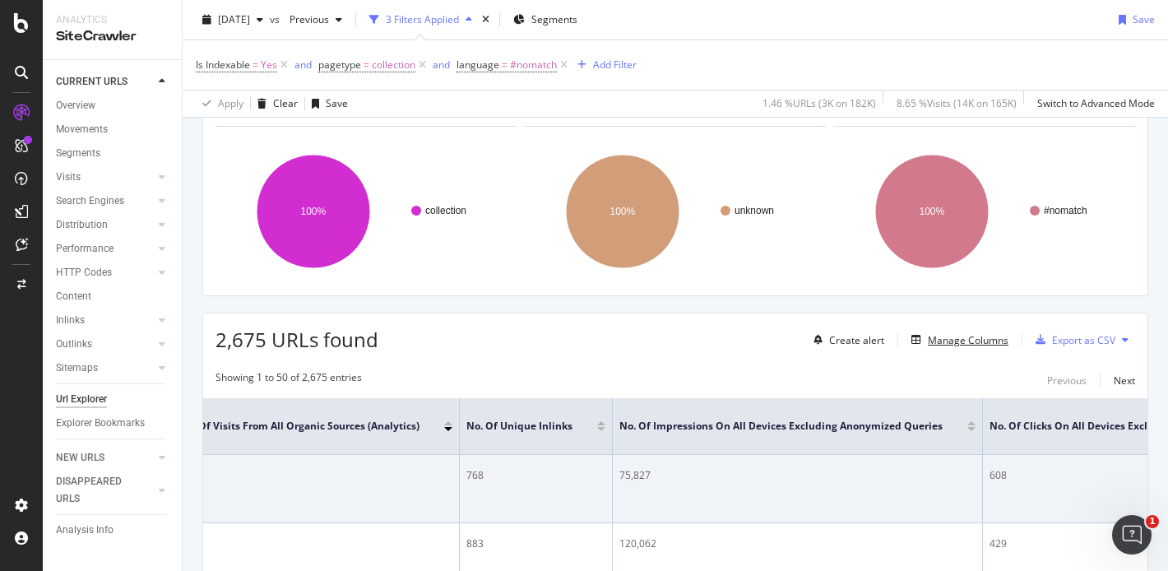
scroll to position [0, 599]
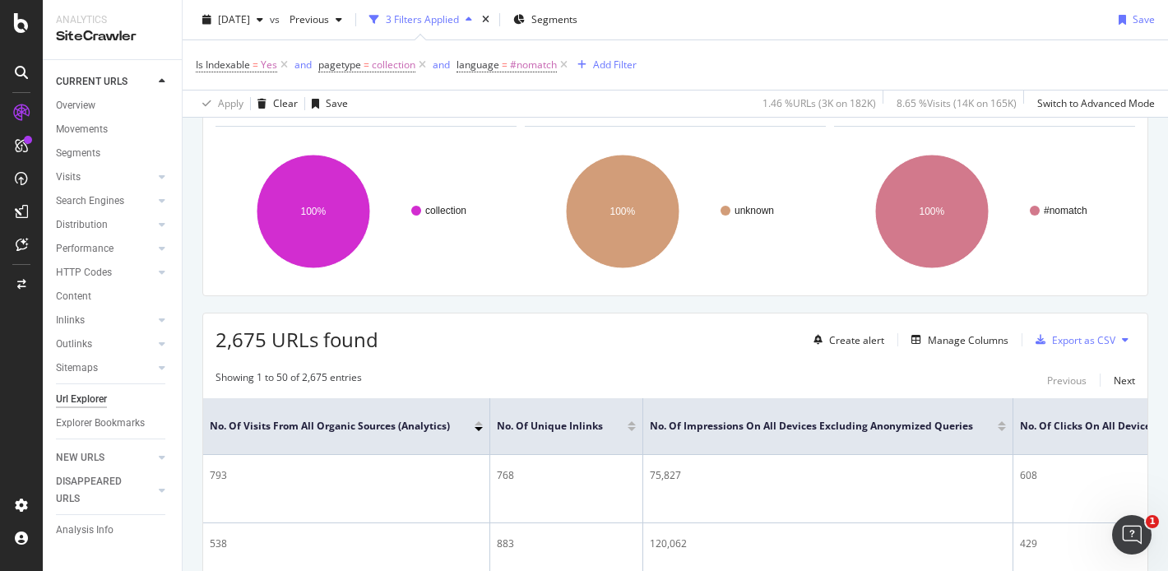
click at [998, 428] on div at bounding box center [1002, 429] width 8 height 4
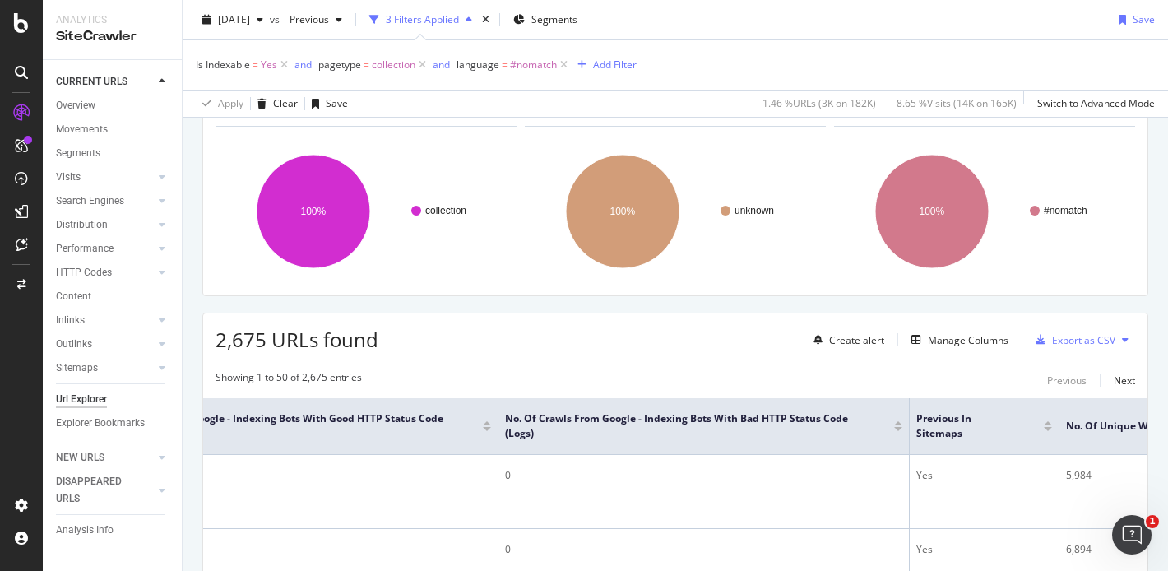
scroll to position [0, 3497]
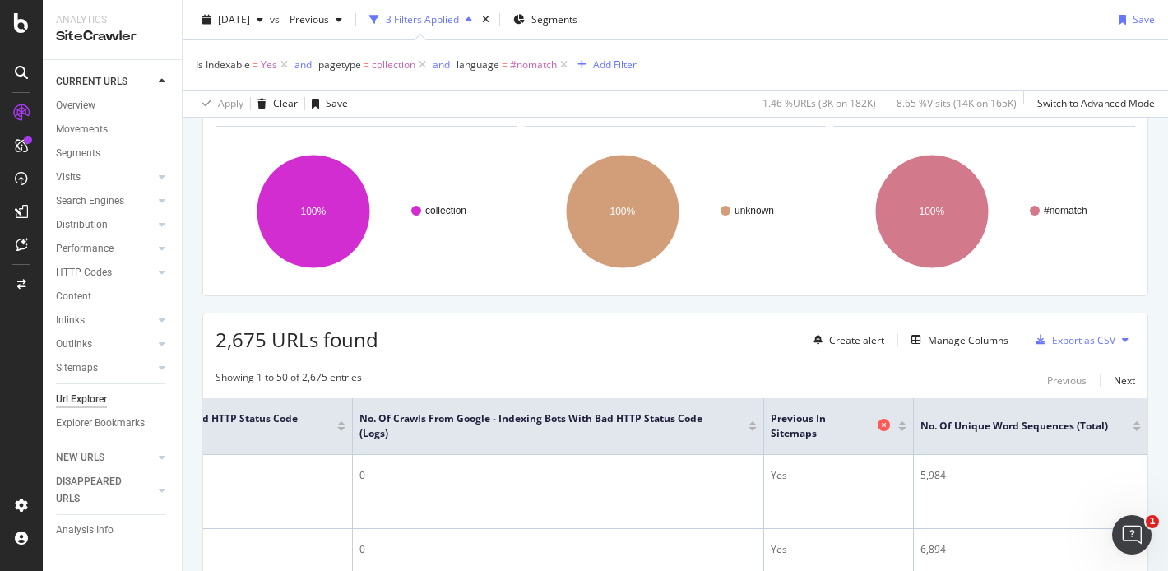
click at [878, 425] on icon at bounding box center [884, 425] width 12 height 12
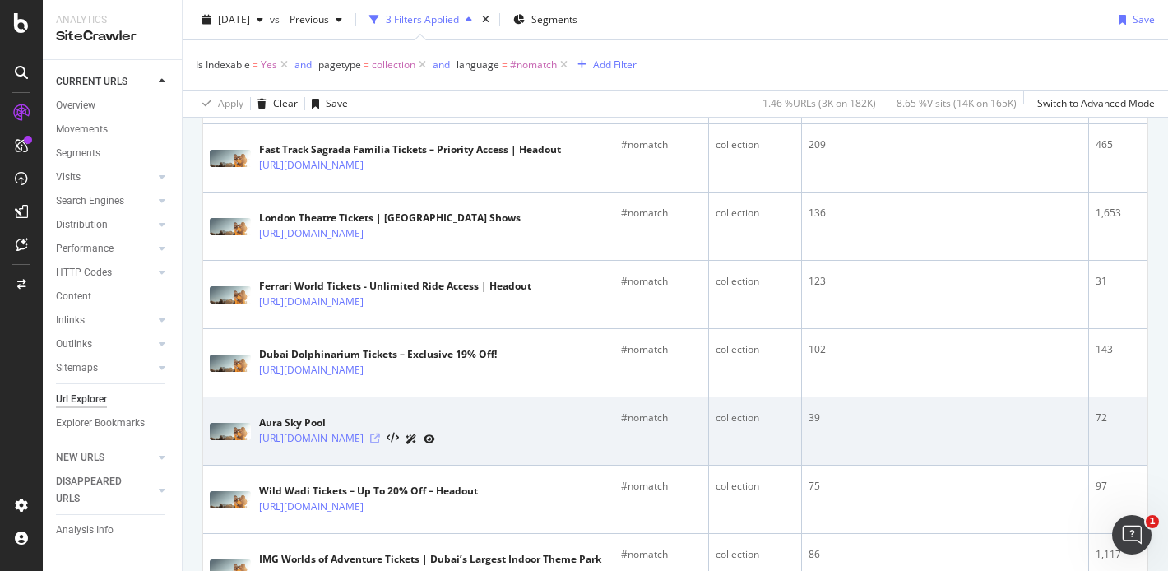
click at [380, 433] on icon at bounding box center [375, 438] width 10 height 10
